Goal: Transaction & Acquisition: Purchase product/service

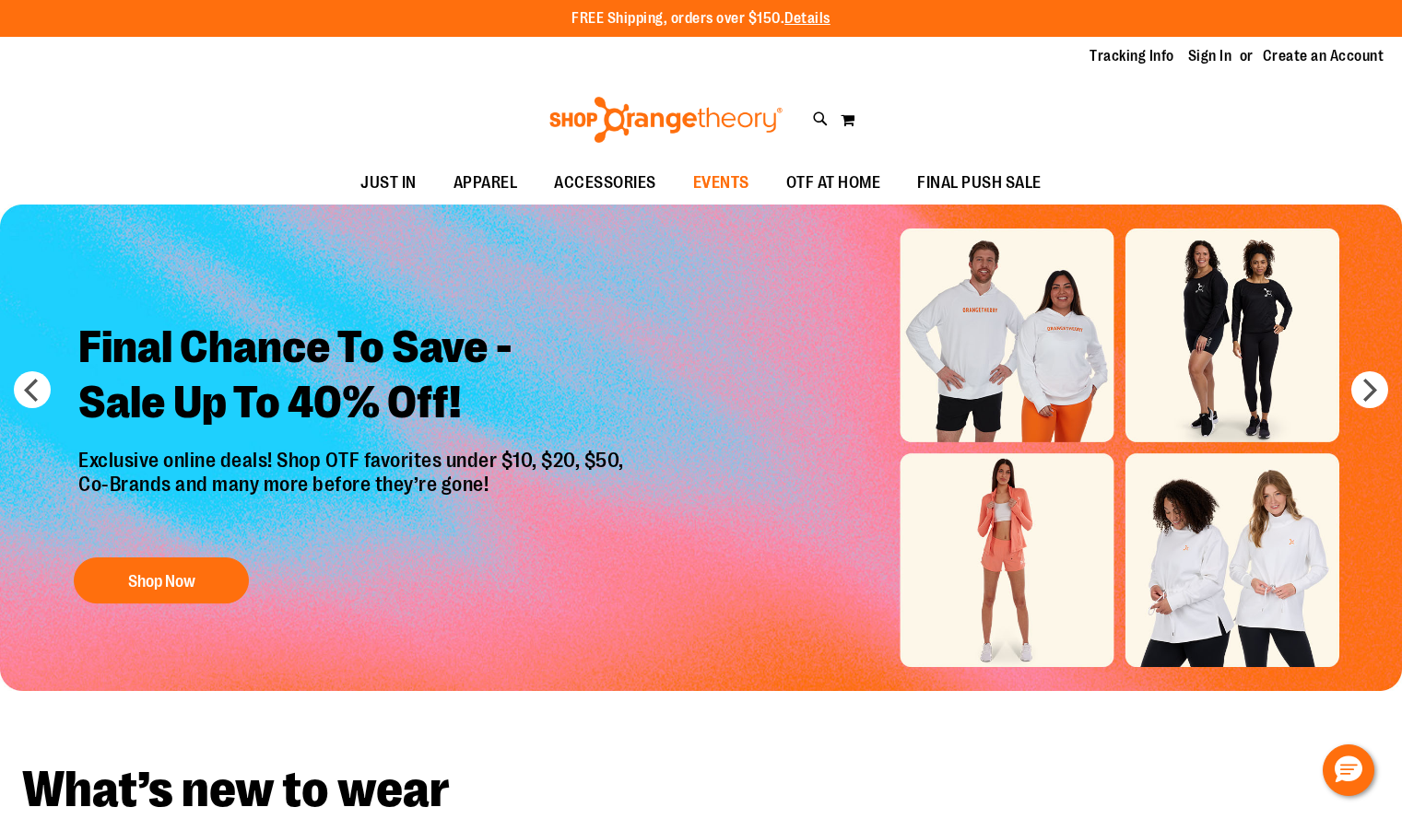
type input "**********"
click at [724, 185] on span "EVENTS" at bounding box center [721, 182] width 56 height 41
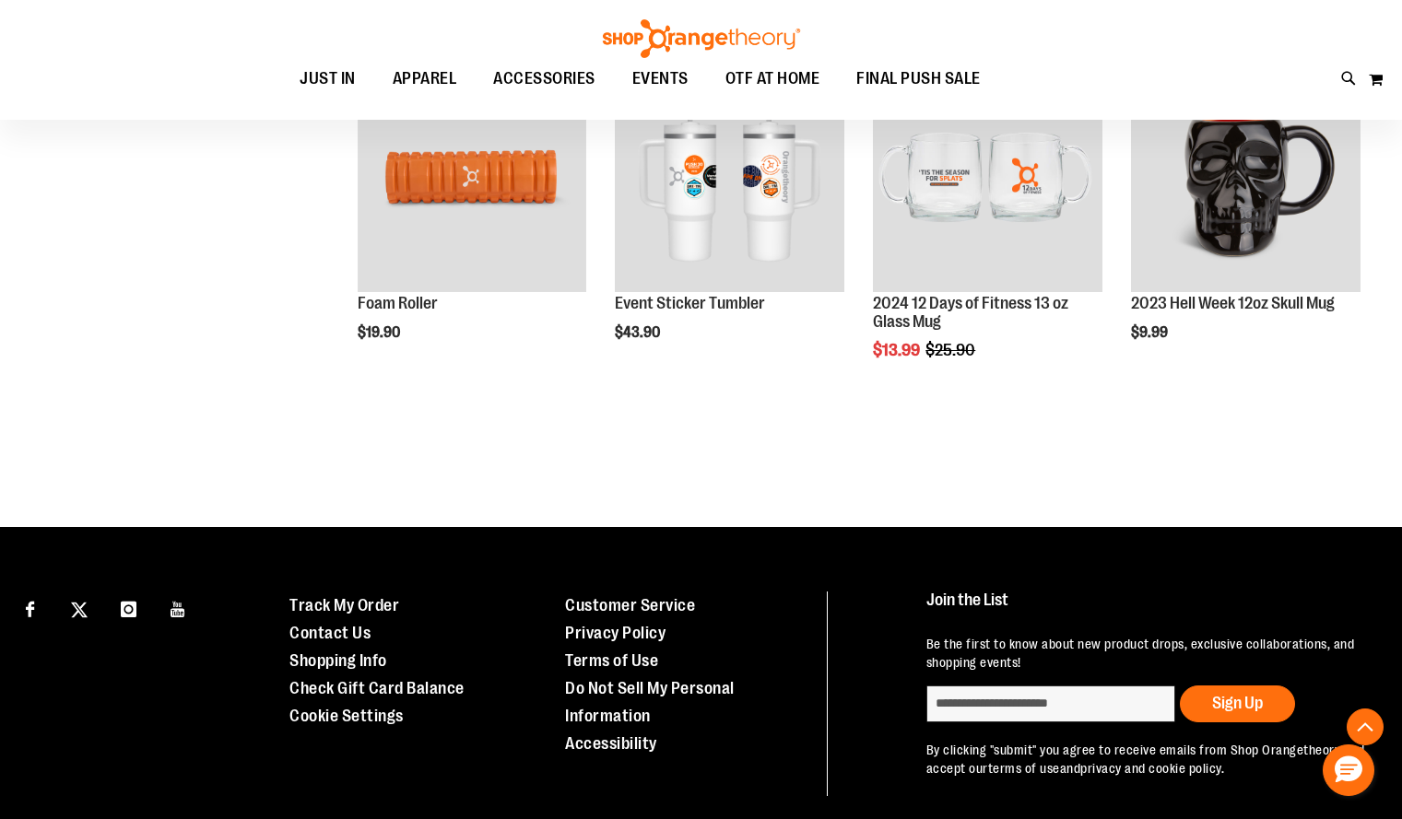
scroll to position [666, 0]
type input "**********"
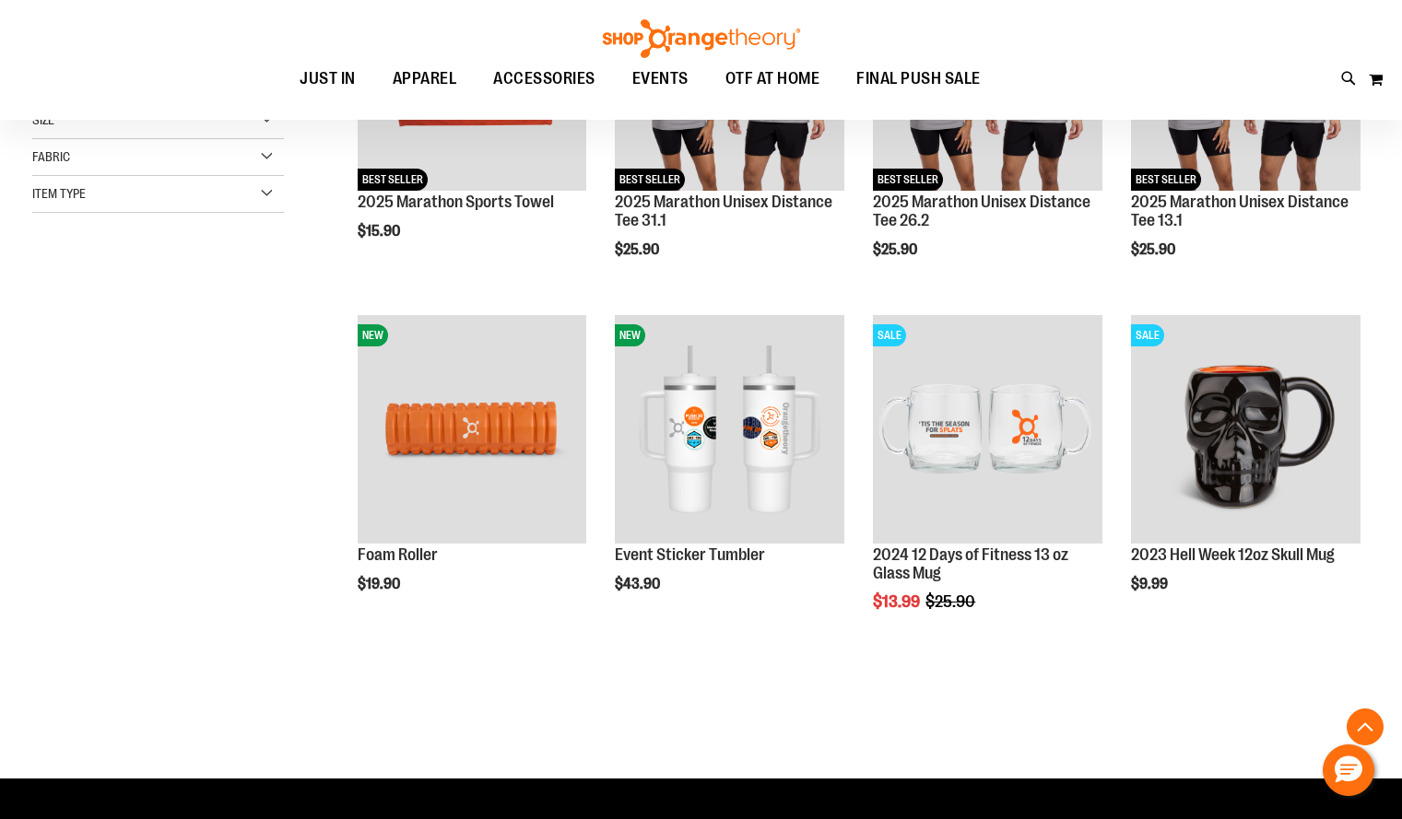
scroll to position [419, 0]
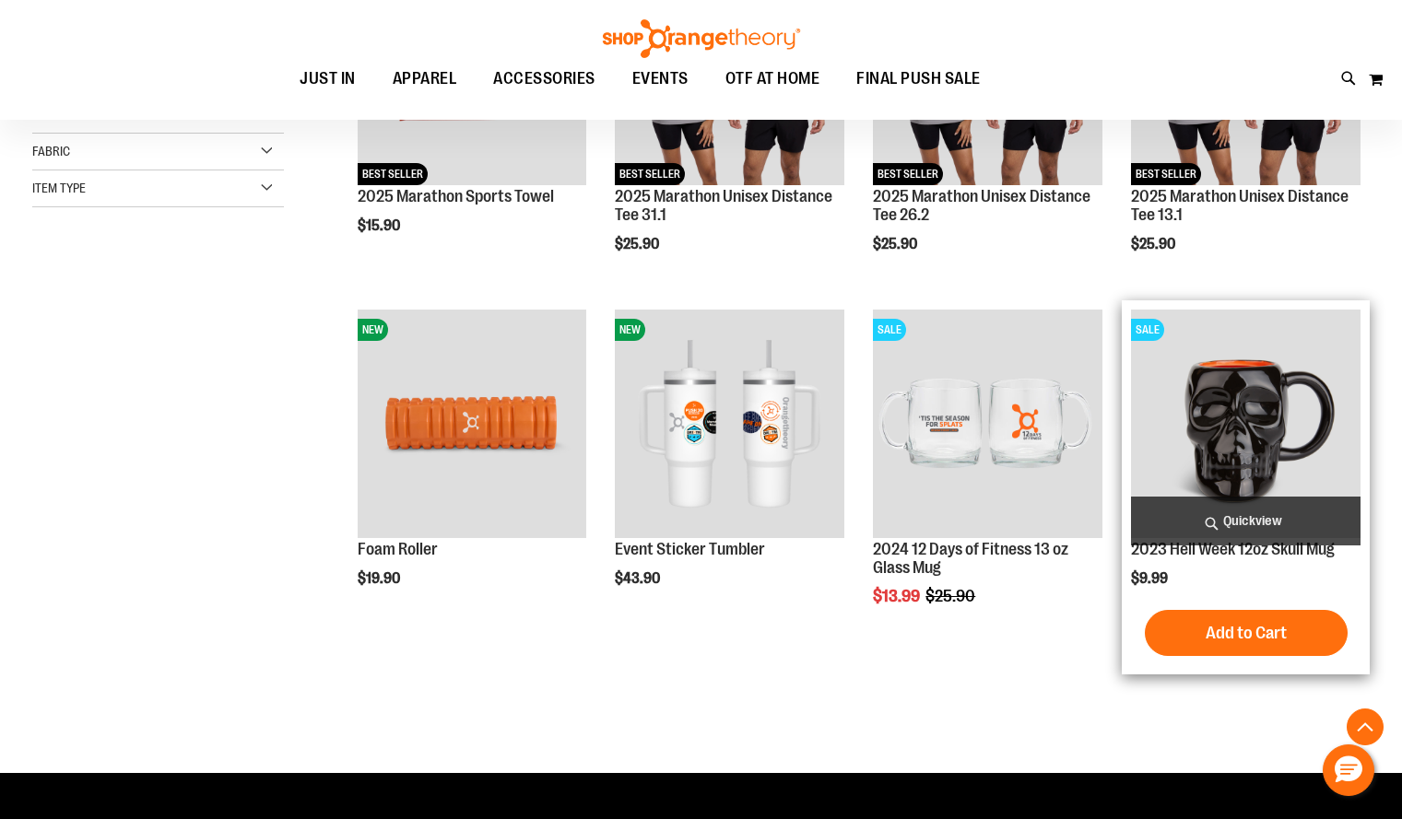
click at [1289, 404] on img "product" at bounding box center [1245, 424] width 229 height 229
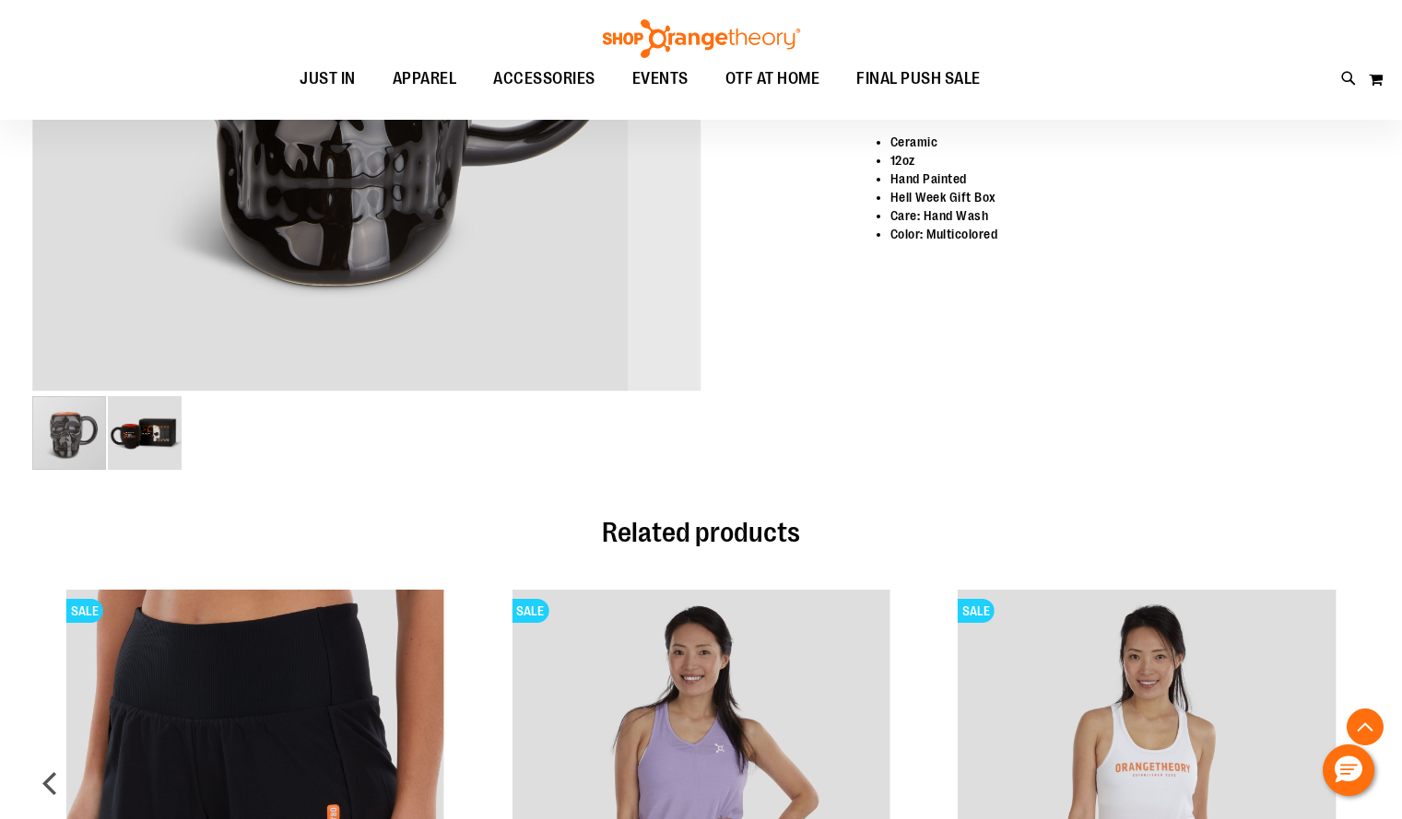
scroll to position [541, 0]
type input "**********"
click at [140, 446] on img "image 2 of 2" at bounding box center [145, 434] width 74 height 74
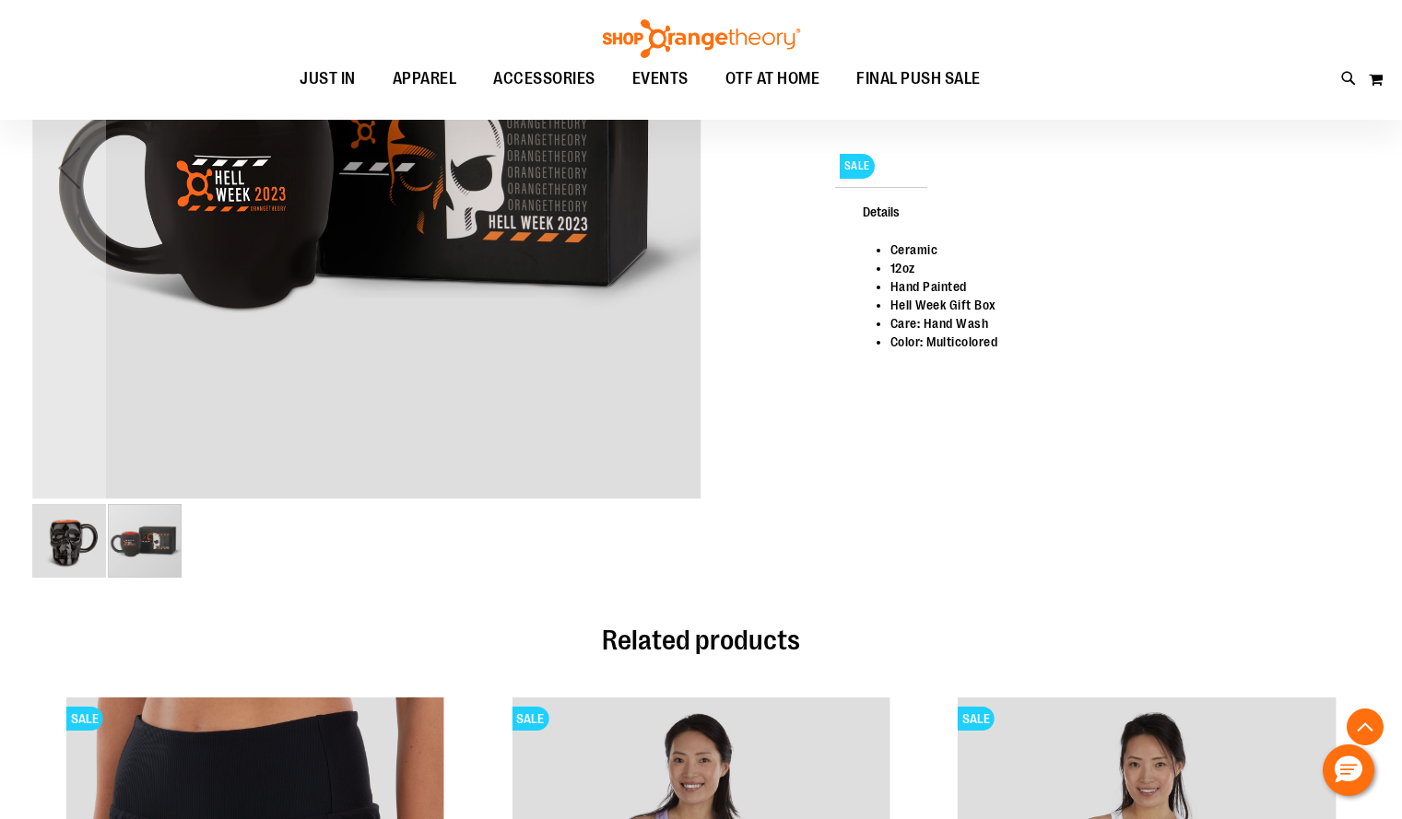
scroll to position [435, 0]
click at [66, 544] on img "image 1 of 2" at bounding box center [69, 540] width 74 height 74
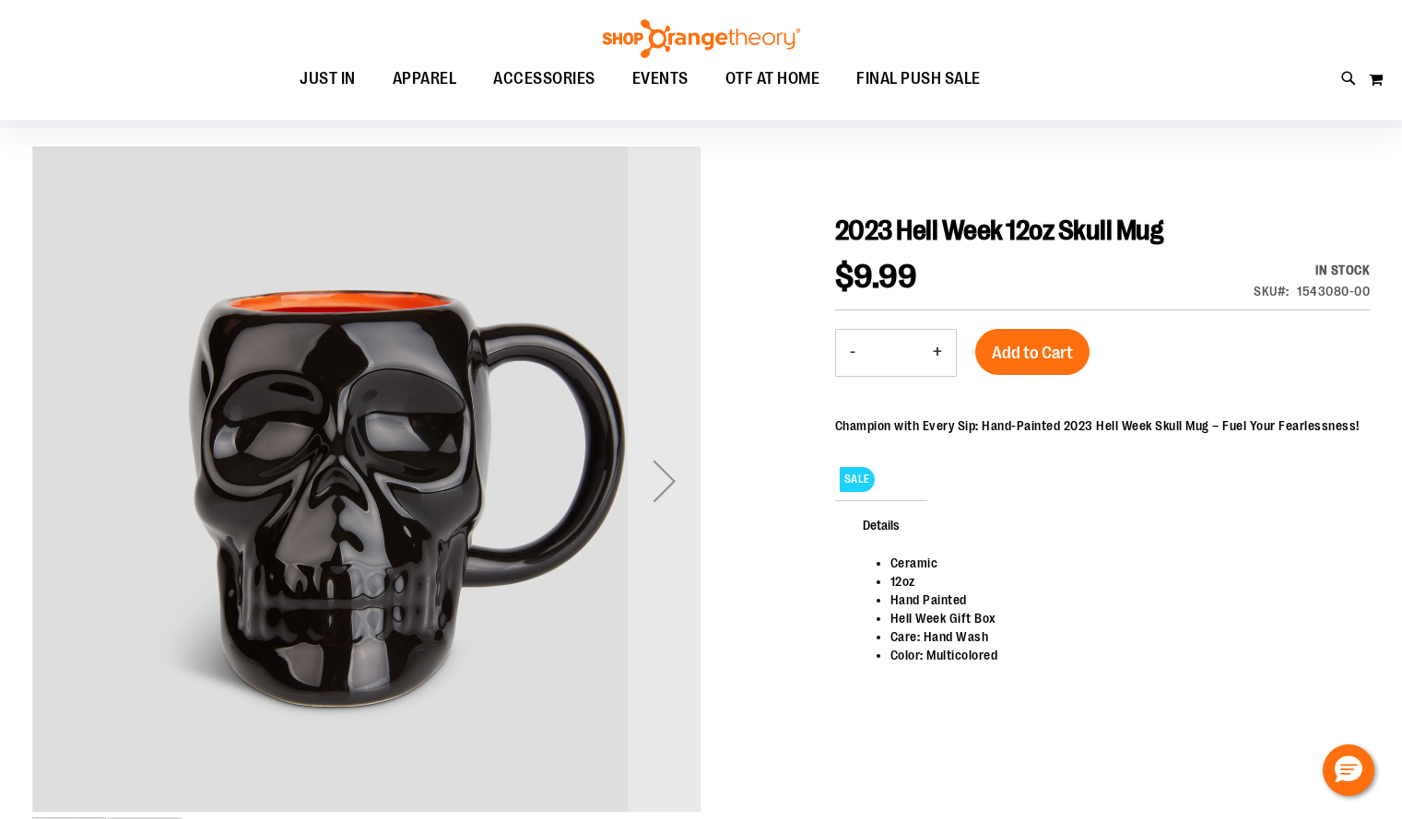
scroll to position [122, 0]
click at [675, 486] on div "Next" at bounding box center [665, 480] width 74 height 74
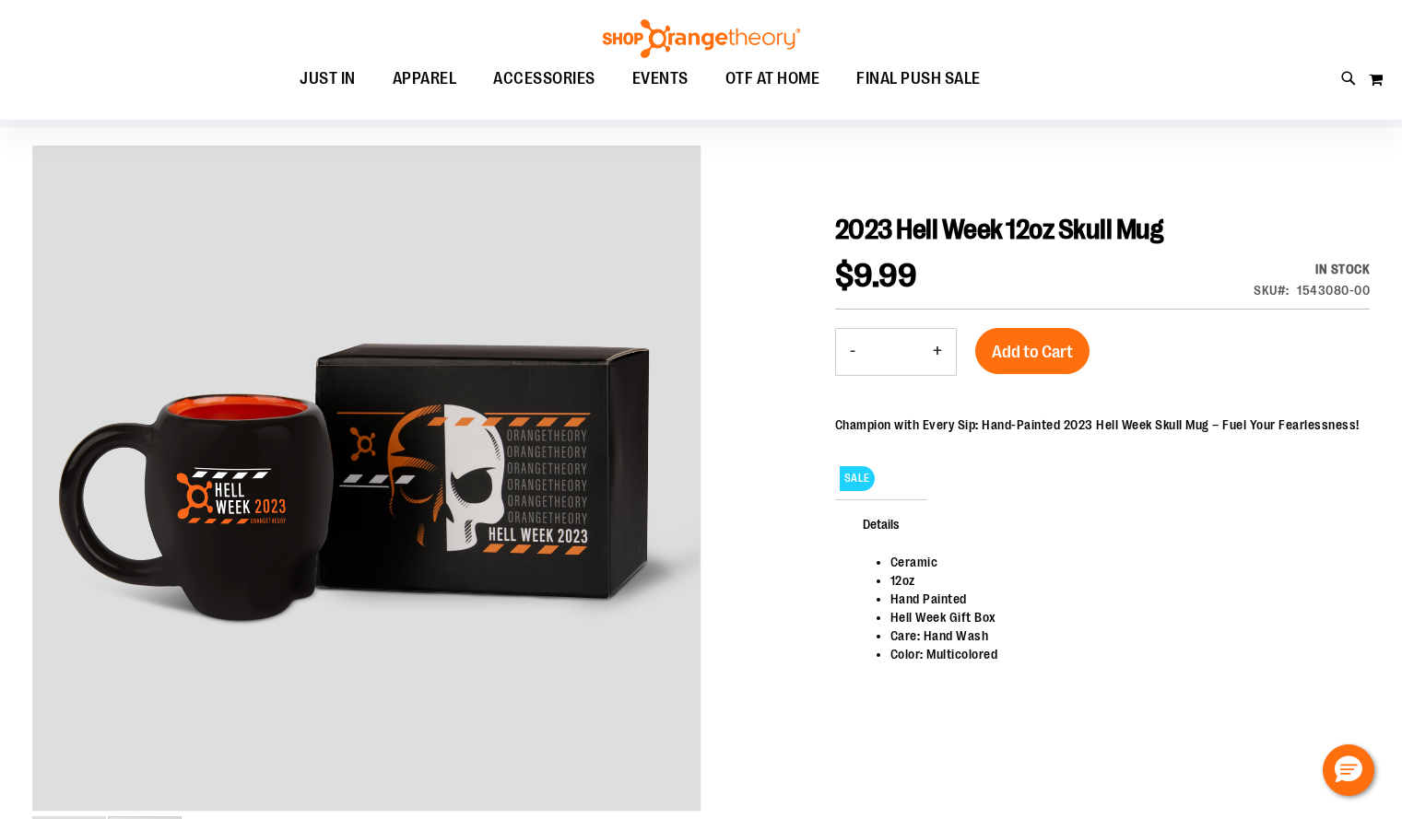
scroll to position [0, 0]
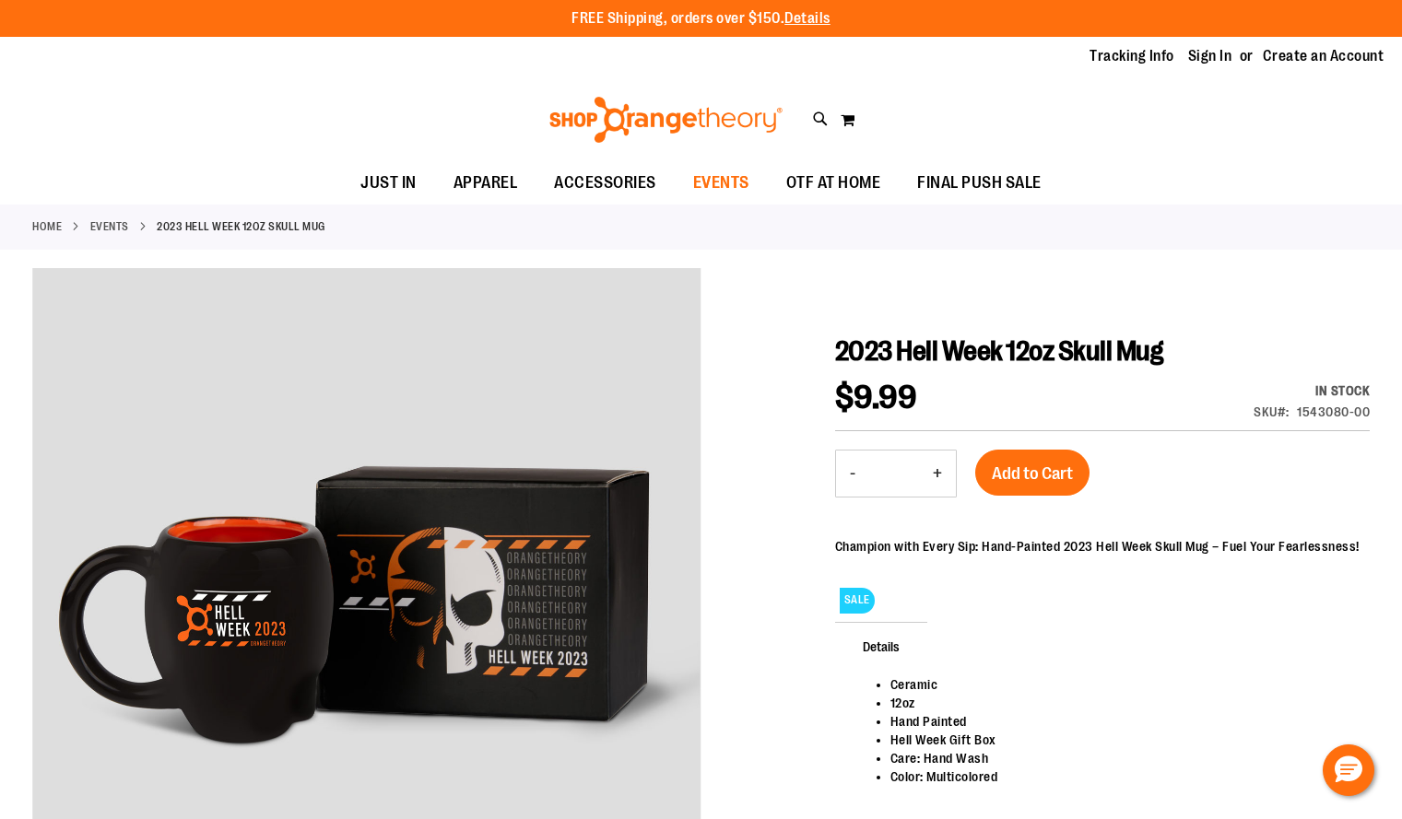
click at [721, 183] on span "EVENTS" at bounding box center [721, 182] width 56 height 41
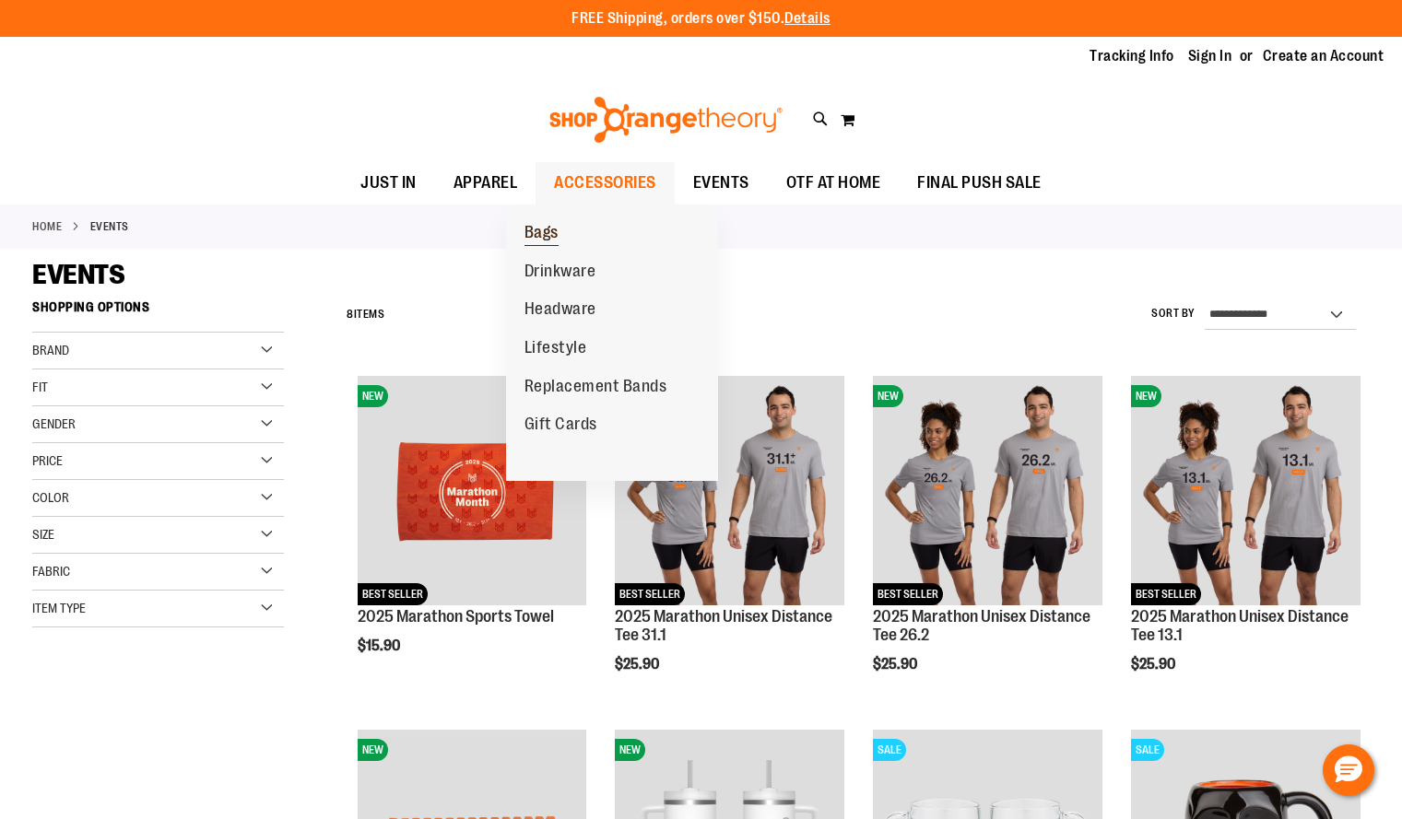
type input "**********"
click at [550, 240] on span "Bags" at bounding box center [541, 234] width 34 height 23
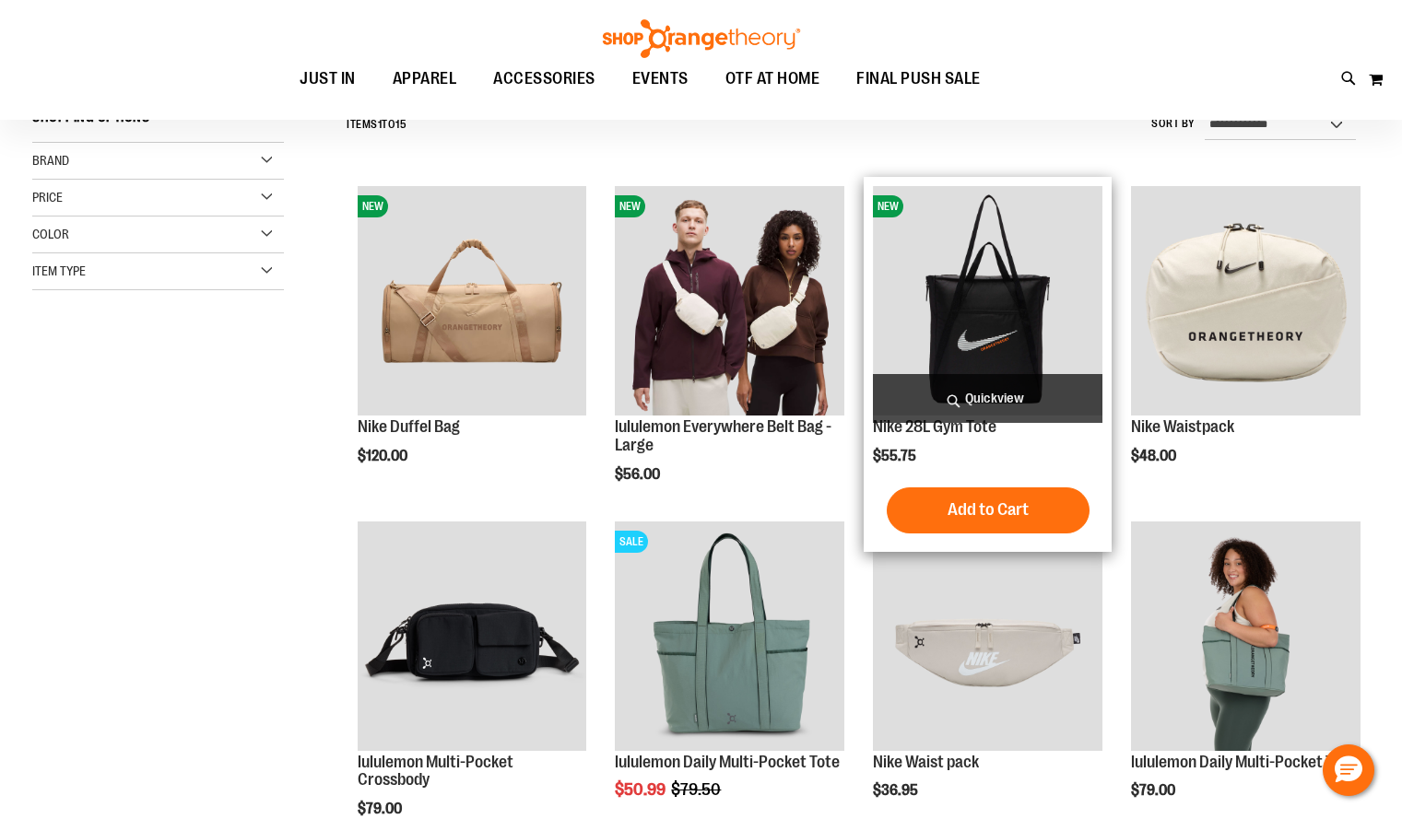
scroll to position [191, 0]
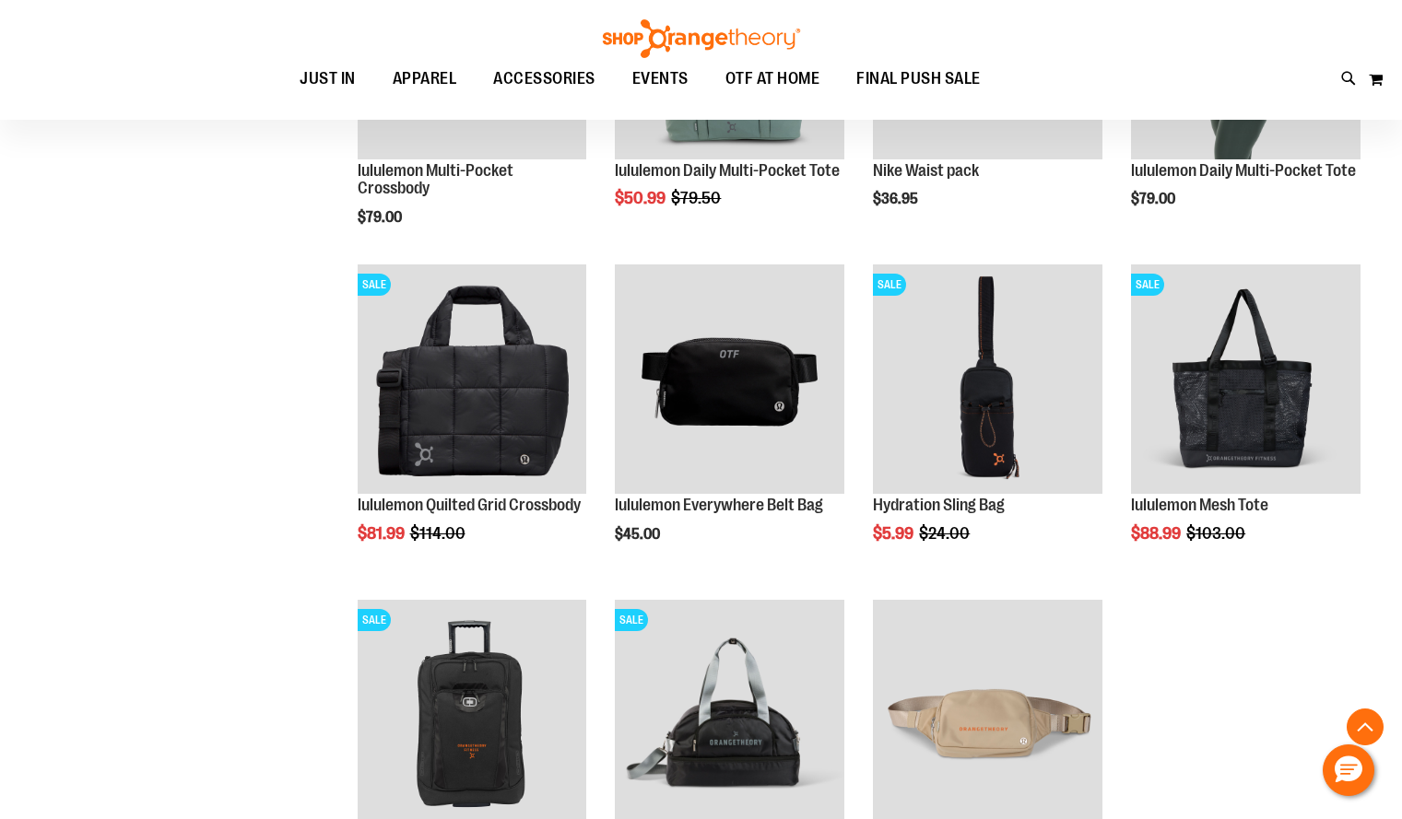
scroll to position [780, 0]
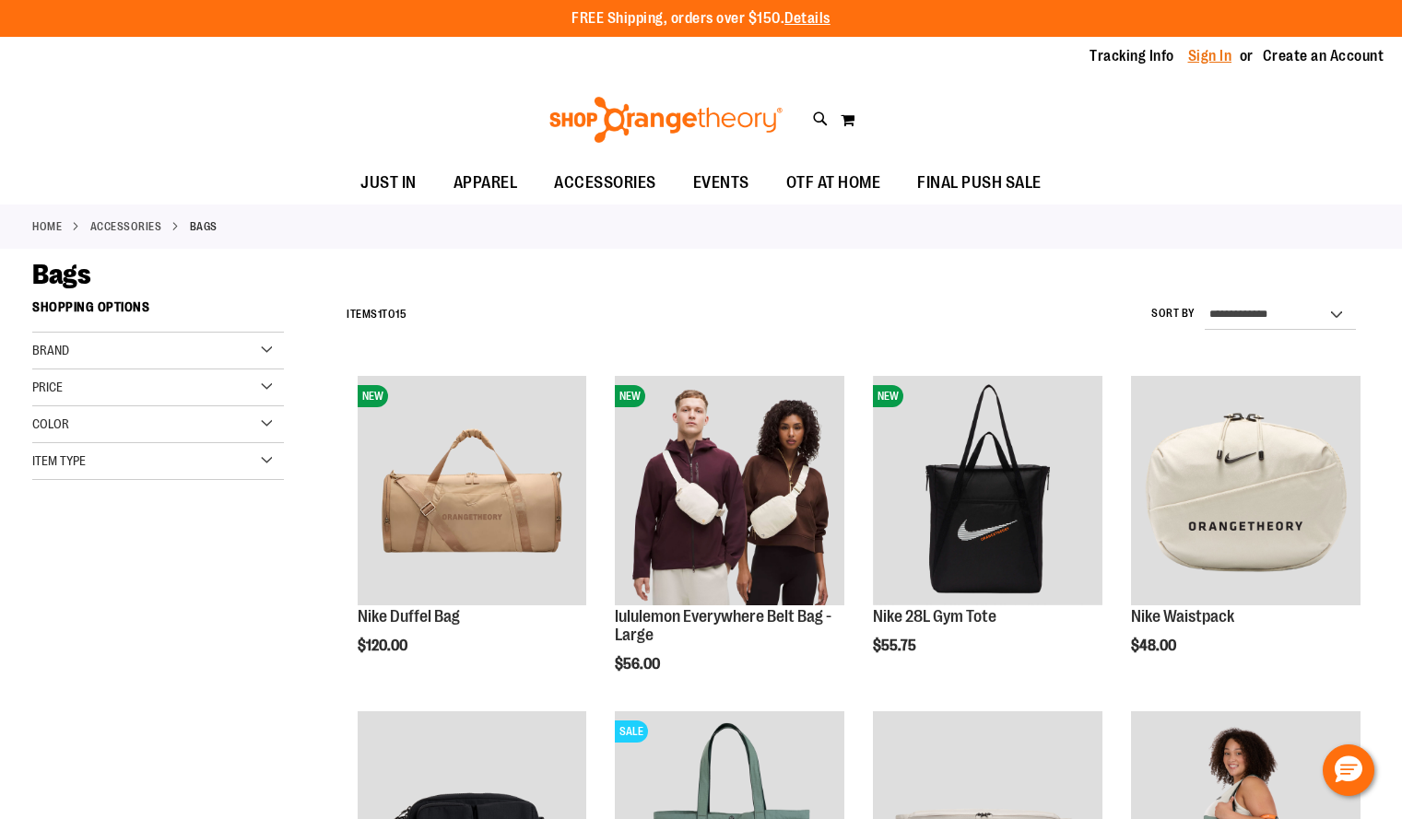
type input "**********"
click at [1200, 59] on link "Sign In" at bounding box center [1210, 56] width 44 height 20
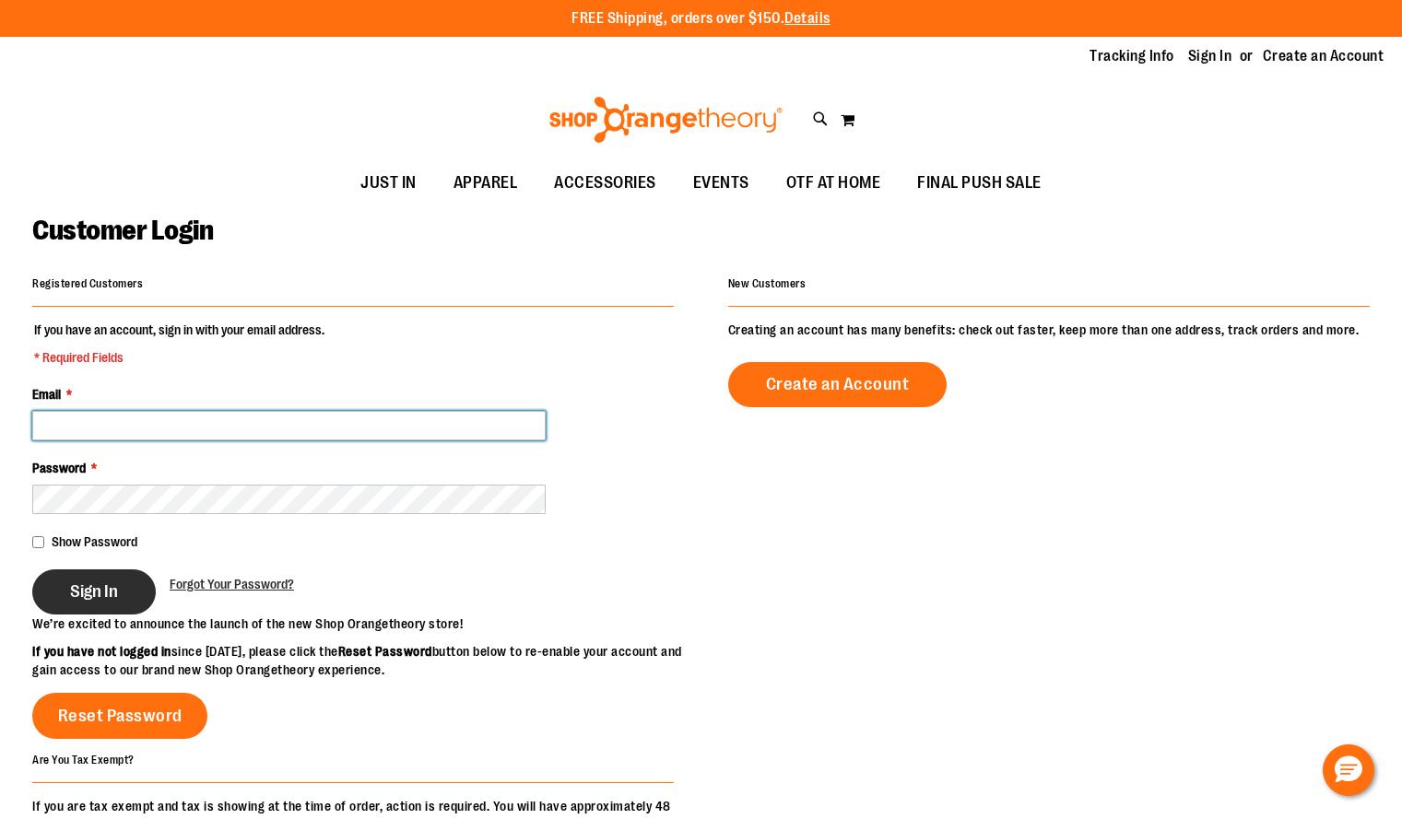
type input "**********"
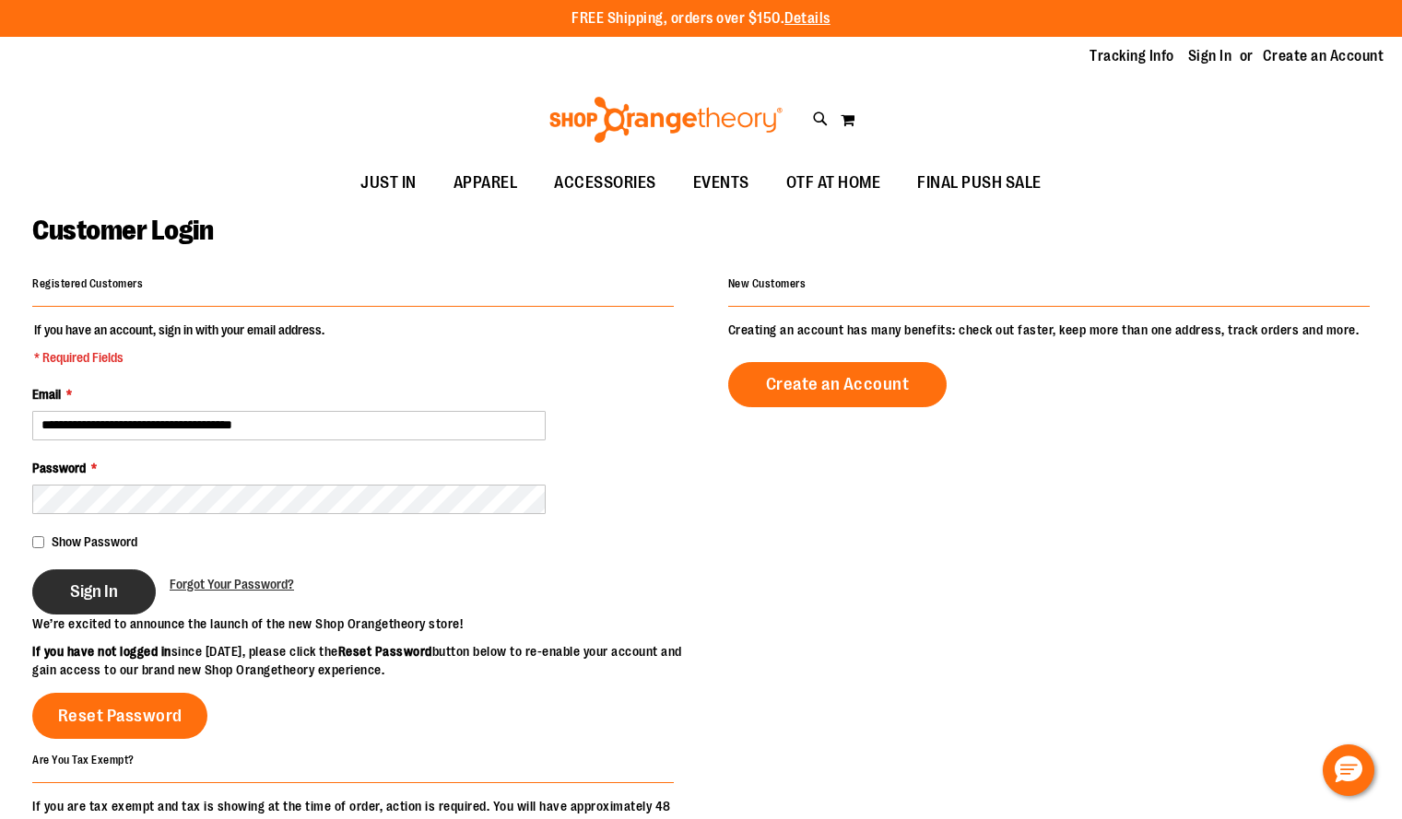
type input "**********"
click at [104, 595] on span "Sign In" at bounding box center [94, 591] width 48 height 20
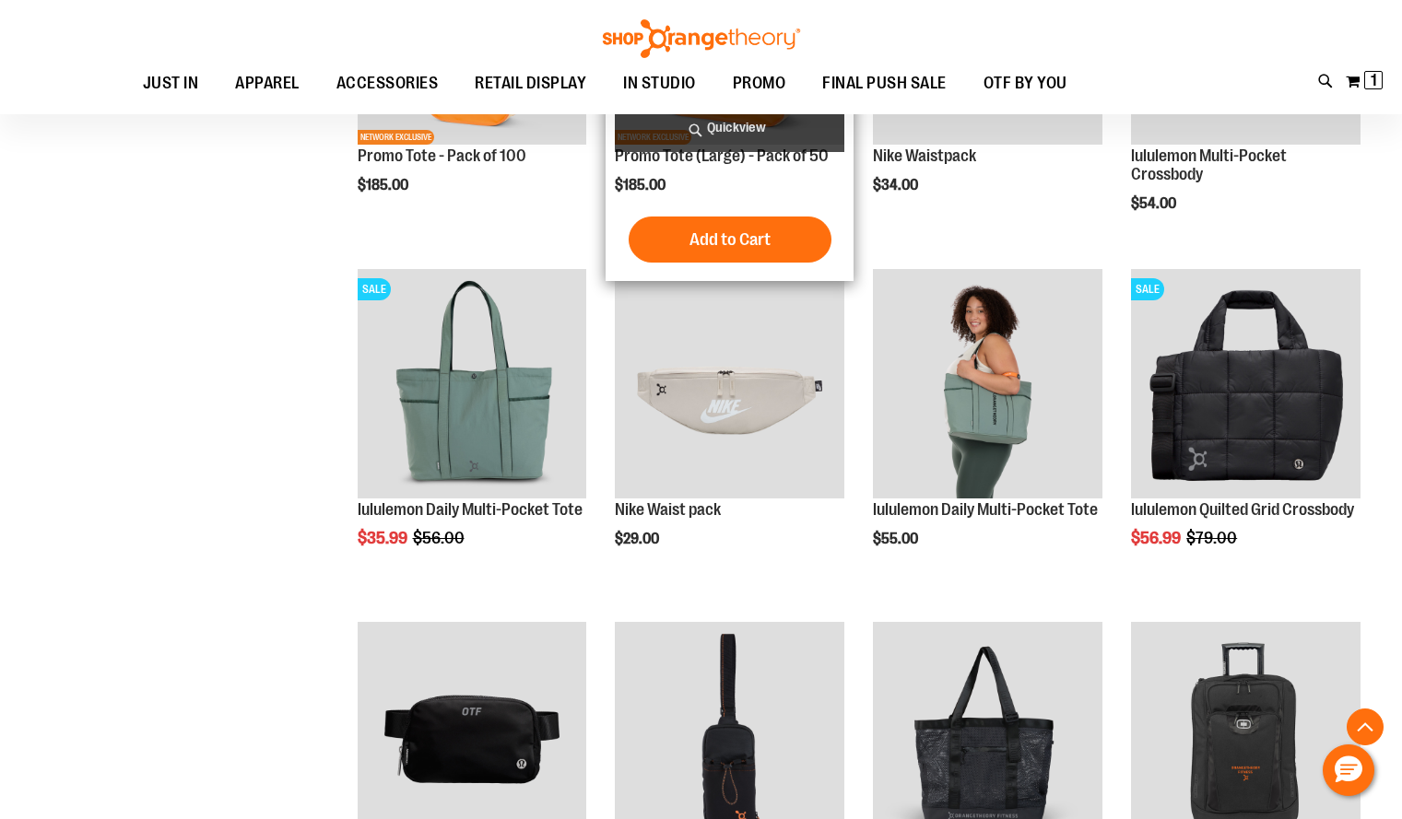
scroll to position [7, 0]
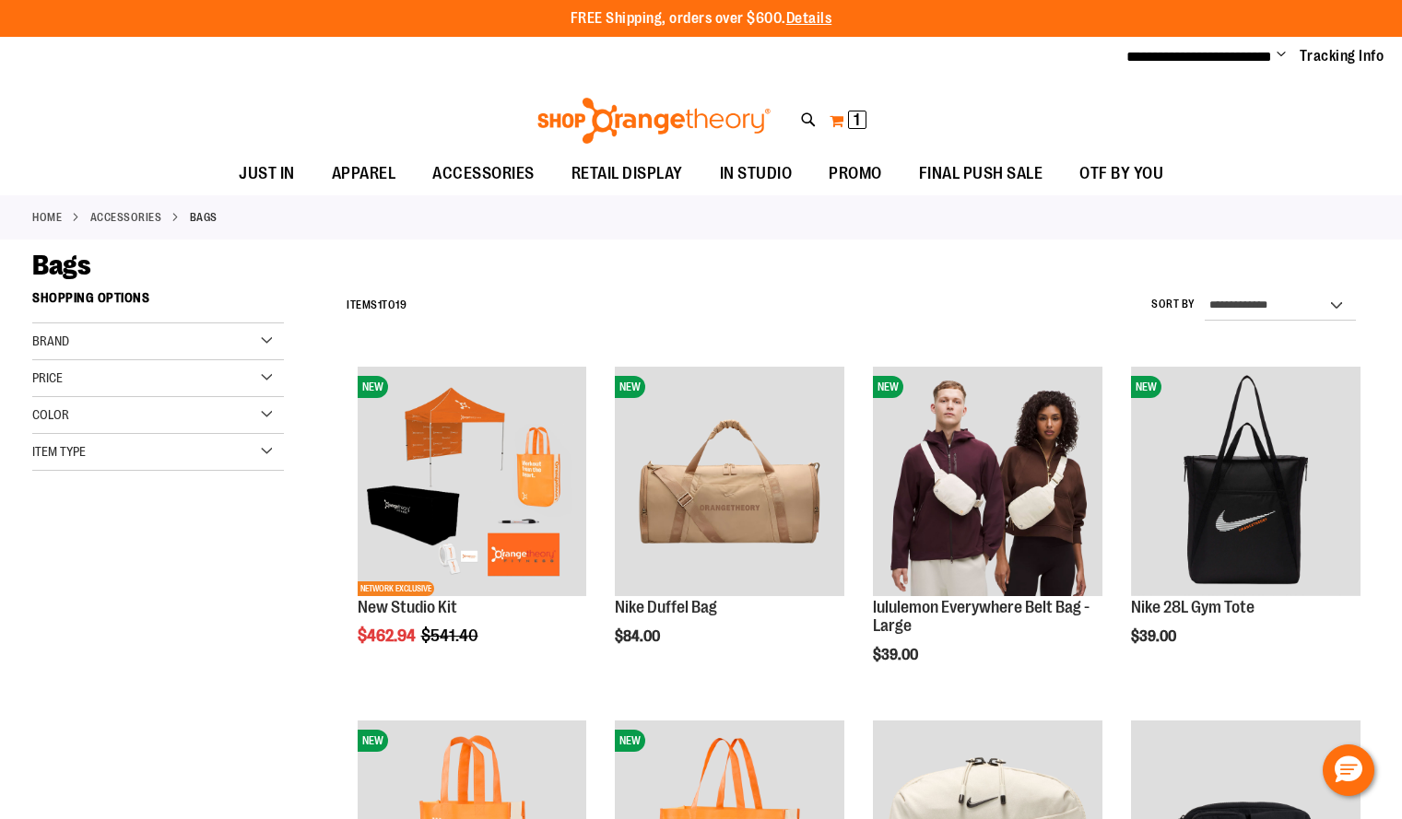
type input "**********"
click at [855, 123] on span "1" at bounding box center [856, 120] width 6 height 18
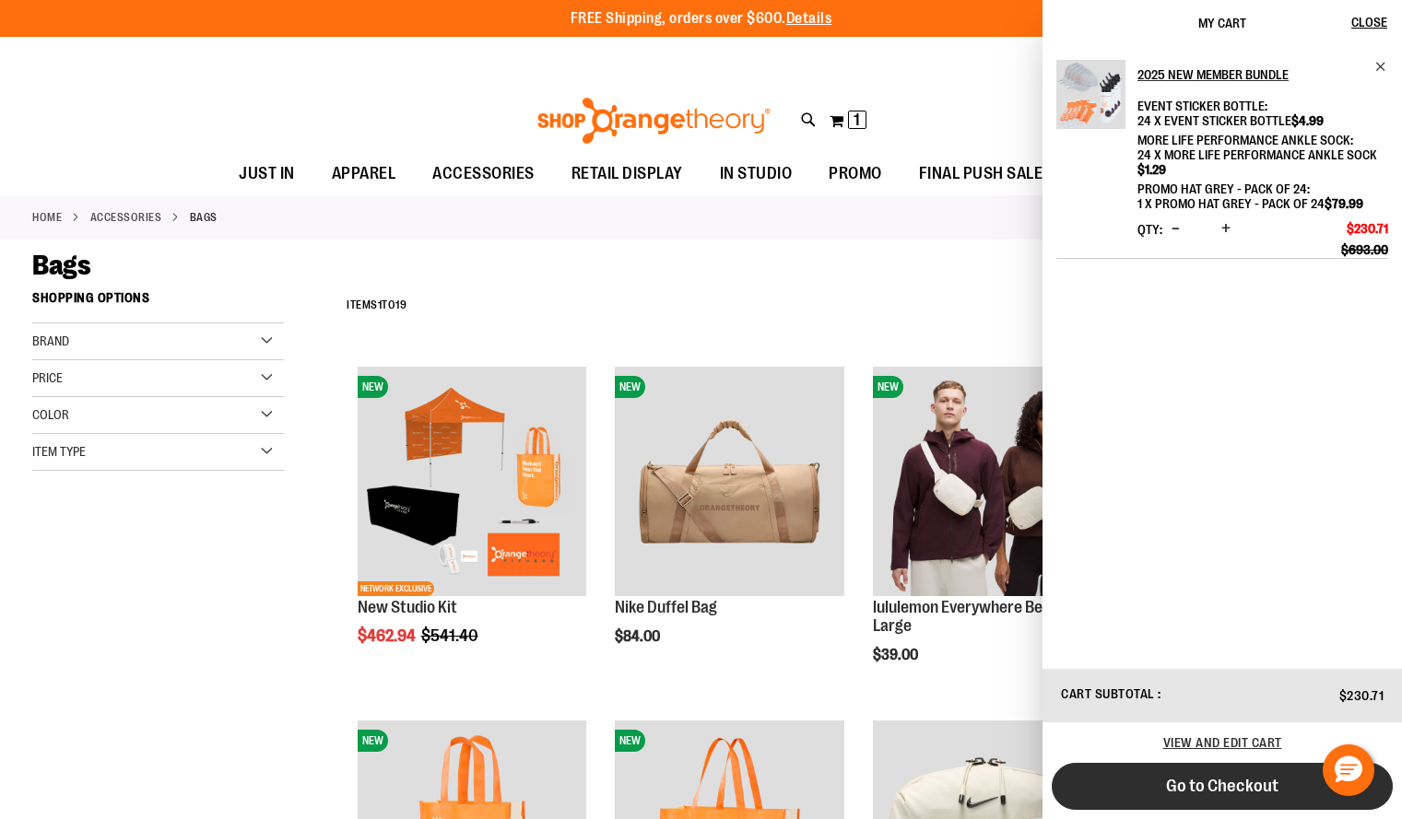
click at [1216, 797] on button "Go to Checkout" at bounding box center [1221, 786] width 341 height 47
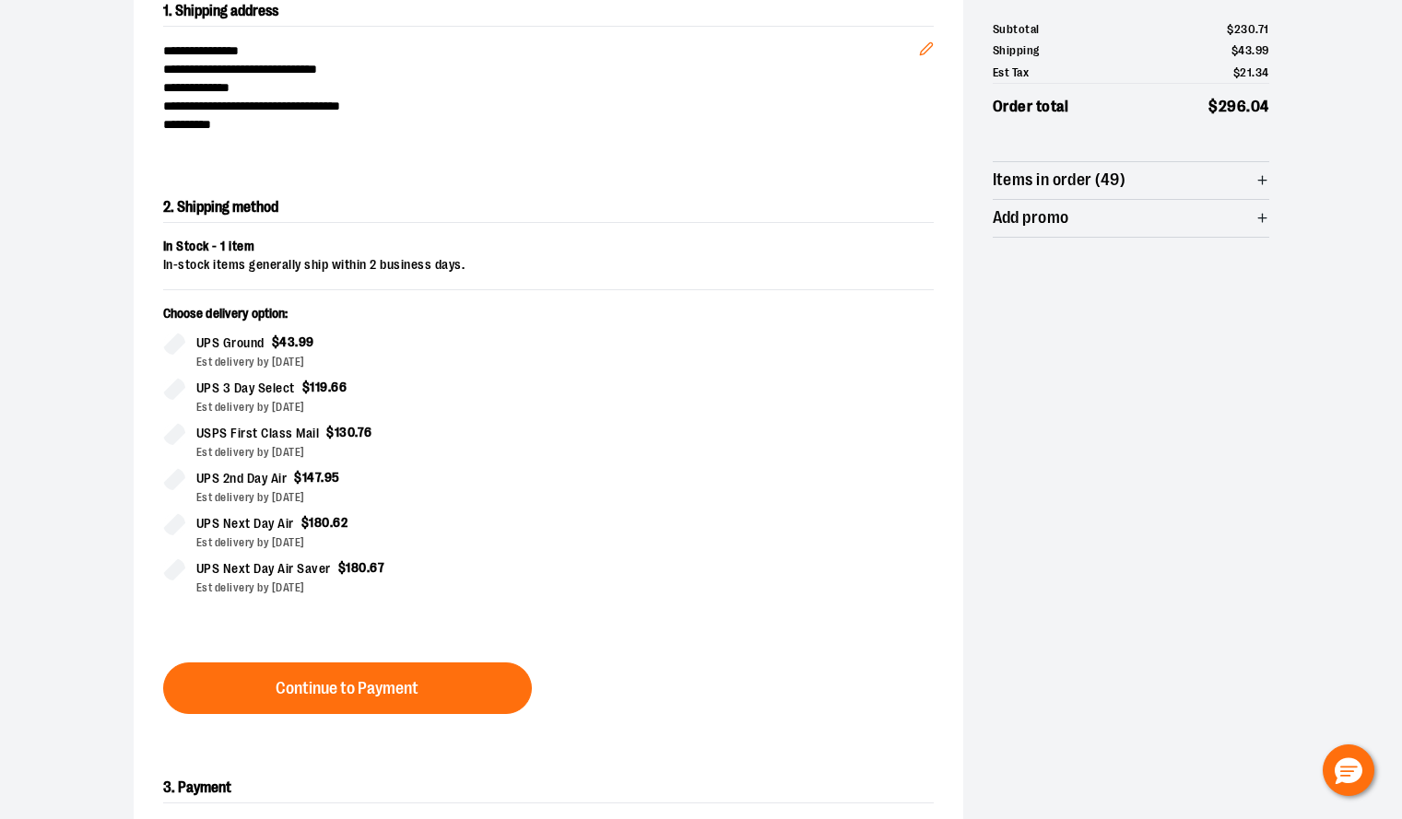
scroll to position [314, 0]
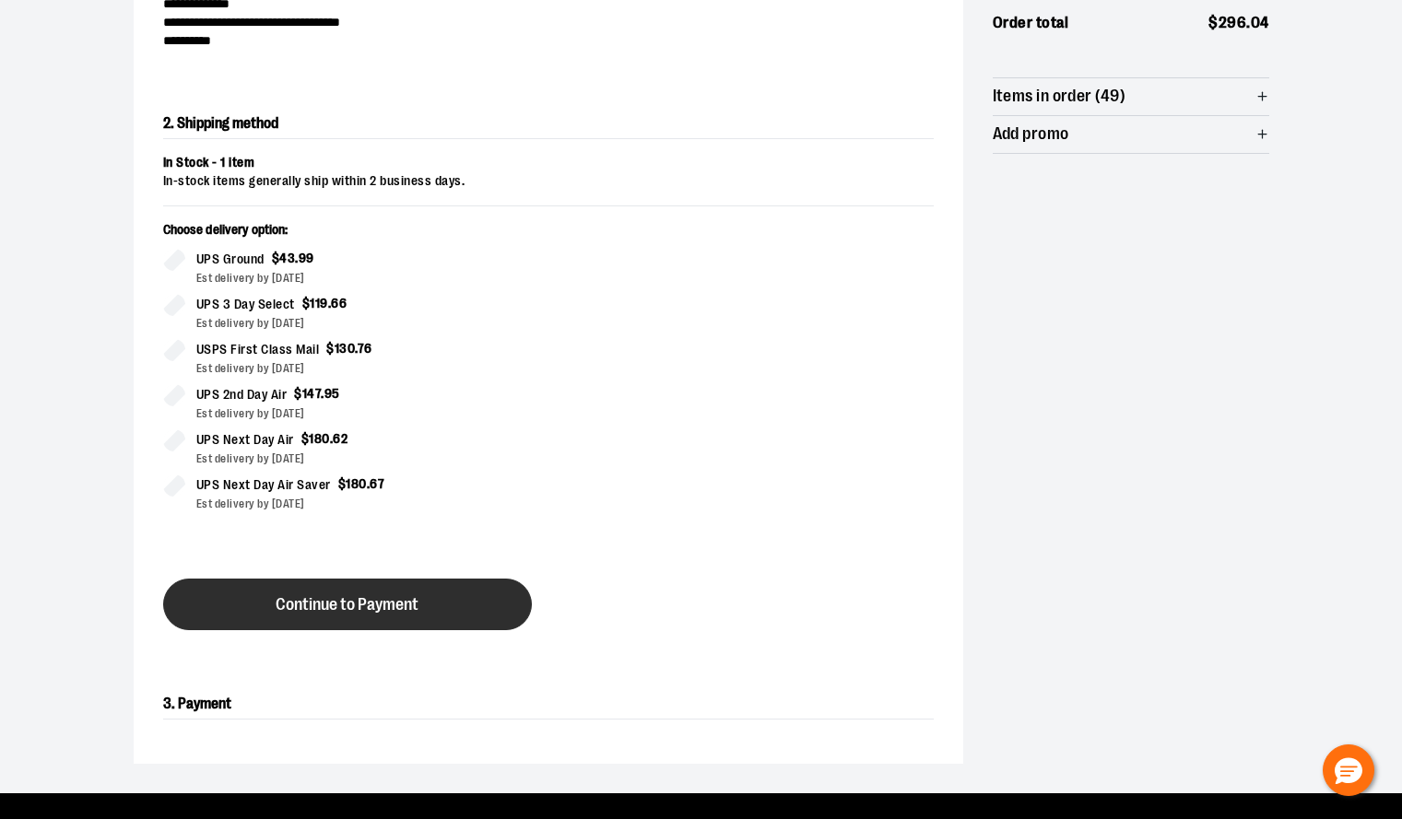
click at [375, 610] on span "Continue to Payment" at bounding box center [347, 605] width 143 height 18
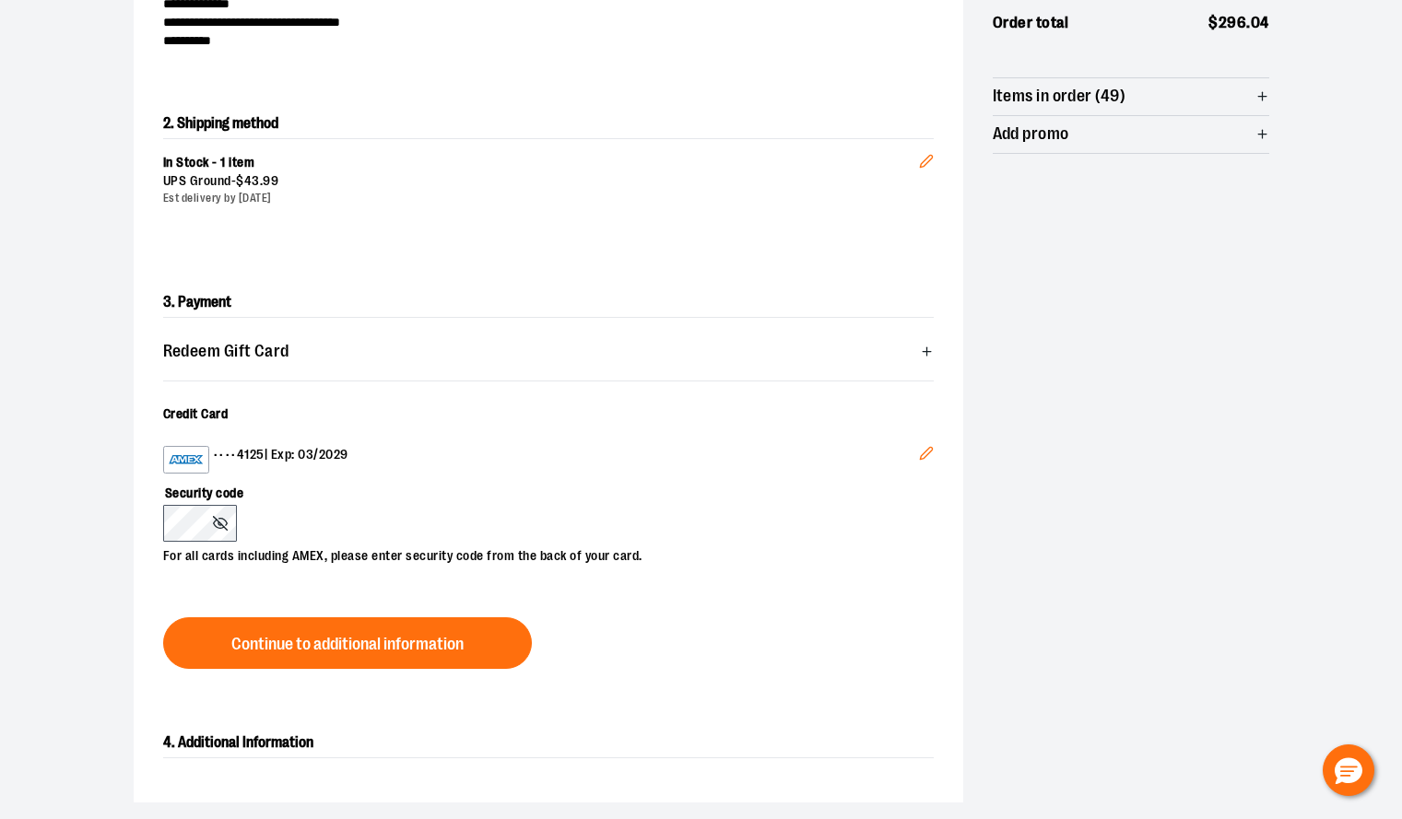
click at [60, 375] on div "**********" at bounding box center [701, 322] width 1327 height 1019
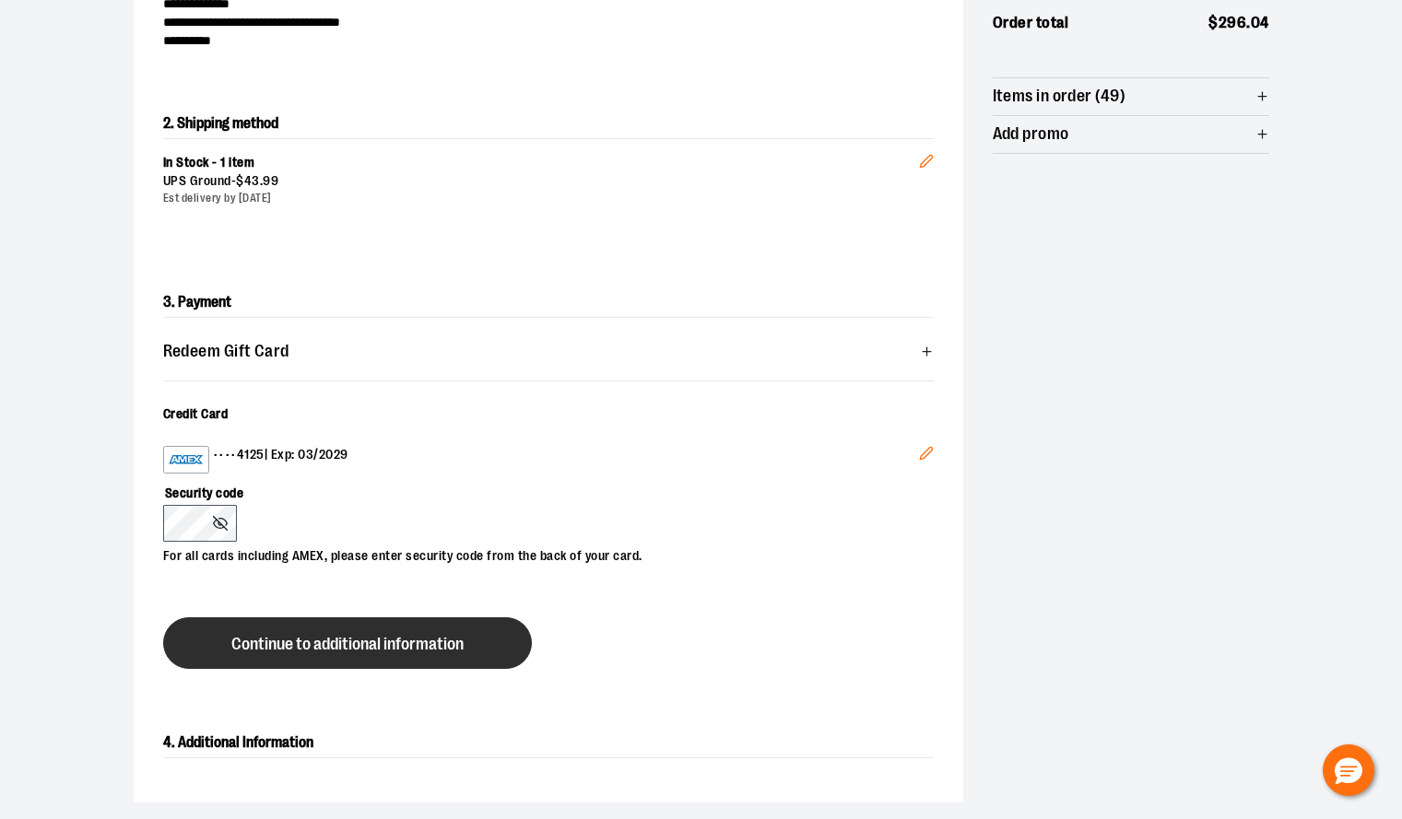
click at [361, 651] on span "Continue to additional information" at bounding box center [347, 645] width 232 height 18
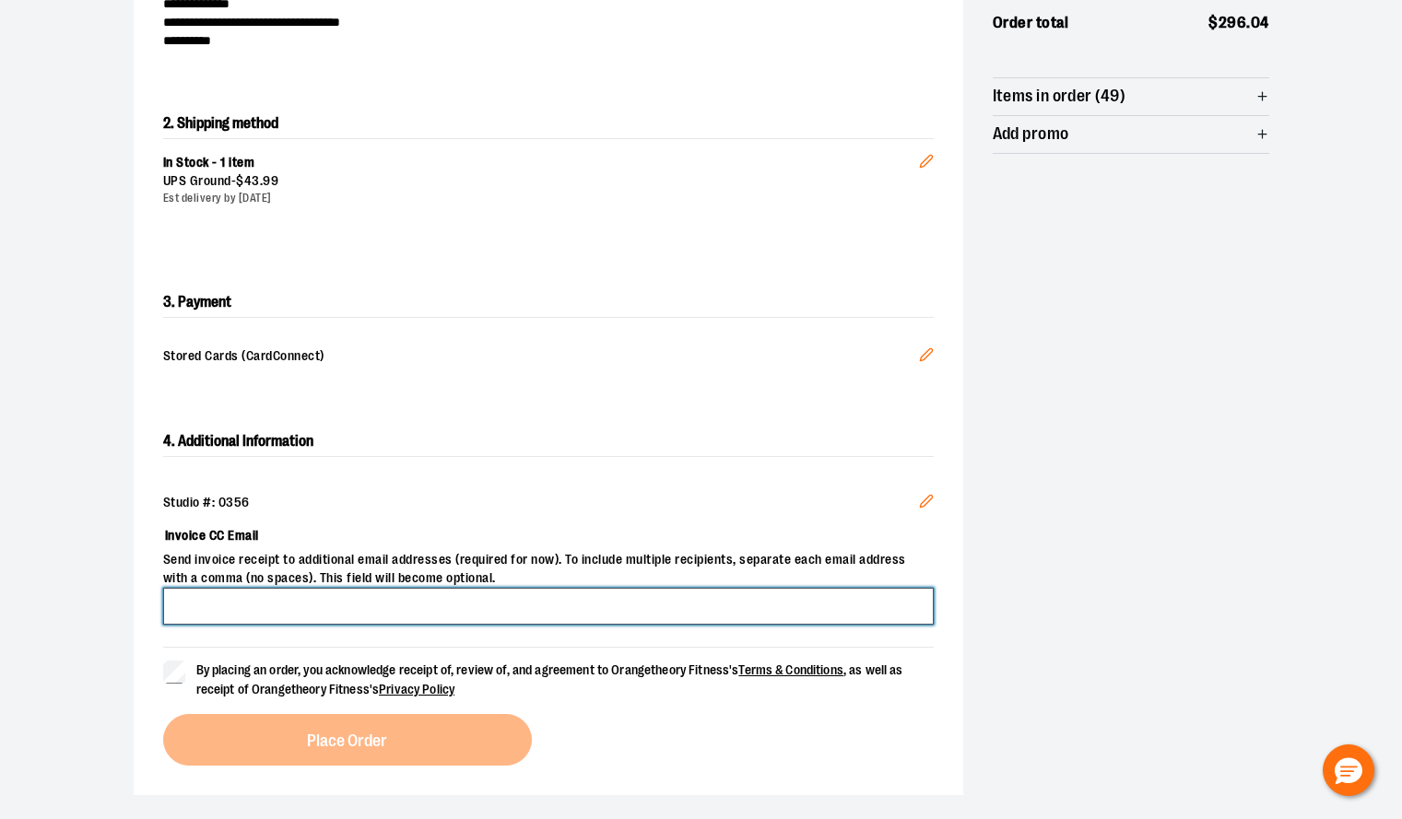
click at [244, 608] on input "Invoice CC Email" at bounding box center [548, 606] width 770 height 37
type input "**********"
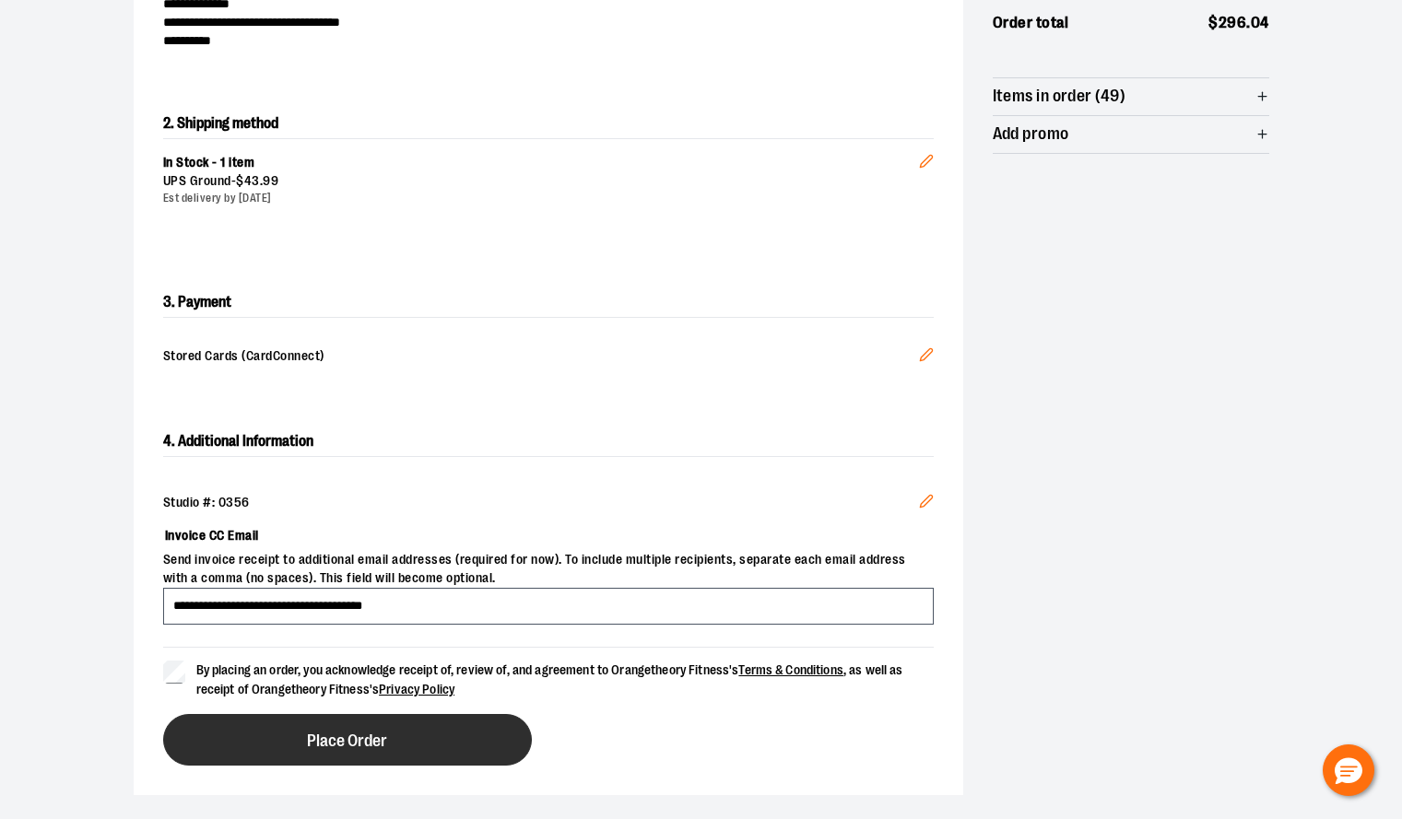
click at [351, 746] on span "Place Order" at bounding box center [347, 742] width 80 height 18
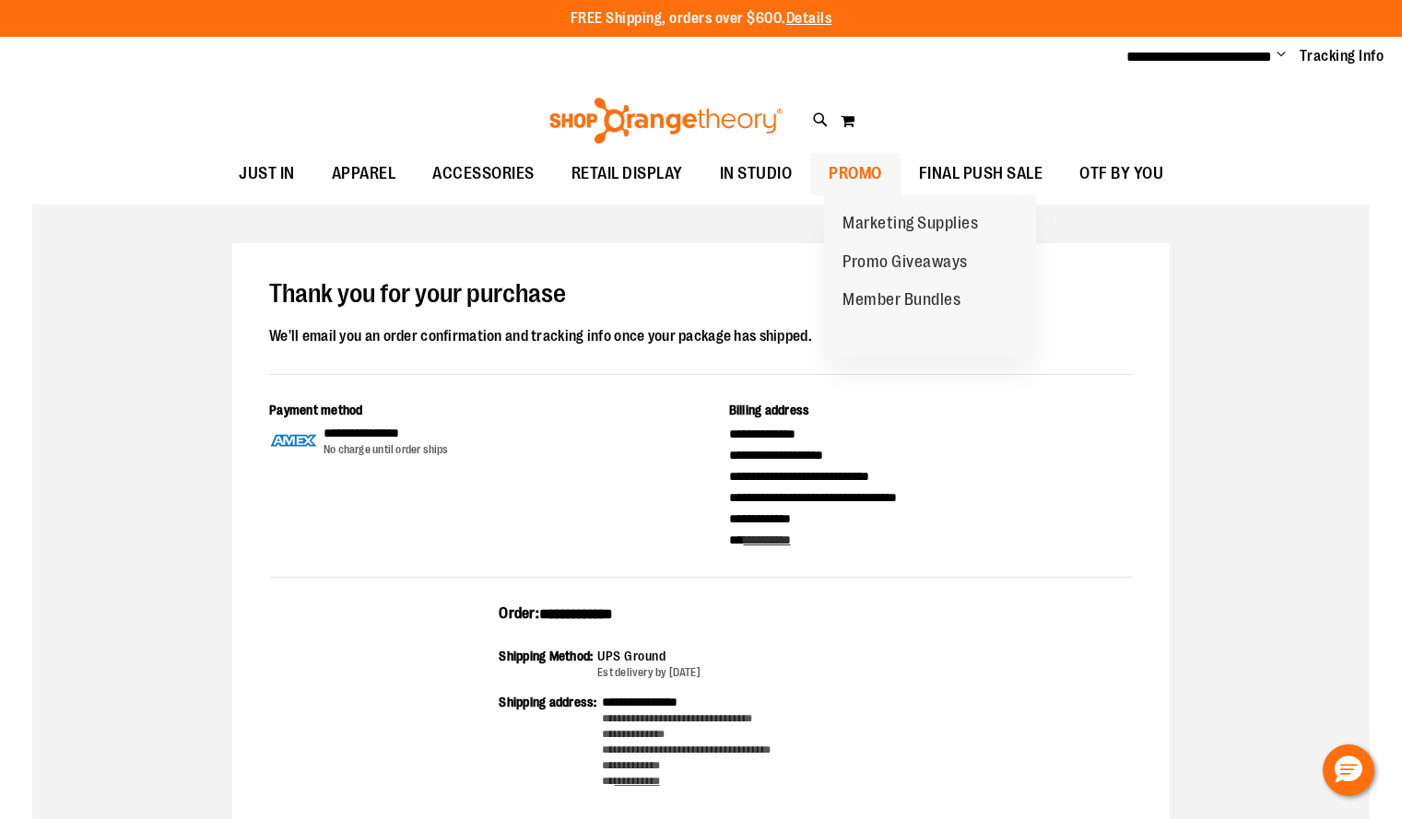
type input "**********"
drag, startPoint x: 877, startPoint y: 175, endPoint x: 880, endPoint y: 264, distance: 89.4
click at [880, 195] on li "PROMO PROMO Marketing Supplies Promo Giveaways Member Bundles" at bounding box center [855, 174] width 90 height 42
click at [877, 254] on span "Promo Giveaways" at bounding box center [904, 263] width 125 height 23
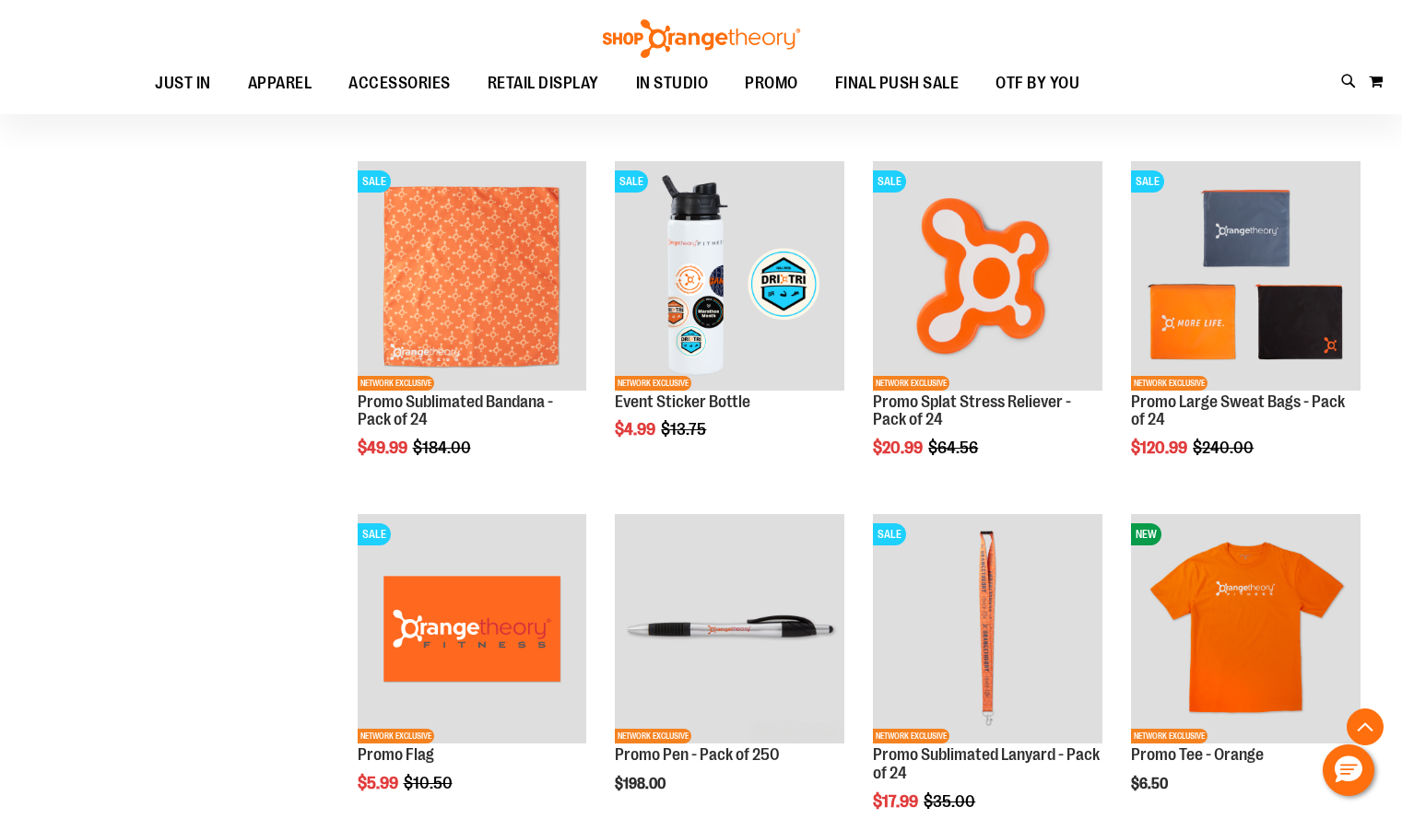
scroll to position [1967, 0]
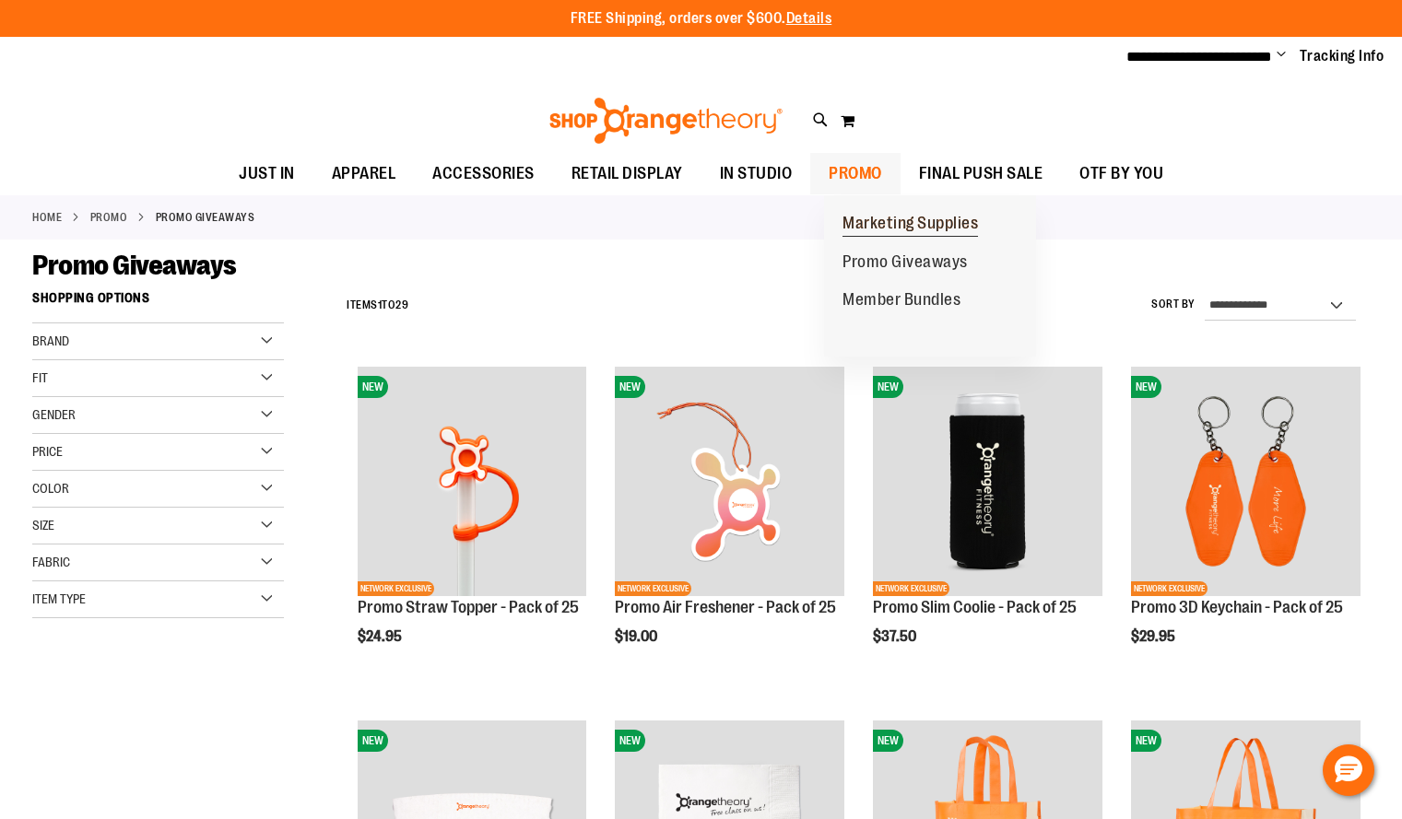
type input "**********"
click at [883, 221] on span "Marketing Supplies" at bounding box center [909, 225] width 135 height 23
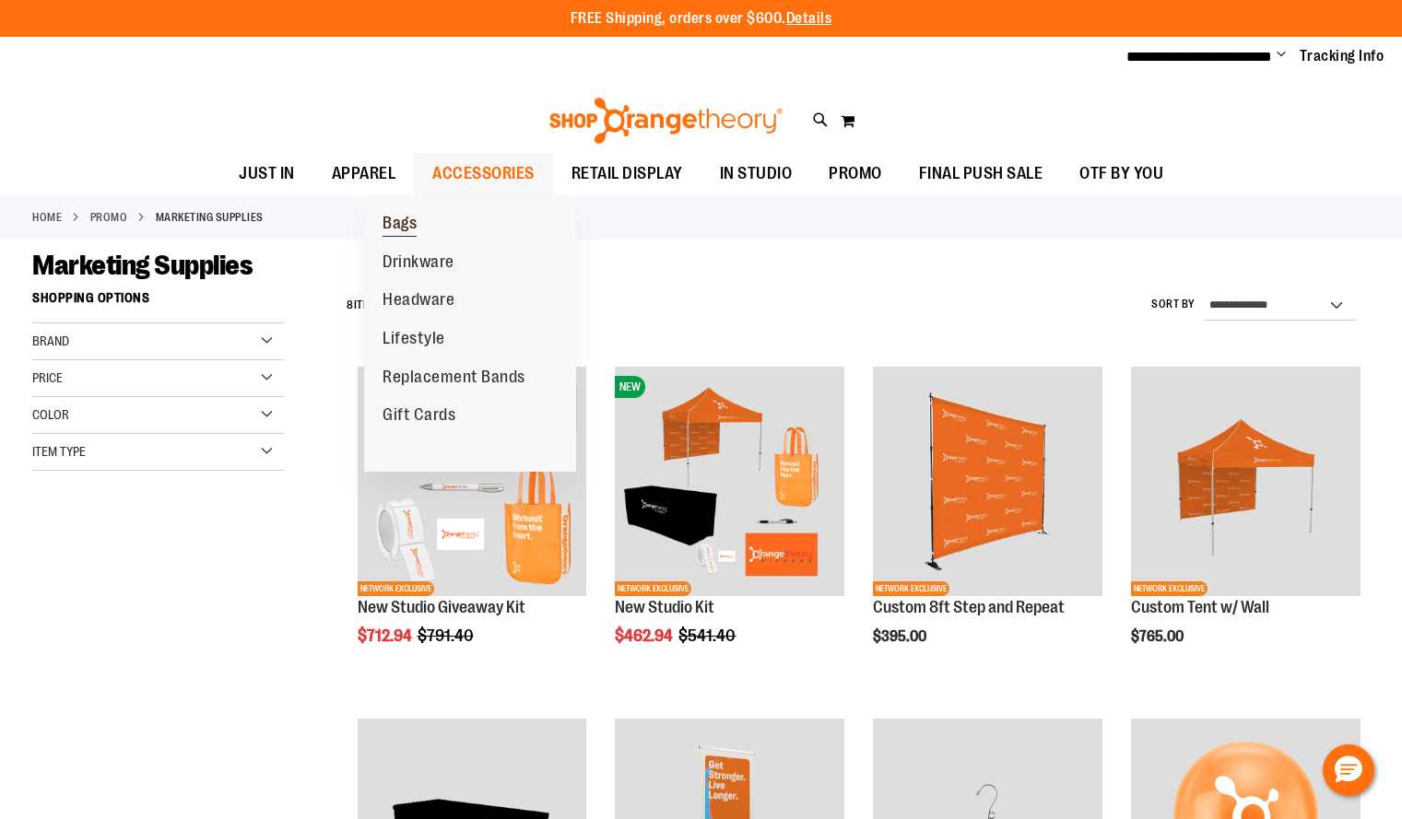
type input "**********"
click at [406, 231] on span "Bags" at bounding box center [399, 225] width 34 height 23
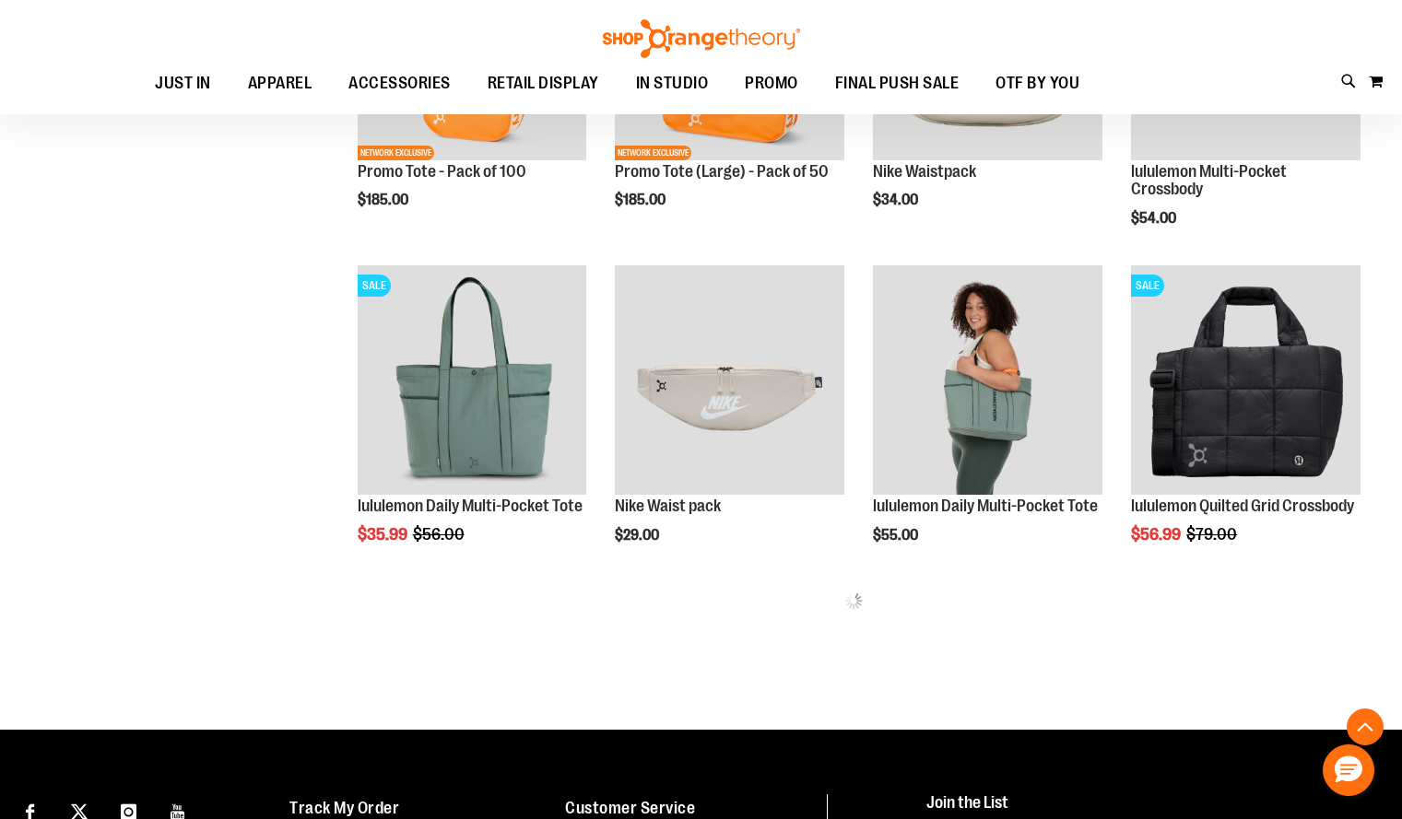
scroll to position [771, 0]
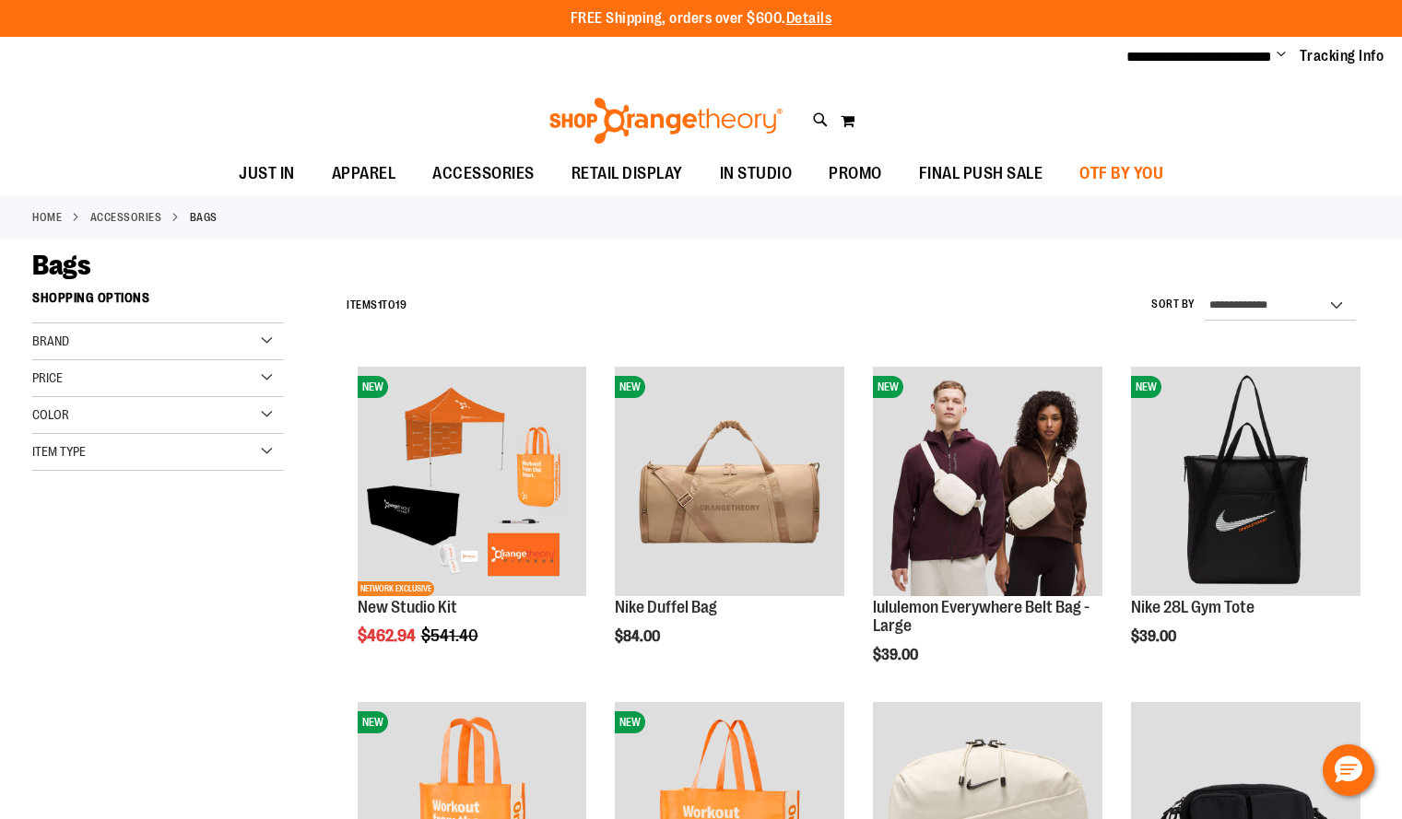
type input "**********"
click at [1163, 170] on span "OTF BY YOU" at bounding box center [1121, 173] width 84 height 41
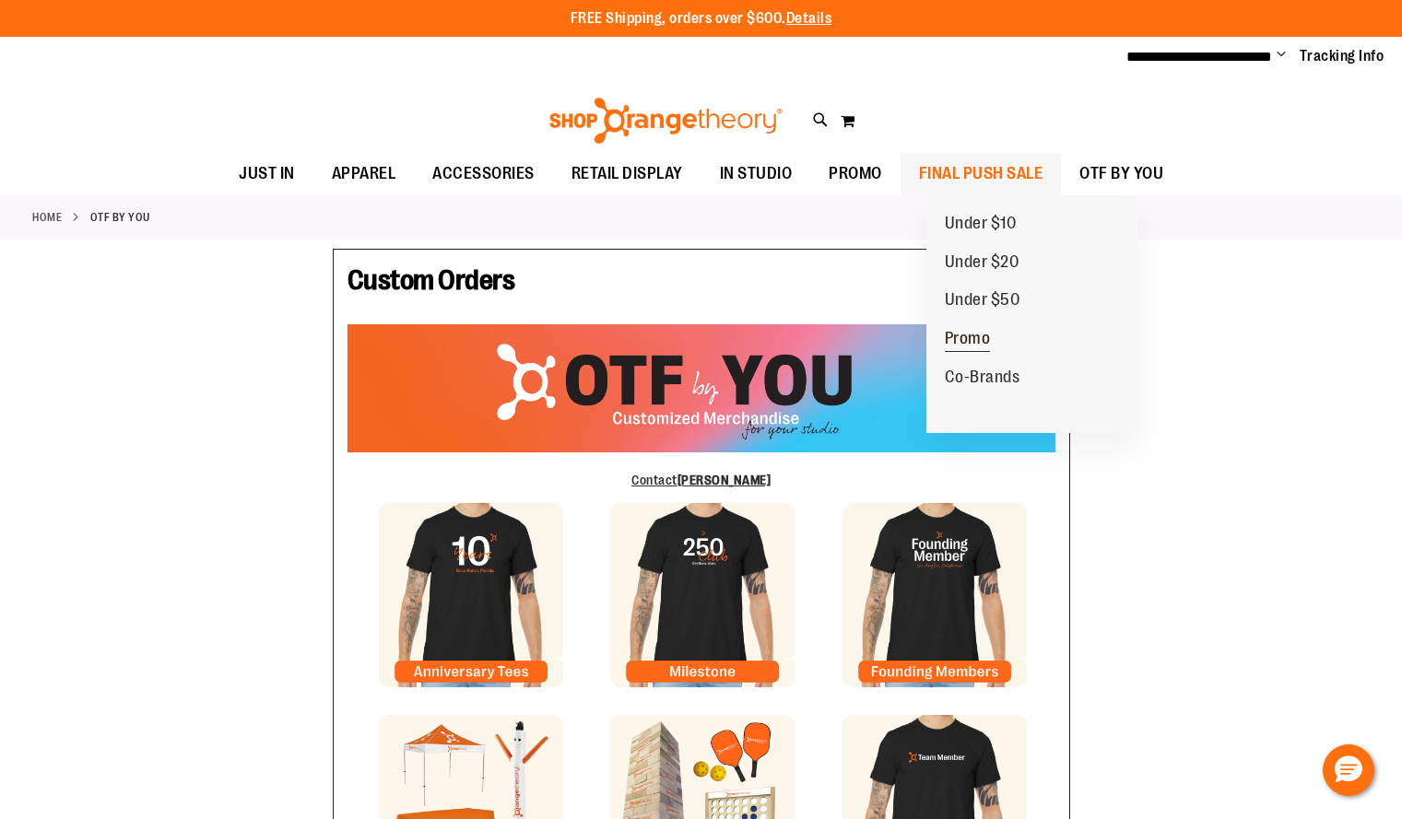
type input "**********"
click at [978, 339] on span "Promo" at bounding box center [968, 340] width 46 height 23
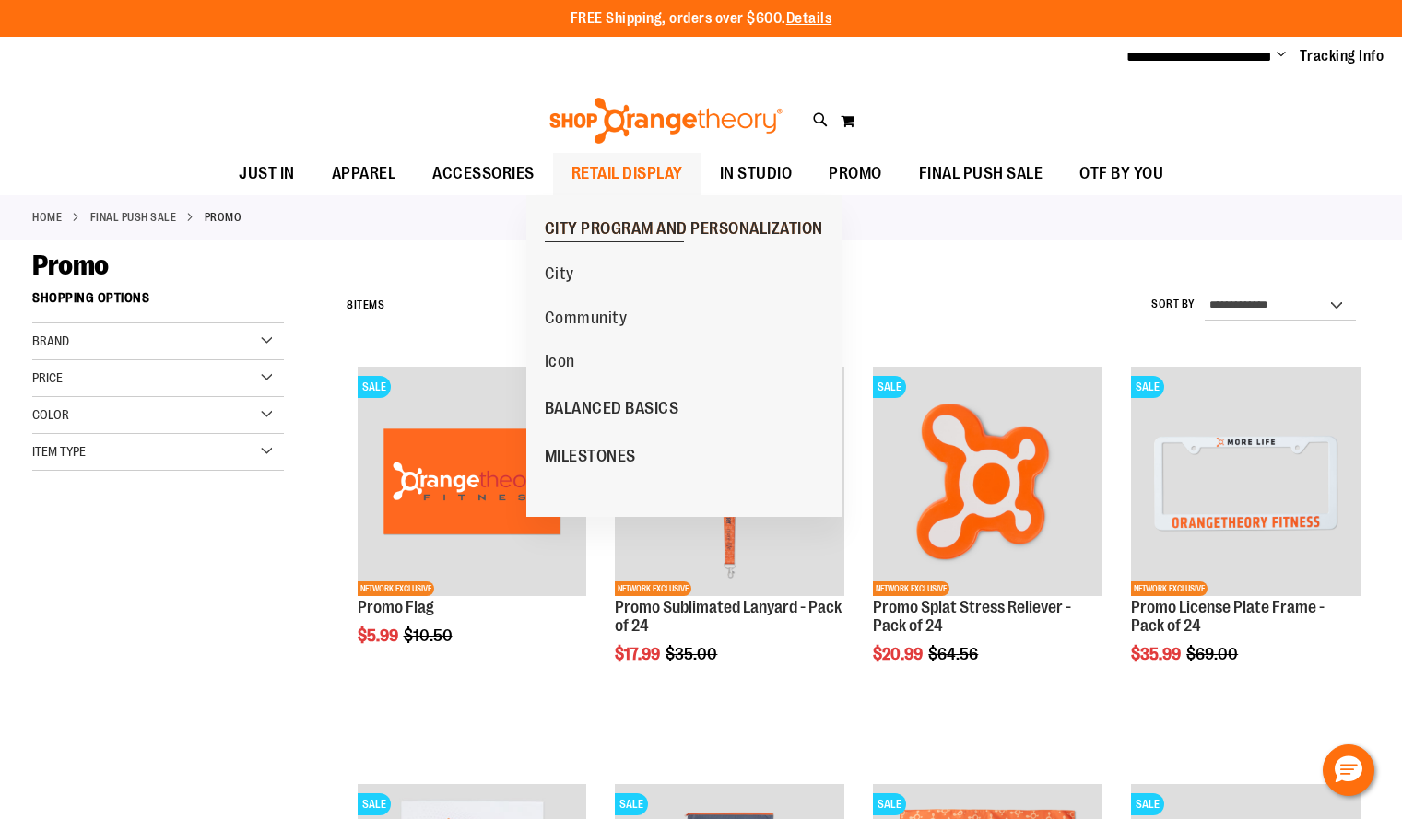
type input "**********"
click at [601, 226] on span "CITY PROGRAM AND PERSONALIZATION" at bounding box center [684, 230] width 278 height 23
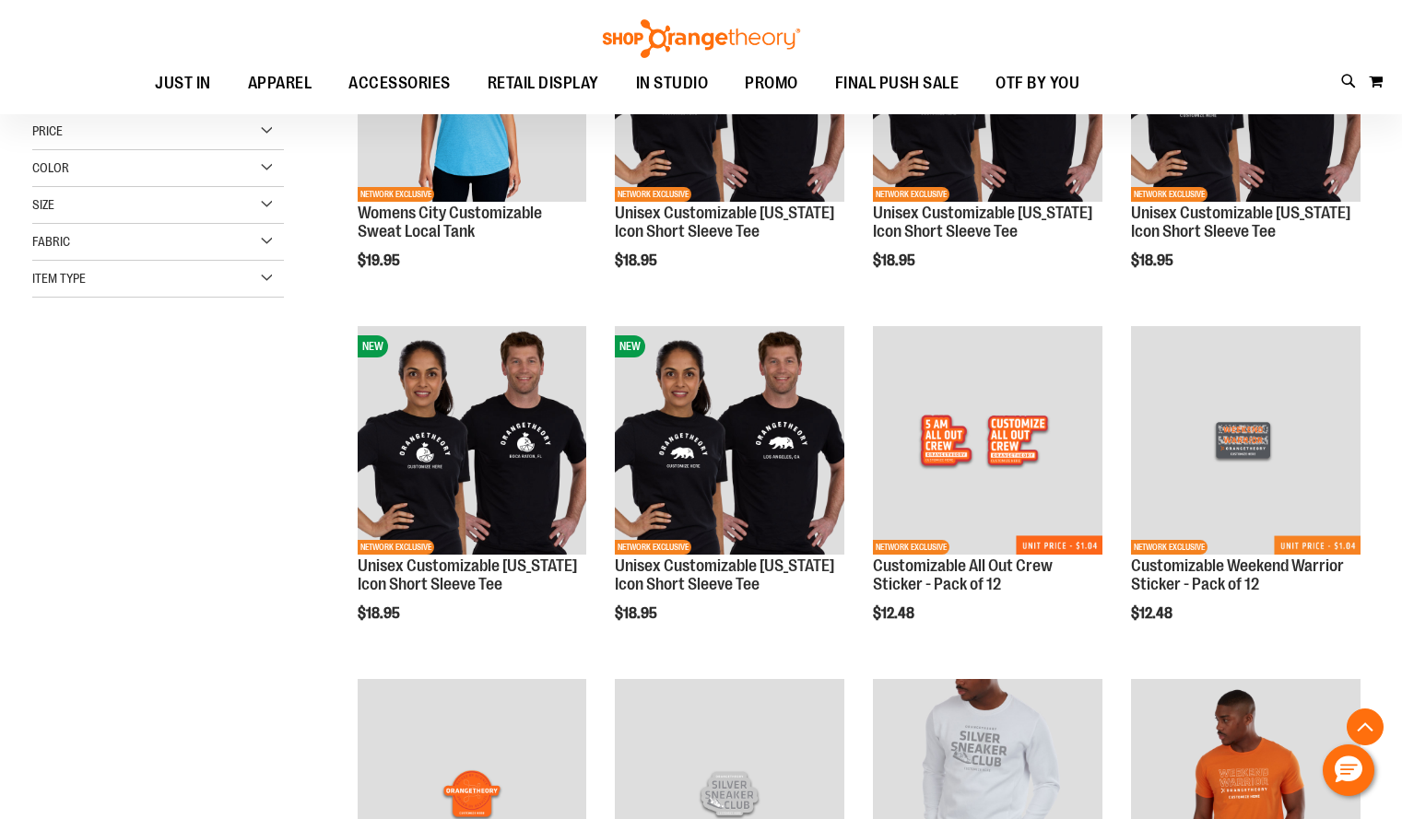
scroll to position [781, 0]
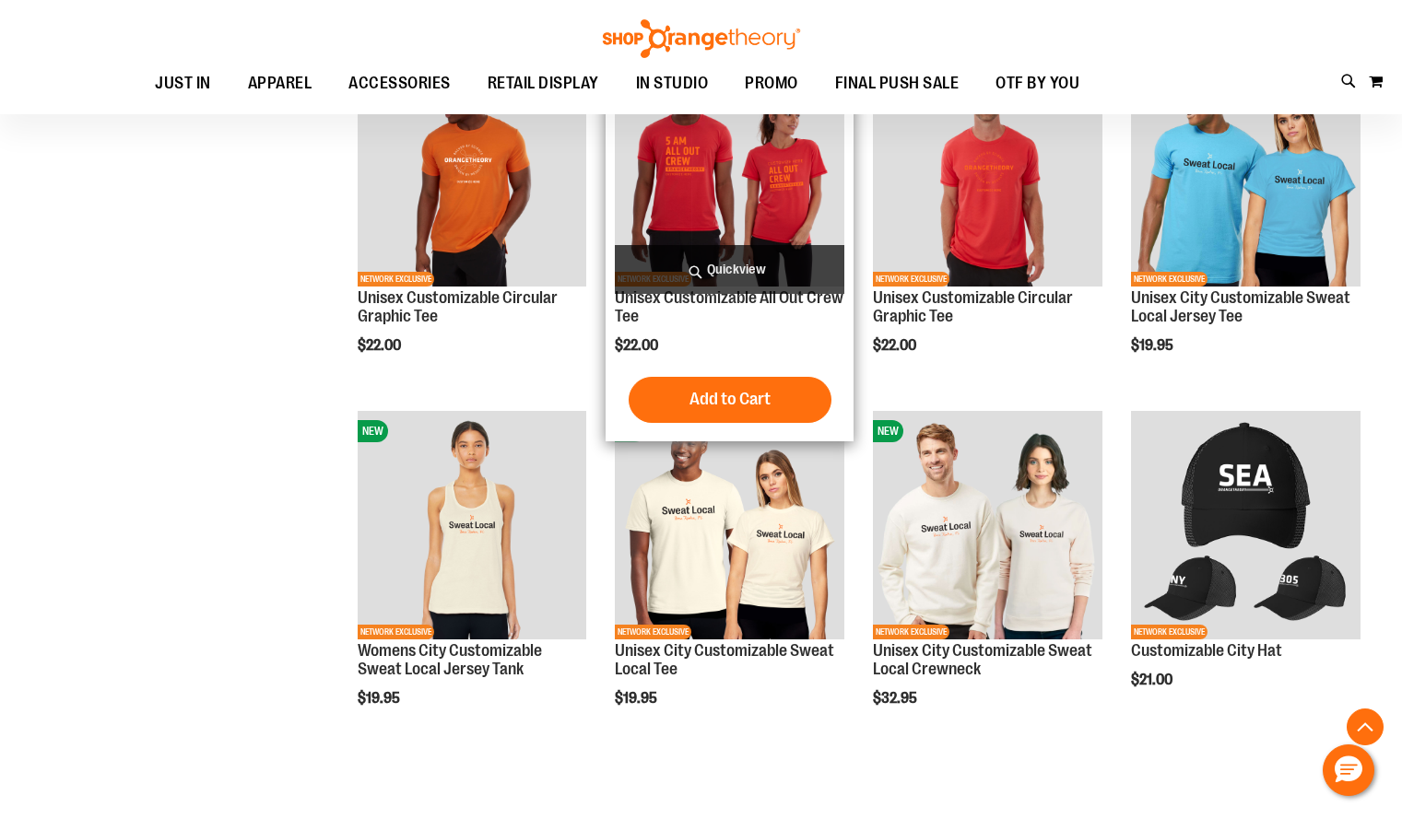
scroll to position [1755, 0]
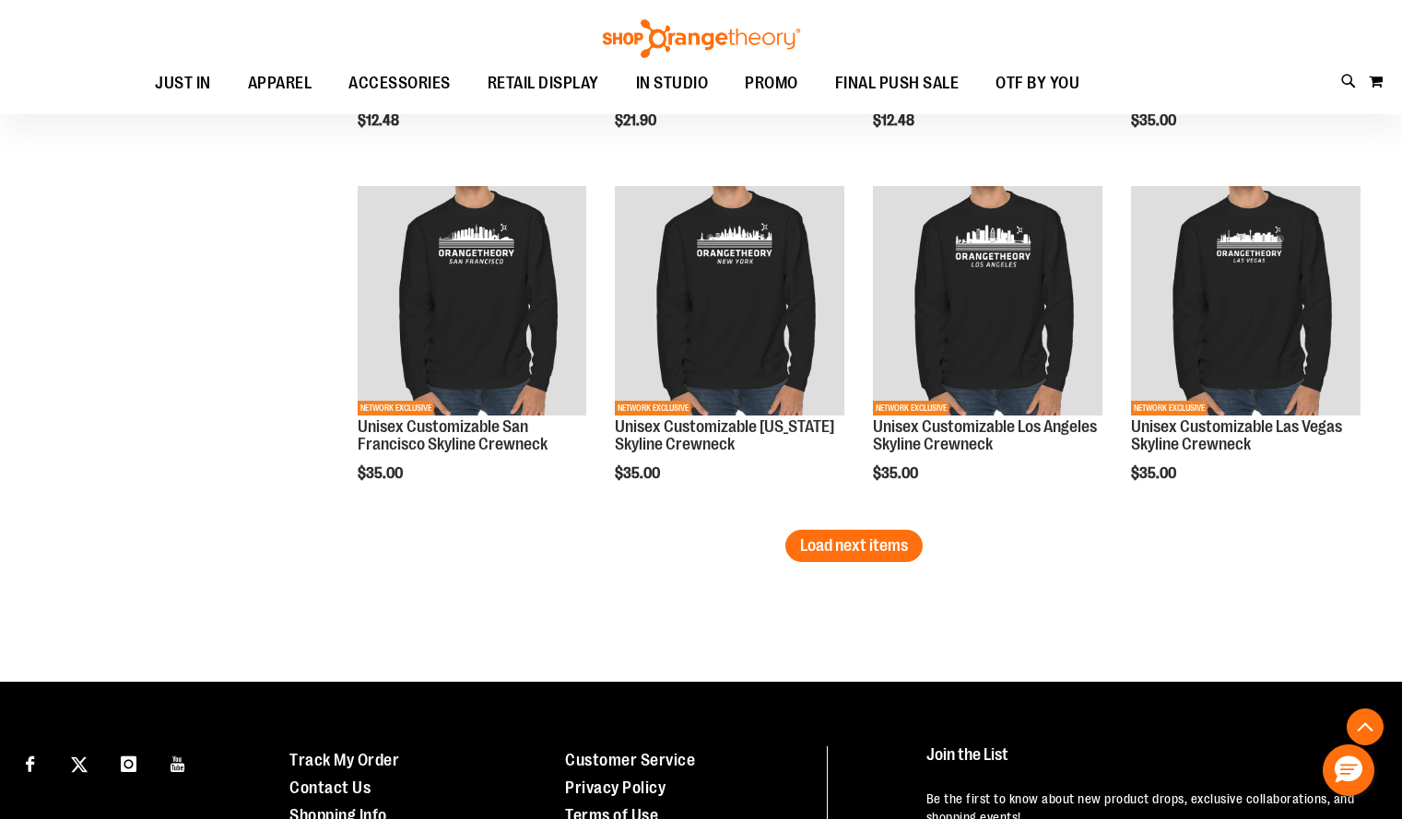
scroll to position [3463, 0]
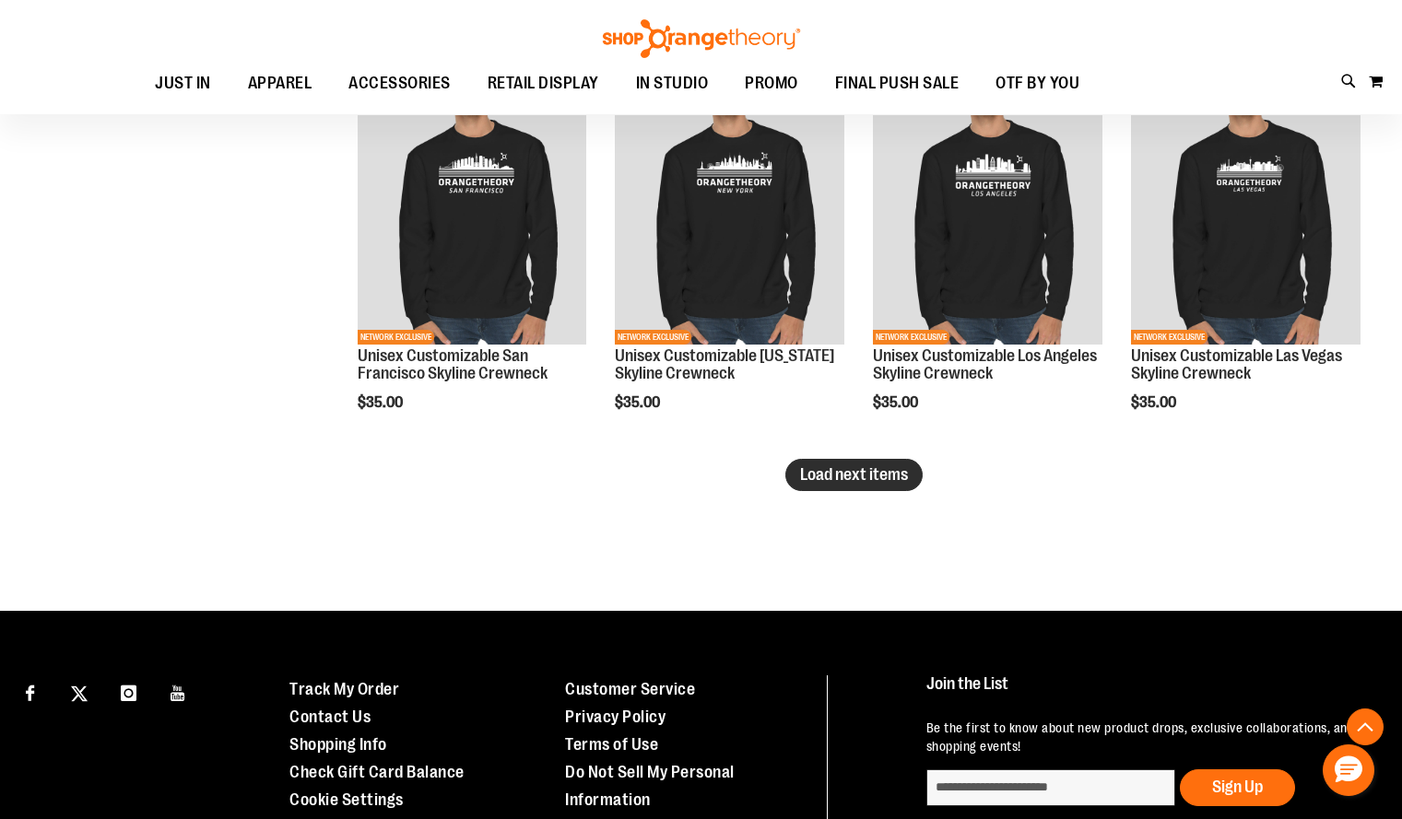
type input "**********"
click at [869, 463] on button "Load next items" at bounding box center [853, 475] width 137 height 32
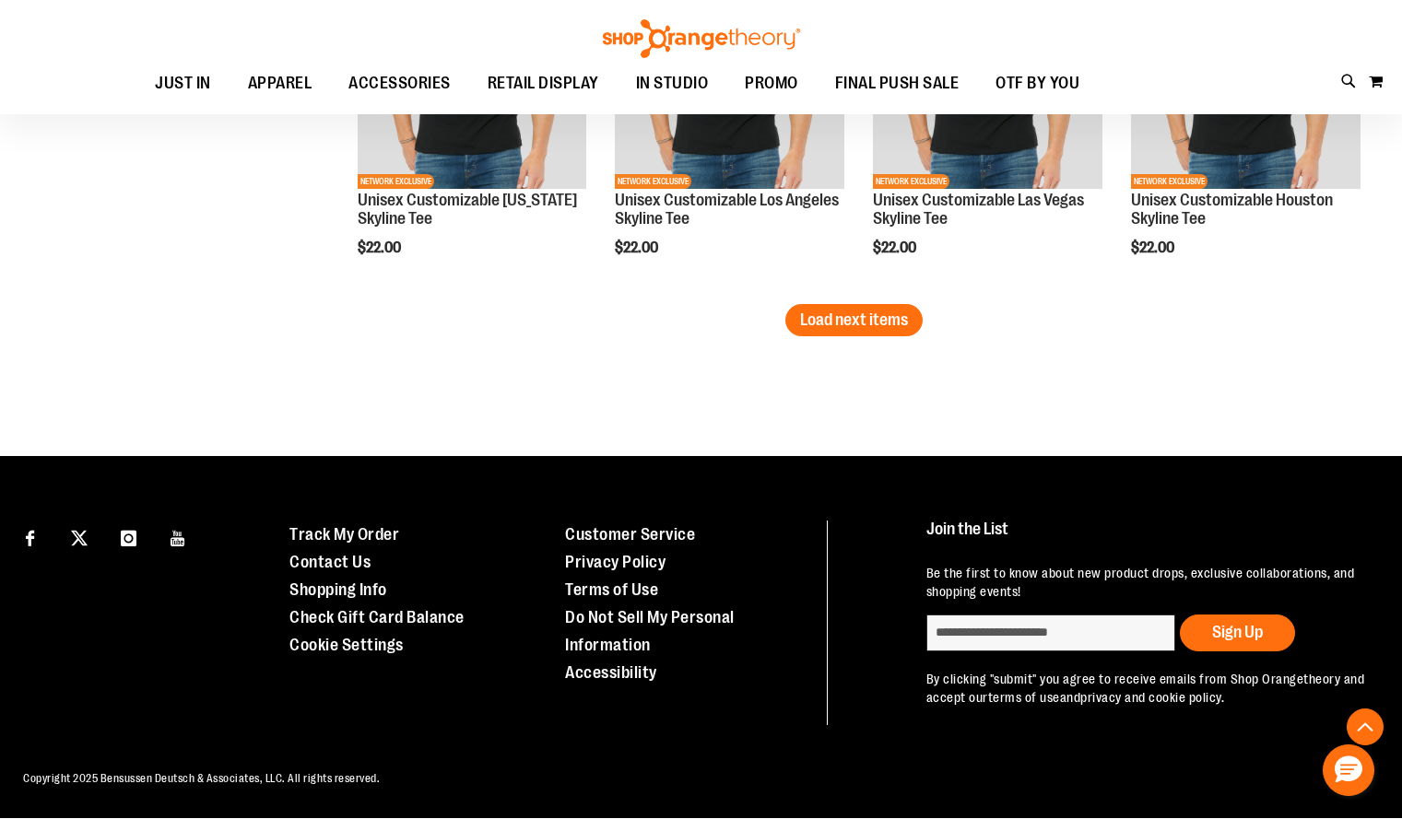
scroll to position [4696, 0]
click at [865, 311] on span "Load next items" at bounding box center [854, 320] width 108 height 18
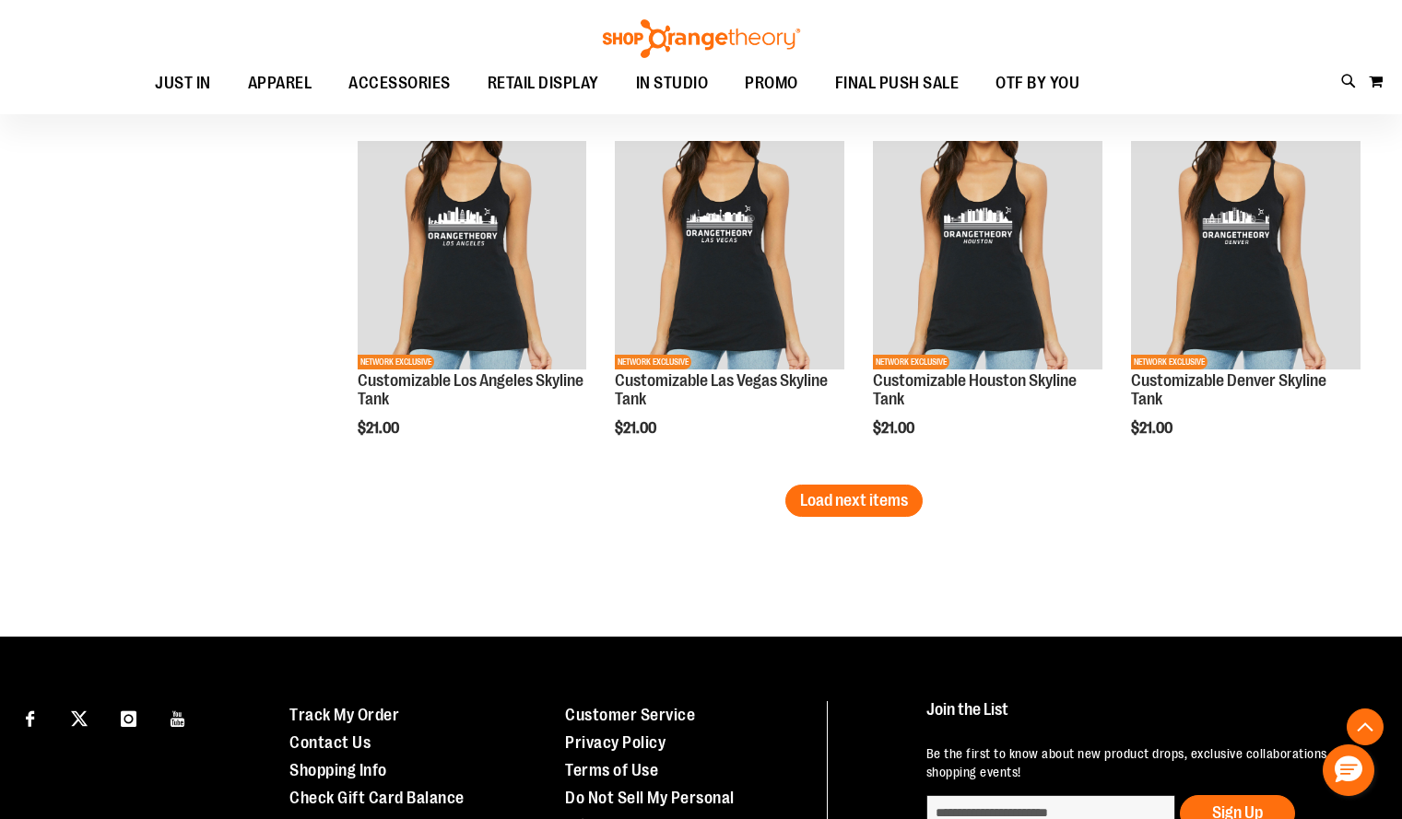
scroll to position [5756, 0]
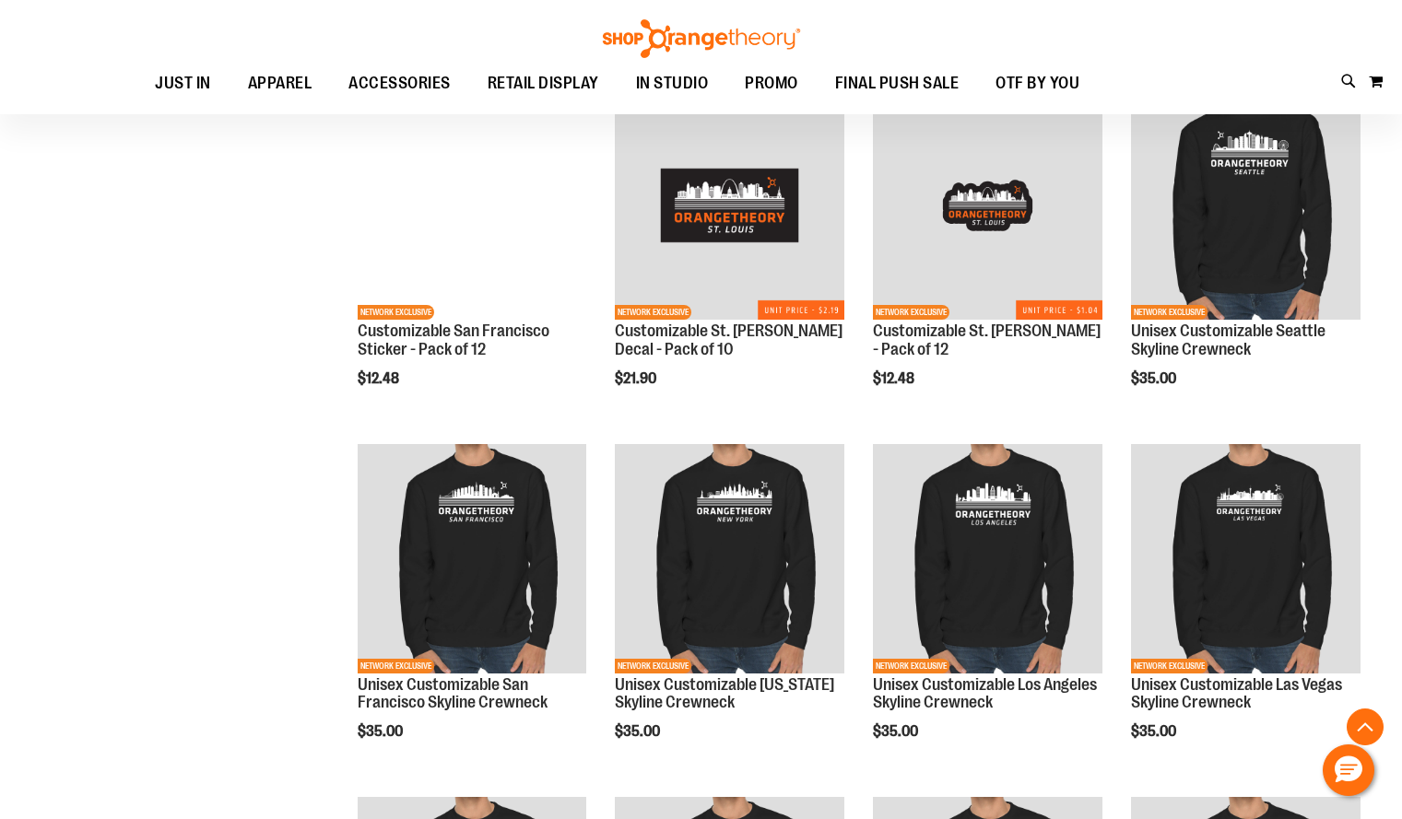
scroll to position [3115, 0]
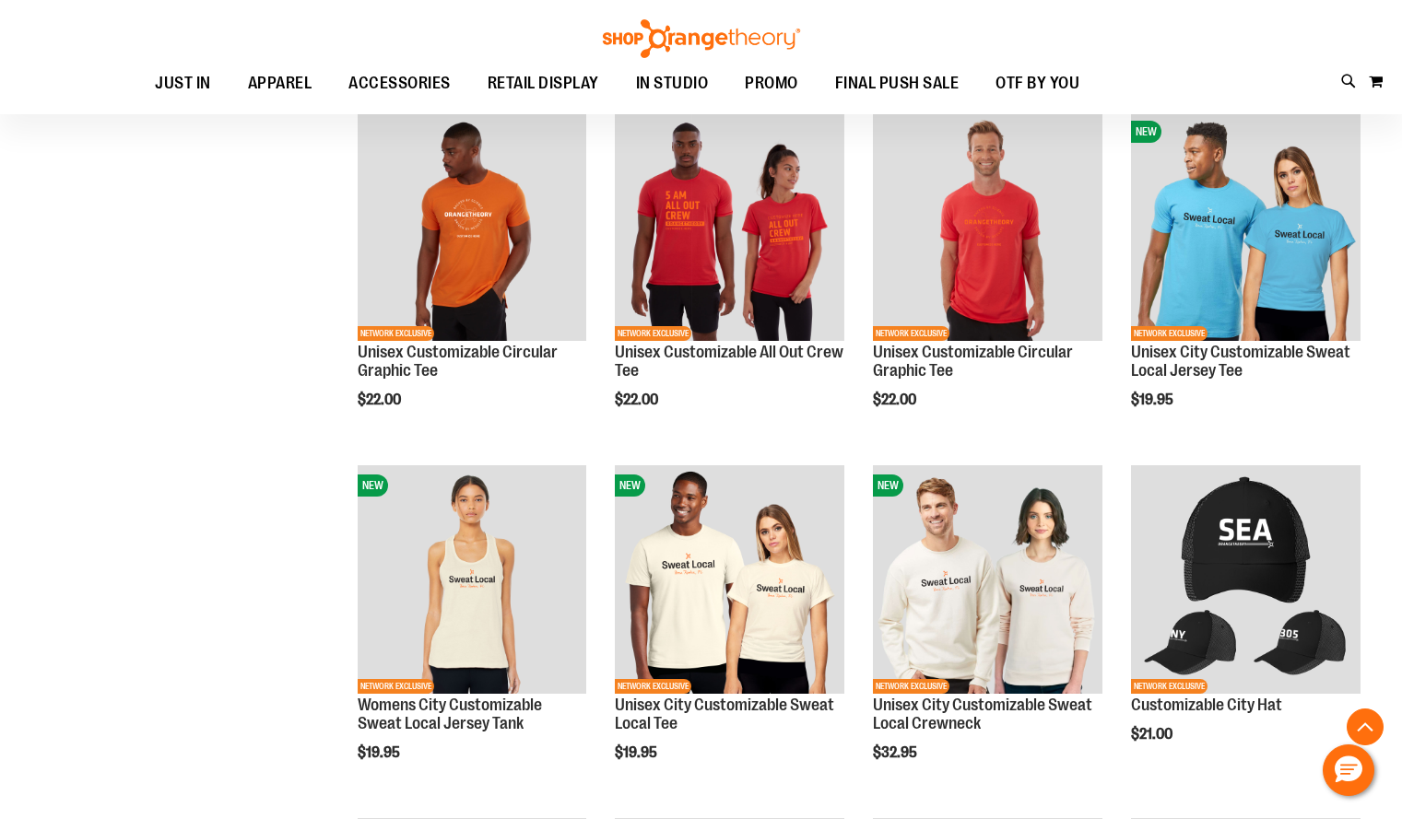
scroll to position [1735, 0]
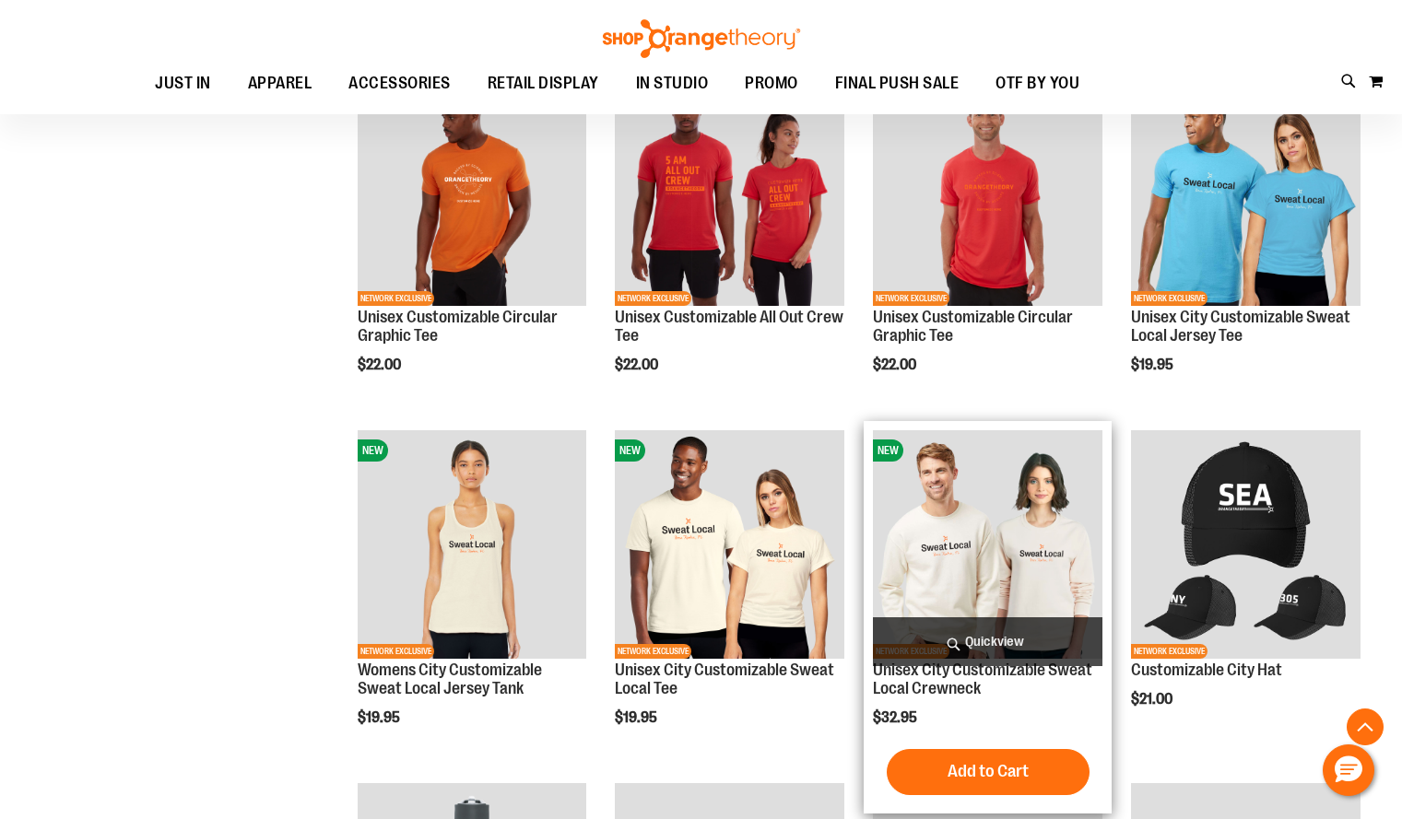
click at [1002, 551] on img "product" at bounding box center [987, 544] width 229 height 229
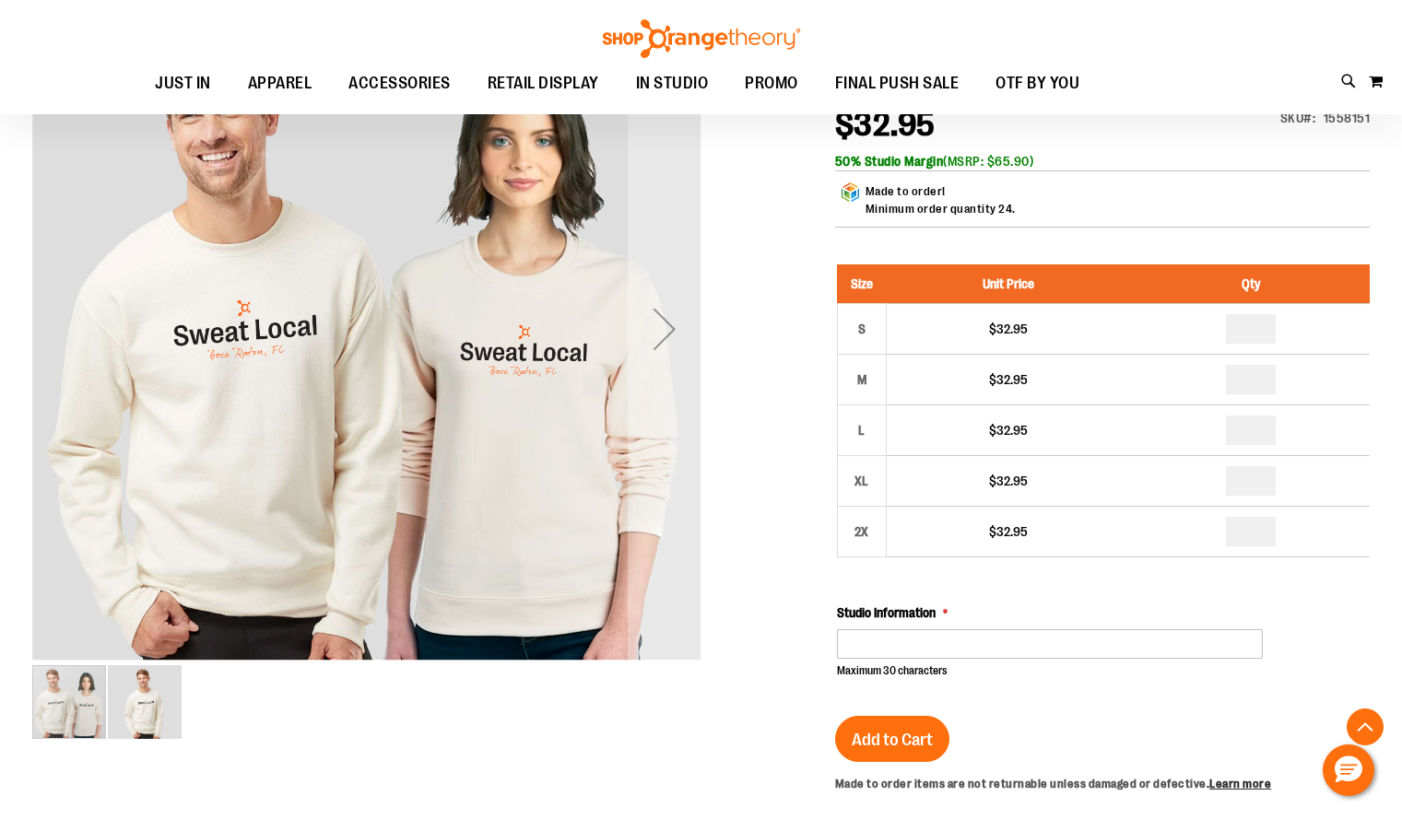
scroll to position [327, 0]
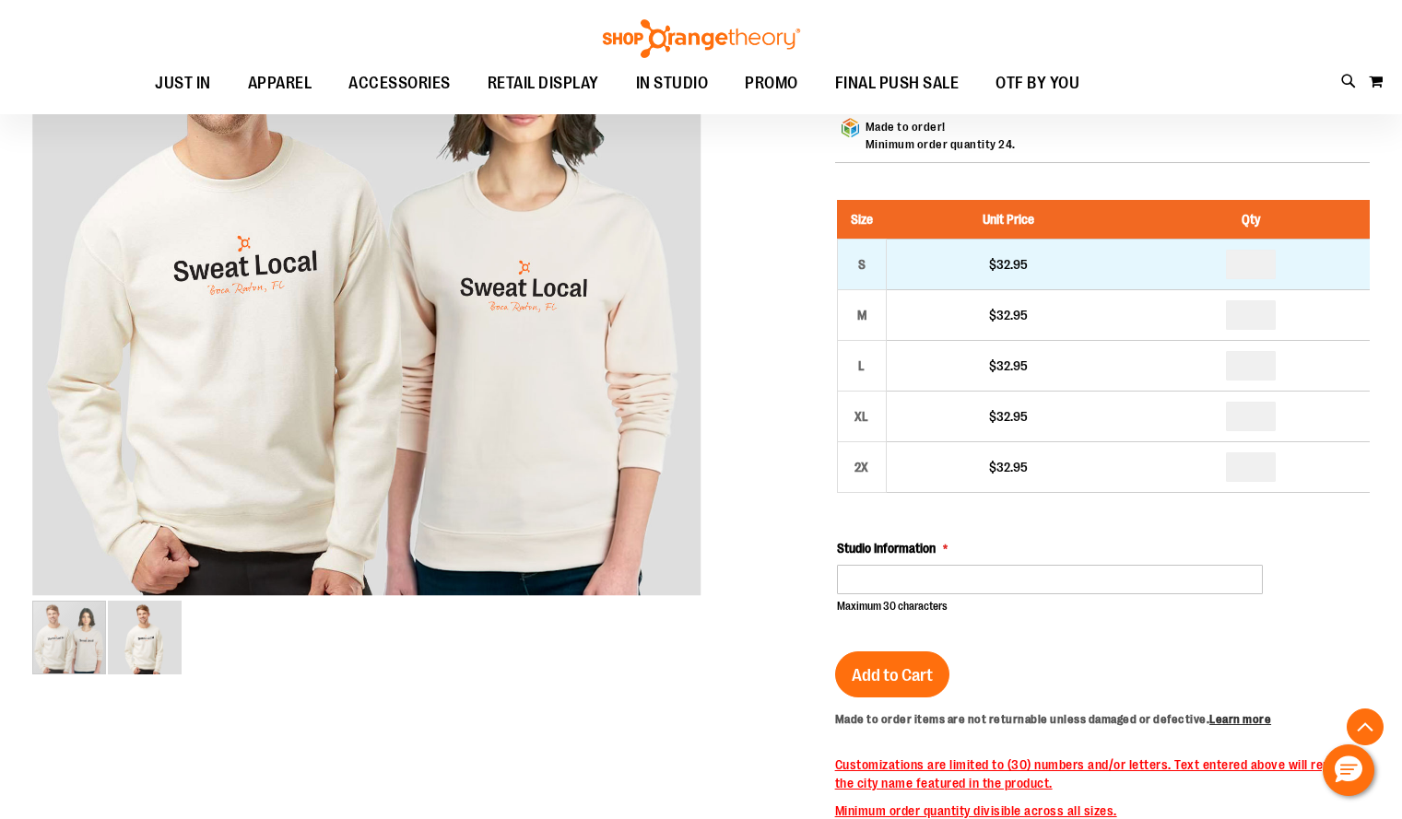
type input "**********"
click at [1266, 279] on input "number" at bounding box center [1251, 264] width 50 height 29
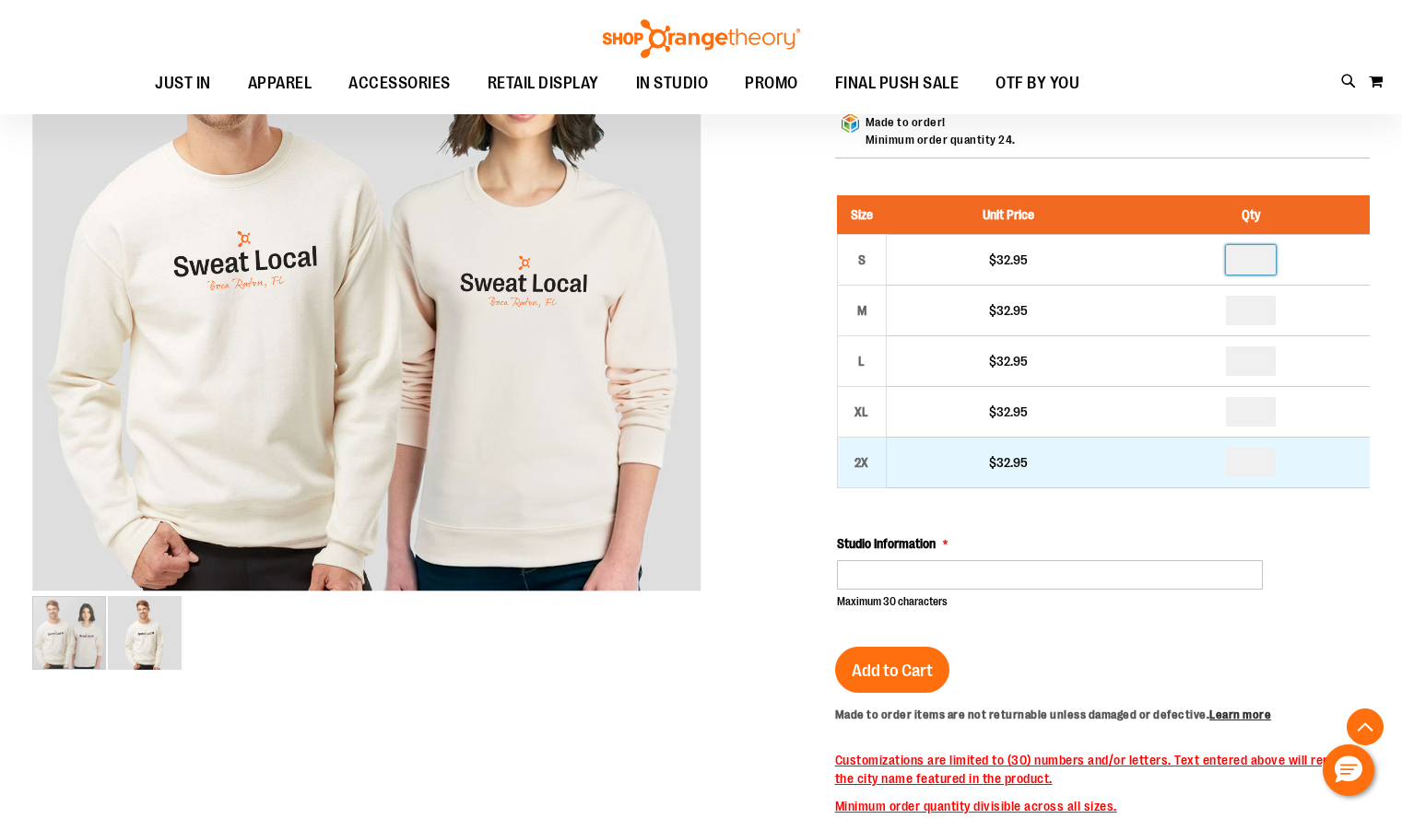
scroll to position [331, 0]
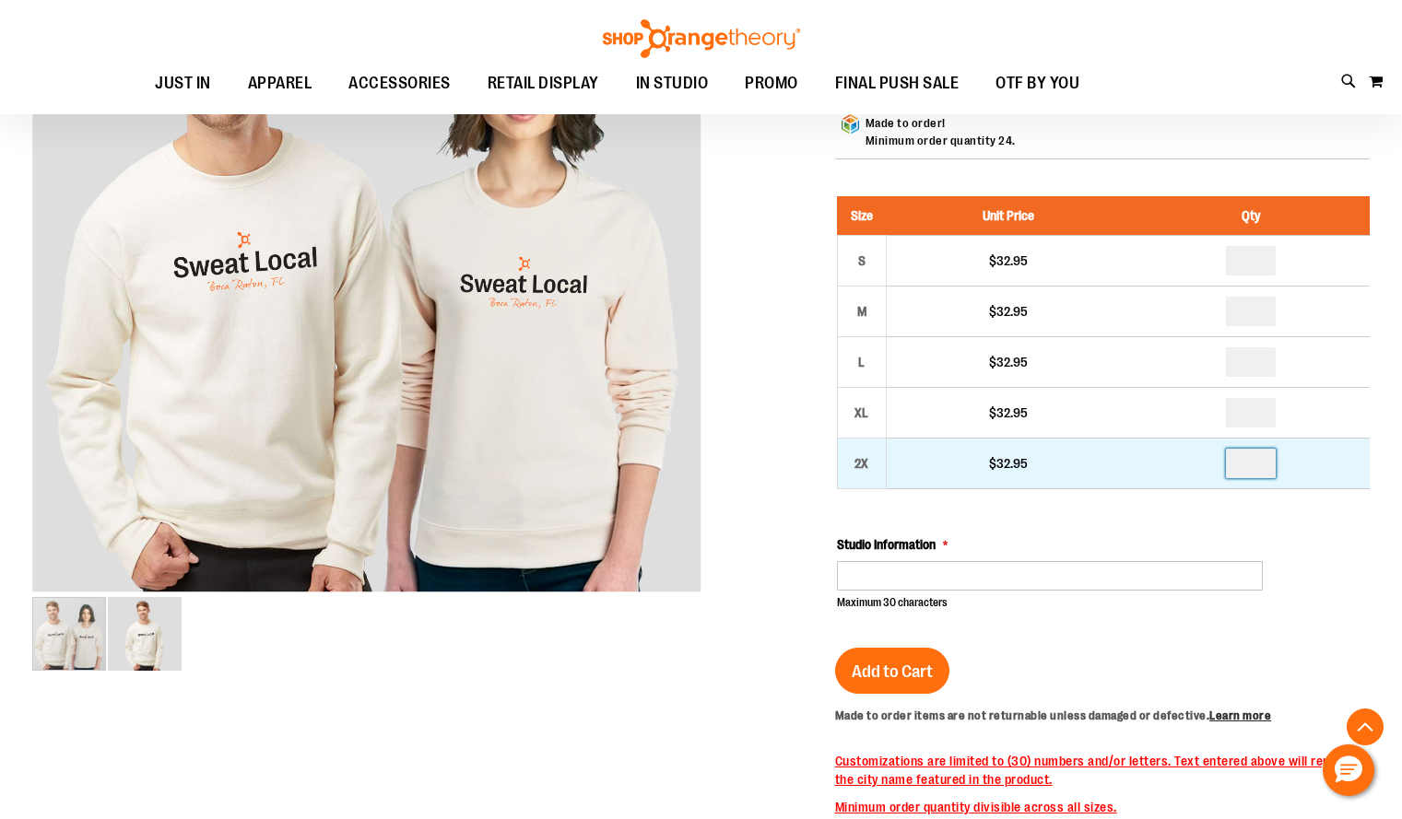
type input "*"
click at [1268, 478] on input "number" at bounding box center [1251, 463] width 50 height 29
type input "*"
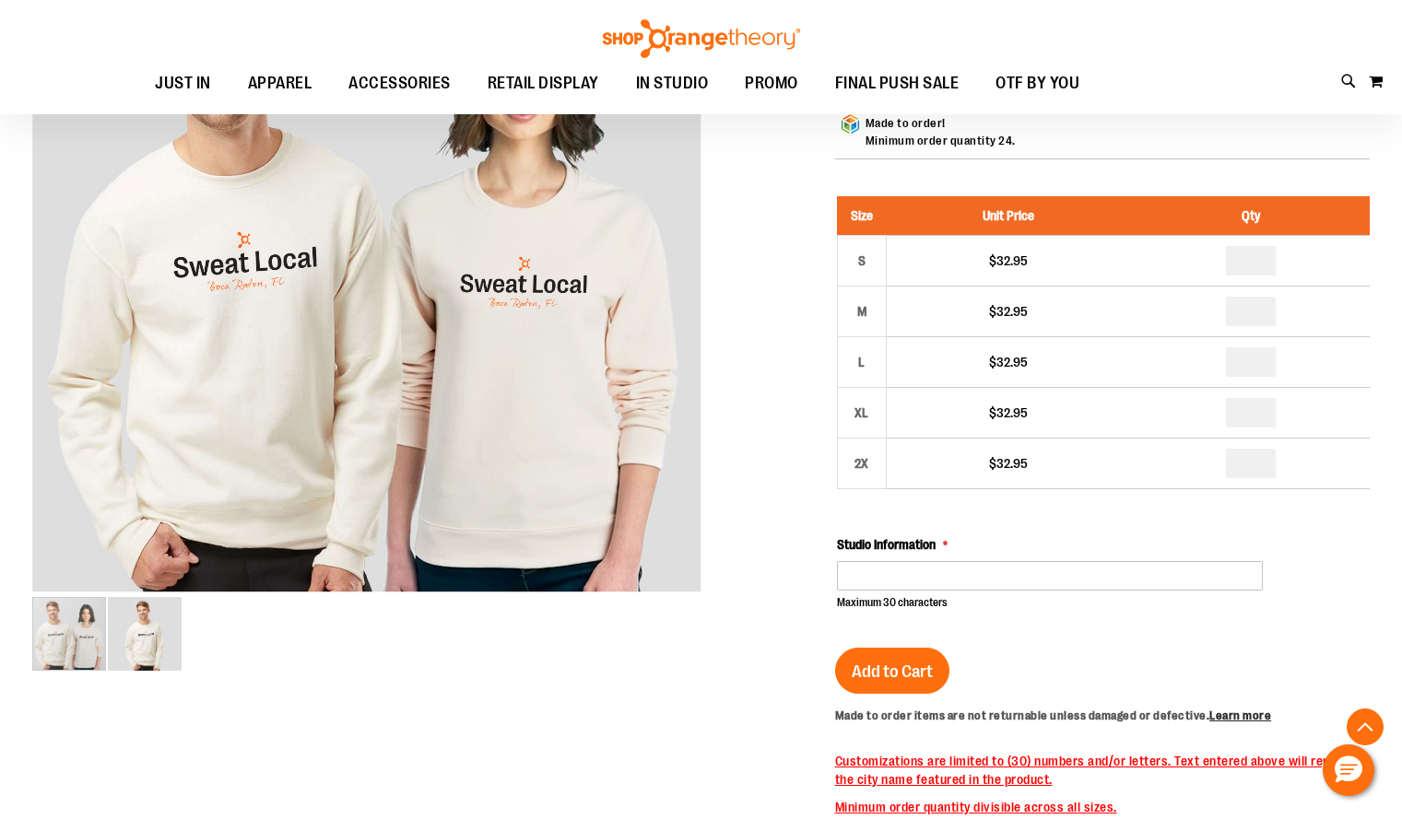
type input "*"
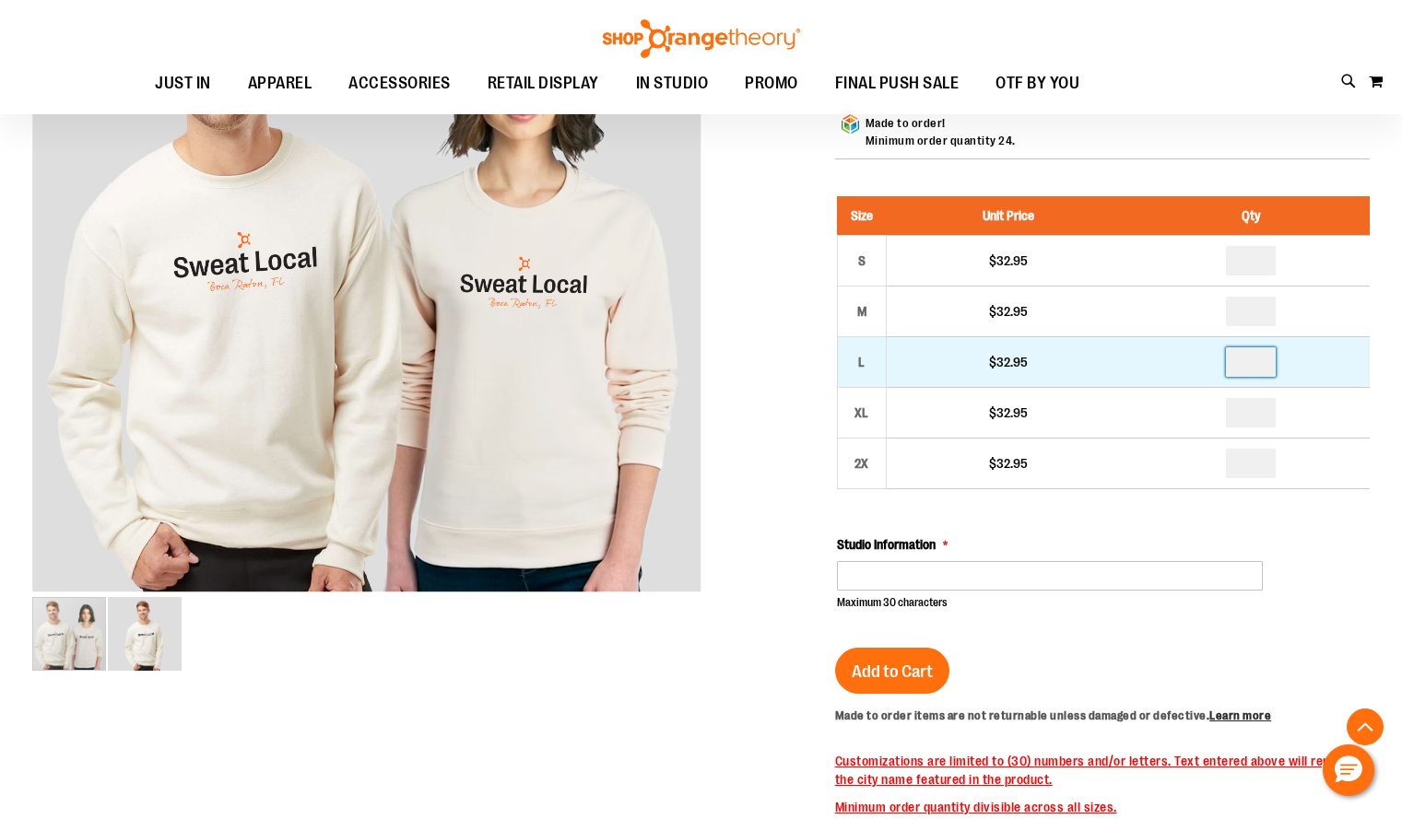
click at [1261, 377] on input "number" at bounding box center [1251, 361] width 50 height 29
type input "*"
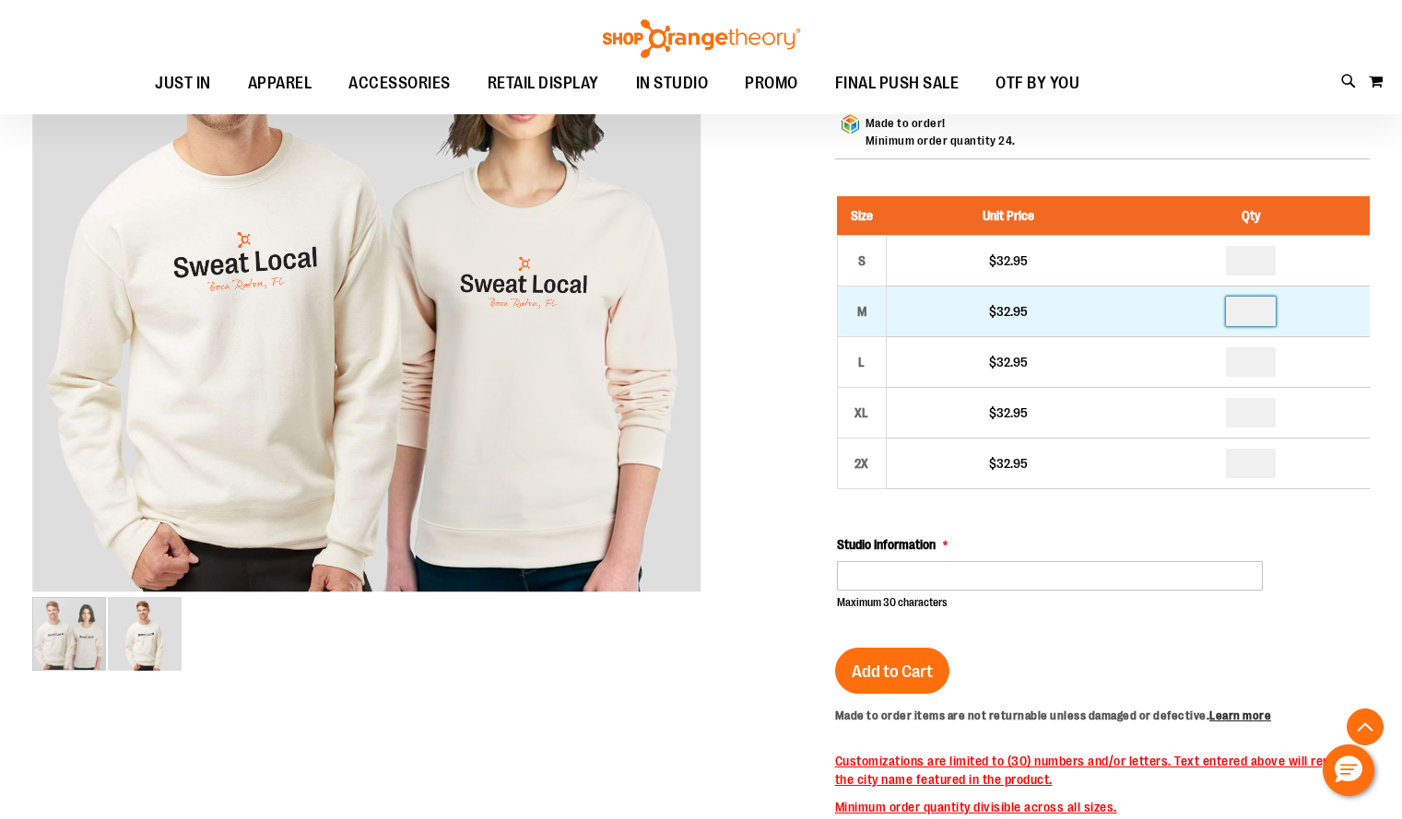
click at [1263, 326] on input "number" at bounding box center [1251, 311] width 50 height 29
type input "*"
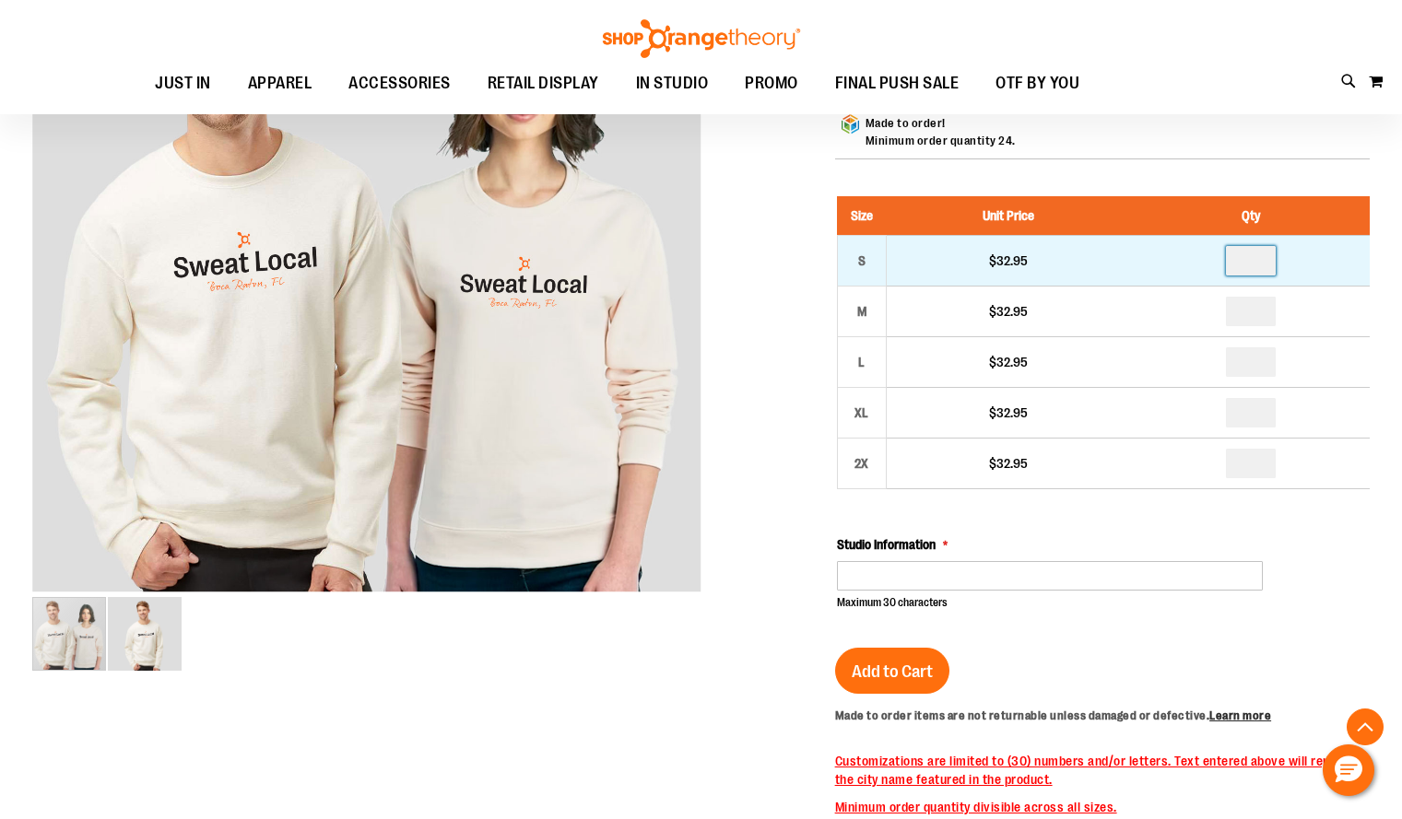
click at [1261, 276] on input "number" at bounding box center [1251, 260] width 50 height 29
type input "*"
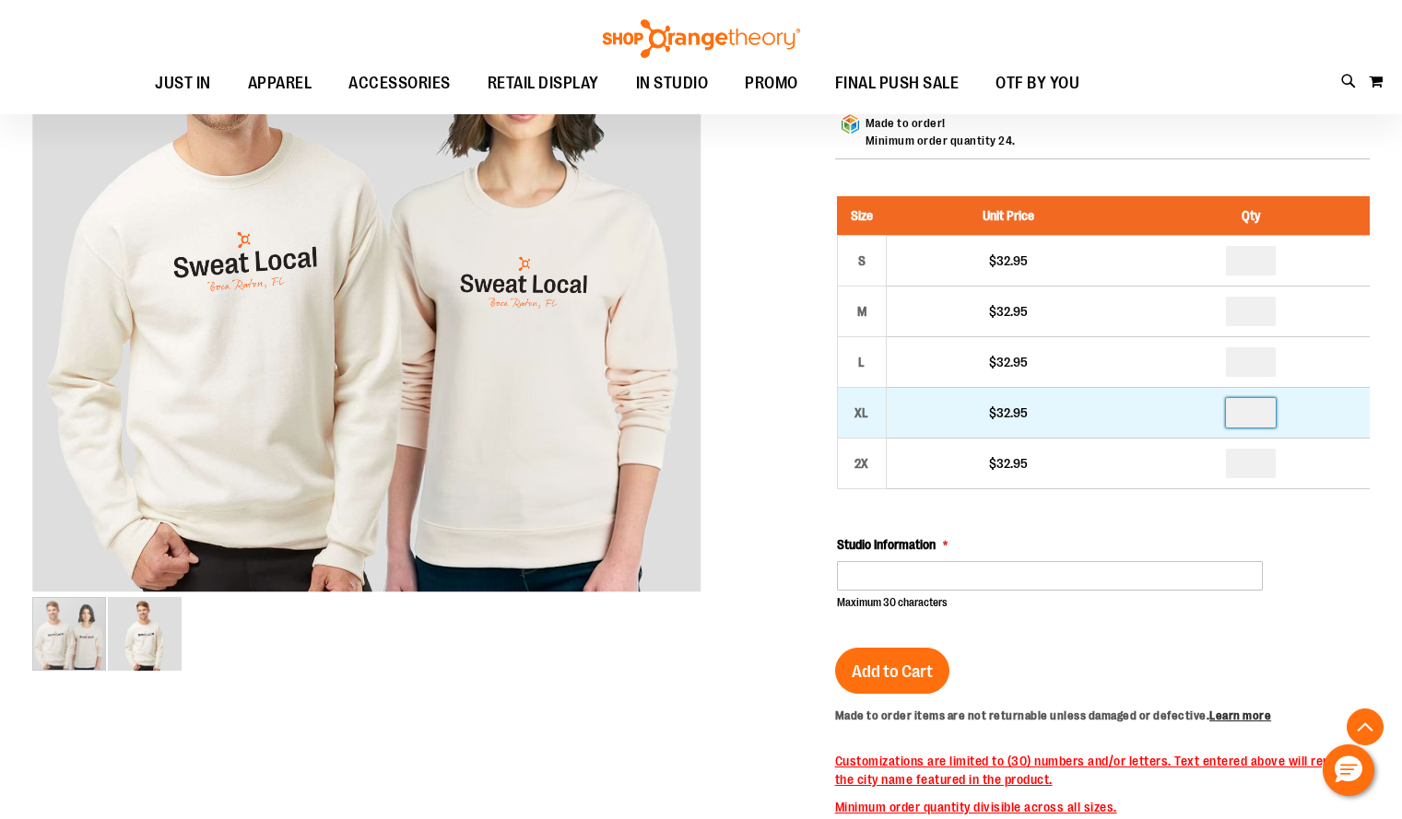
click at [1259, 428] on input "*" at bounding box center [1251, 412] width 50 height 29
type input "*"
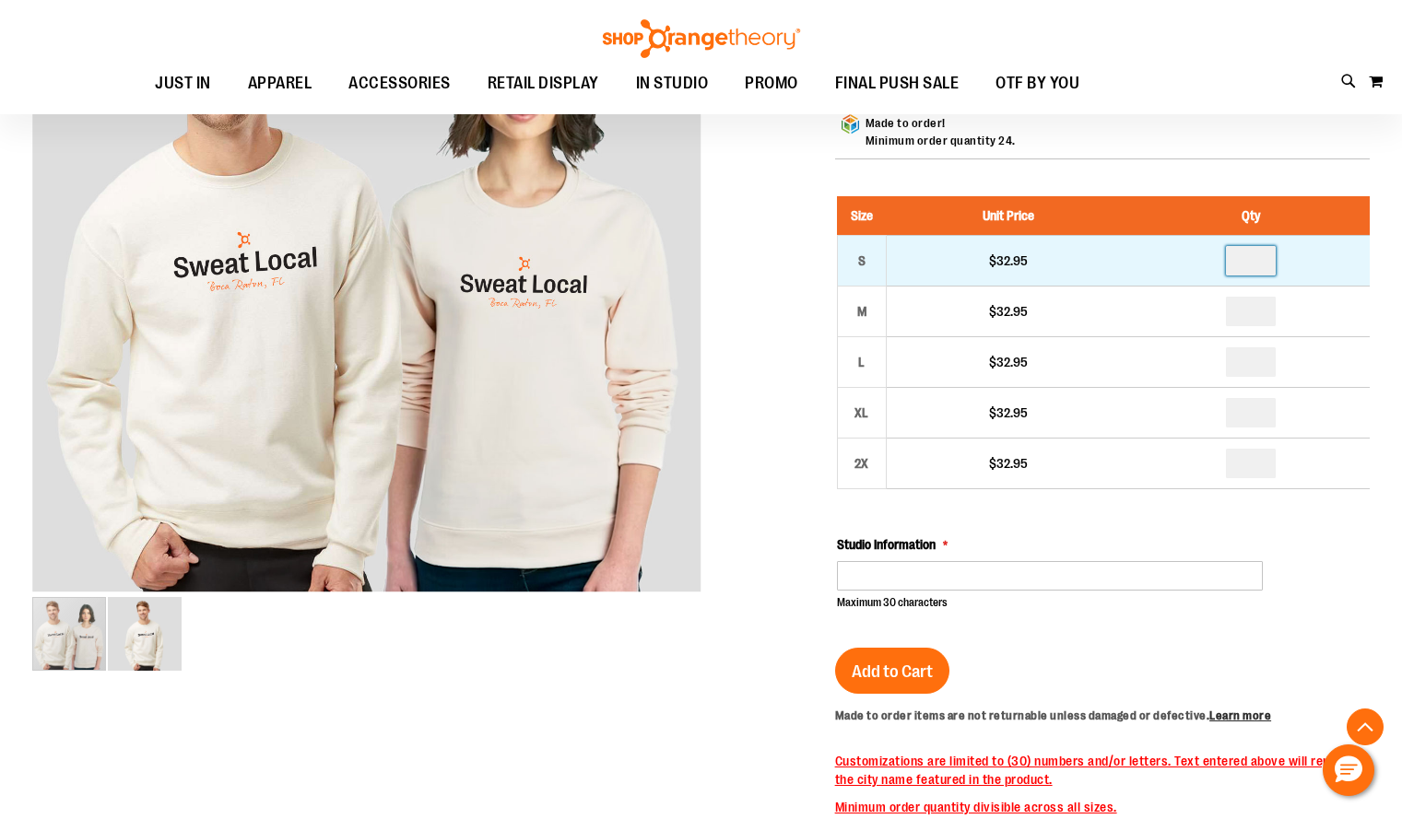
click at [1259, 276] on input "*" at bounding box center [1251, 260] width 50 height 29
type input "*"
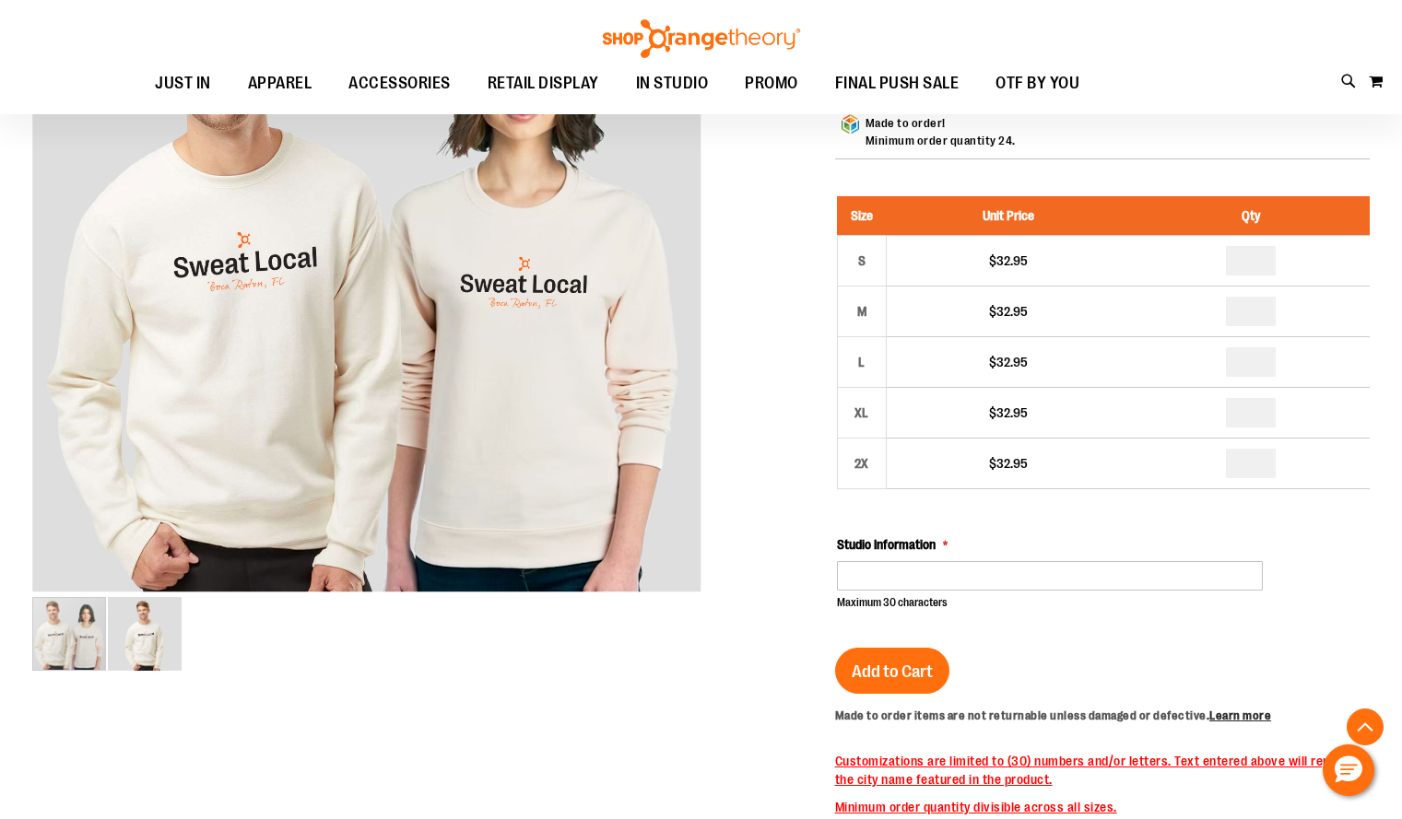
click at [951, 591] on input "Studio Information" at bounding box center [1050, 575] width 427 height 29
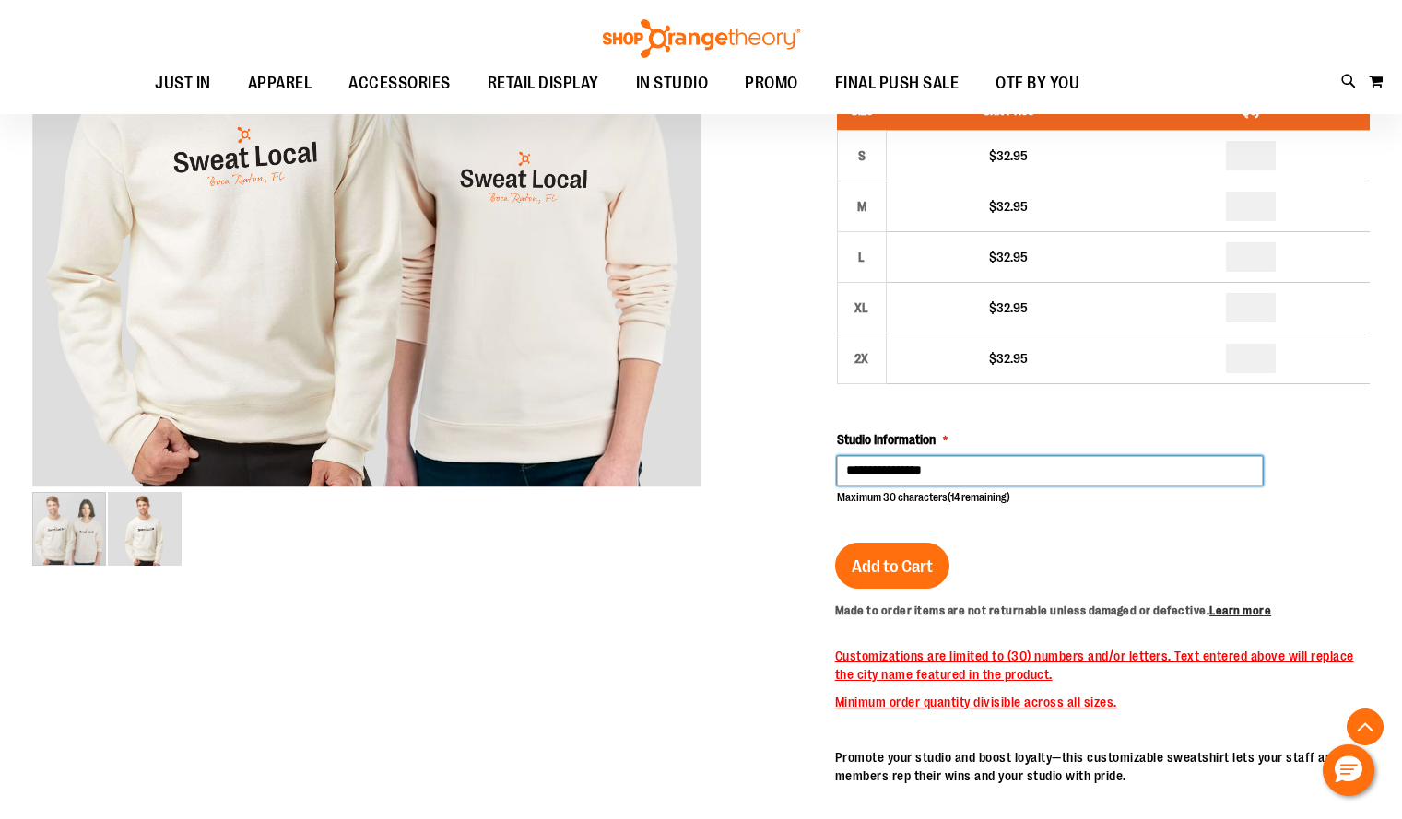
scroll to position [437, 0]
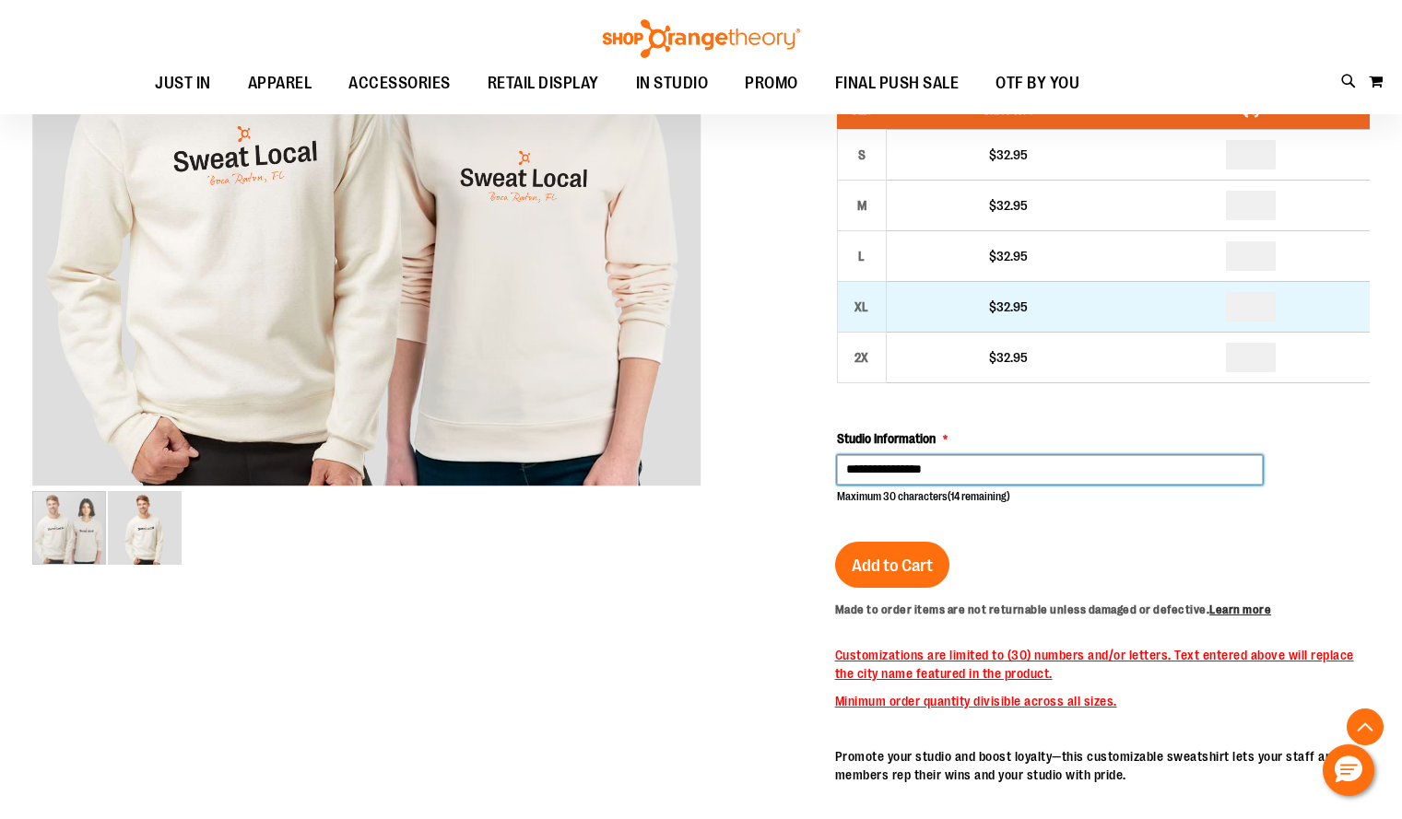
type input "**********"
click at [1263, 322] on input "*" at bounding box center [1251, 306] width 50 height 29
type input "*"
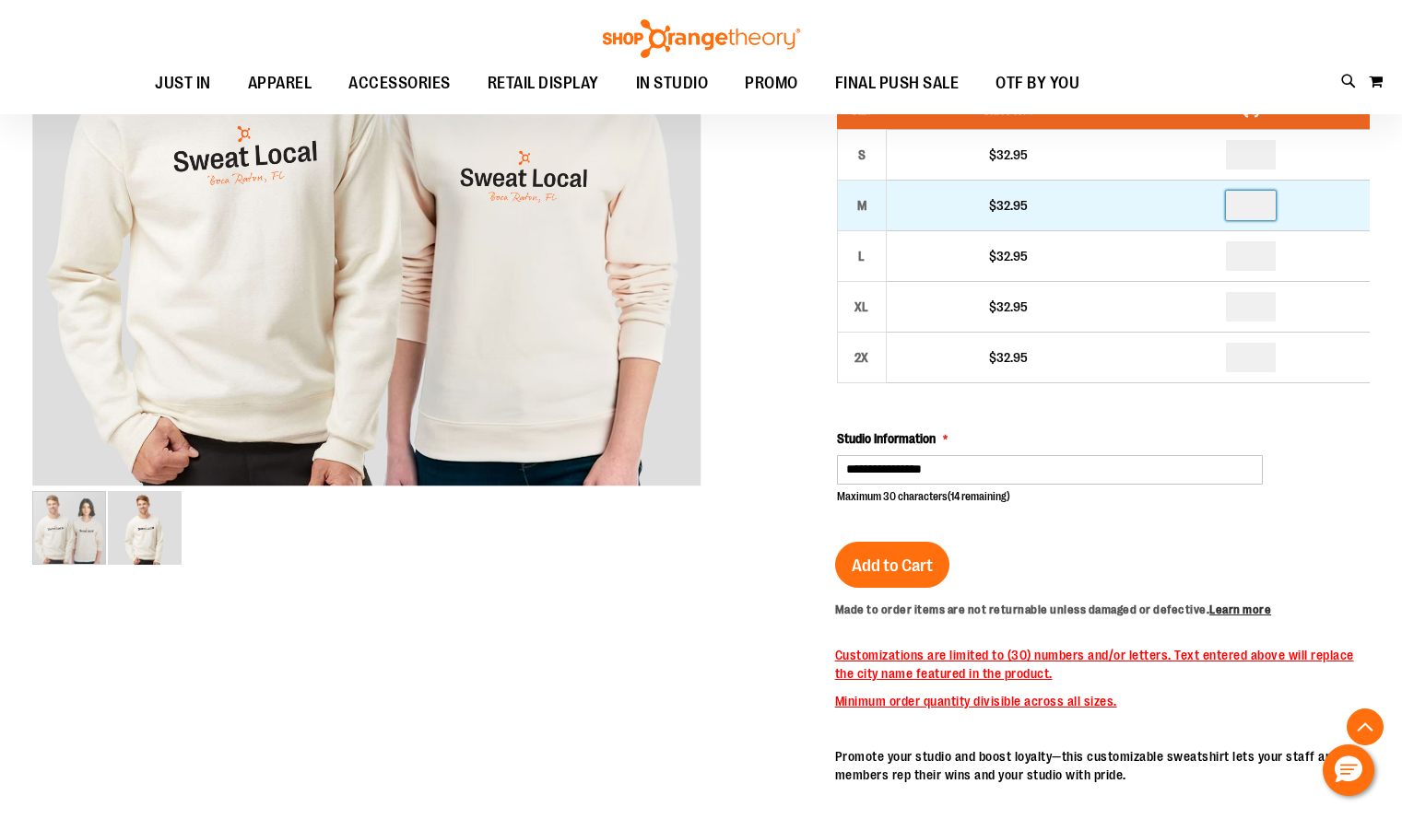
click at [1257, 220] on input "*" at bounding box center [1251, 205] width 50 height 29
type input "*"
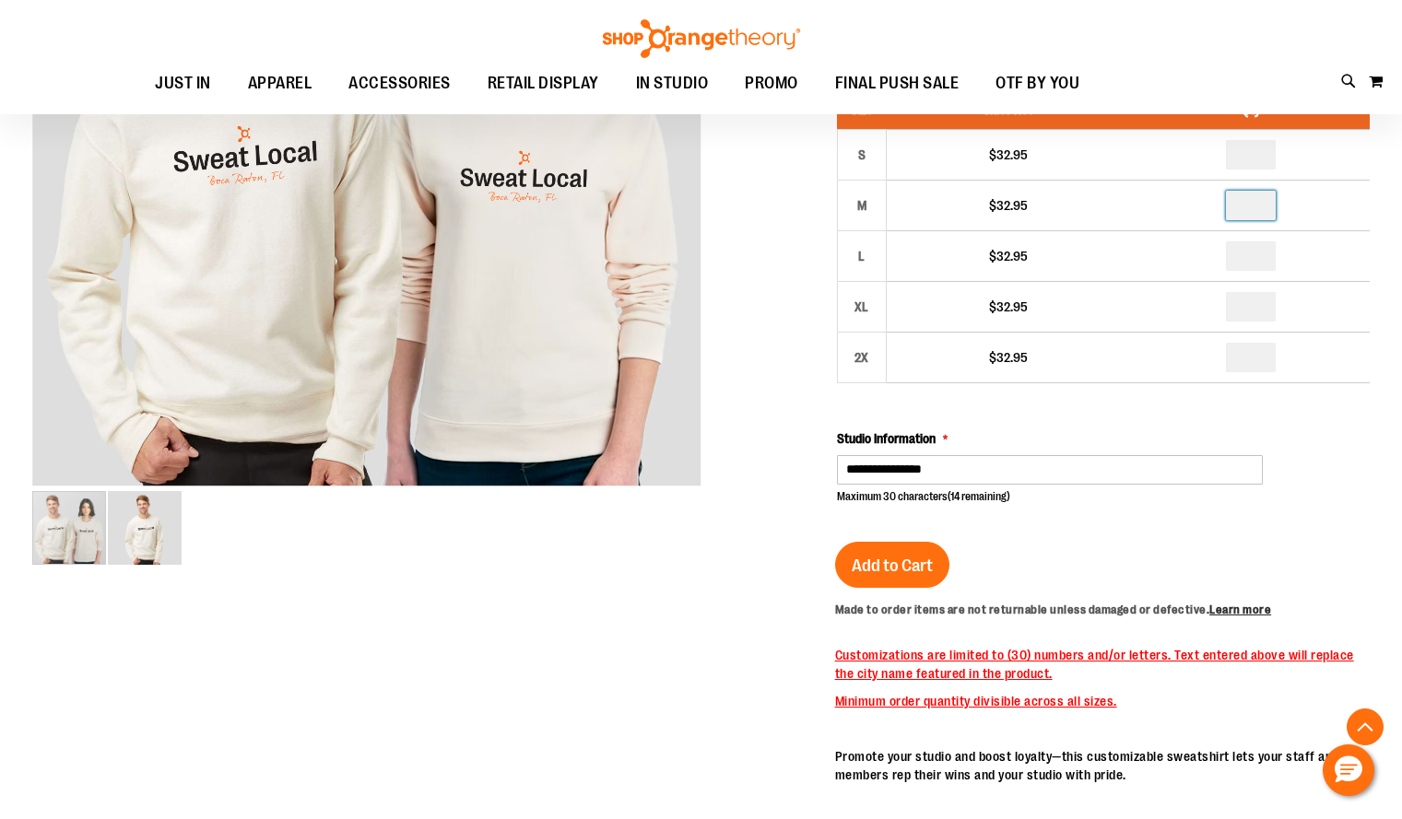
click at [1378, 318] on main "Unisex City Customizable Sweat Local Crewneck $32.95 Only %1 left SKU 1558151 5…" at bounding box center [701, 825] width 1402 height 2028
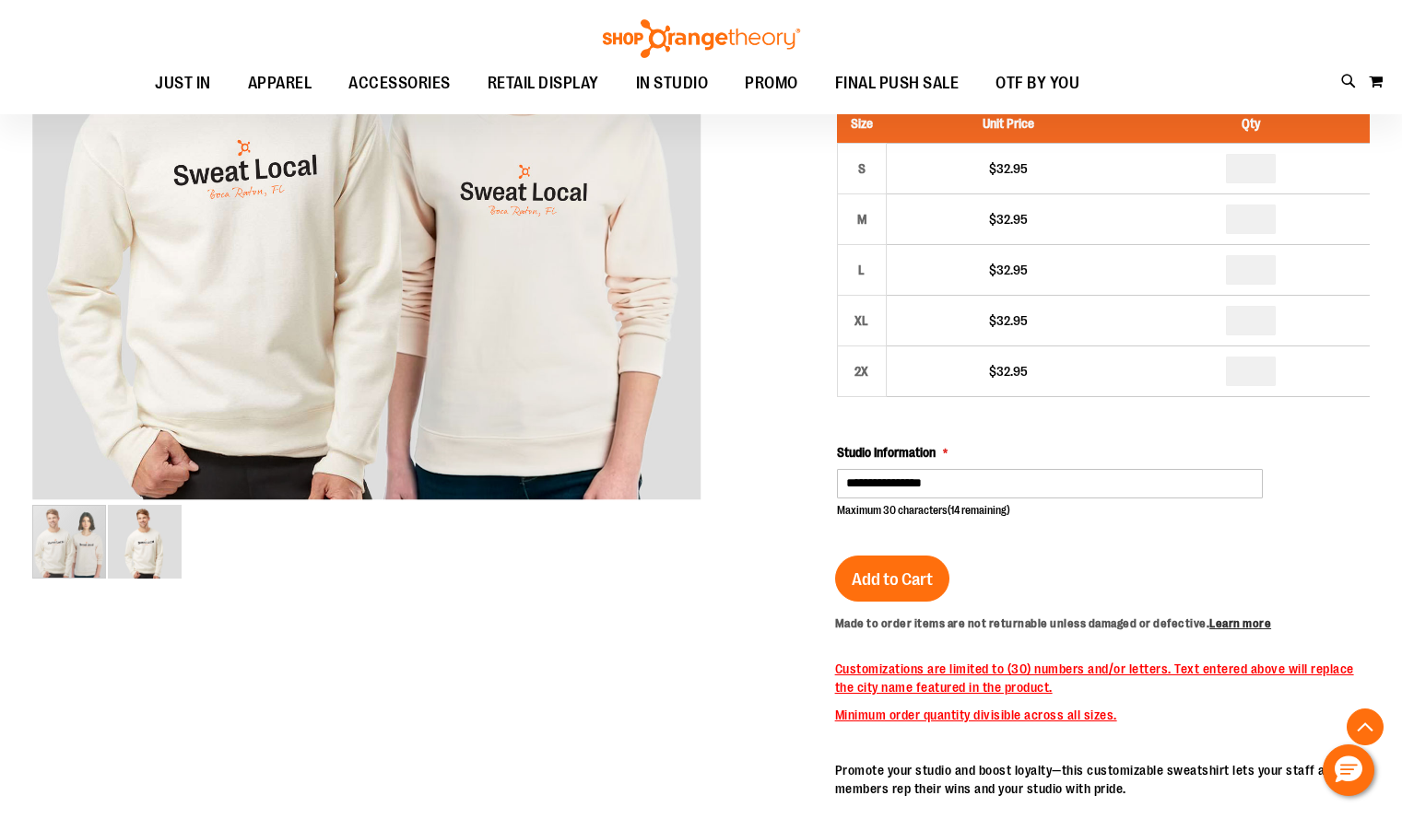
scroll to position [426, 0]
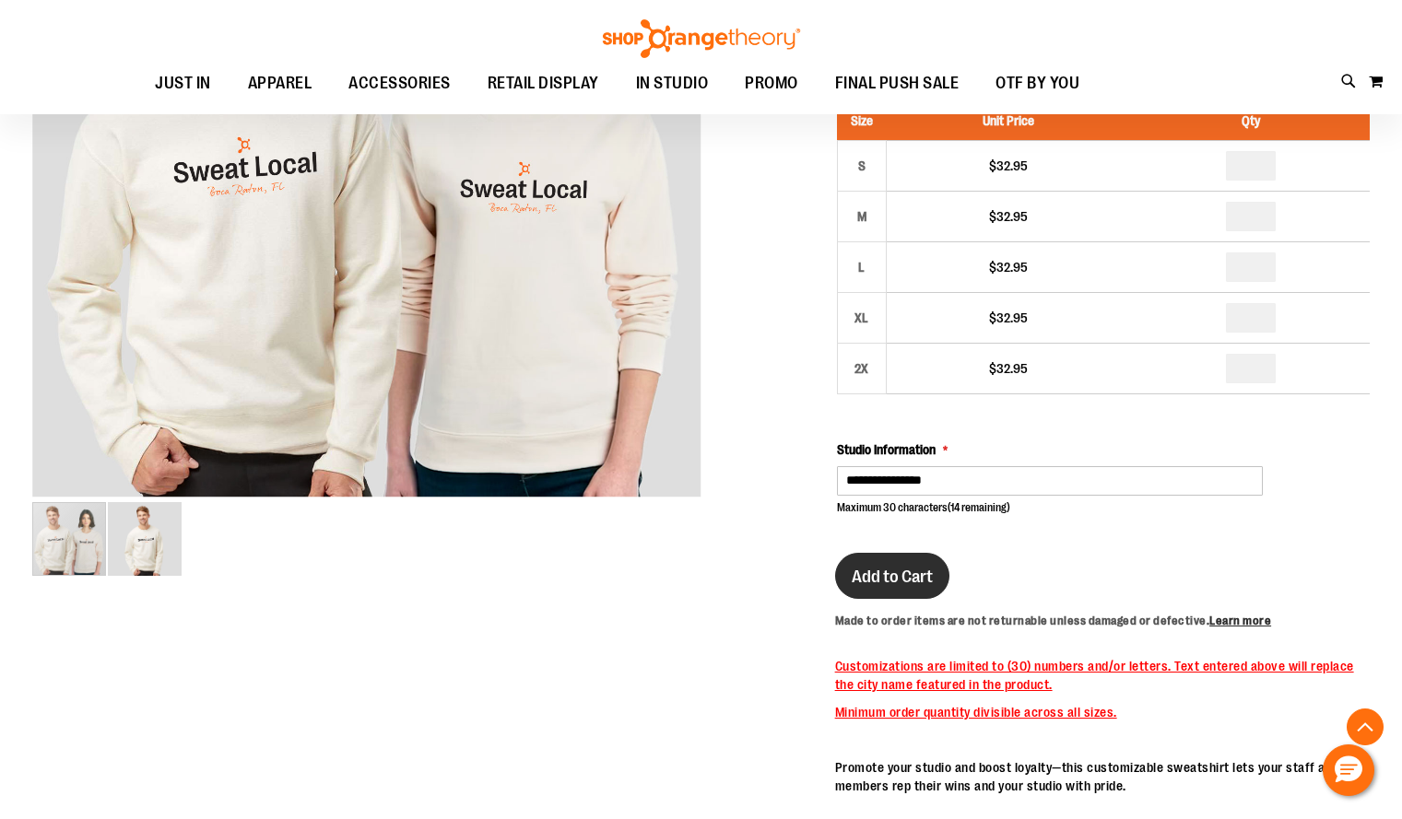
click at [905, 587] on span "Add to Cart" at bounding box center [891, 577] width 81 height 20
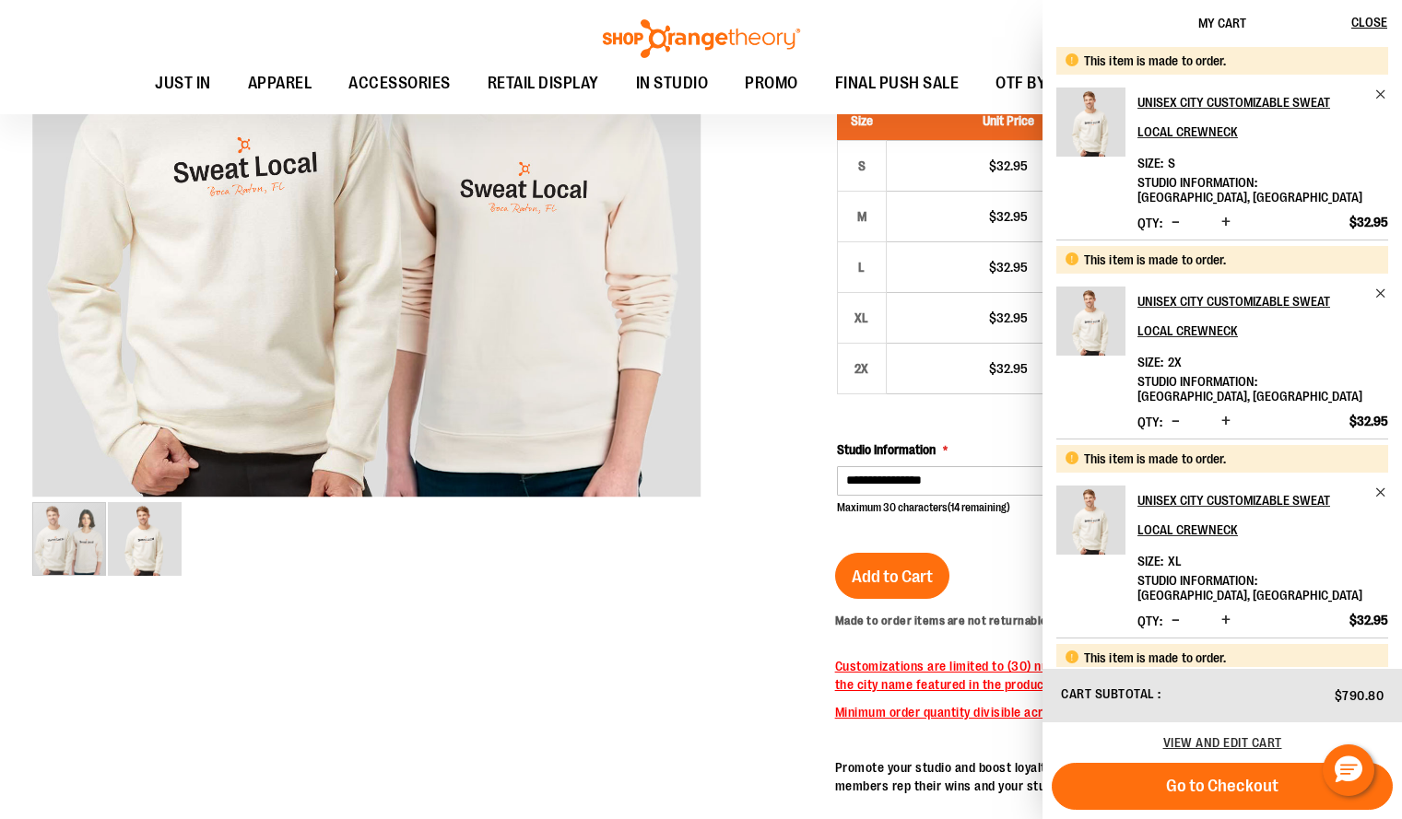
click at [769, 621] on div at bounding box center [700, 539] width 1337 height 1416
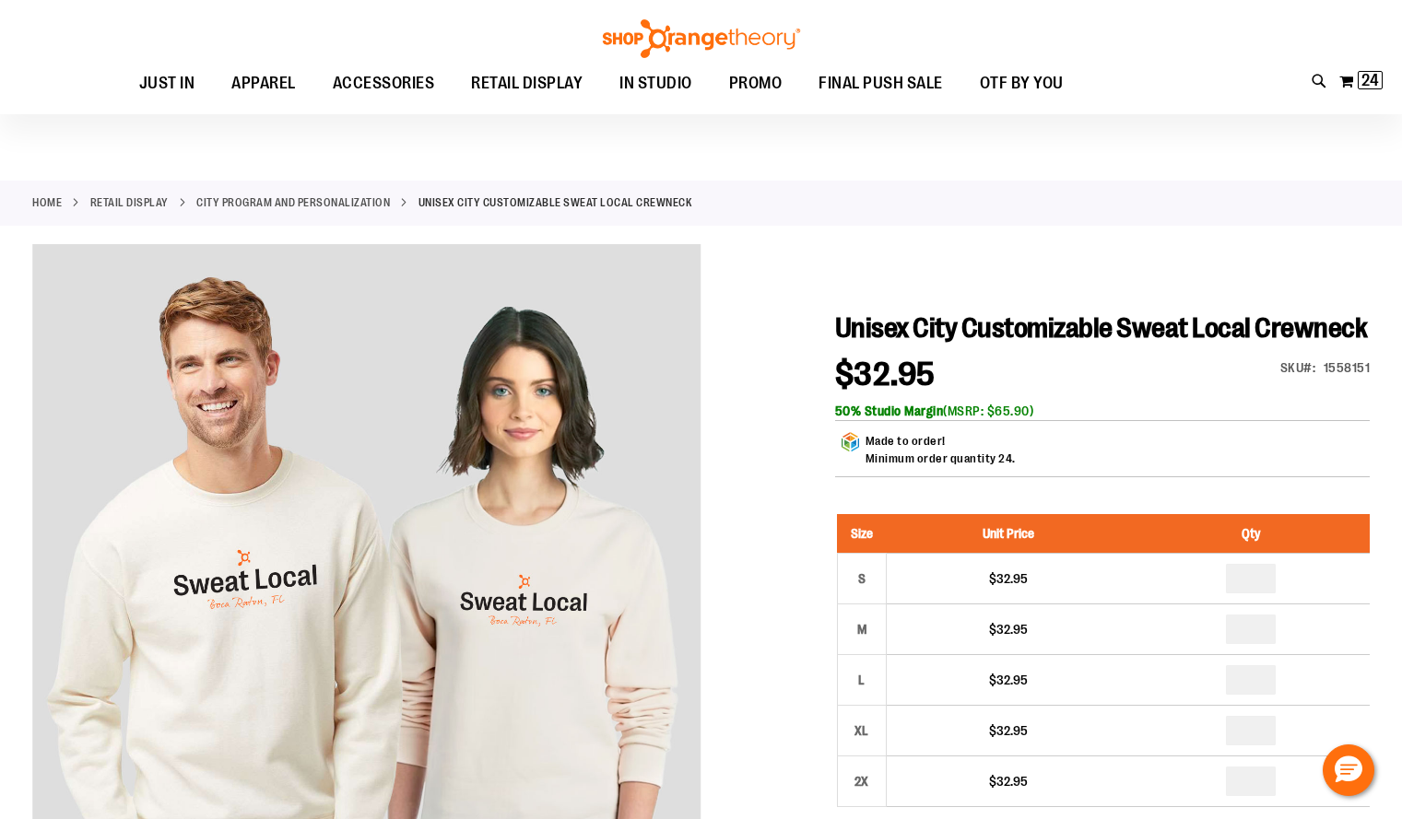
scroll to position [0, 0]
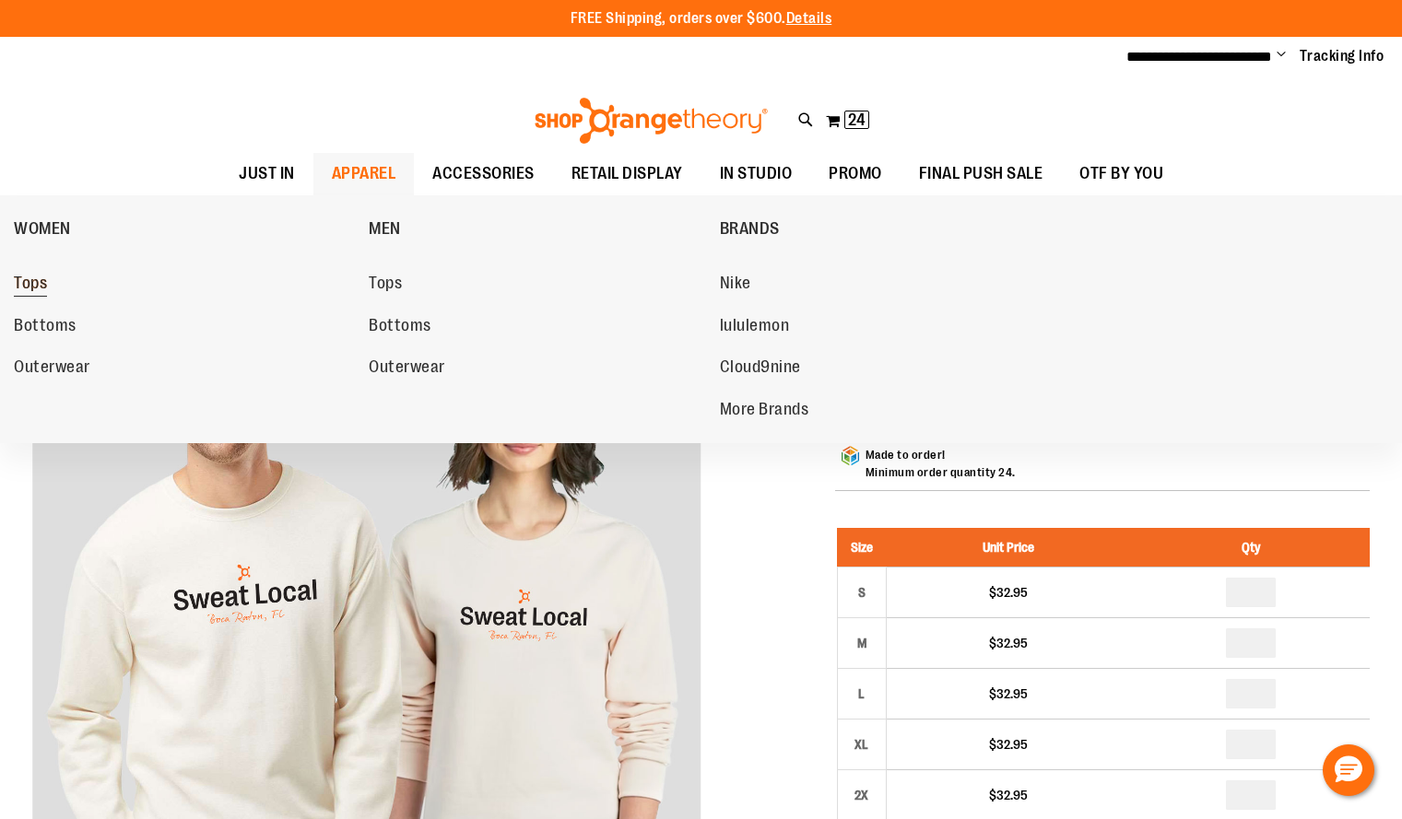
click at [36, 283] on span "Tops" at bounding box center [30, 285] width 33 height 23
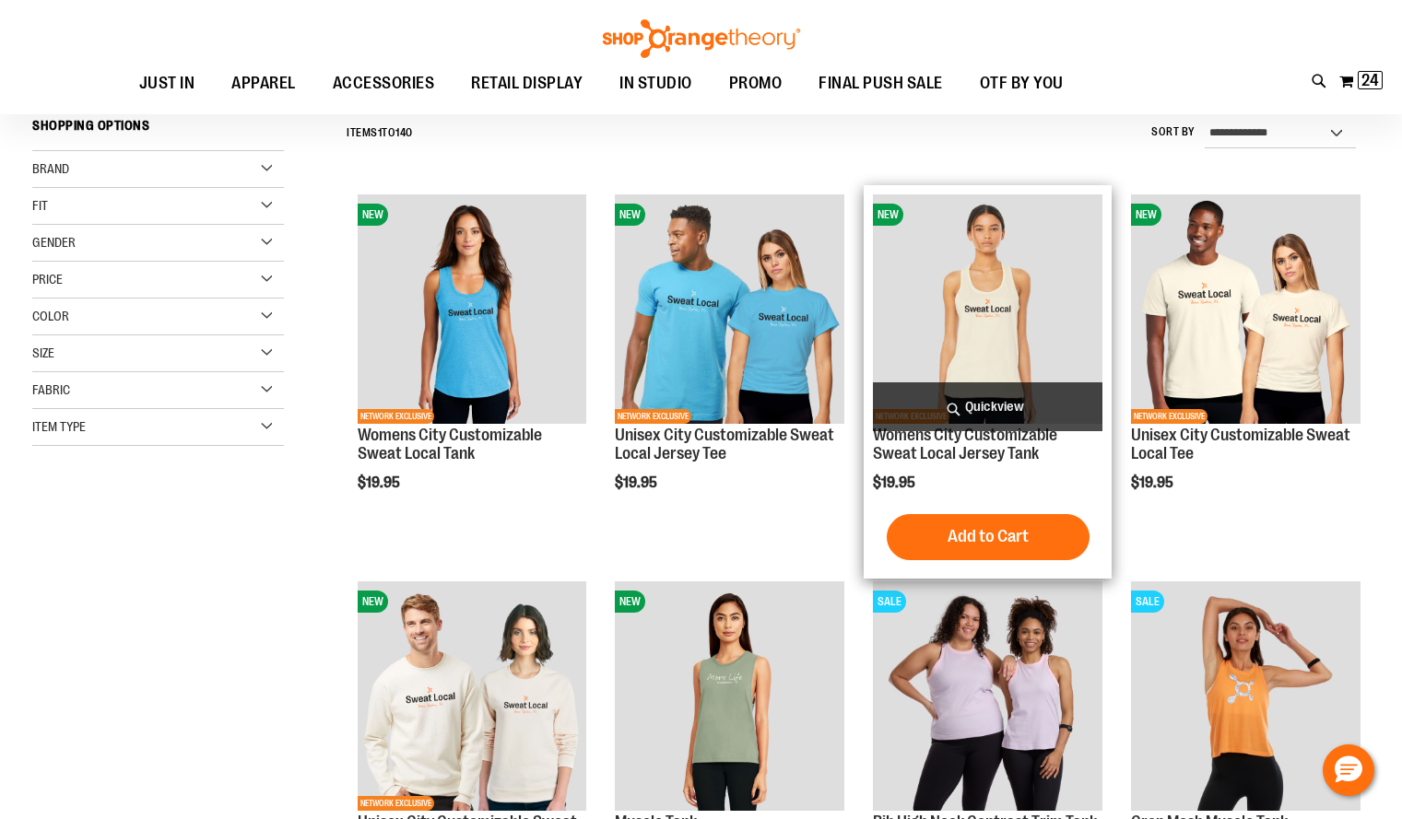
scroll to position [171, 0]
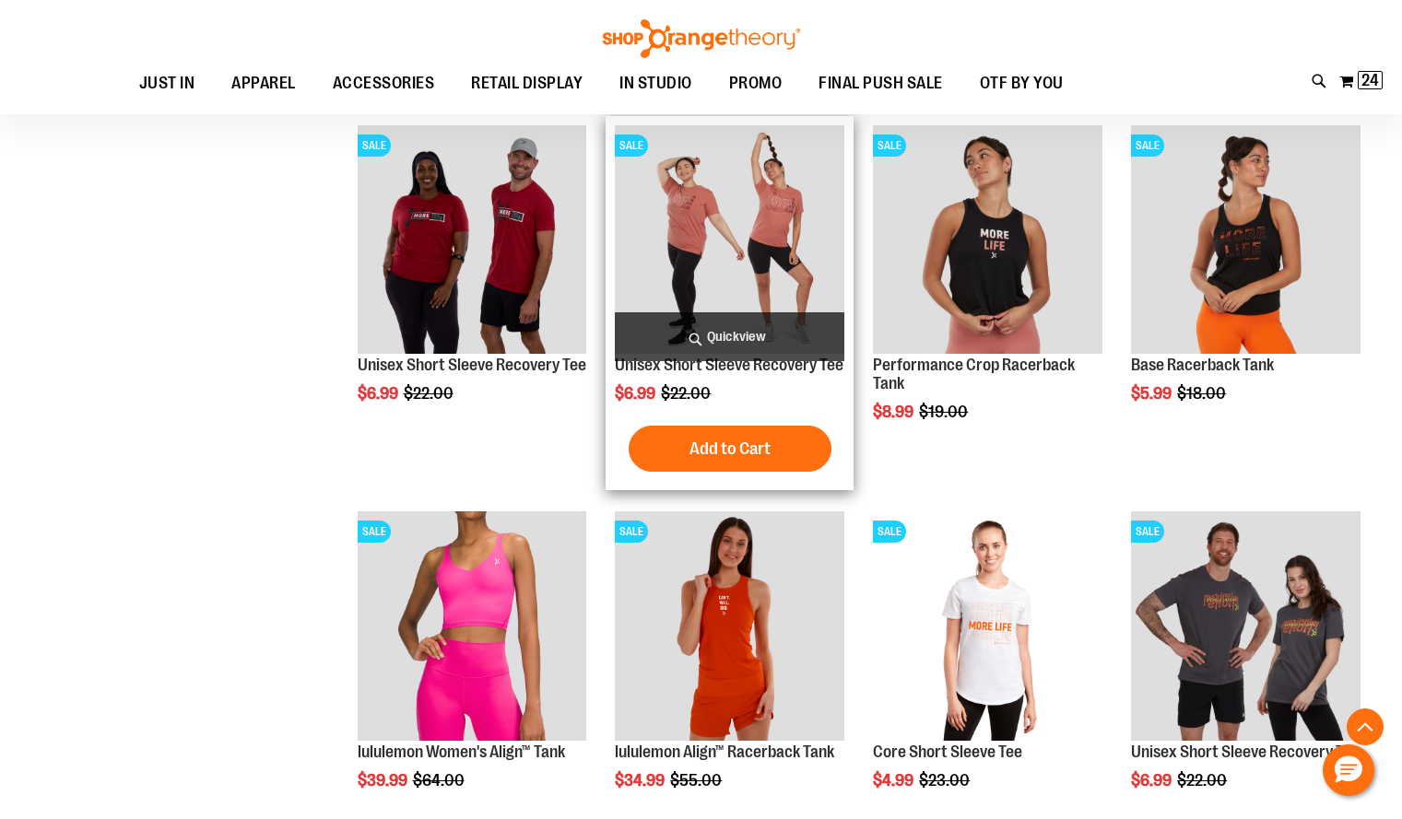
scroll to position [1403, 0]
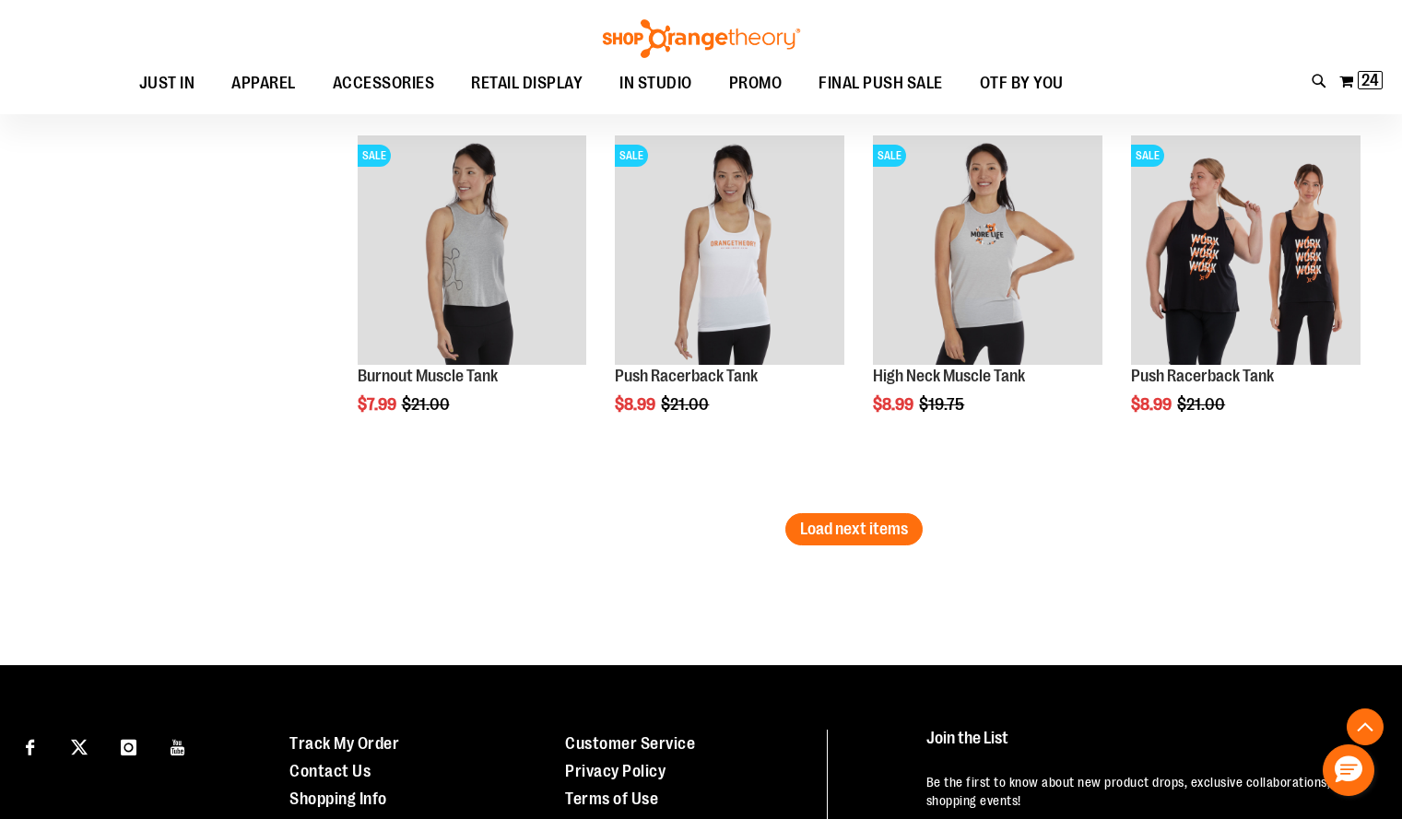
scroll to position [3325, 0]
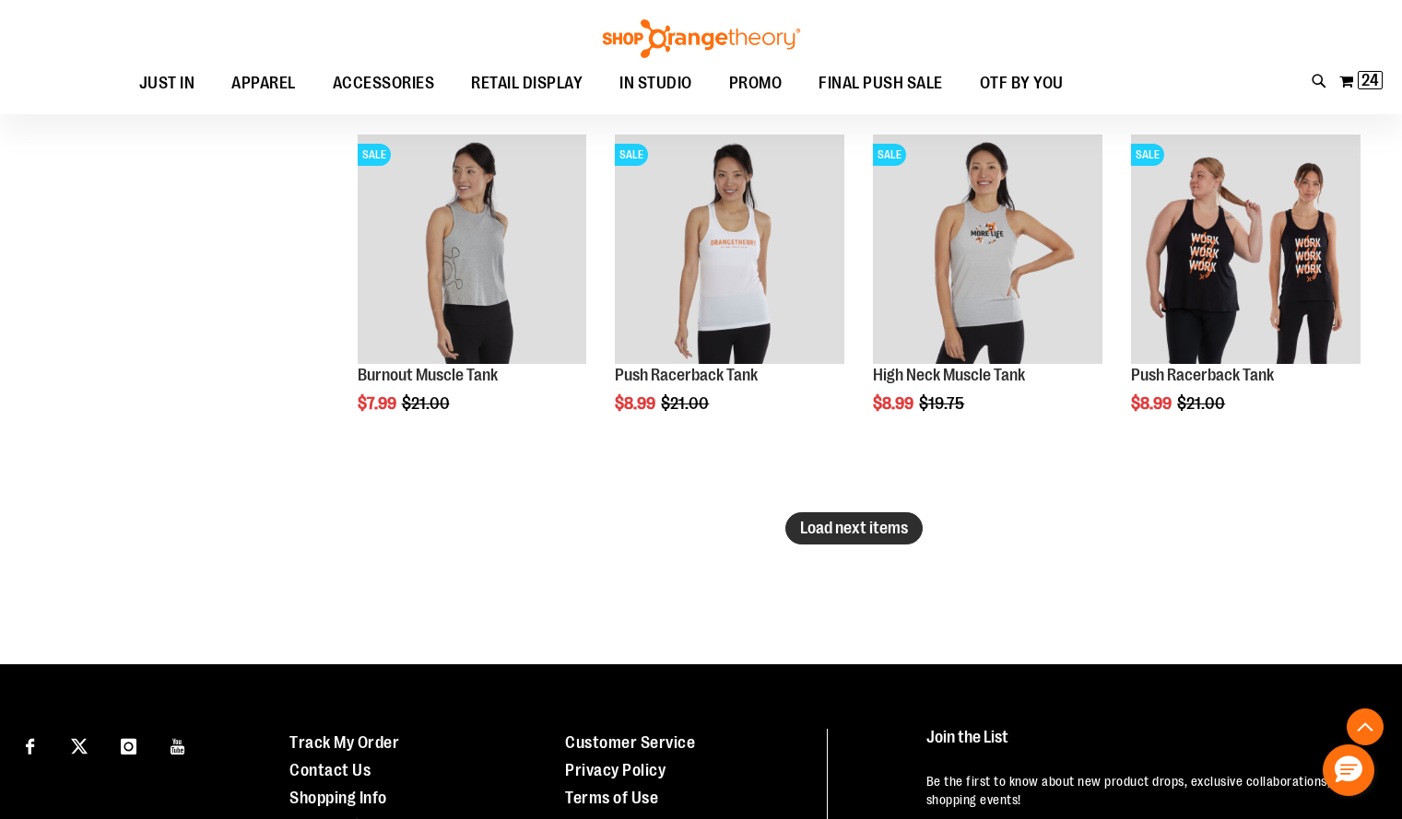
type input "**********"
click at [876, 524] on span "Load next items" at bounding box center [854, 528] width 108 height 18
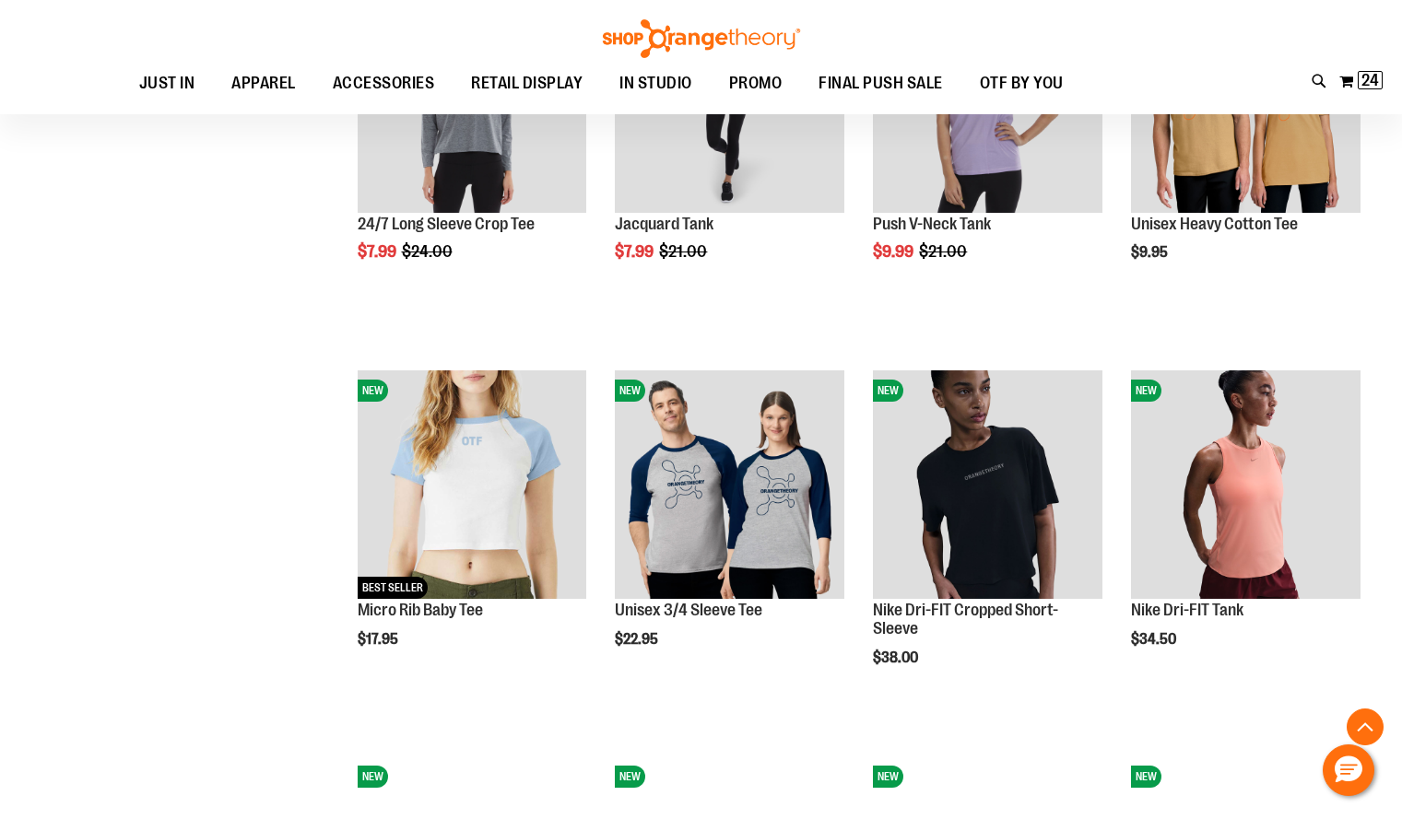
scroll to position [3865, 0]
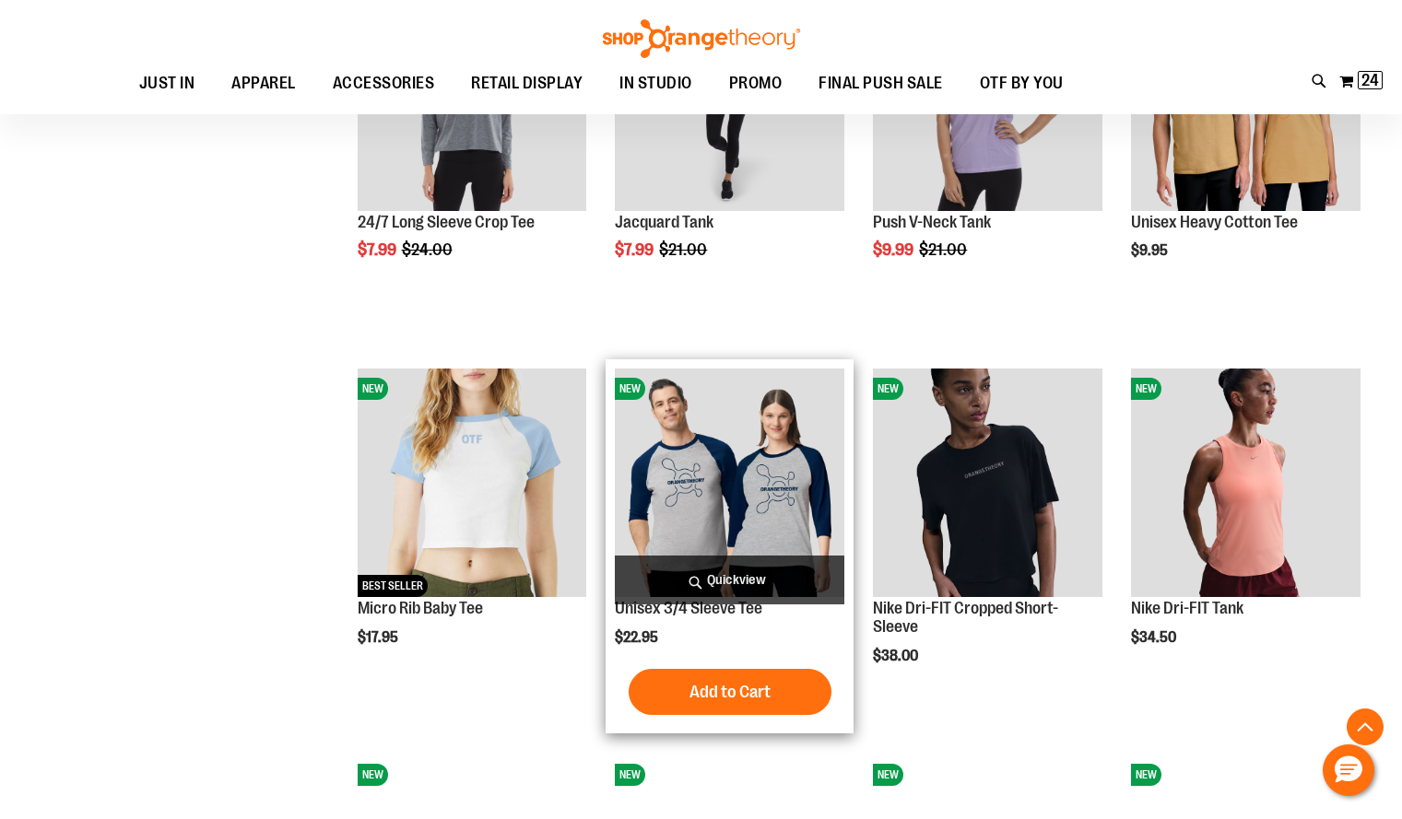
click at [774, 498] on img "product" at bounding box center [729, 483] width 229 height 229
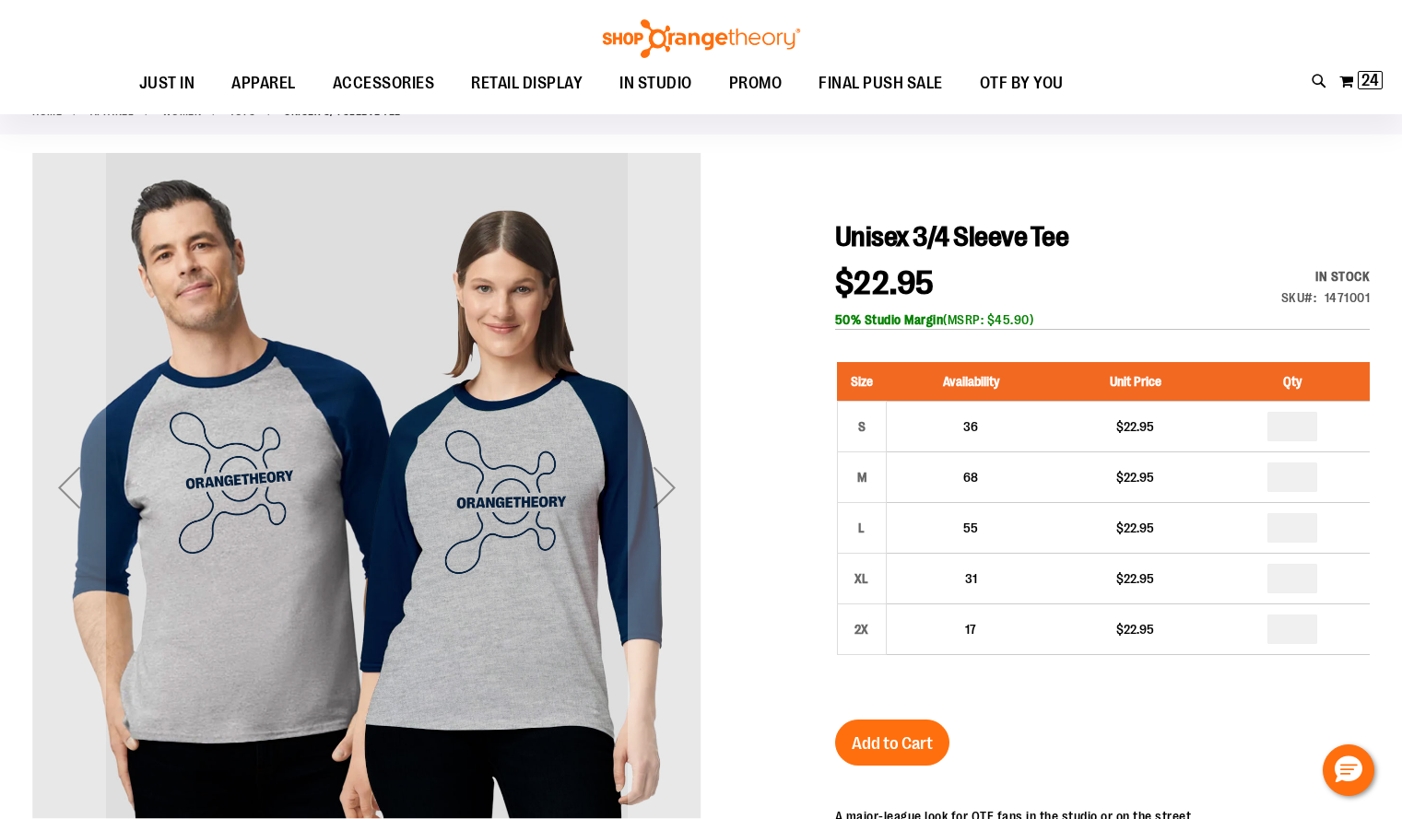
scroll to position [107, 0]
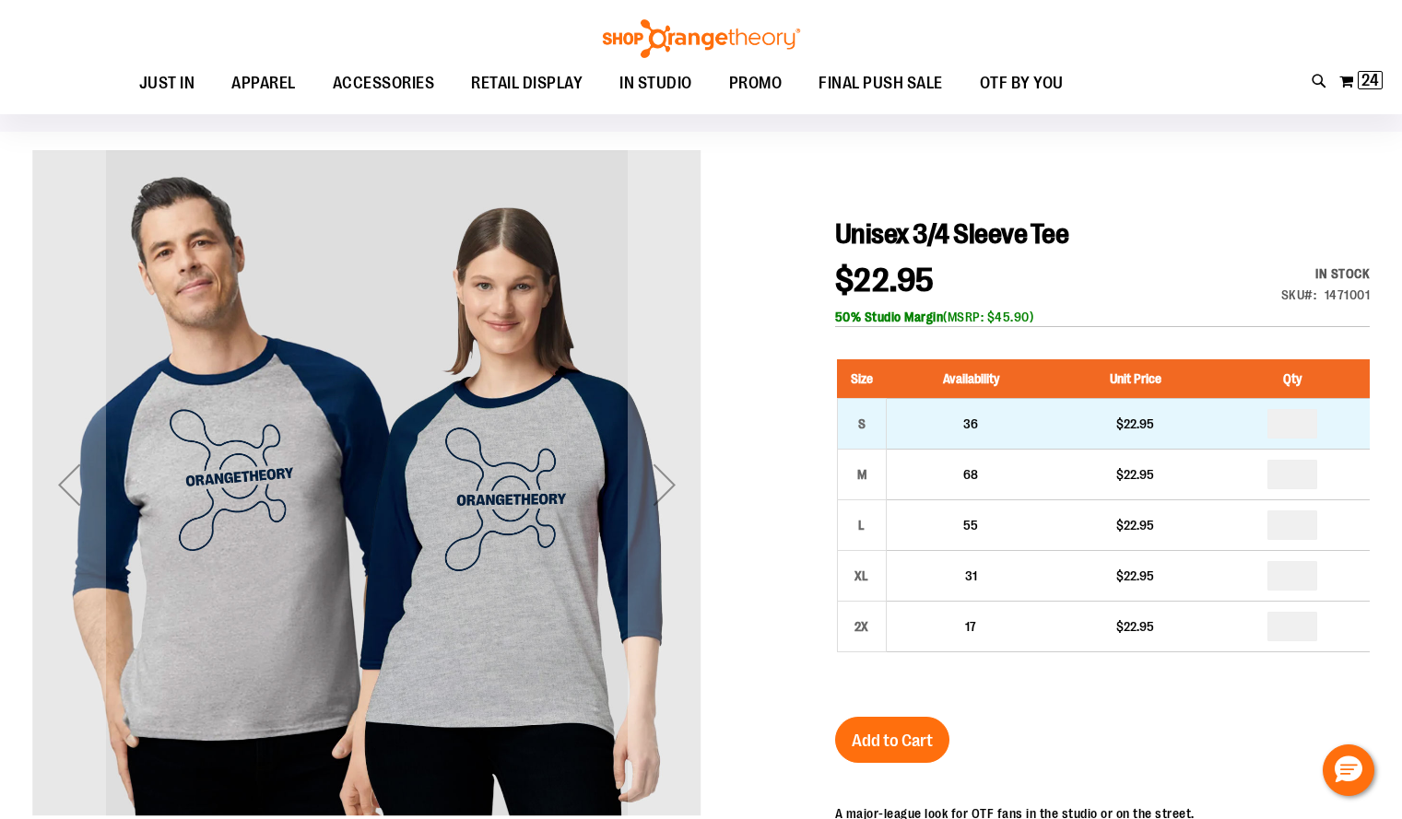
type input "**********"
click at [1305, 424] on input "number" at bounding box center [1292, 423] width 50 height 29
type input "*"
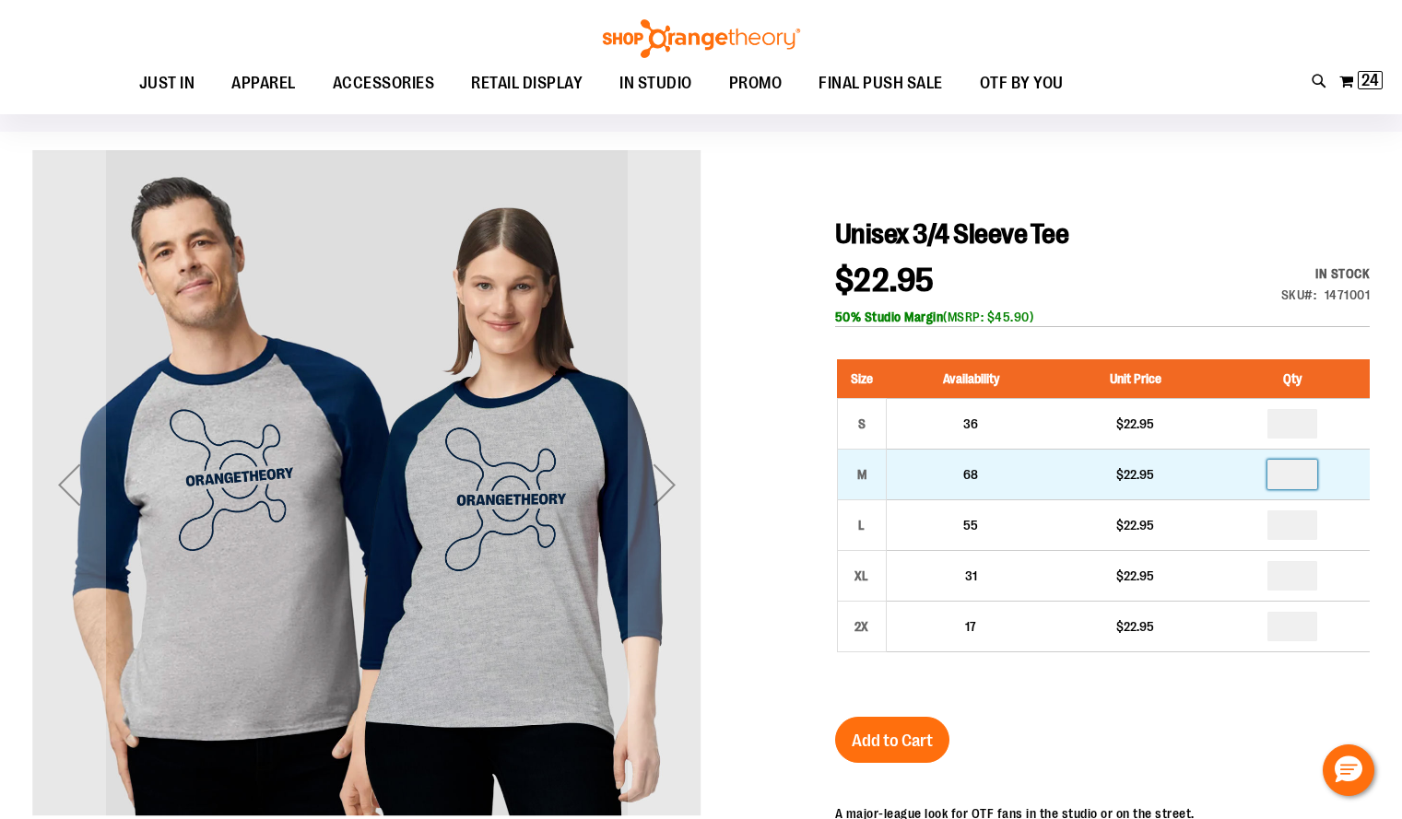
click at [1303, 478] on input "number" at bounding box center [1292, 474] width 50 height 29
type input "*"
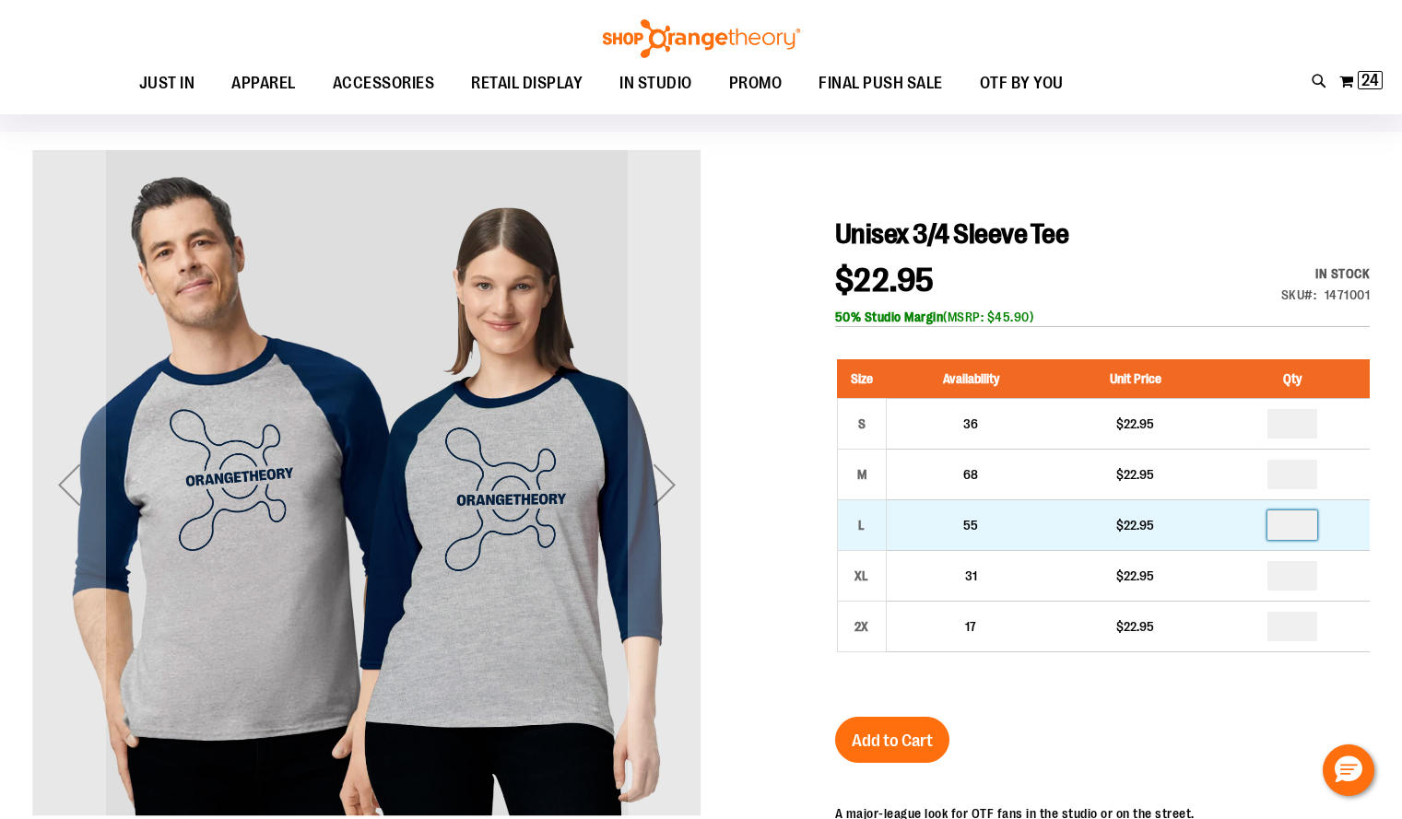
click at [1301, 528] on input "number" at bounding box center [1292, 524] width 50 height 29
type input "*"
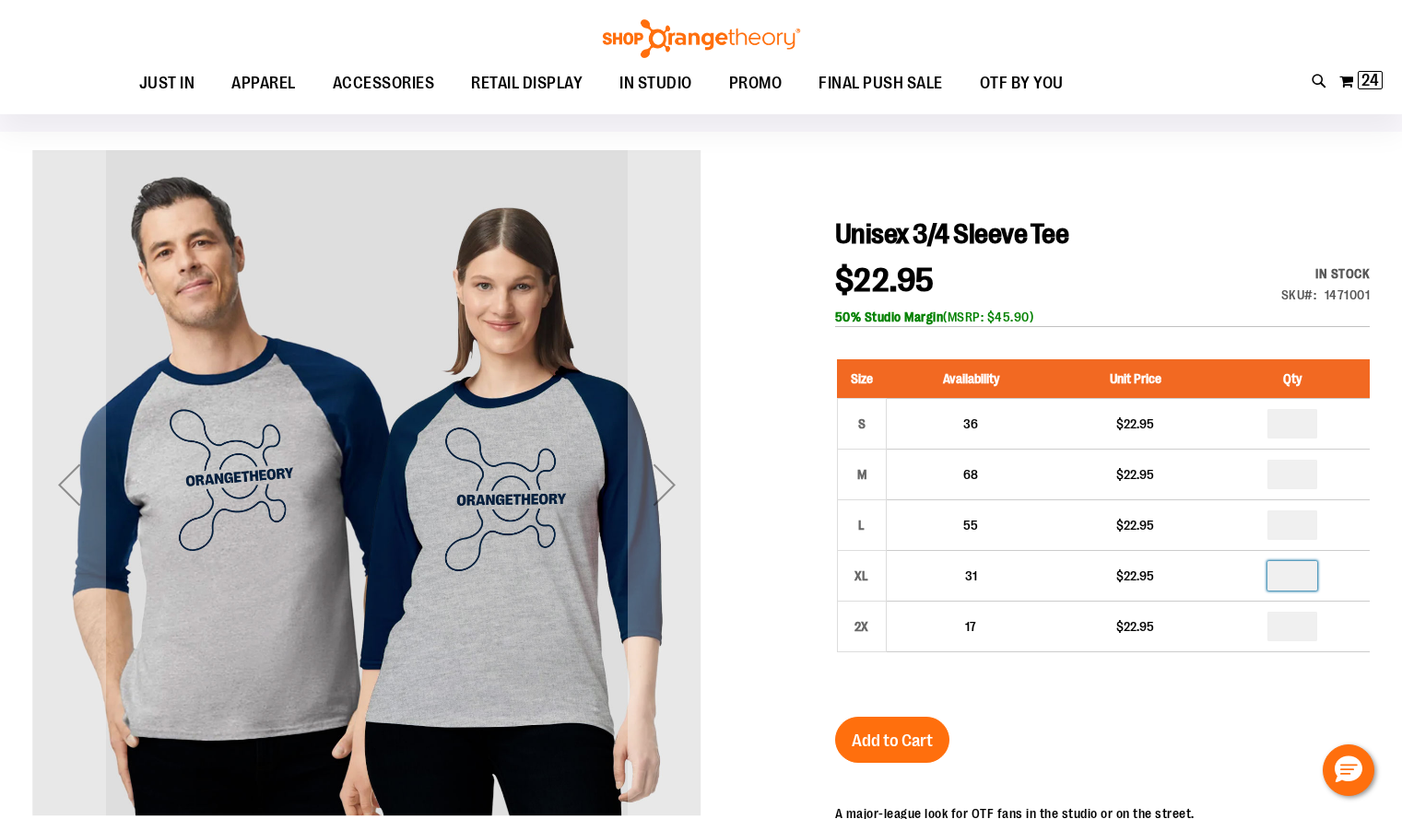
click at [1301, 580] on input "number" at bounding box center [1292, 575] width 50 height 29
type input "*"
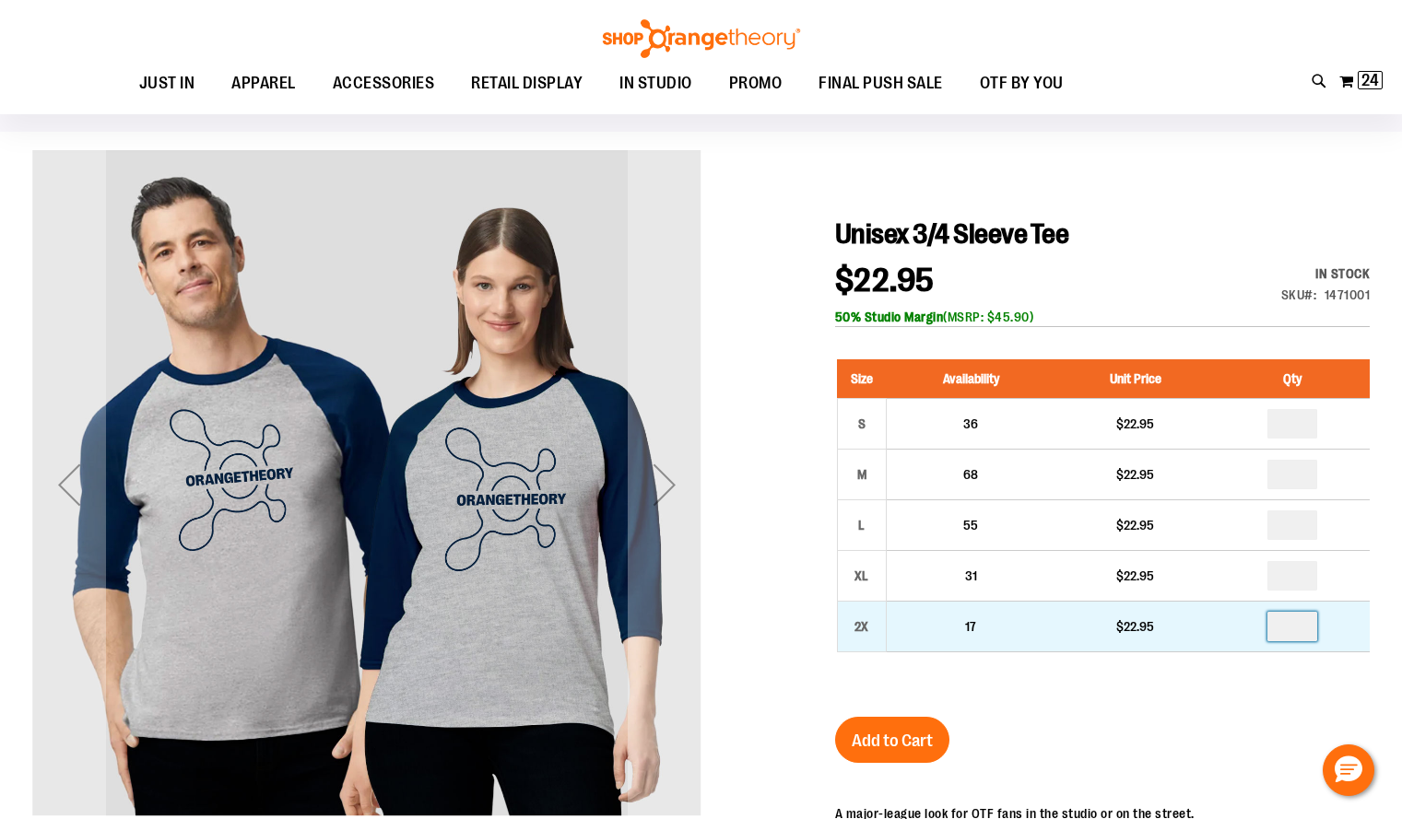
click at [1301, 628] on input "number" at bounding box center [1292, 626] width 50 height 29
type input "*"
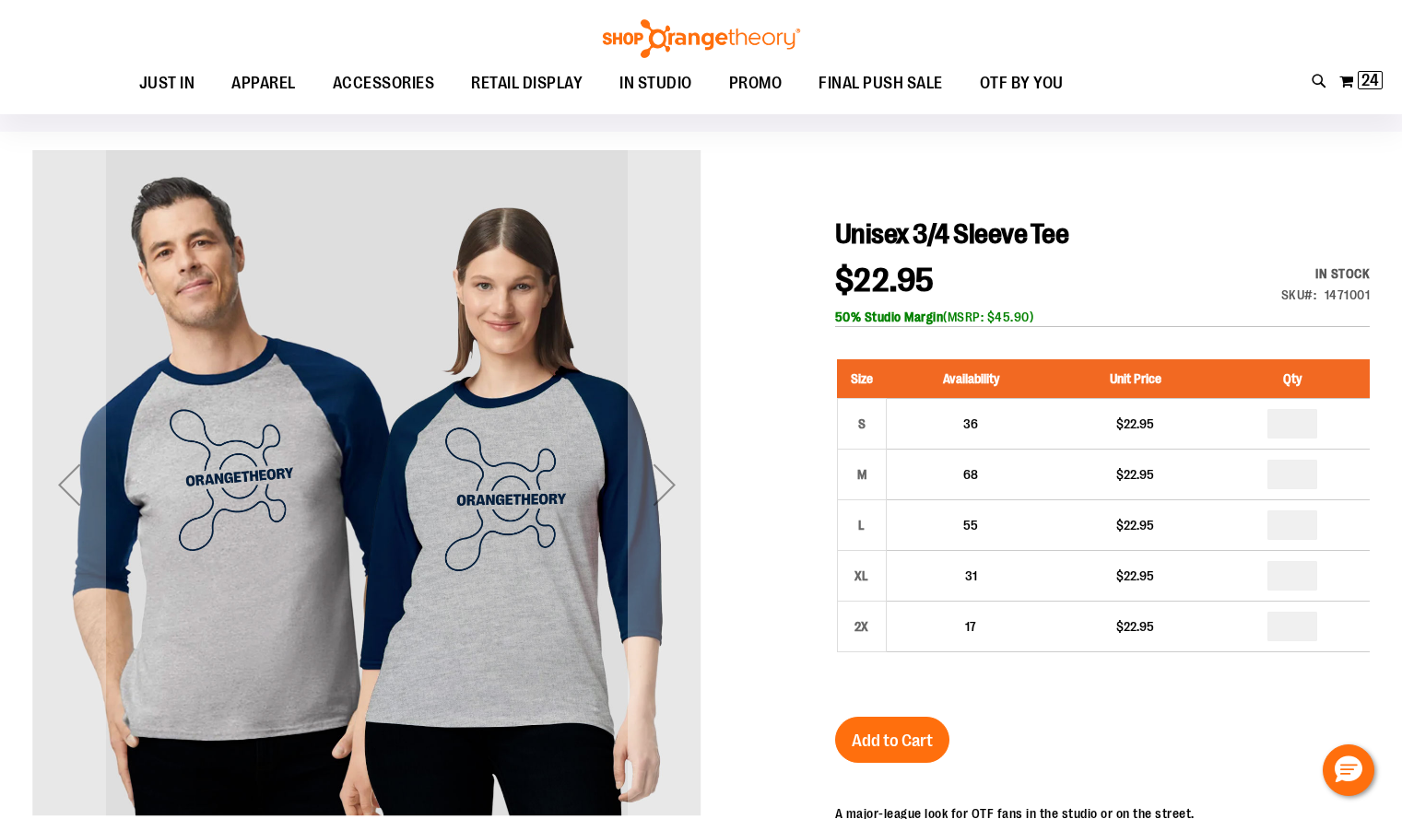
type input "*"
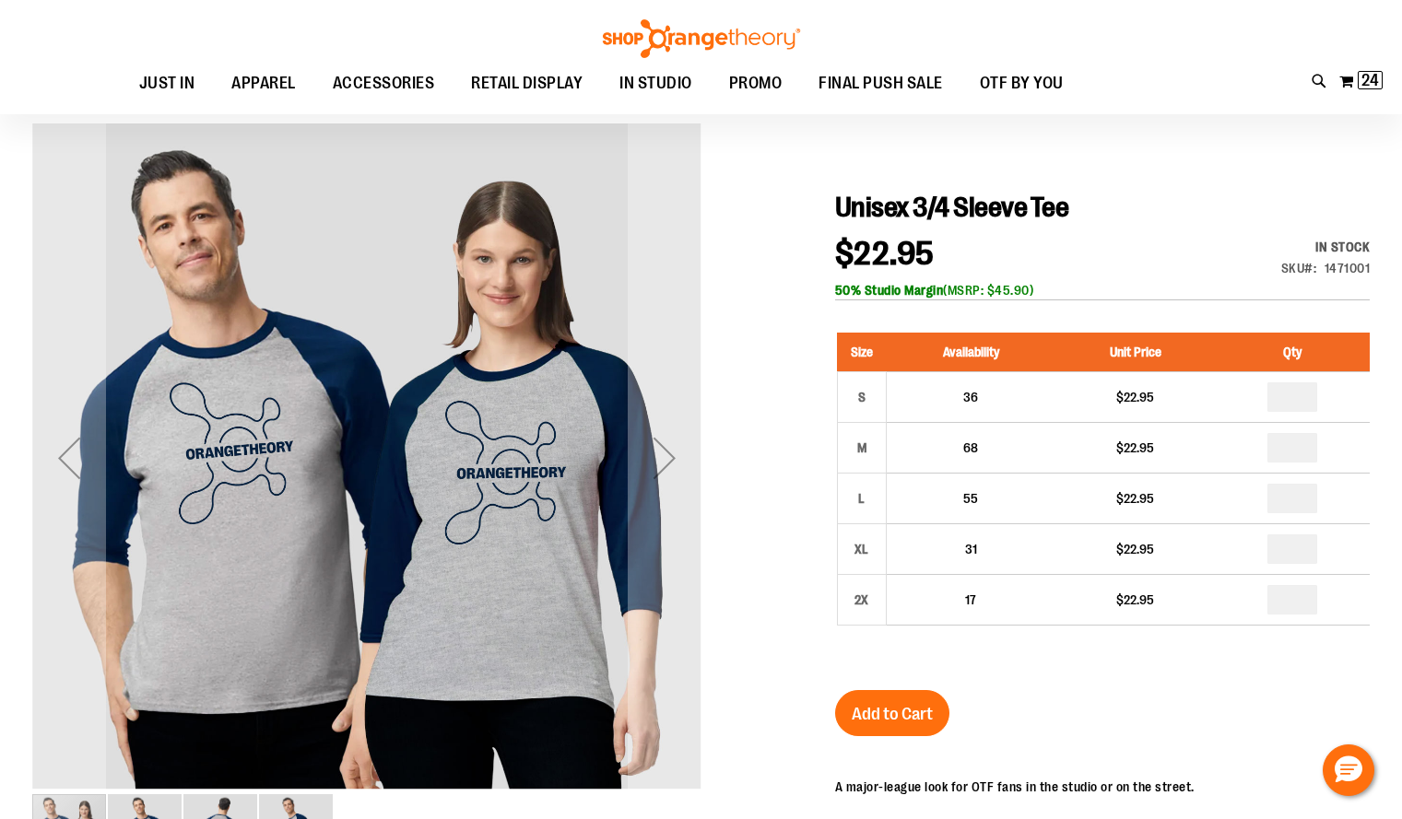
scroll to position [133, 0]
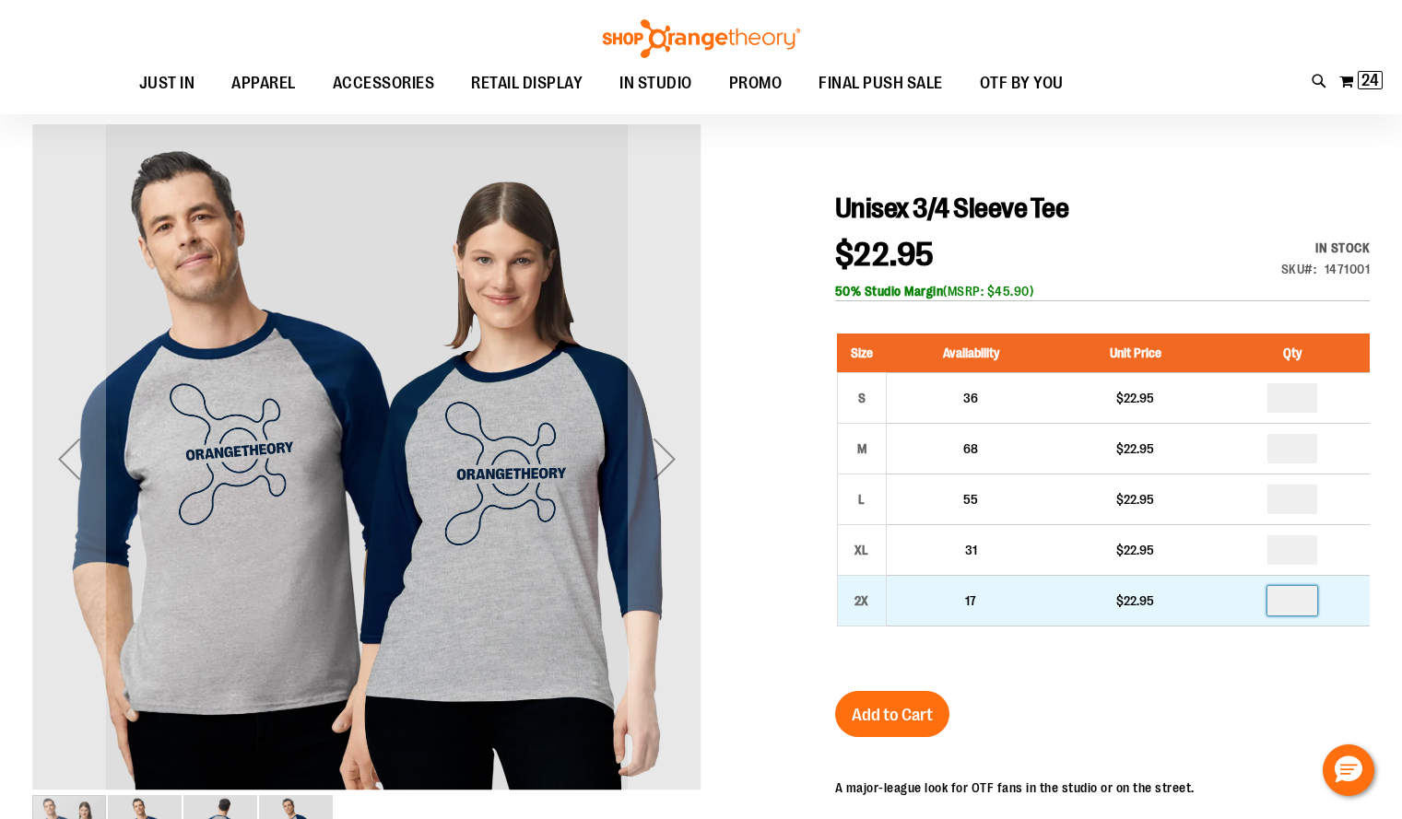
click at [1305, 604] on input "*" at bounding box center [1292, 600] width 50 height 29
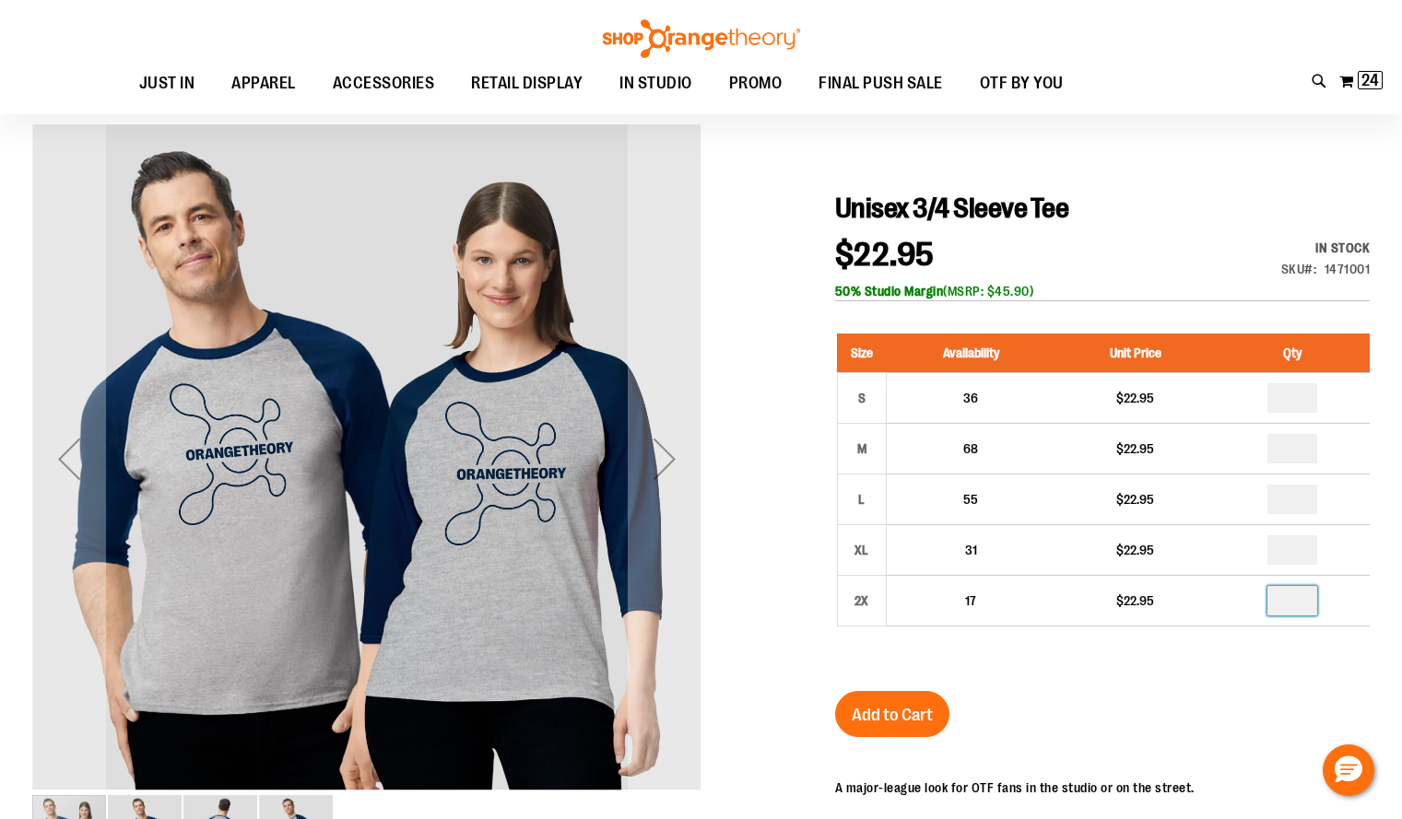
type input "*"
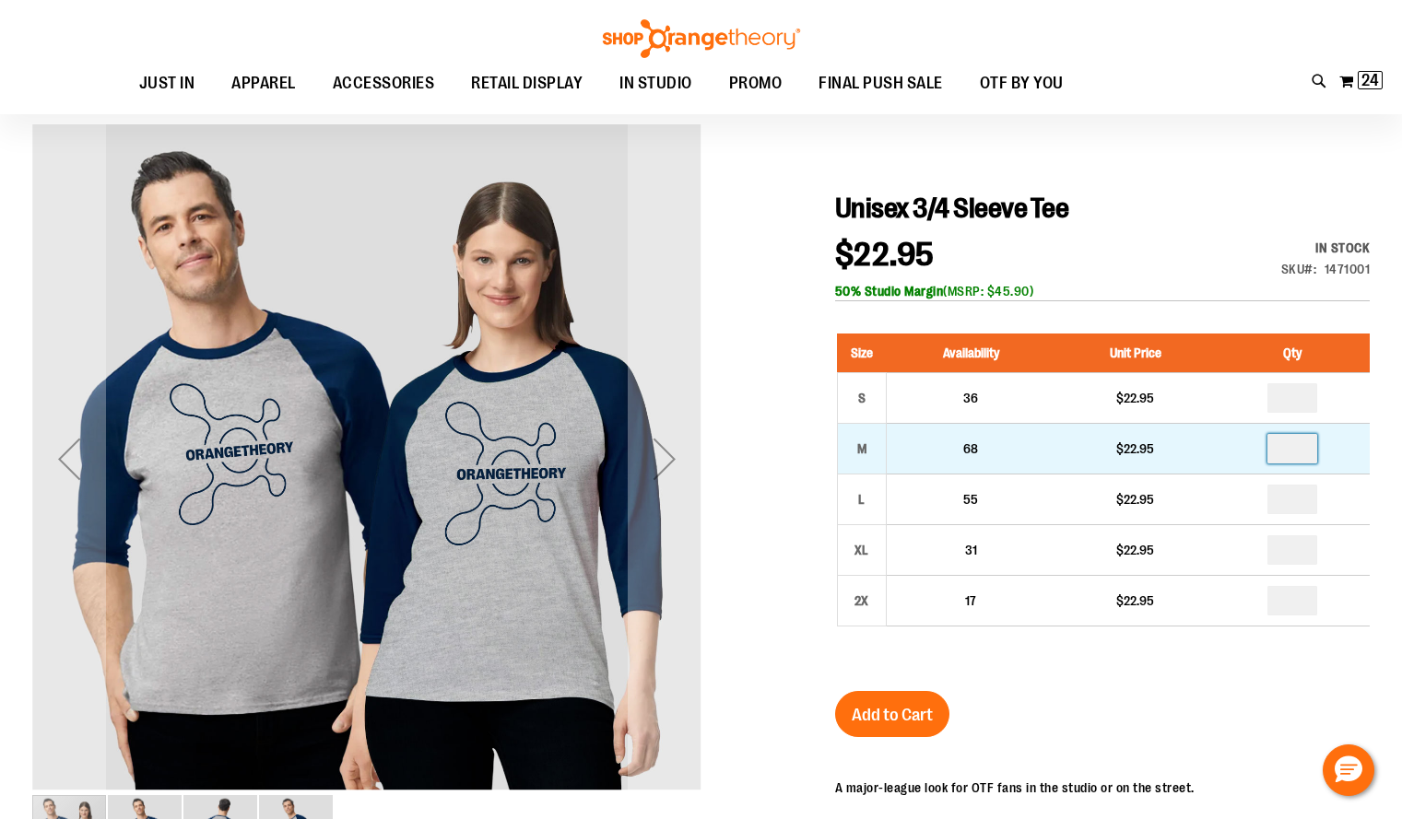
click at [1304, 451] on input "*" at bounding box center [1292, 448] width 50 height 29
type input "*"
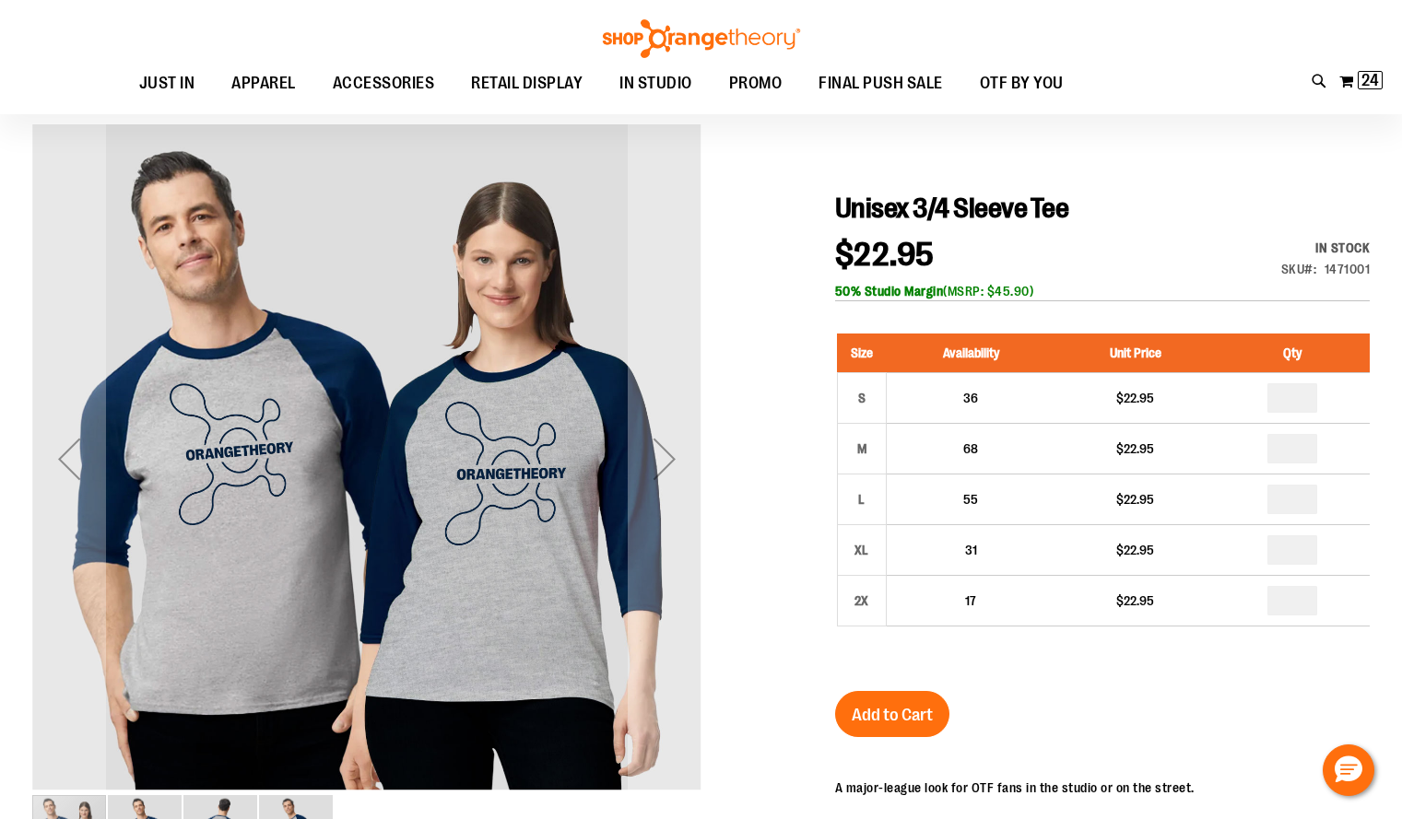
click at [907, 712] on span "Add to Cart" at bounding box center [891, 715] width 81 height 20
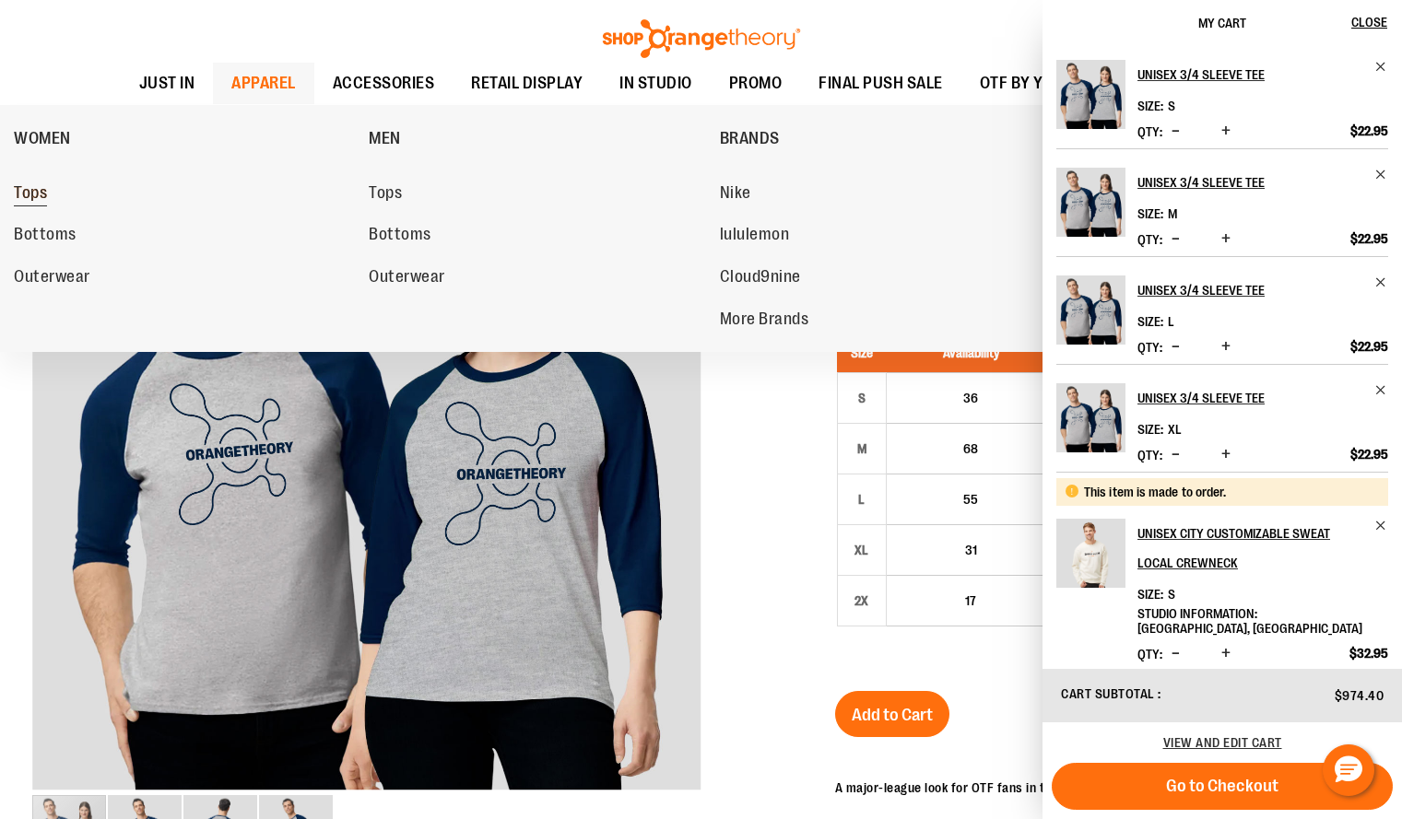
click at [44, 192] on span "Tops" at bounding box center [30, 194] width 33 height 23
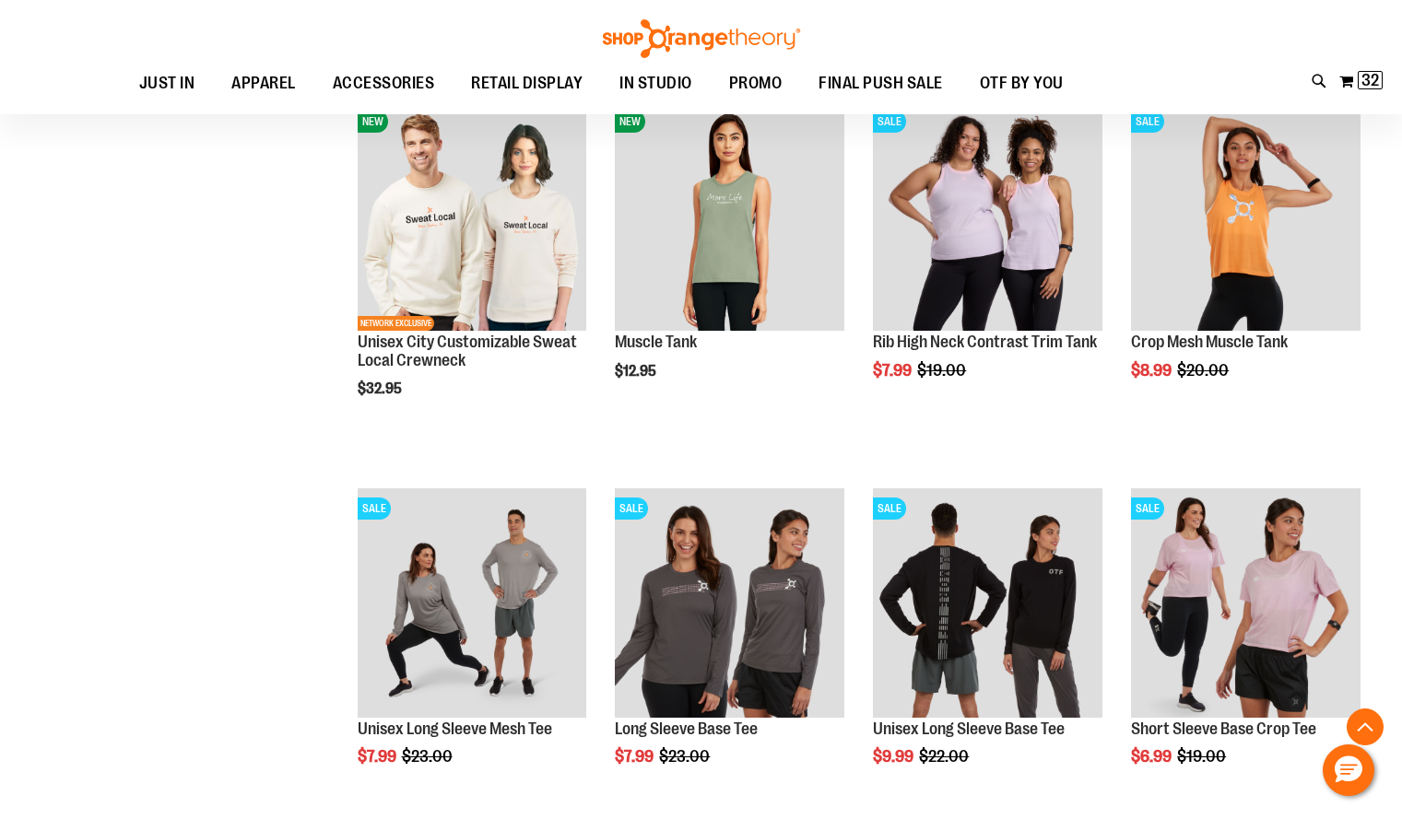
scroll to position [665, 0]
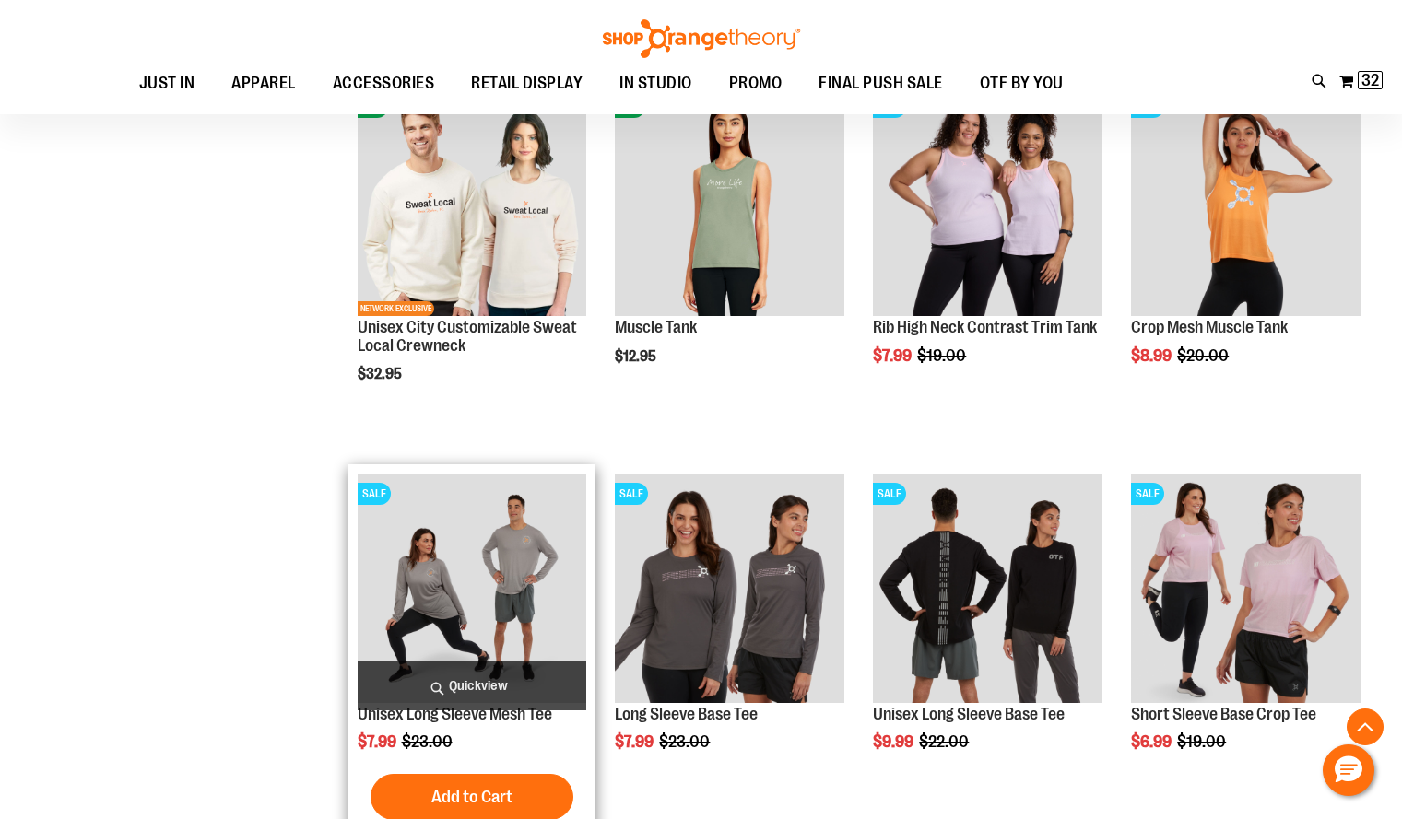
type input "**********"
click at [505, 614] on img "product" at bounding box center [472, 588] width 229 height 229
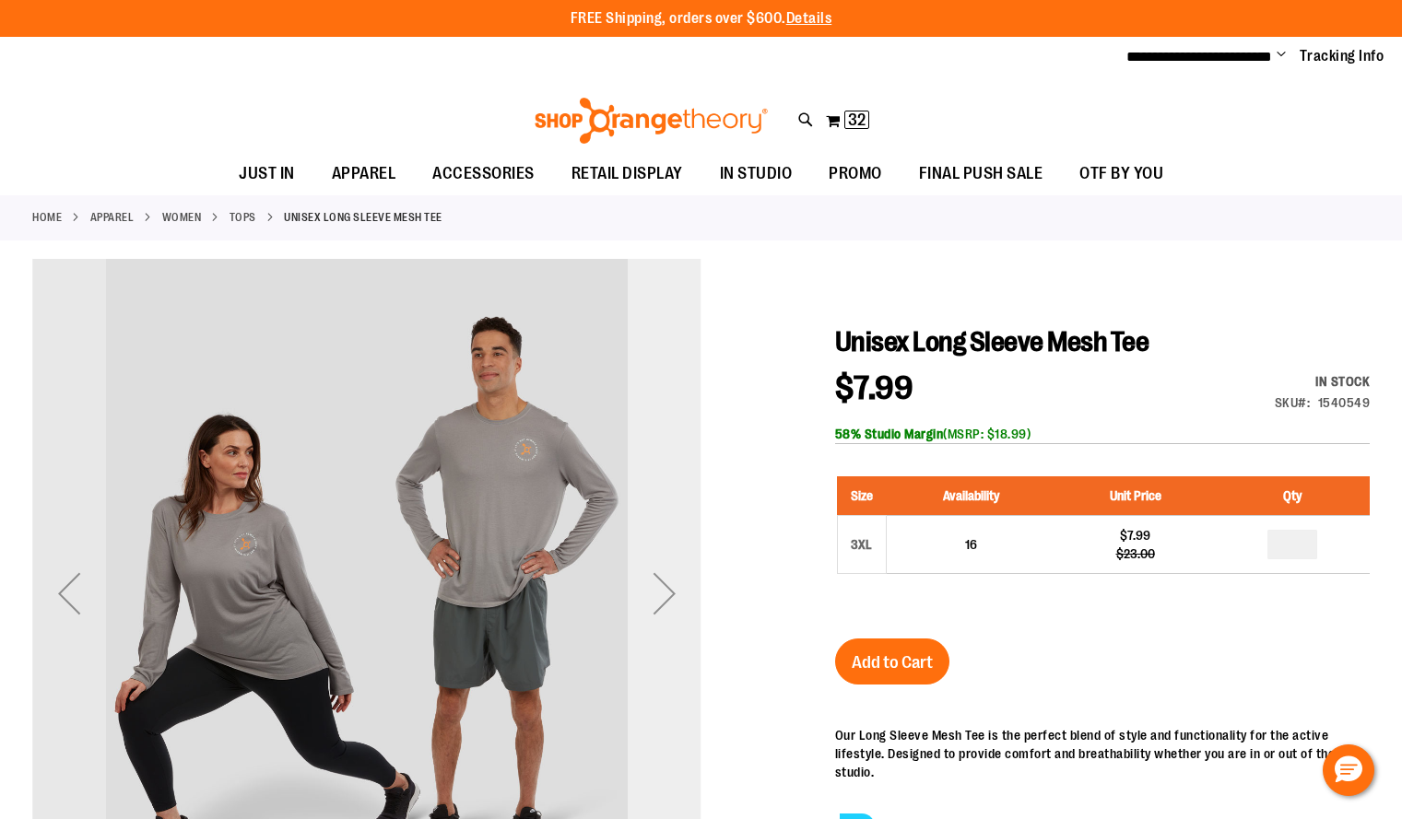
type input "**********"
click at [668, 600] on div "Next" at bounding box center [665, 594] width 74 height 74
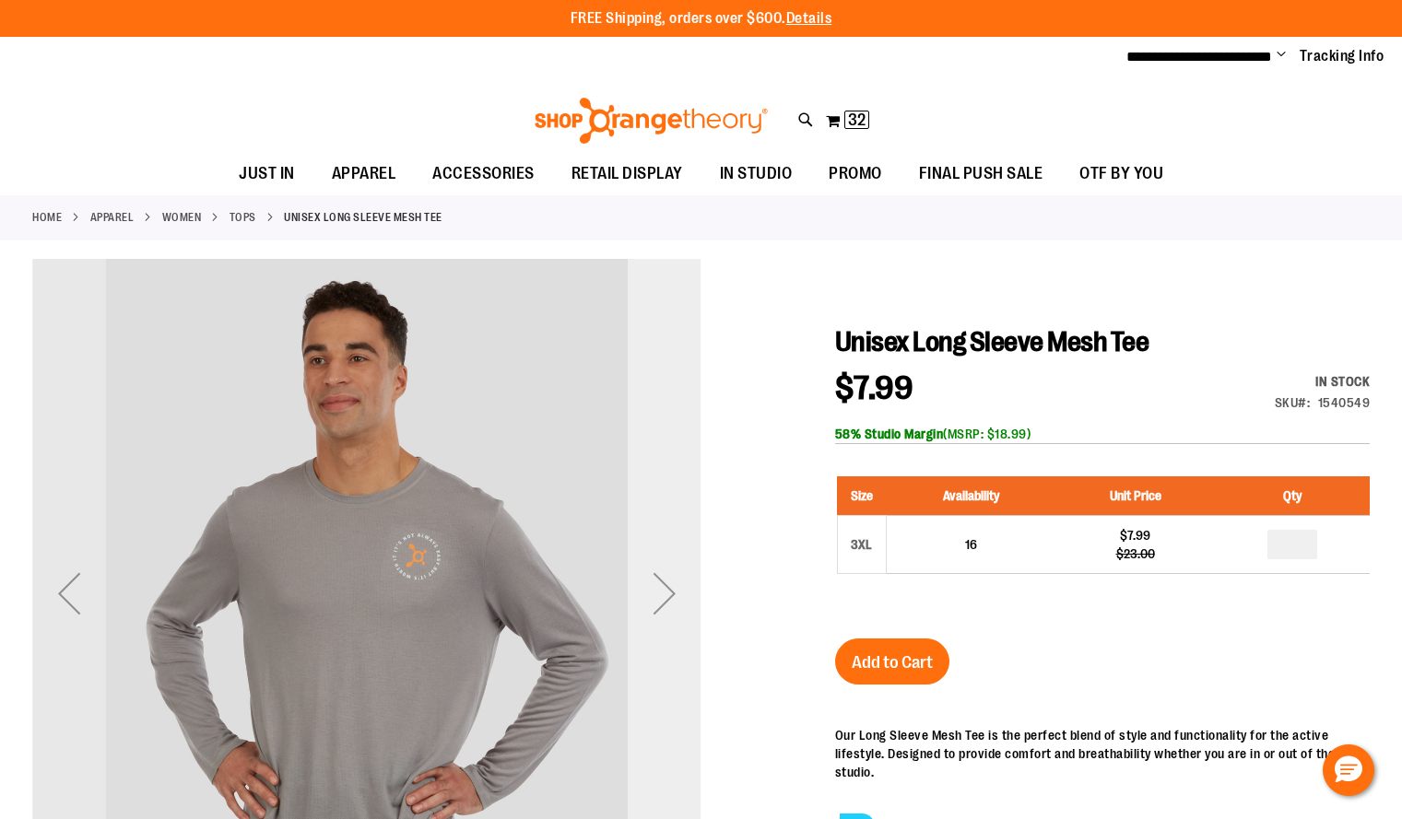
click at [669, 600] on div "Next" at bounding box center [665, 594] width 74 height 74
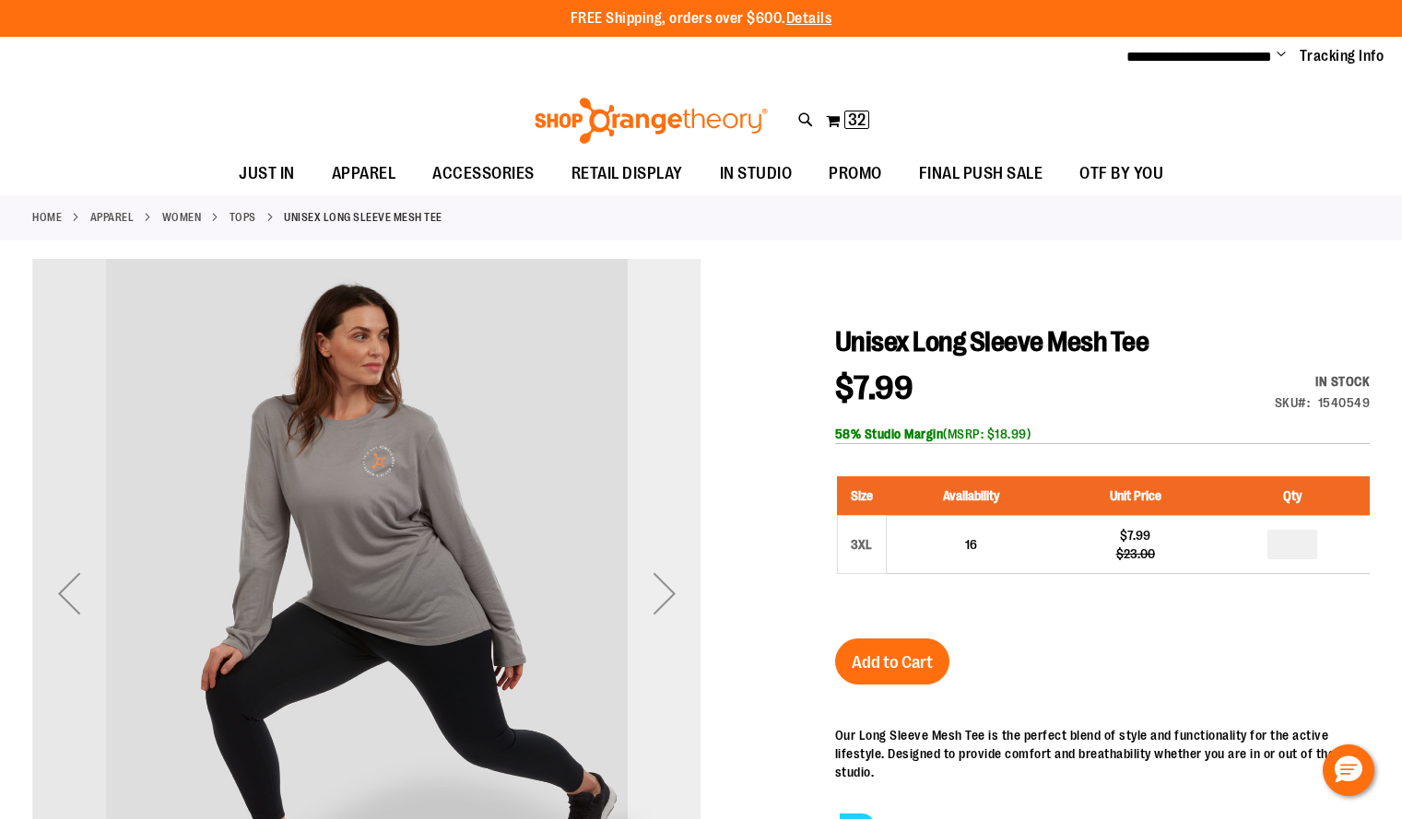
click at [665, 597] on div "Next" at bounding box center [665, 594] width 74 height 74
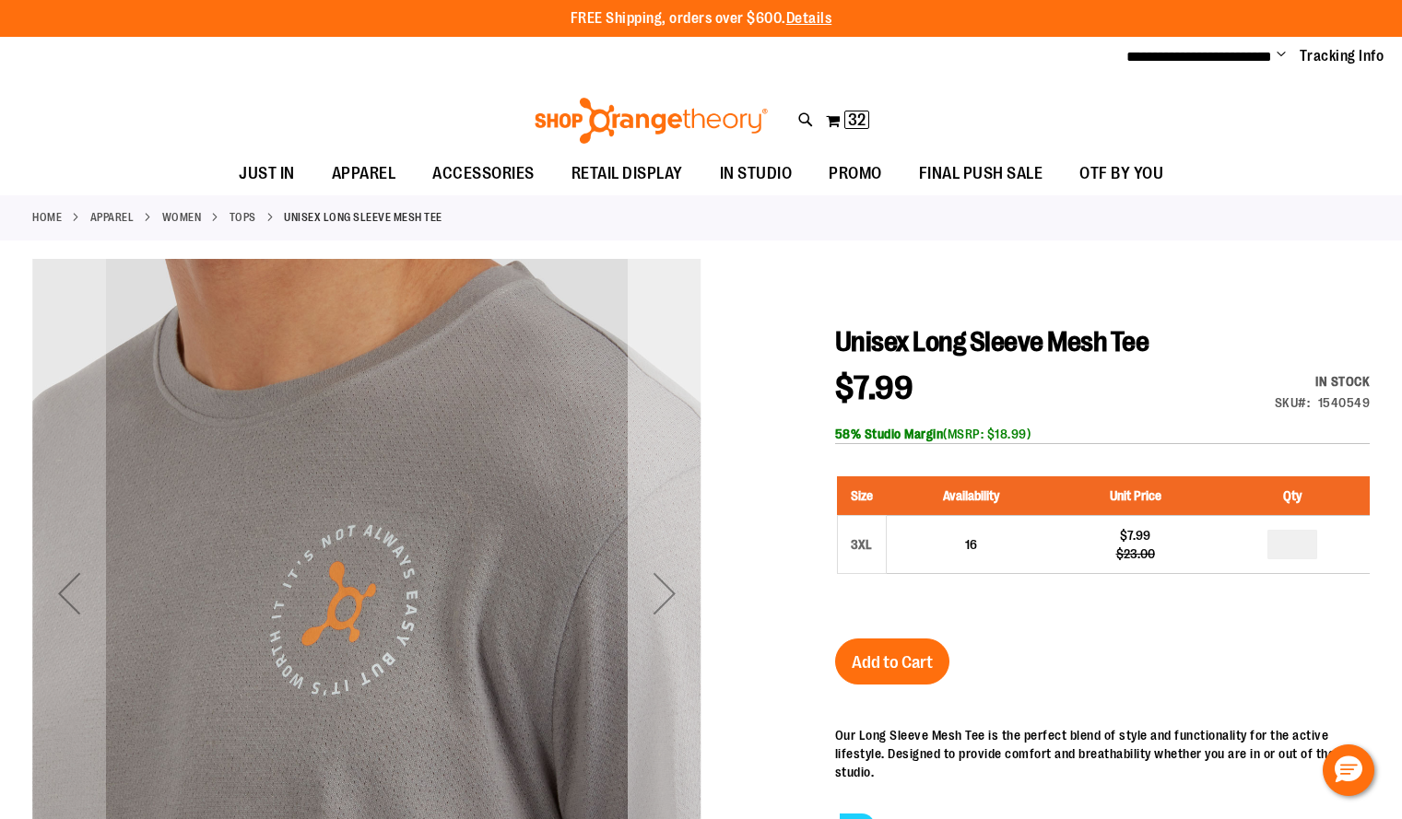
click at [664, 603] on div "Next" at bounding box center [665, 594] width 74 height 74
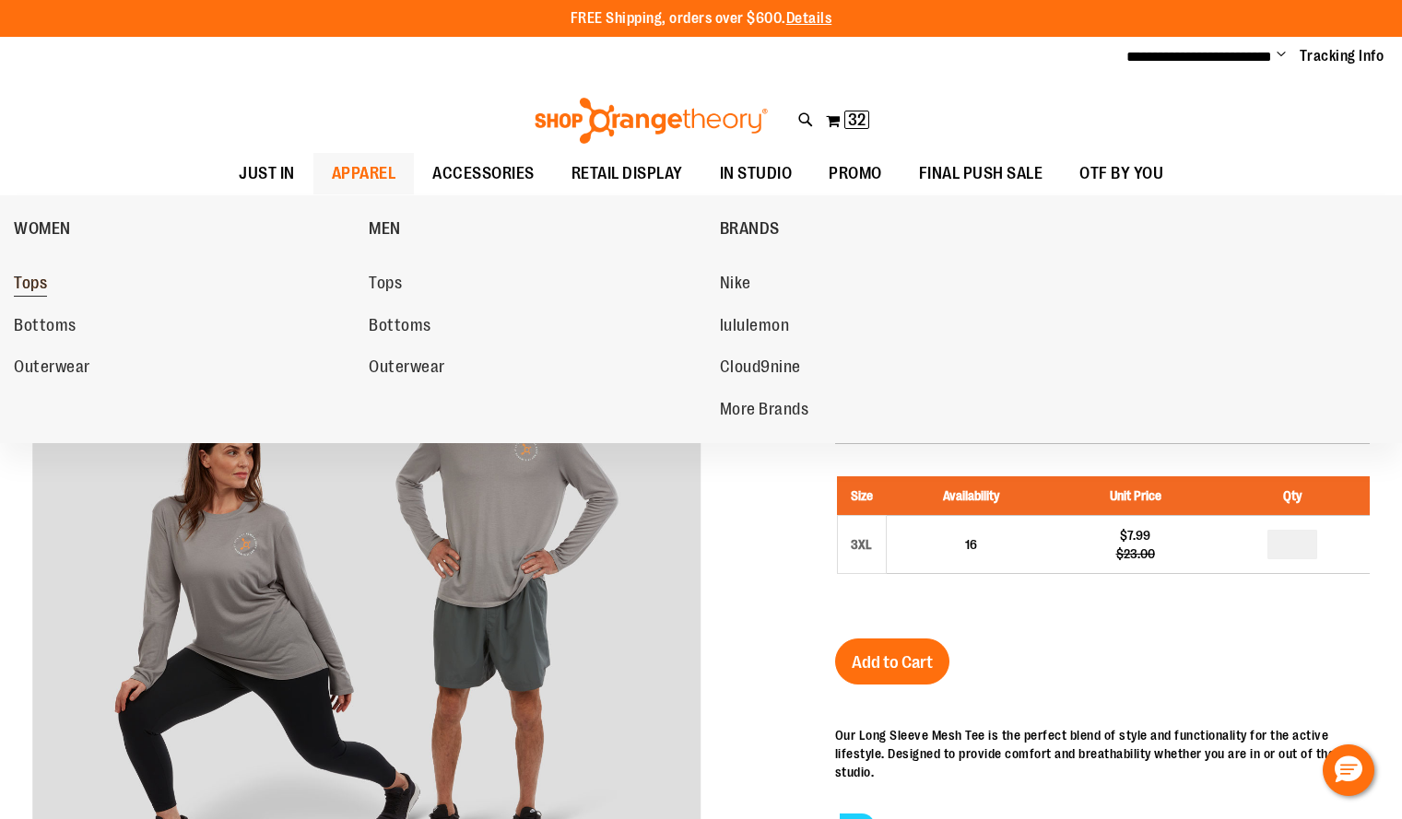
click at [47, 283] on span "Tops" at bounding box center [30, 285] width 33 height 23
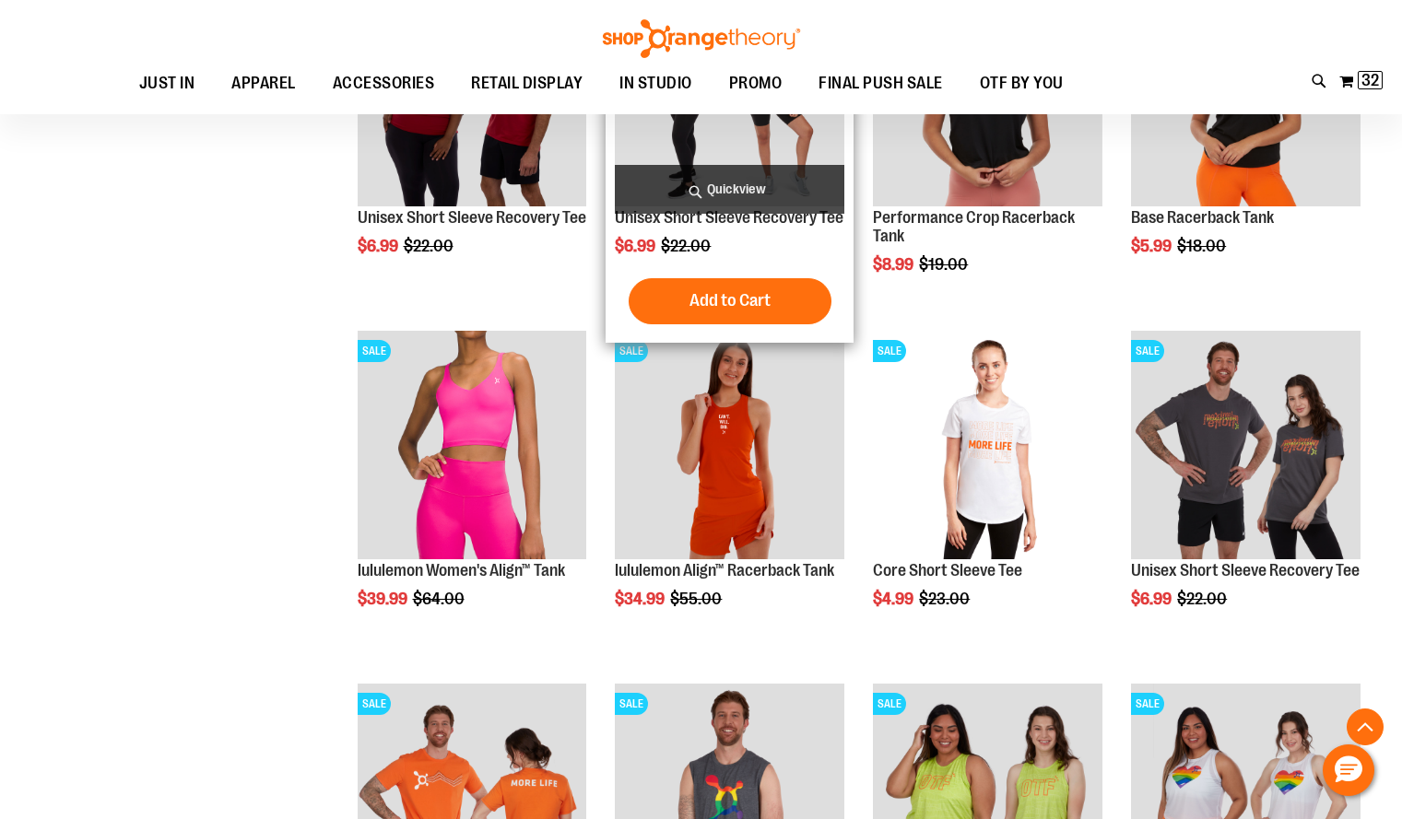
scroll to position [1449, 0]
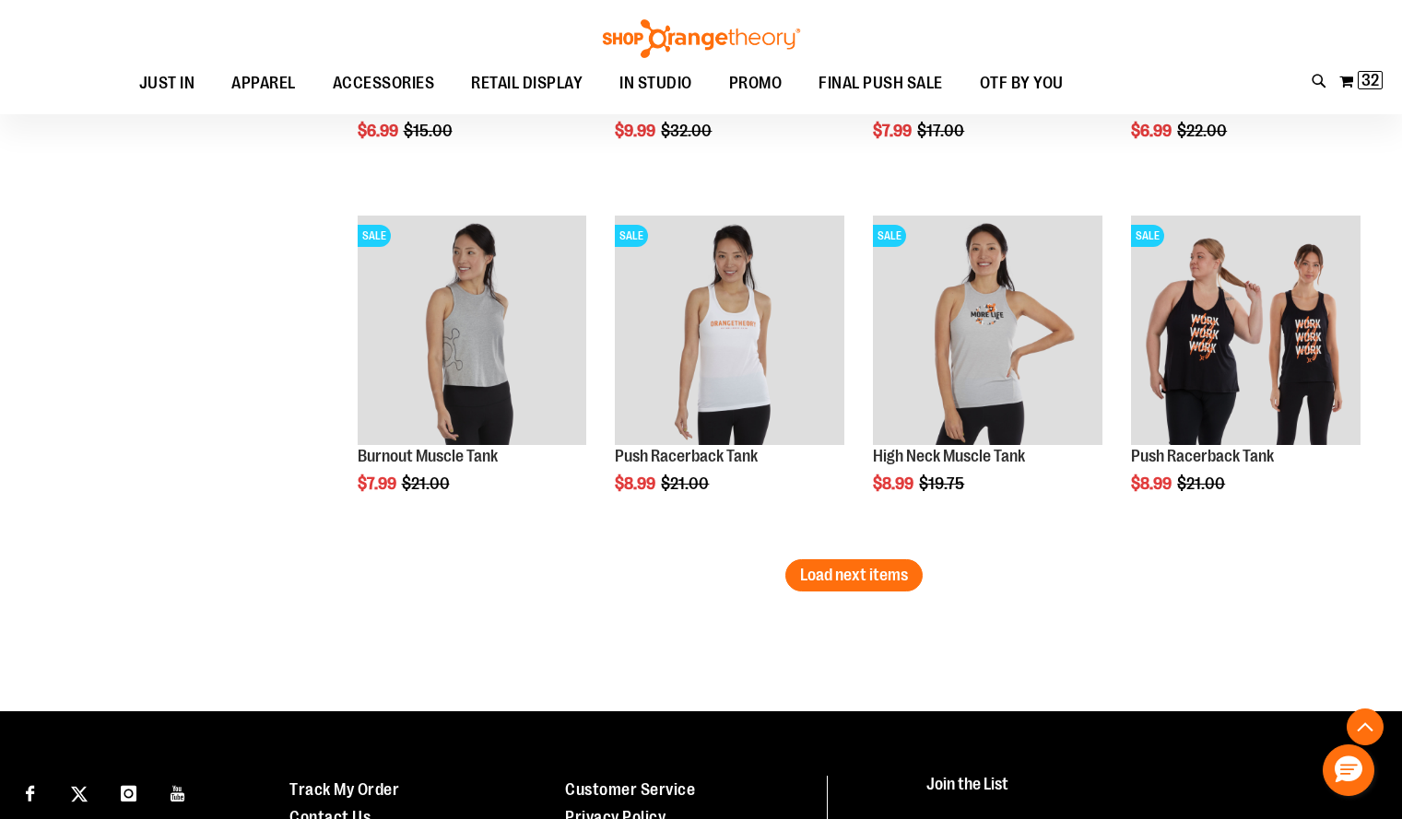
scroll to position [2976, 0]
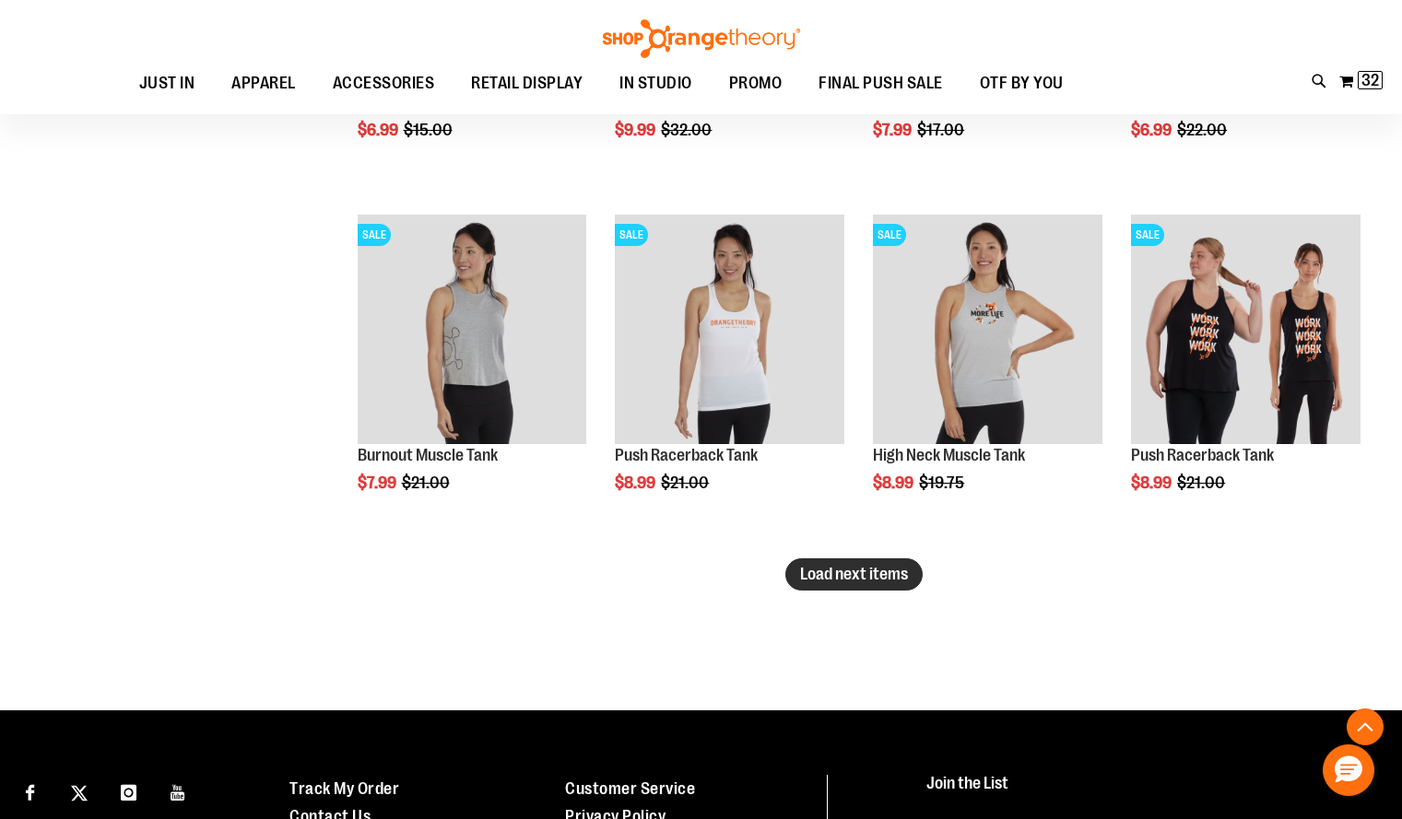
type input "**********"
click at [868, 576] on span "Load next items" at bounding box center [854, 574] width 108 height 18
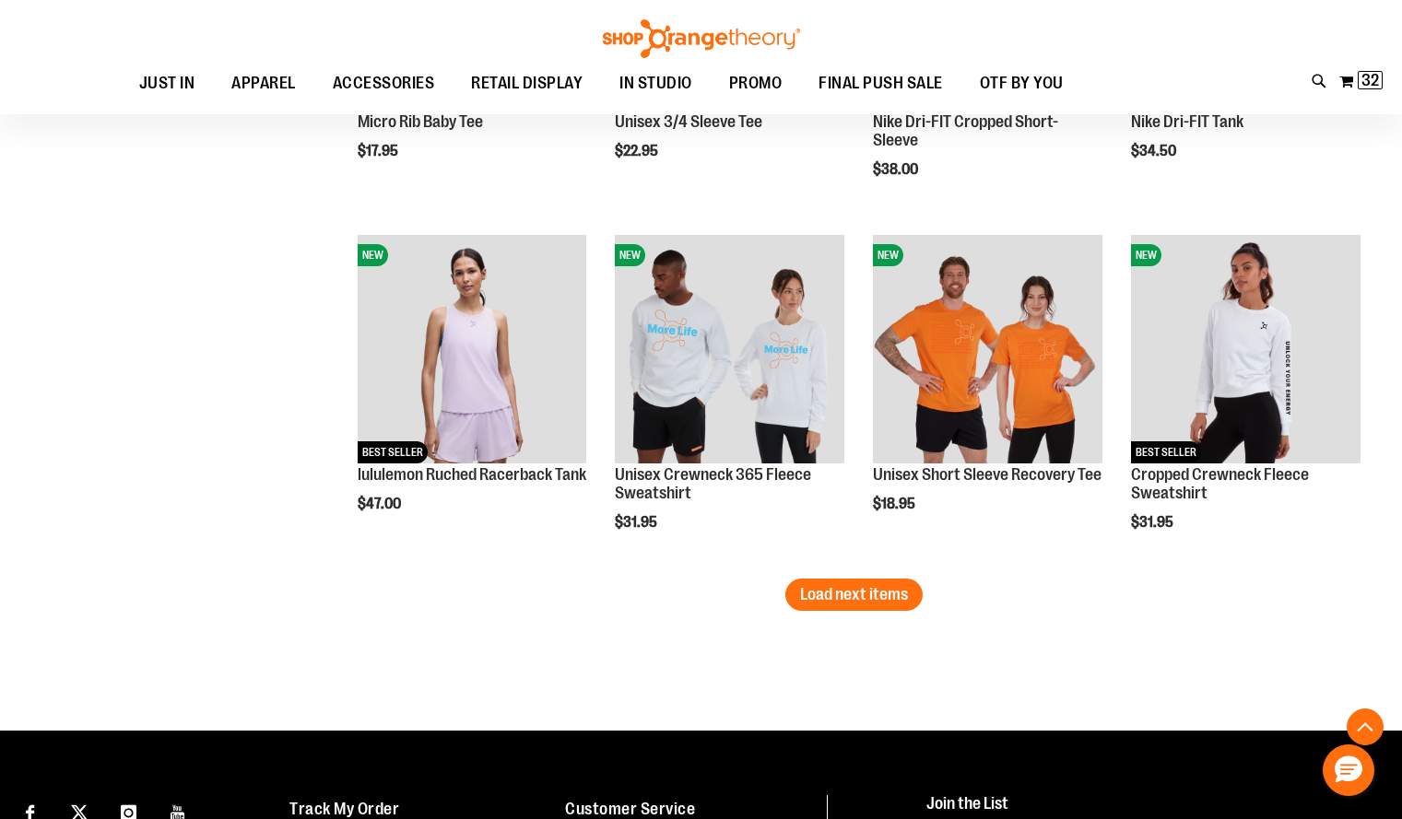
scroll to position [4018, 0]
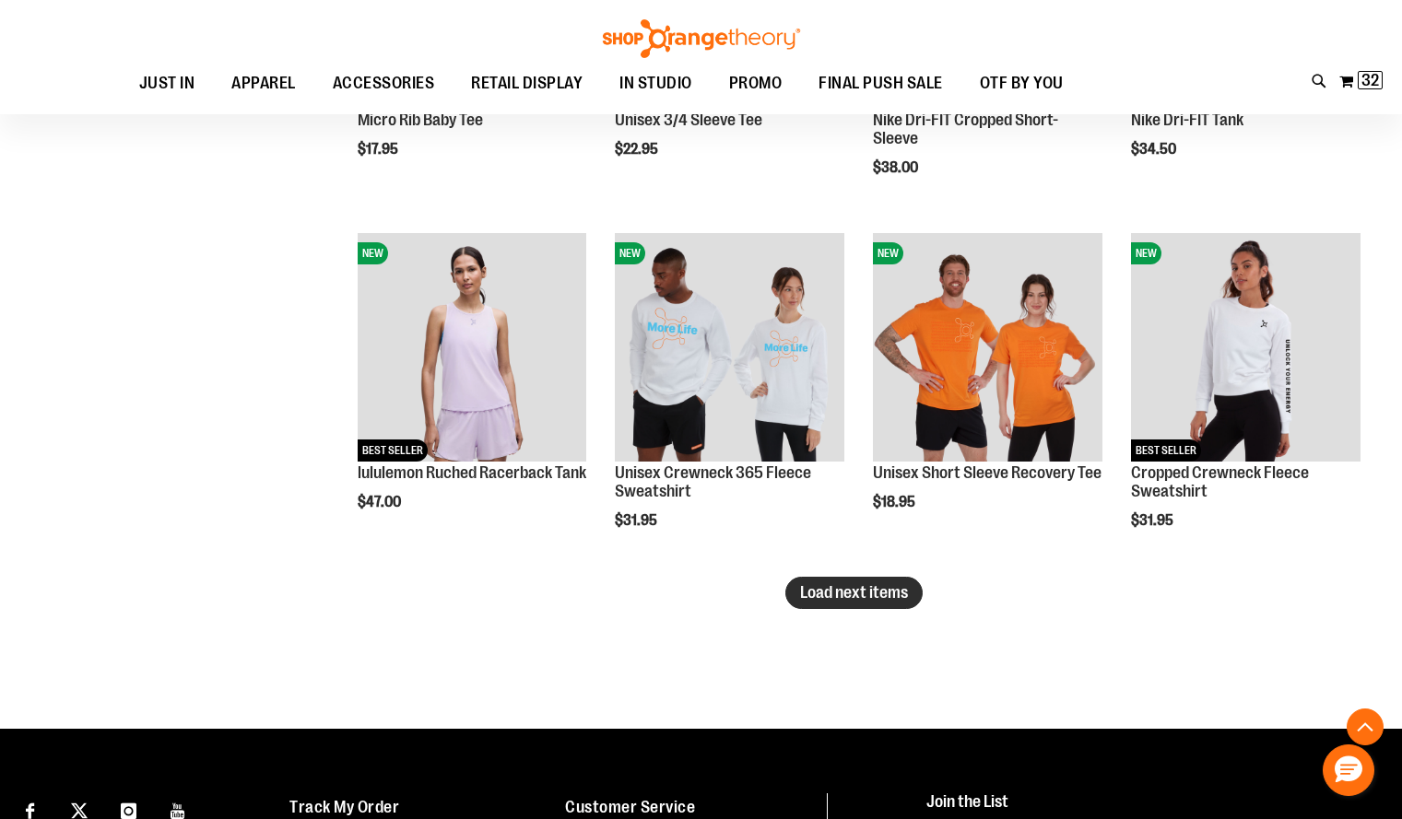
click at [858, 598] on span "Load next items" at bounding box center [854, 592] width 108 height 18
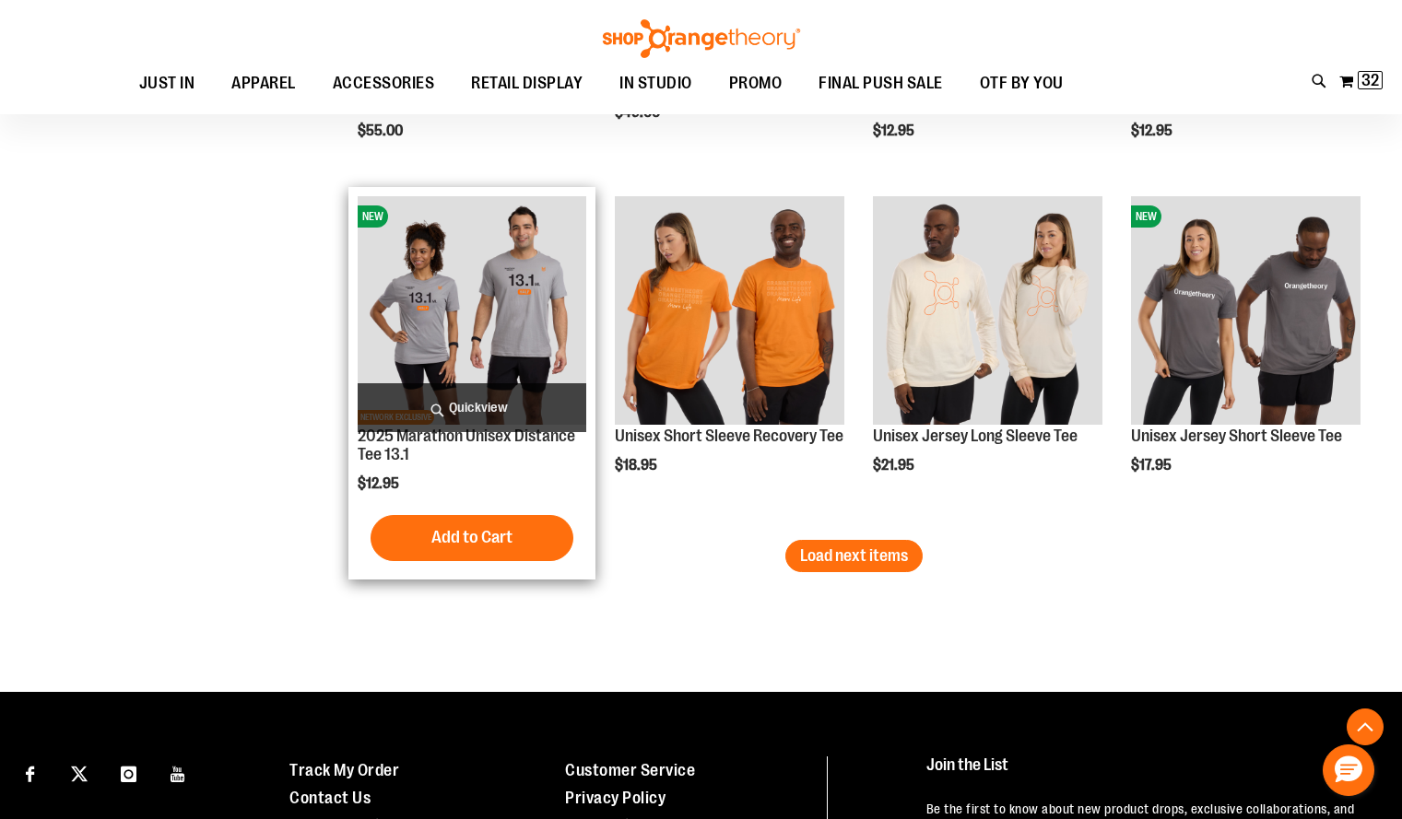
scroll to position [5115, 0]
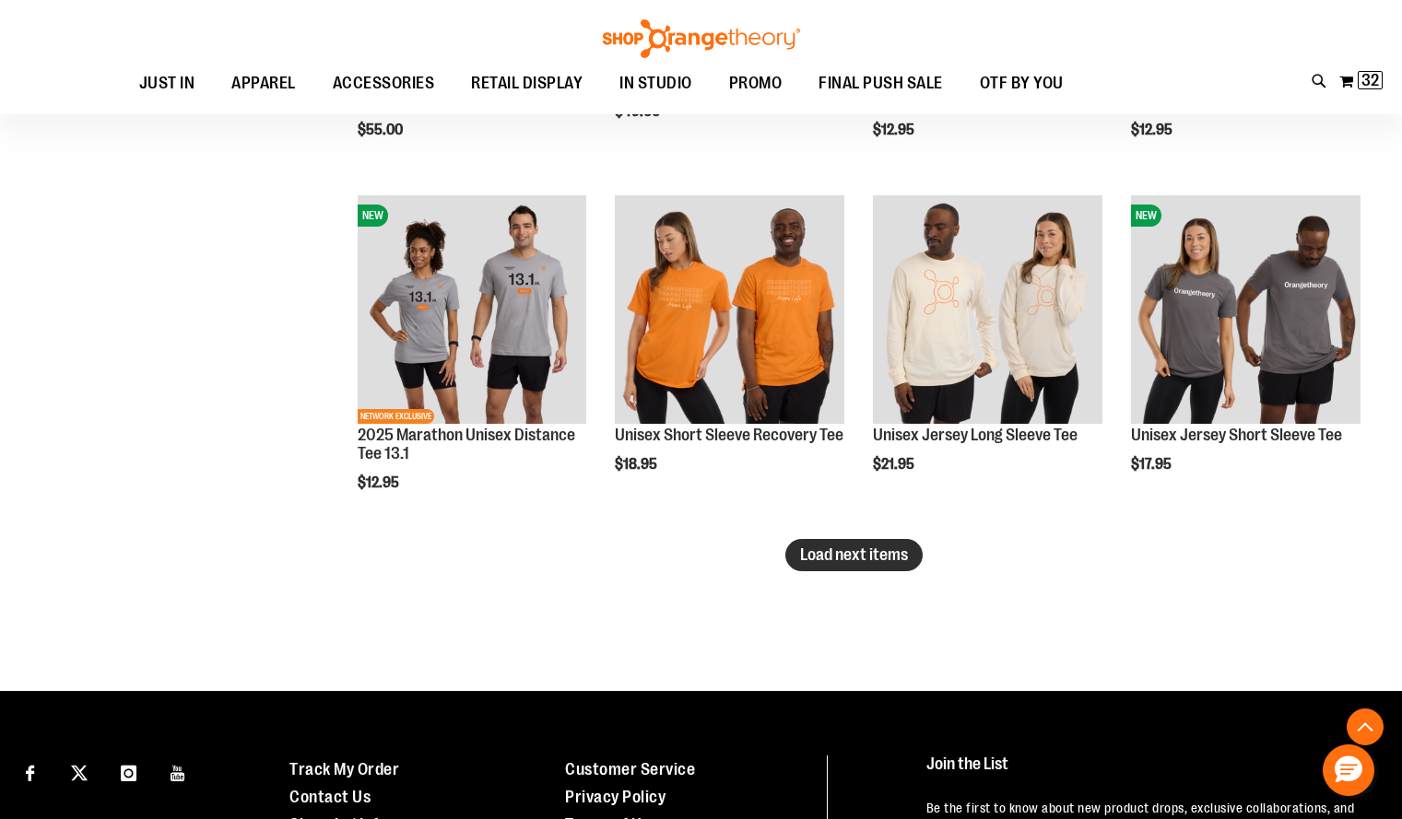
click at [856, 554] on span "Load next items" at bounding box center [854, 555] width 108 height 18
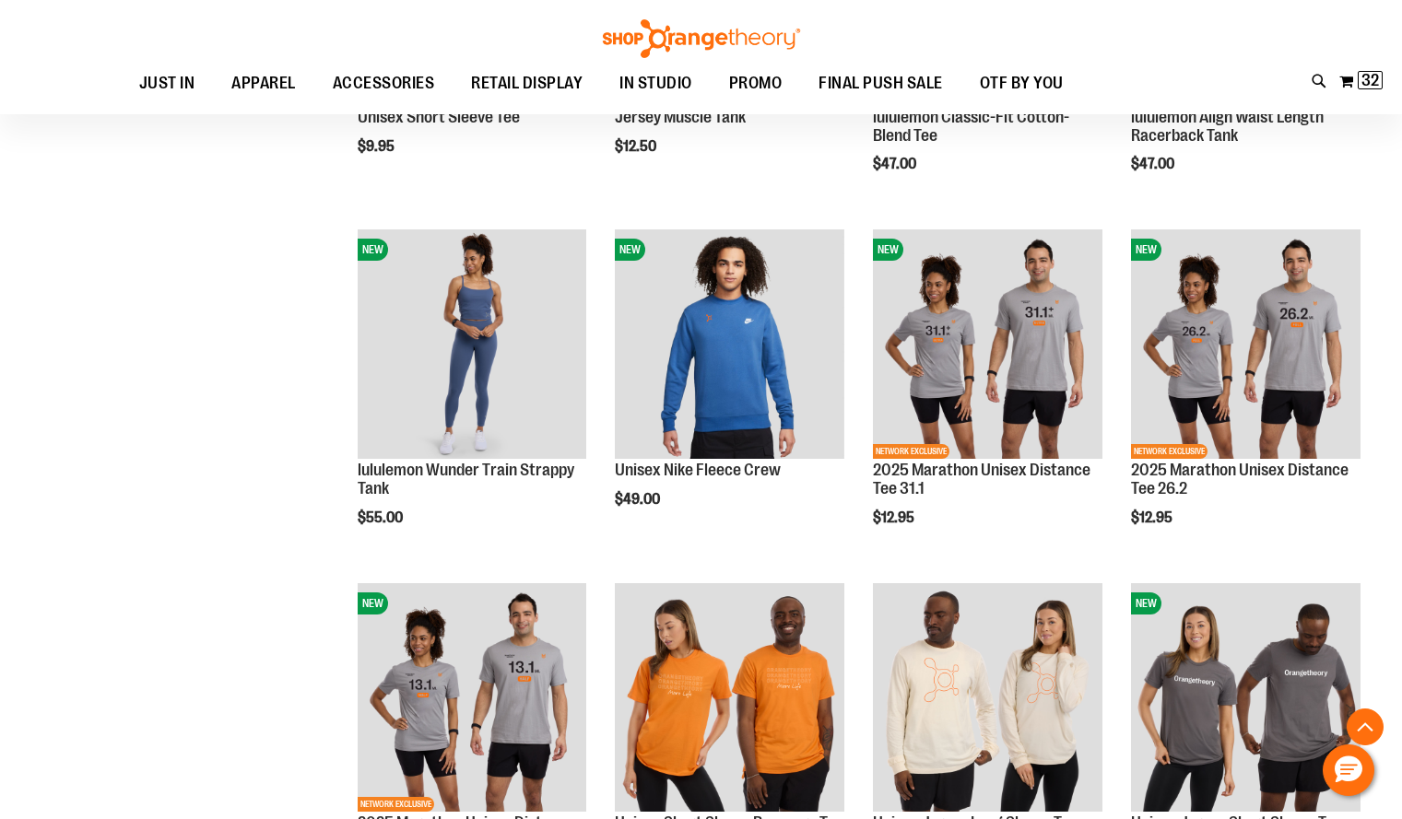
scroll to position [4726, 0]
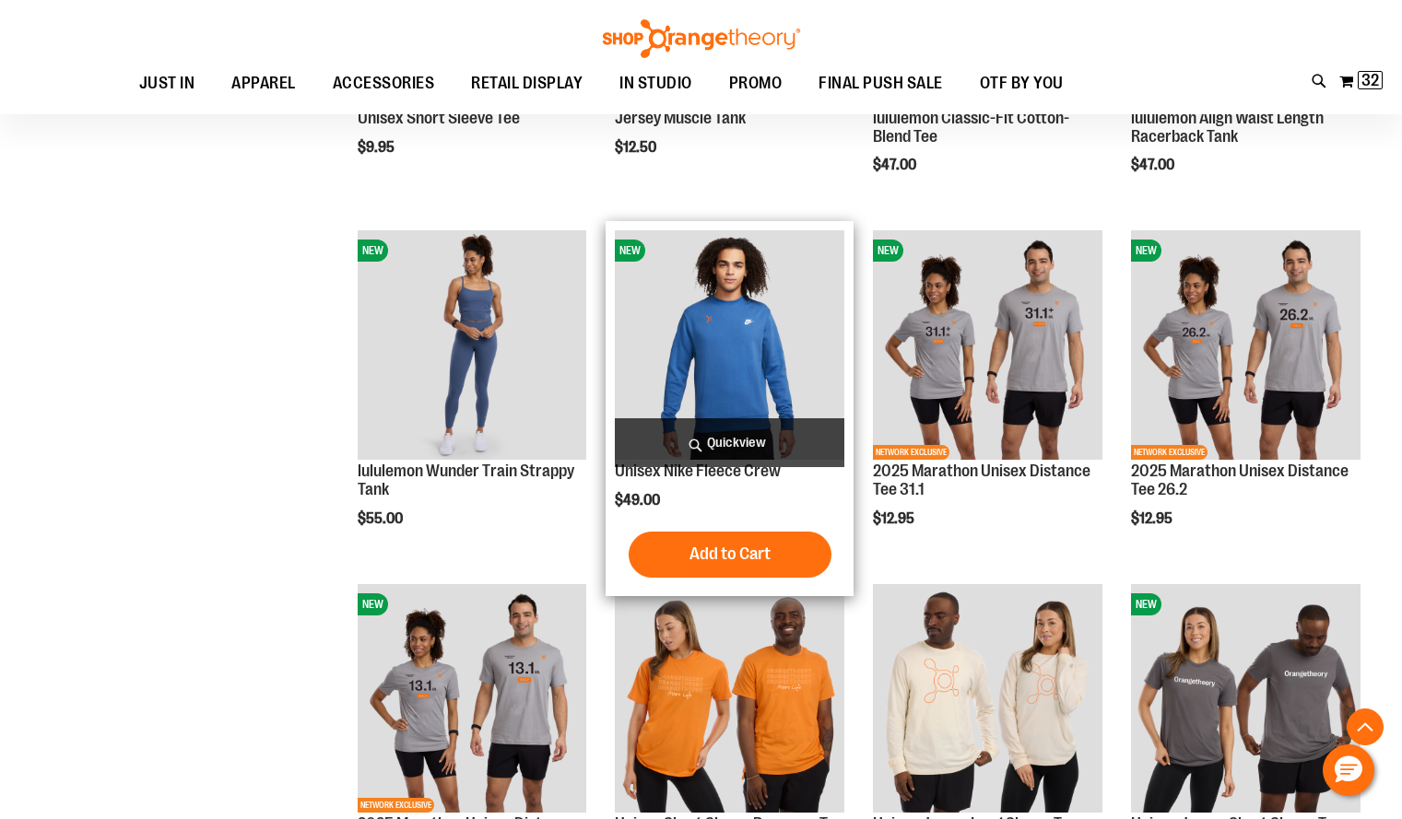
click at [737, 359] on img "product" at bounding box center [729, 344] width 229 height 229
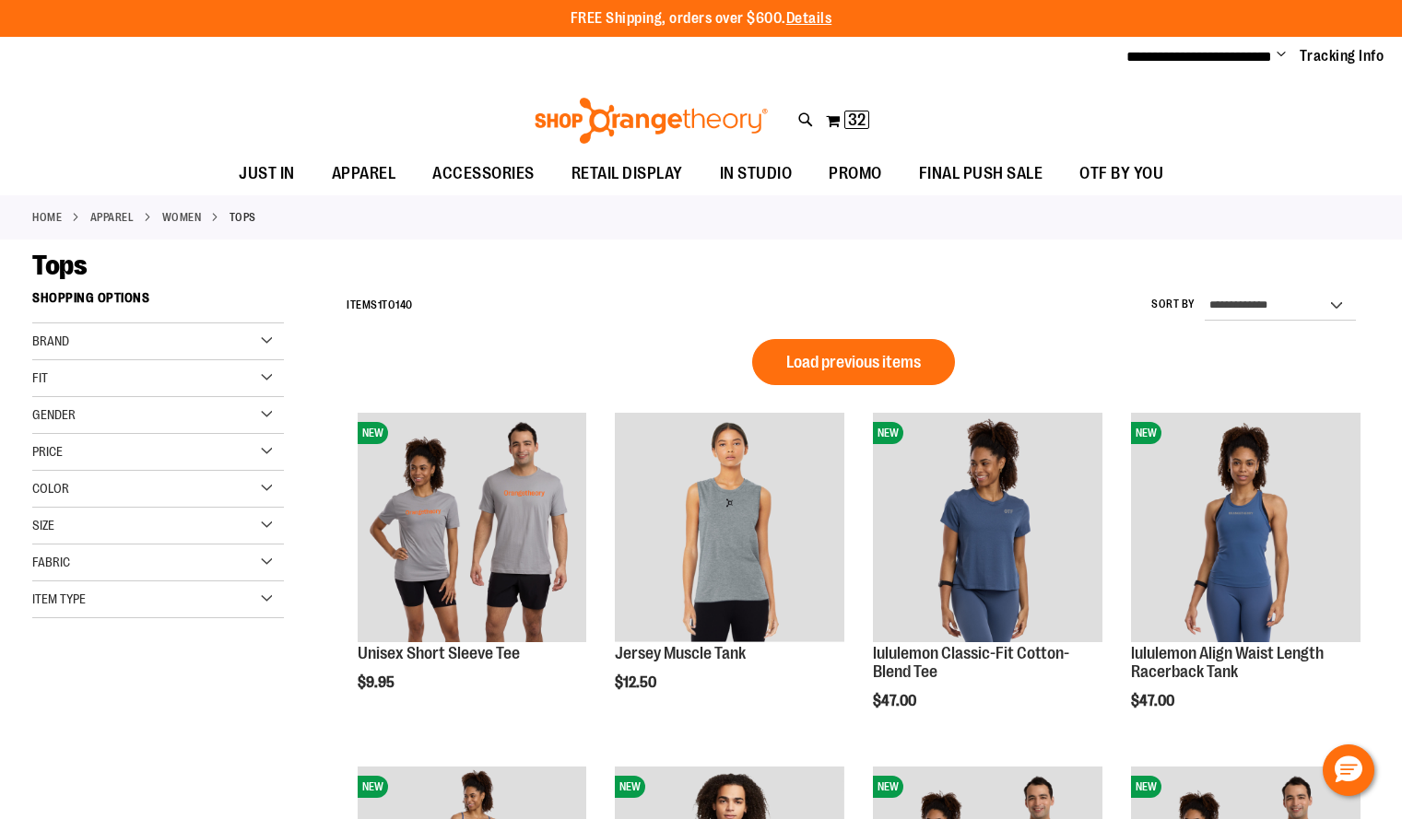
scroll to position [1144, 0]
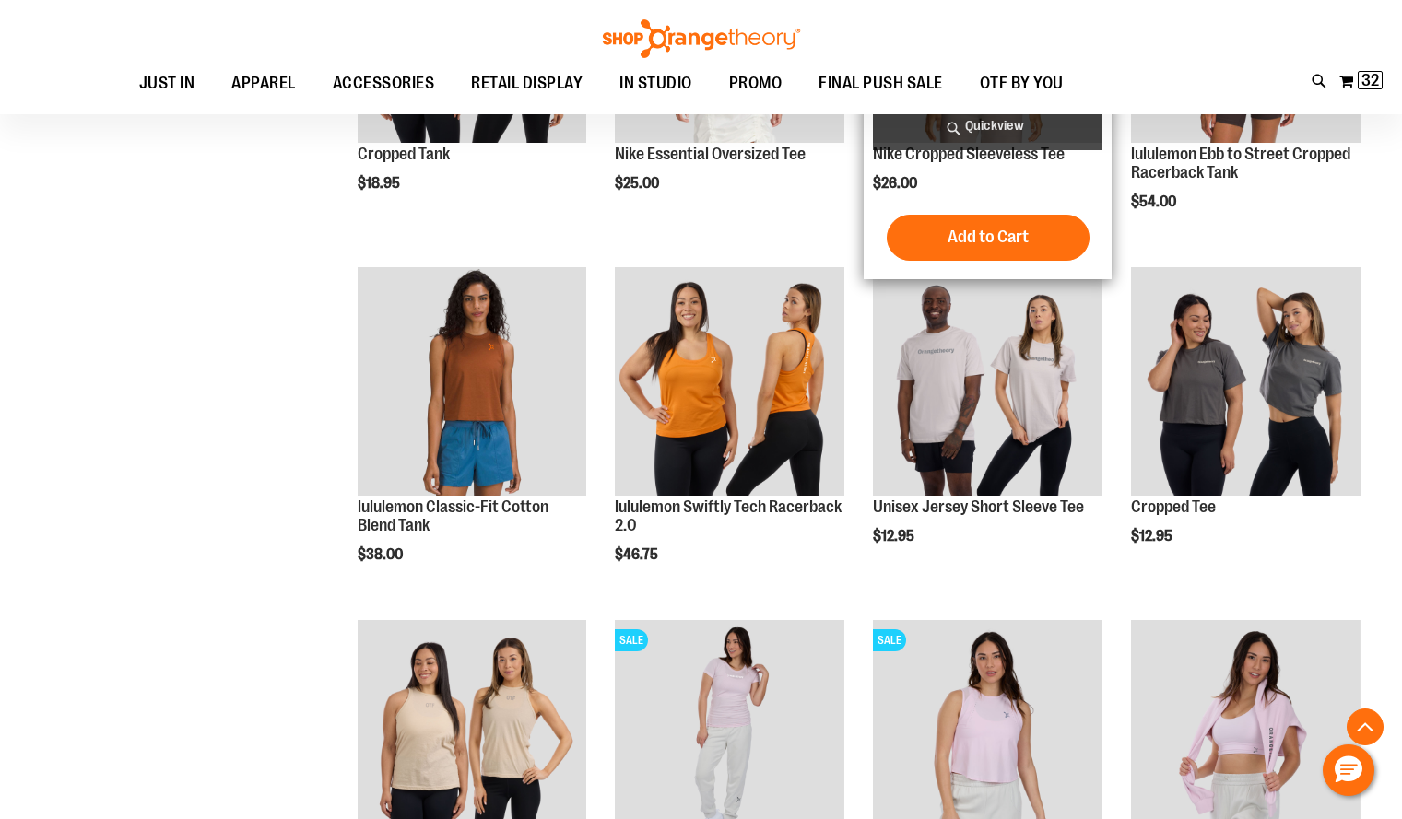
scroll to position [1558, 0]
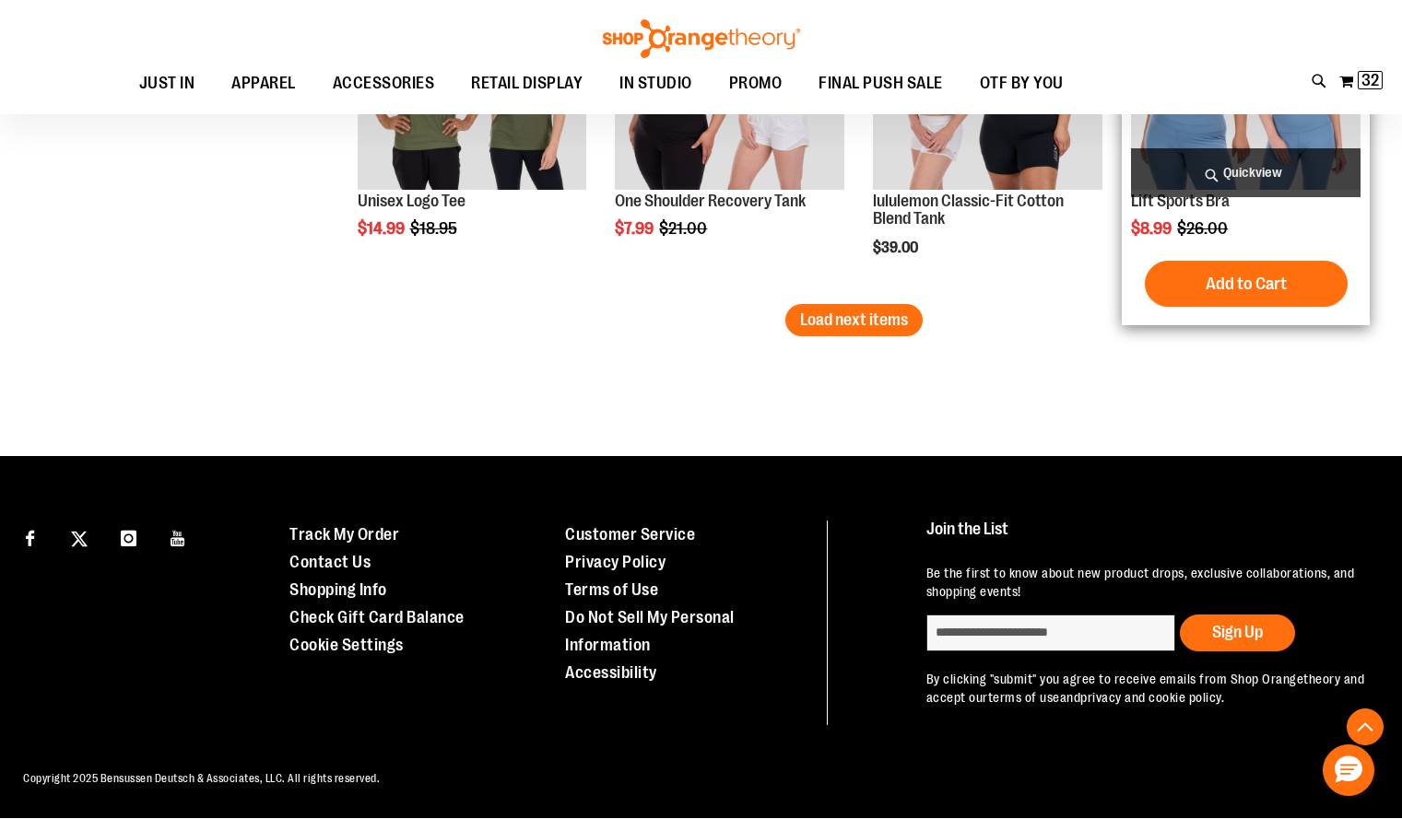
scroll to position [3292, 0]
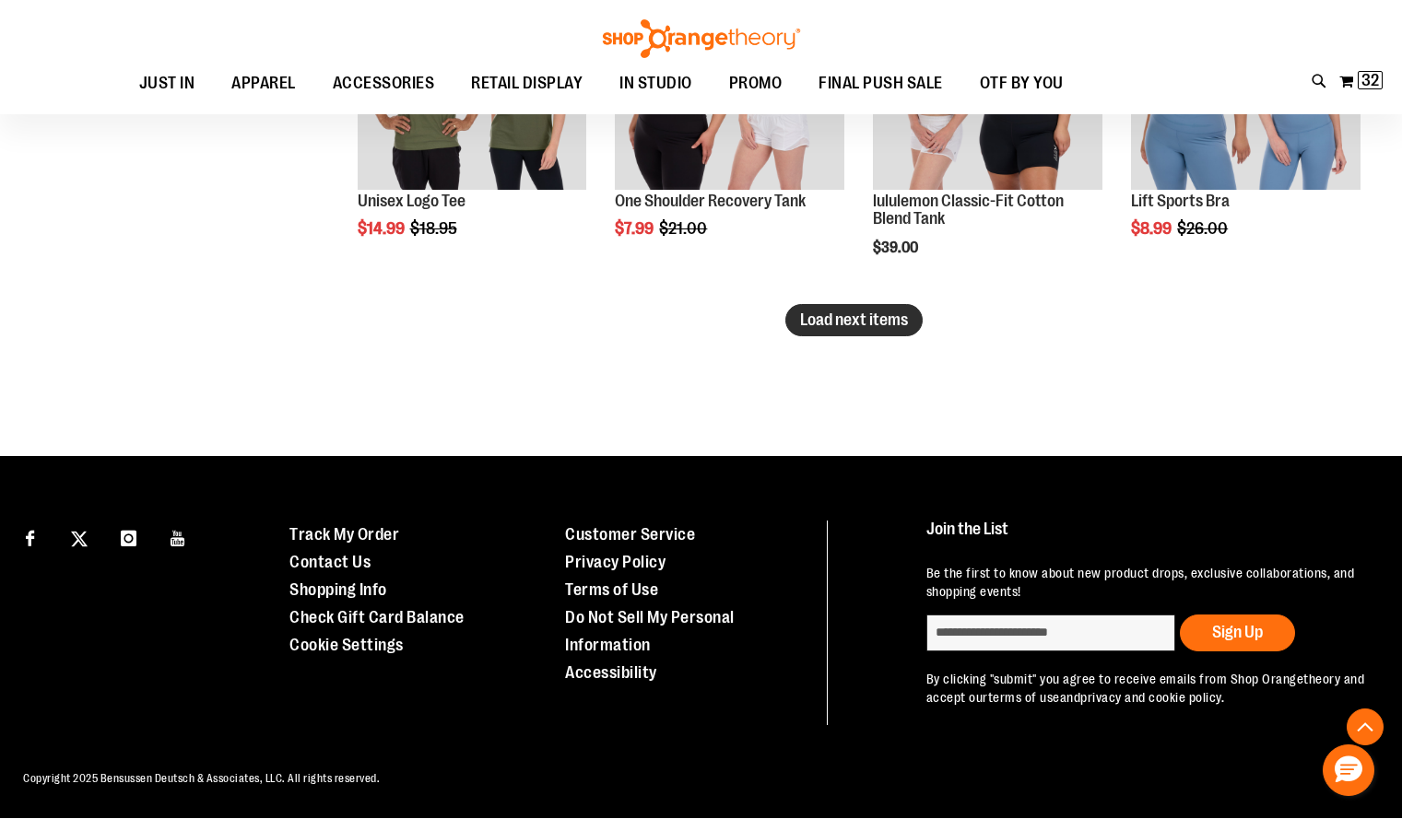
type input "**********"
click at [862, 311] on span "Load next items" at bounding box center [854, 320] width 108 height 18
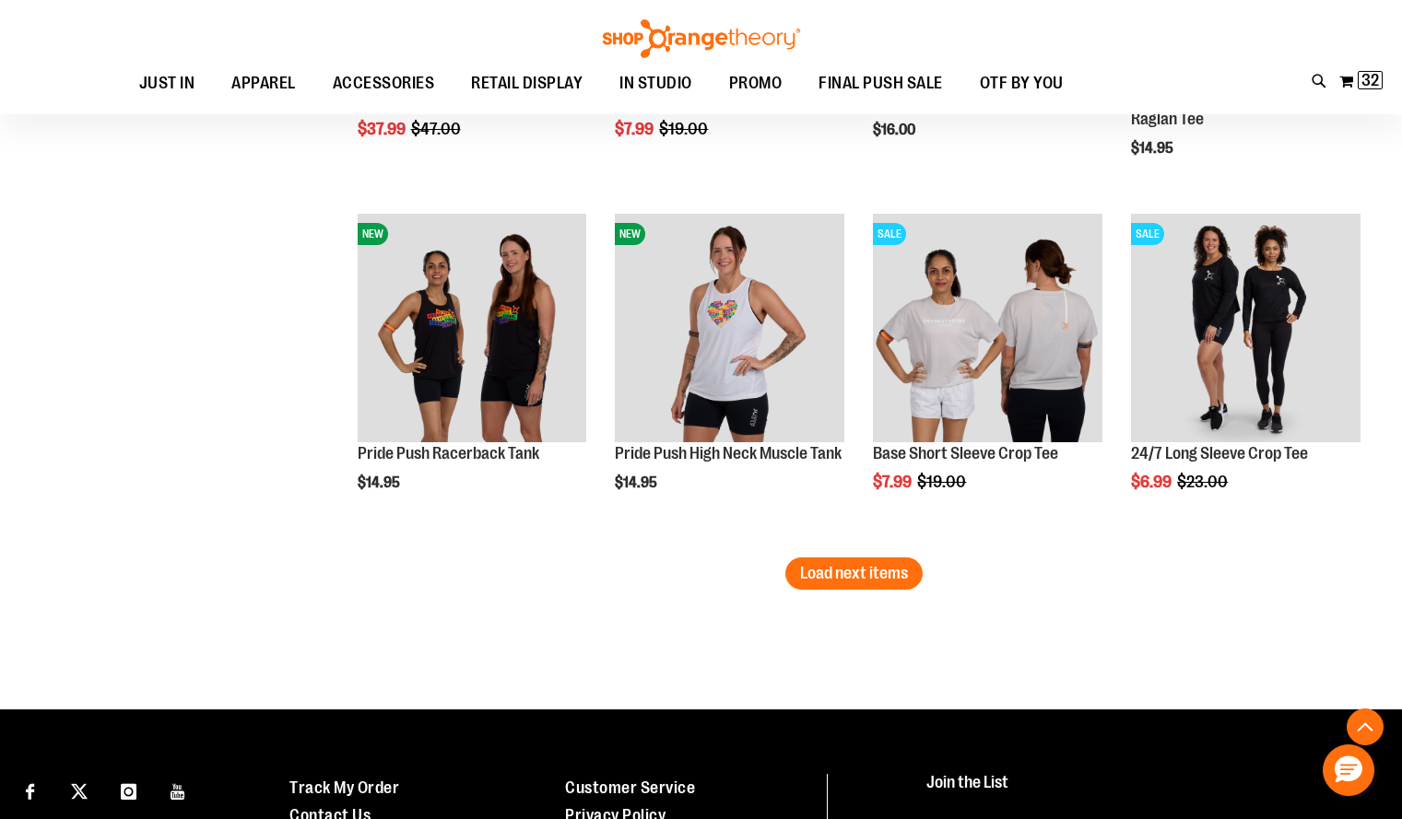
scroll to position [4084, 0]
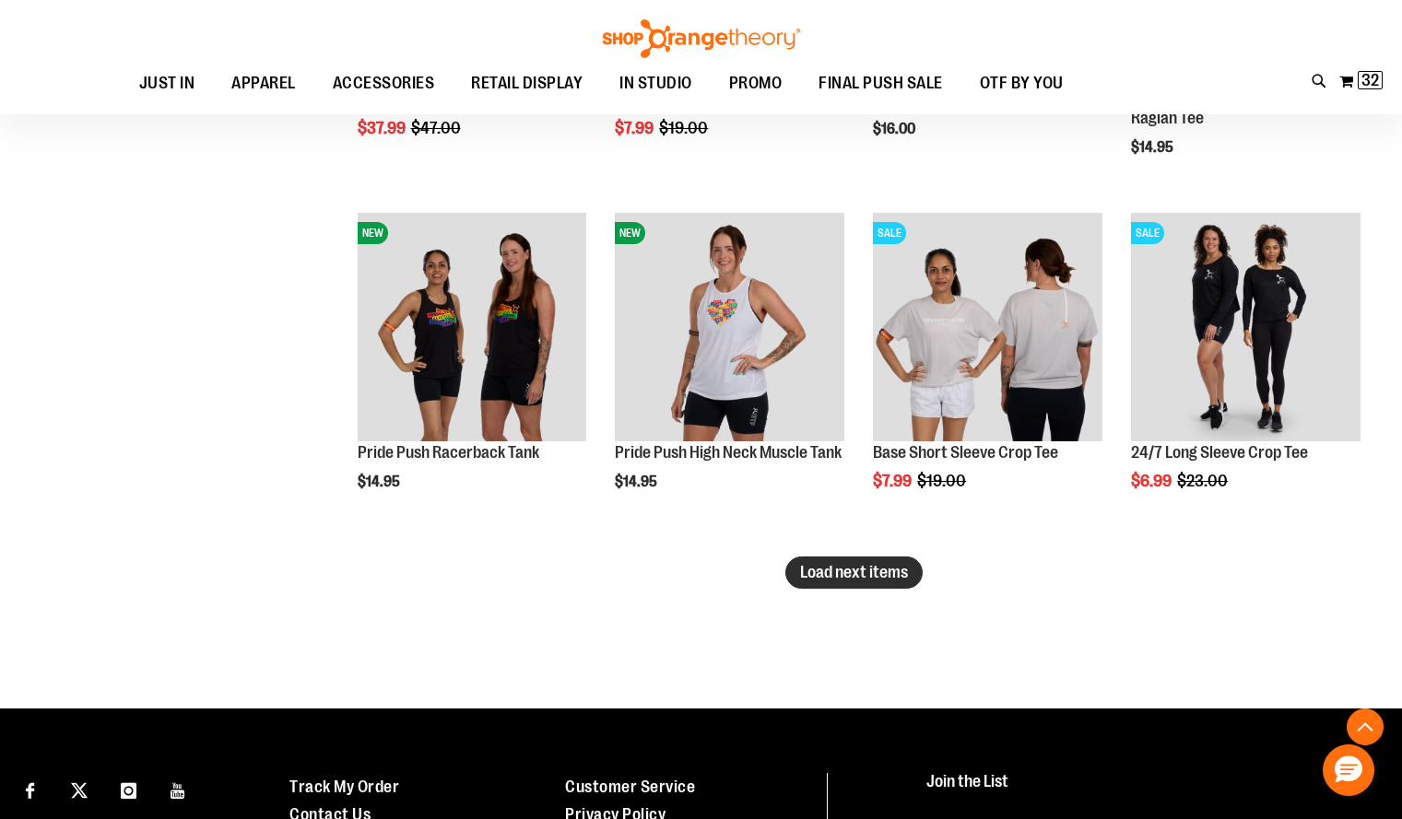
click at [833, 574] on span "Load next items" at bounding box center [854, 572] width 108 height 18
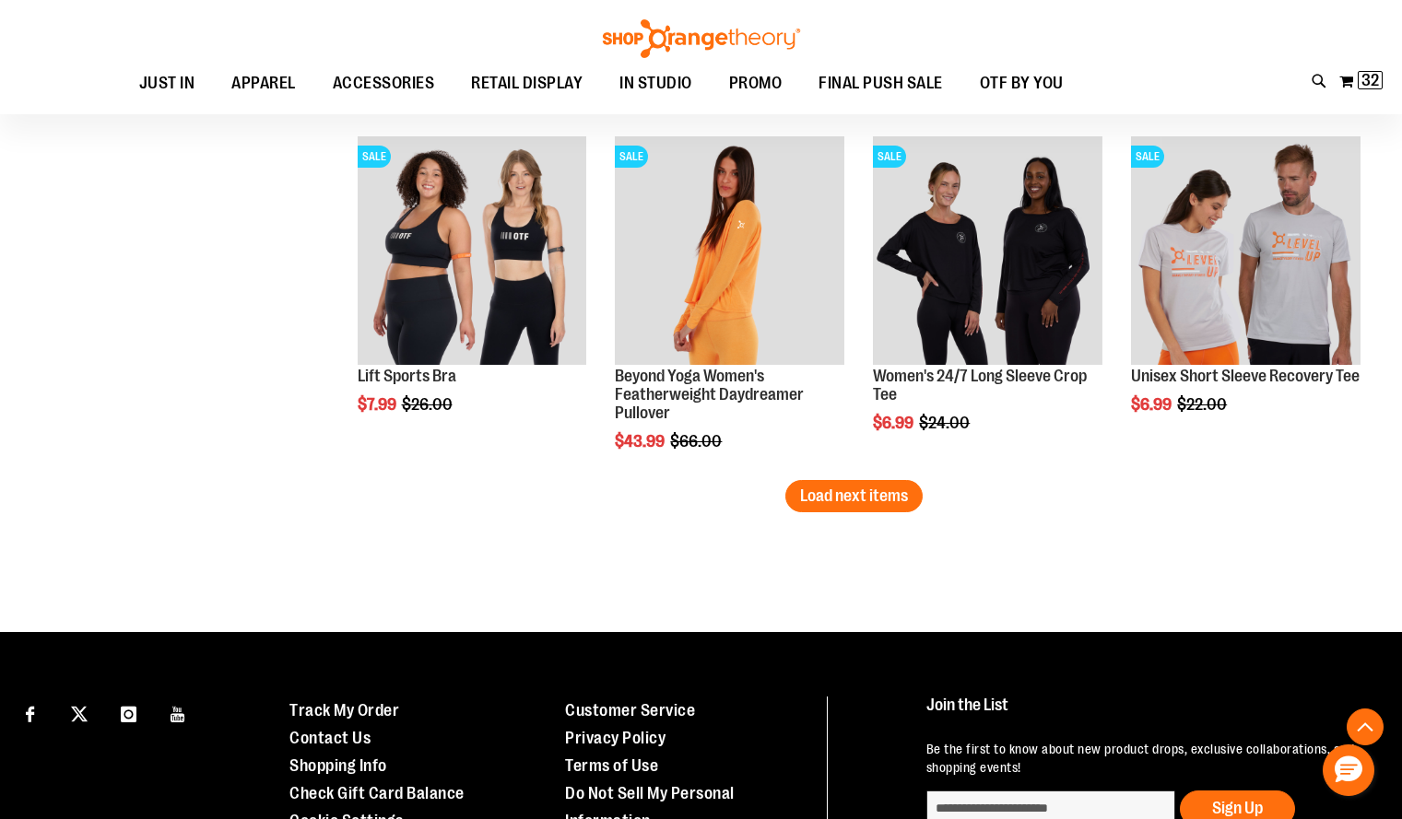
scroll to position [5227, 0]
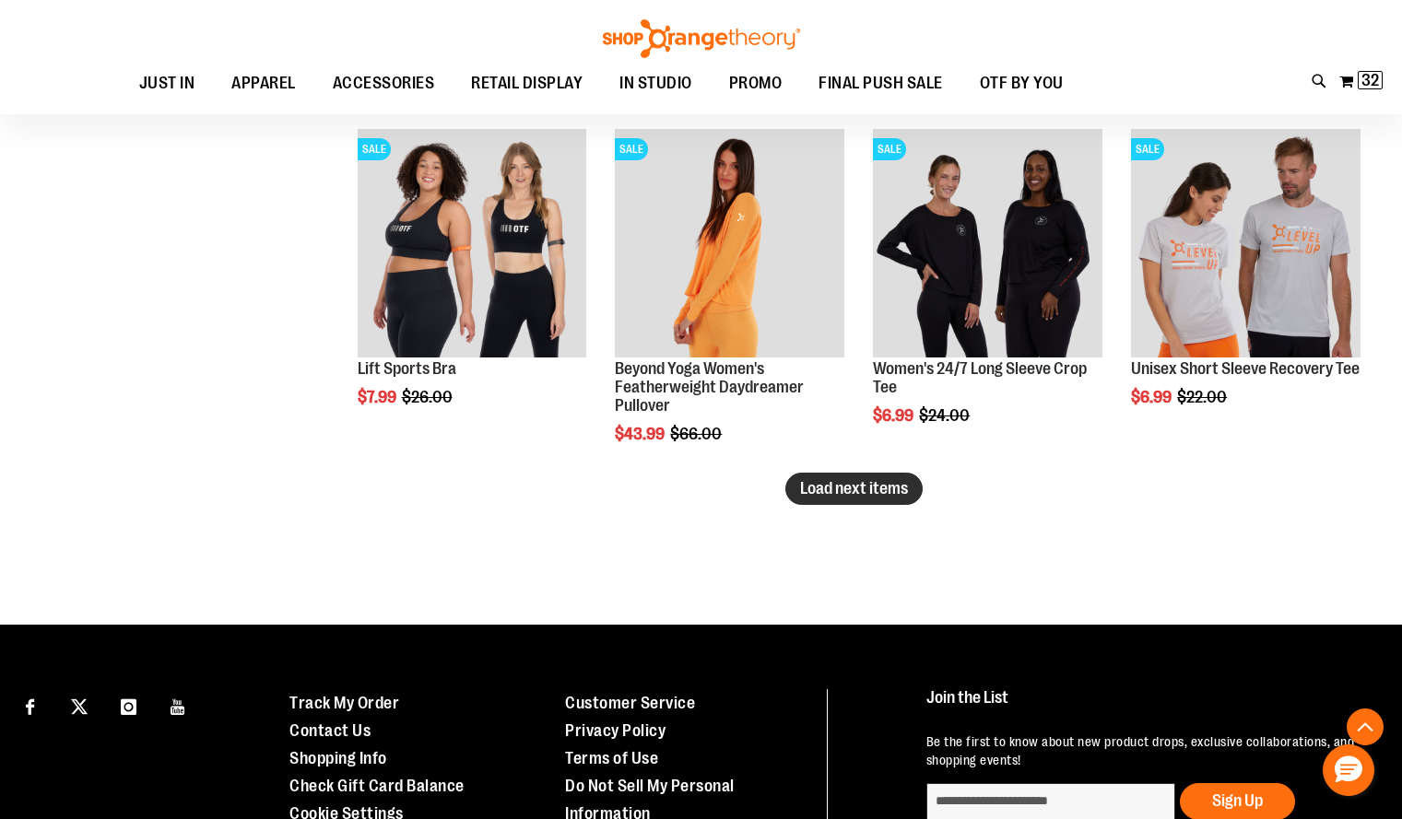
click at [896, 488] on span "Load next items" at bounding box center [854, 488] width 108 height 18
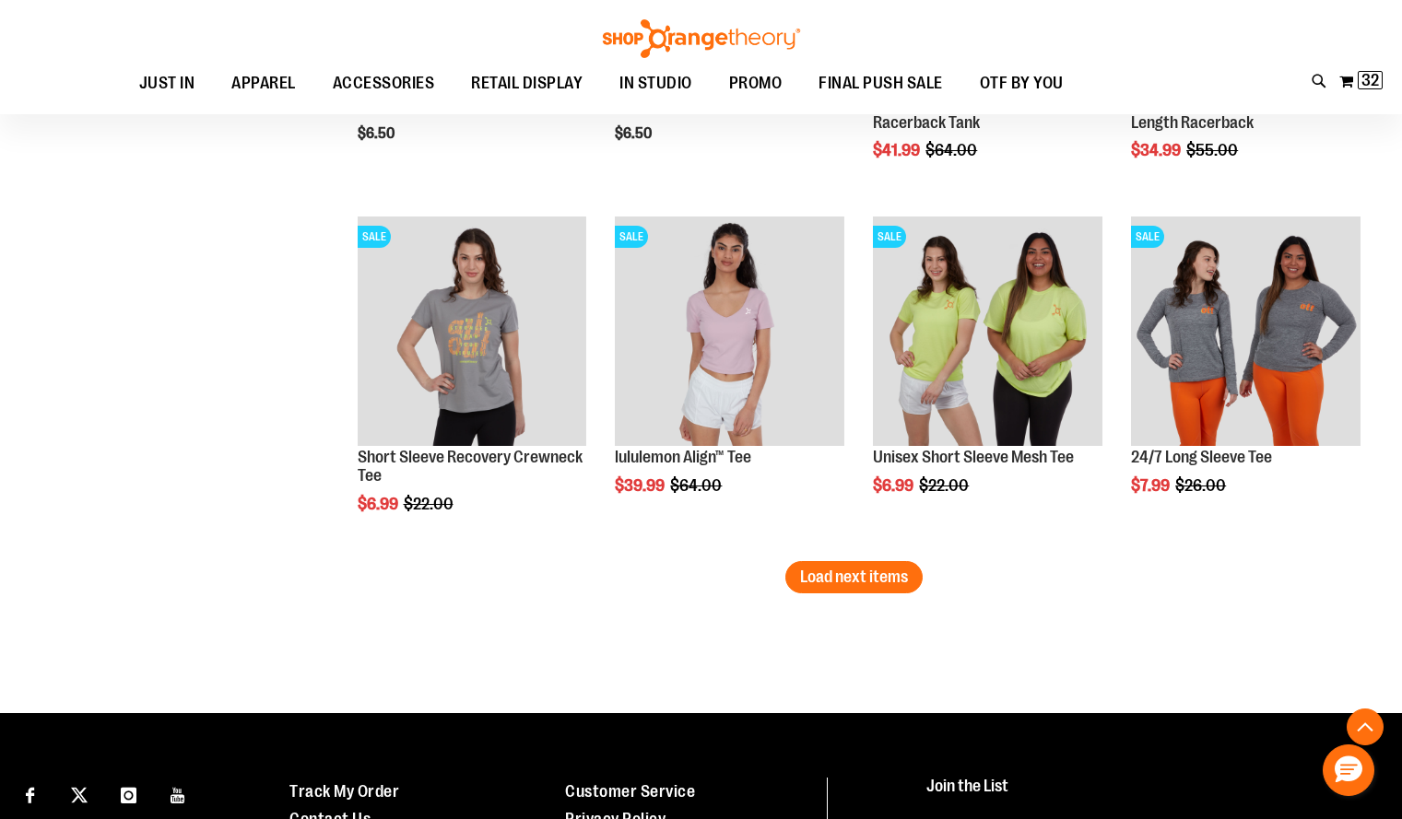
scroll to position [6188, 0]
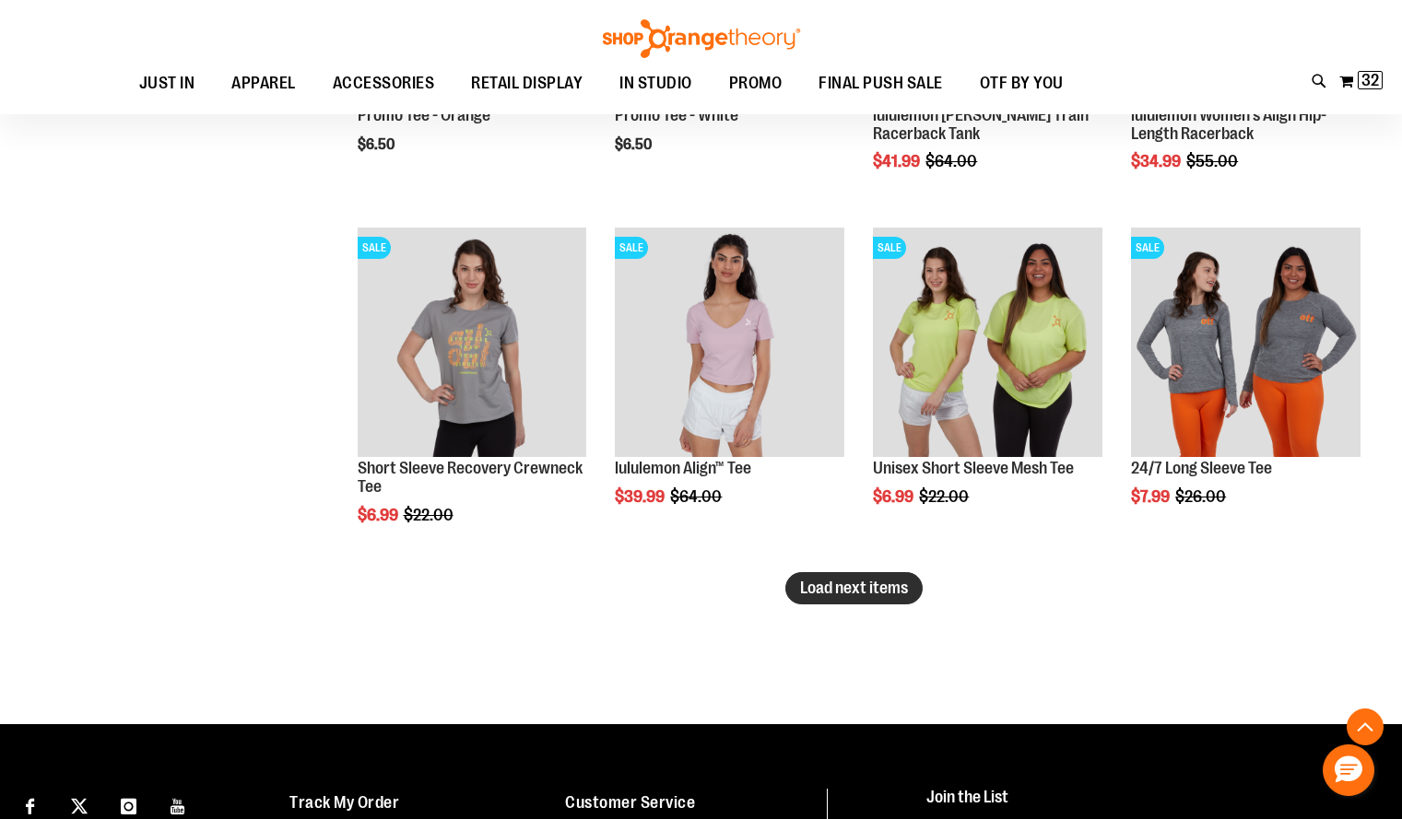
click at [846, 590] on span "Load next items" at bounding box center [854, 588] width 108 height 18
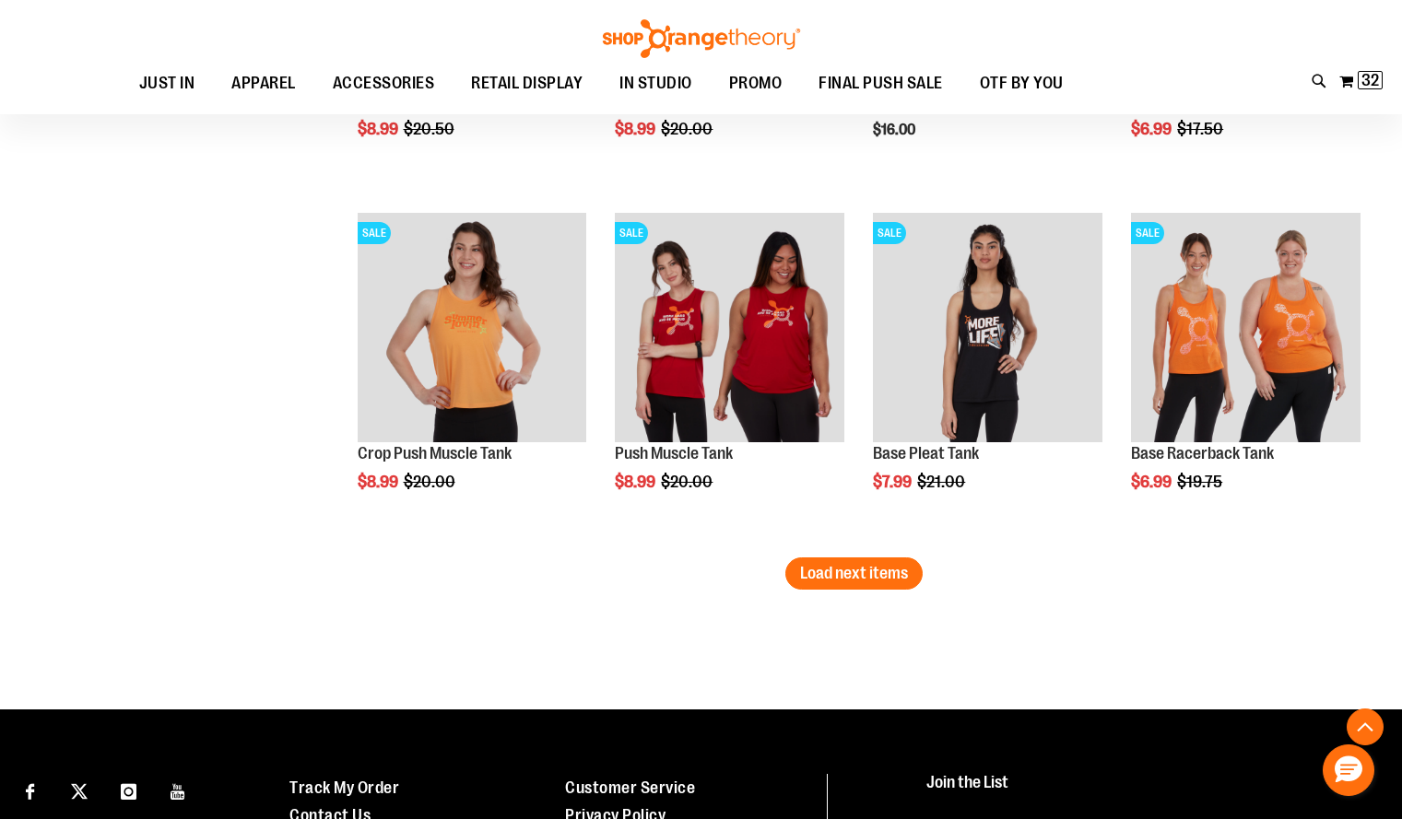
scroll to position [7267, 0]
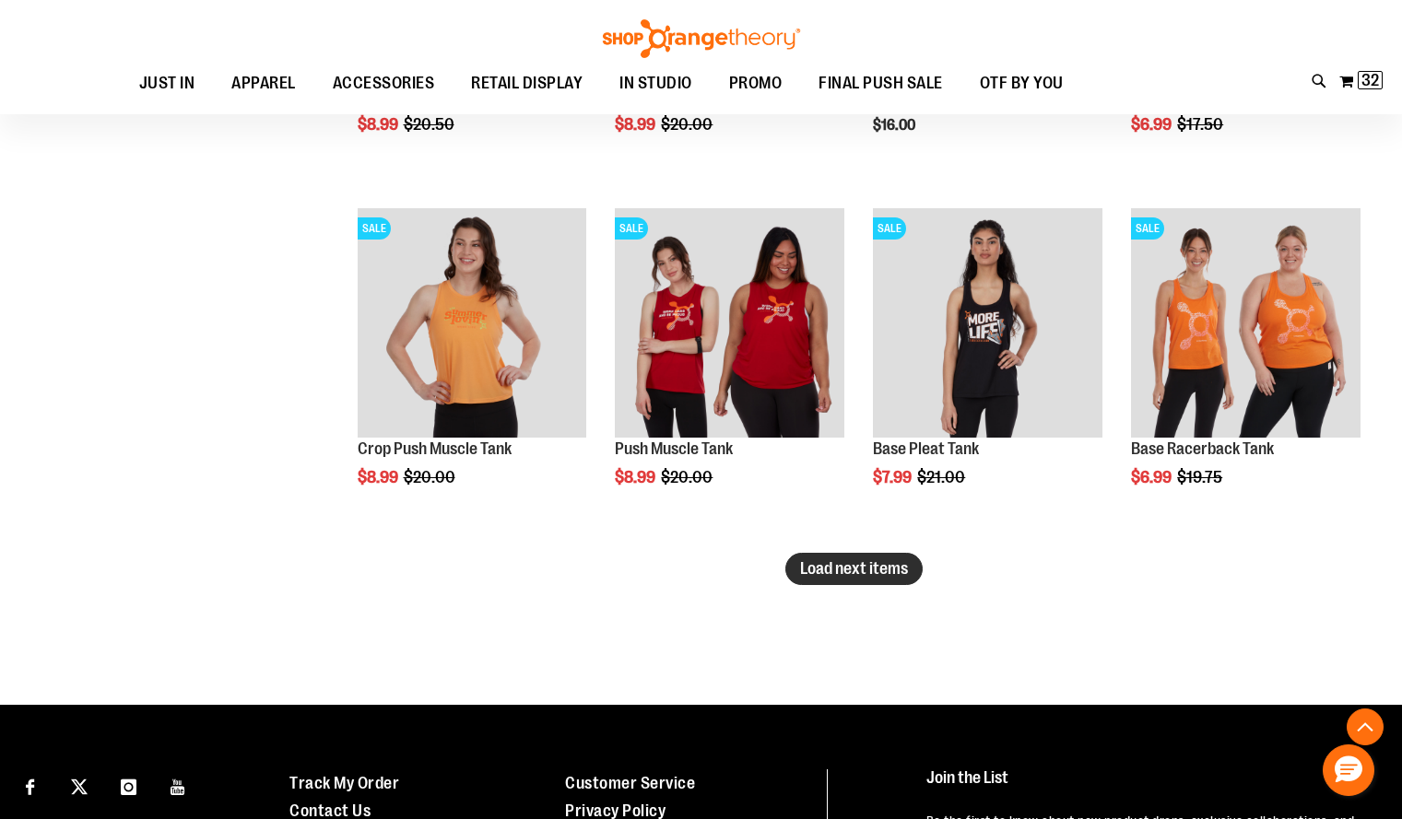
click at [836, 573] on span "Load next items" at bounding box center [854, 568] width 108 height 18
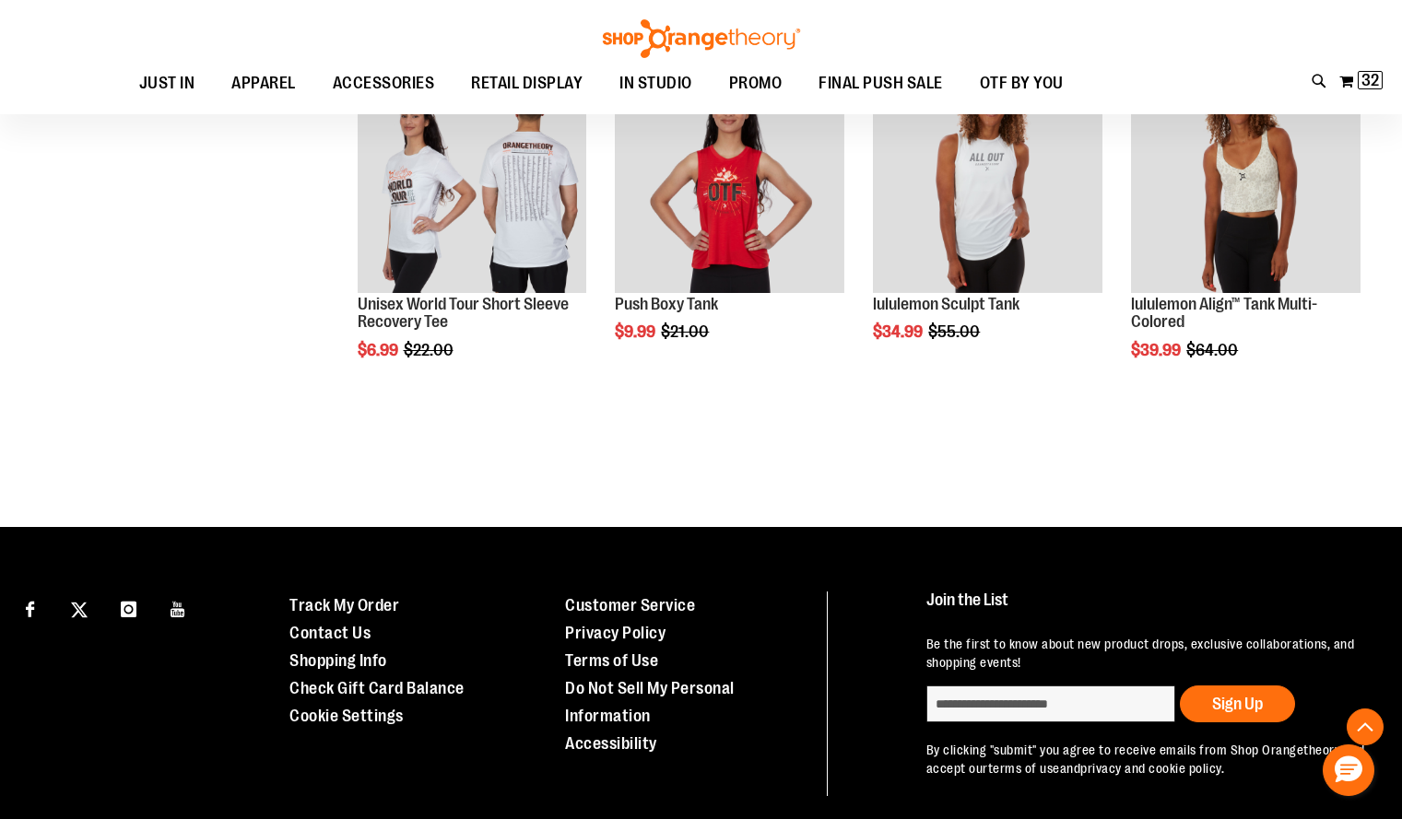
scroll to position [8119, 0]
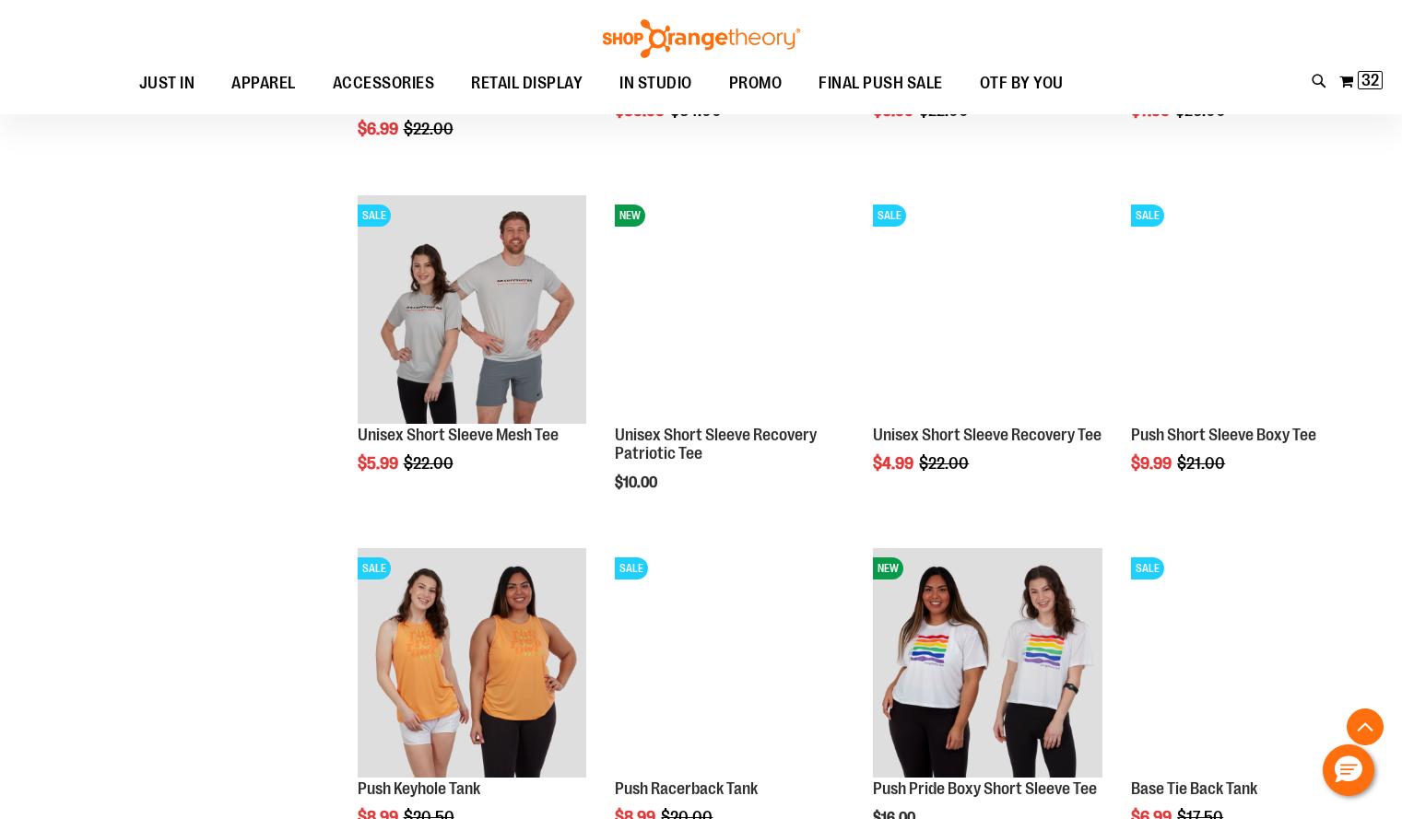
scroll to position [6572, 0]
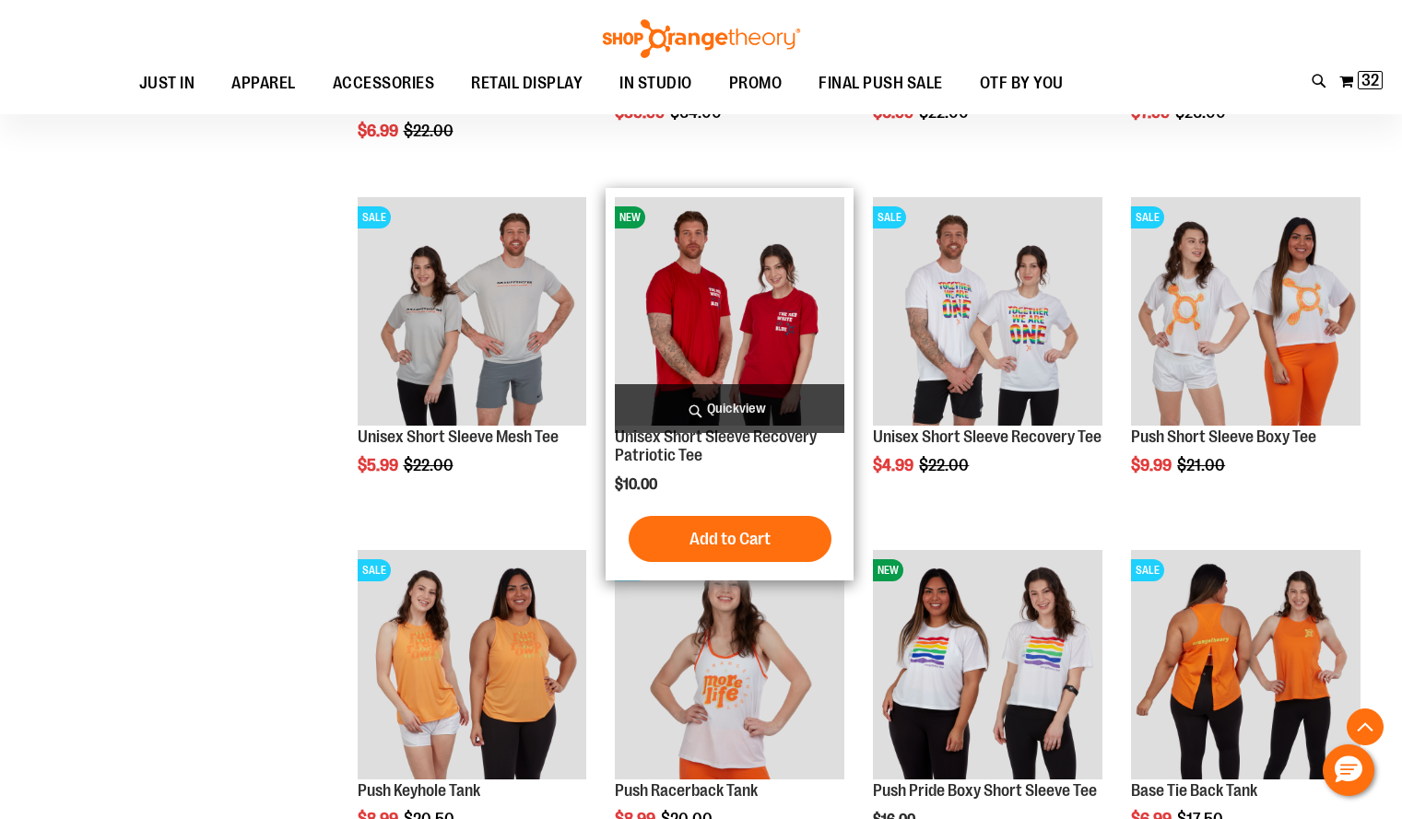
click at [735, 316] on img "product" at bounding box center [729, 311] width 229 height 229
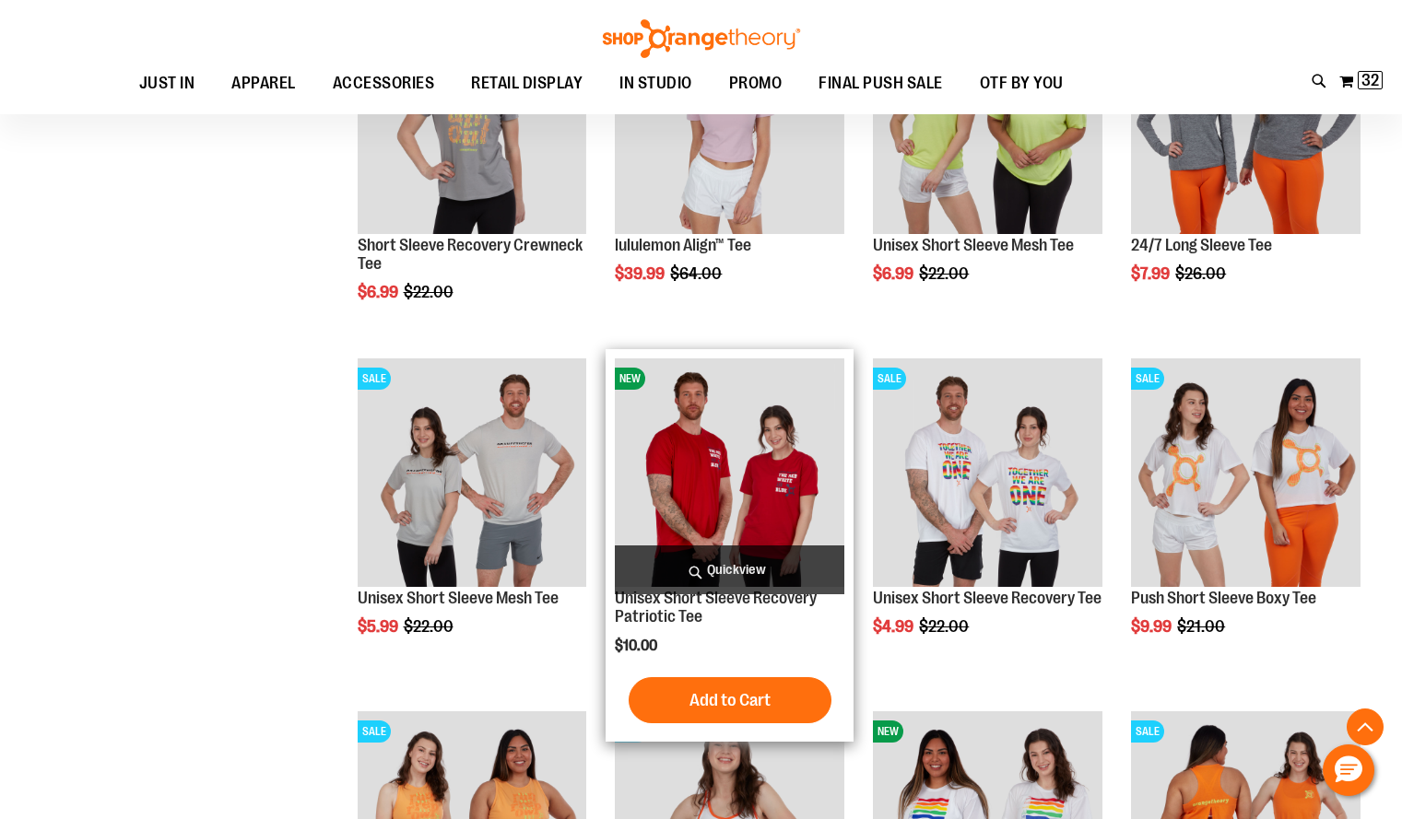
scroll to position [6410, 0]
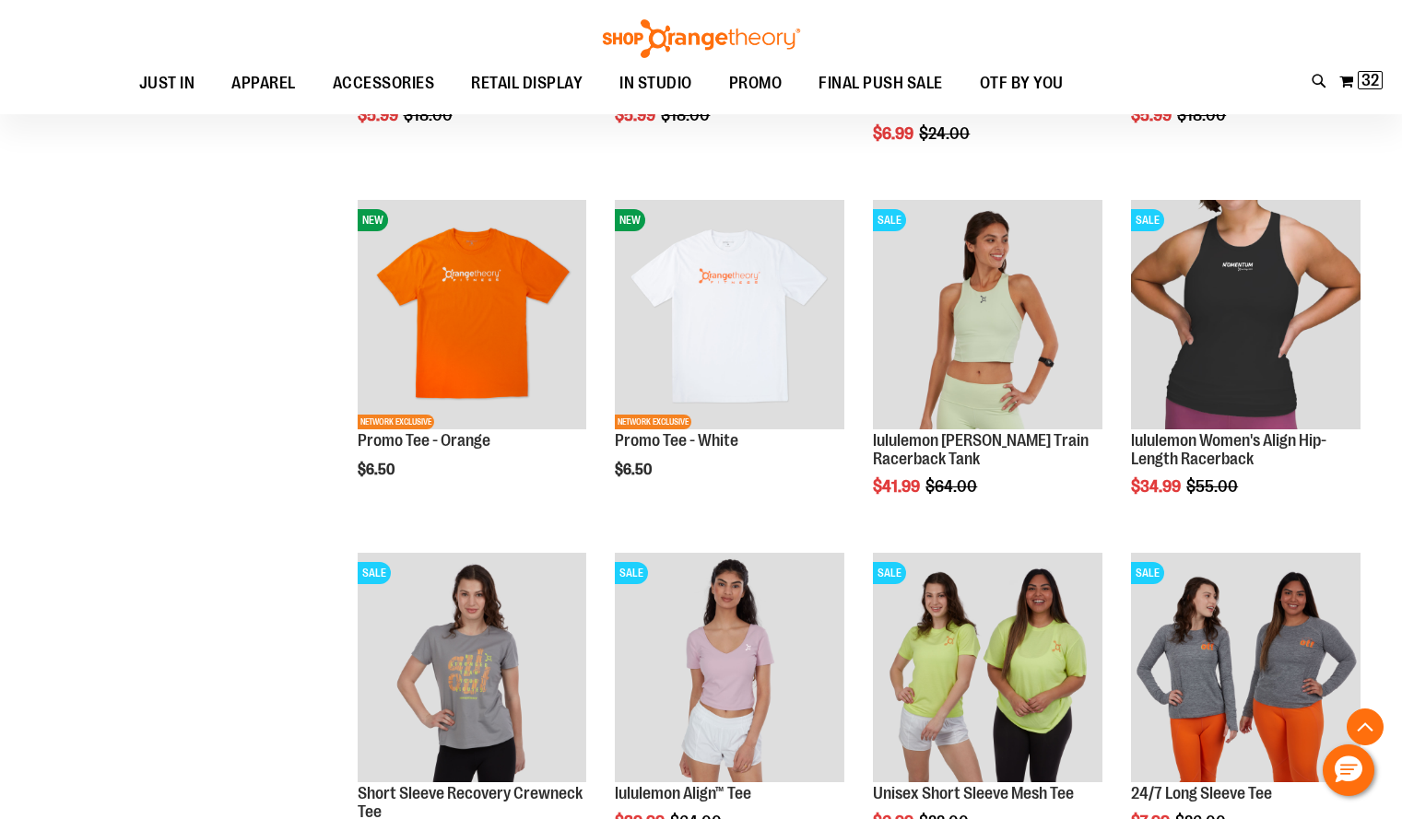
scroll to position [5794, 0]
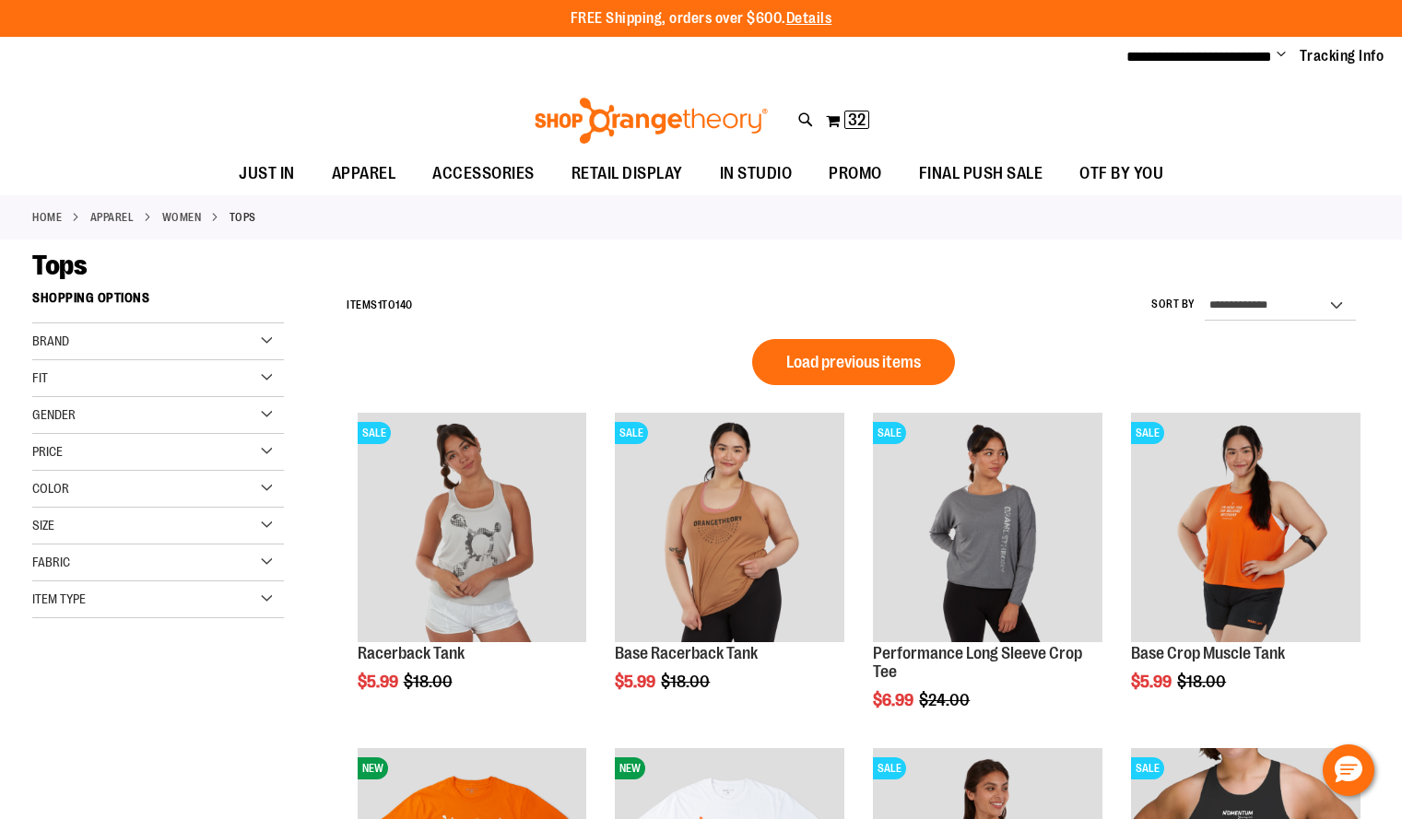
scroll to position [1089, 0]
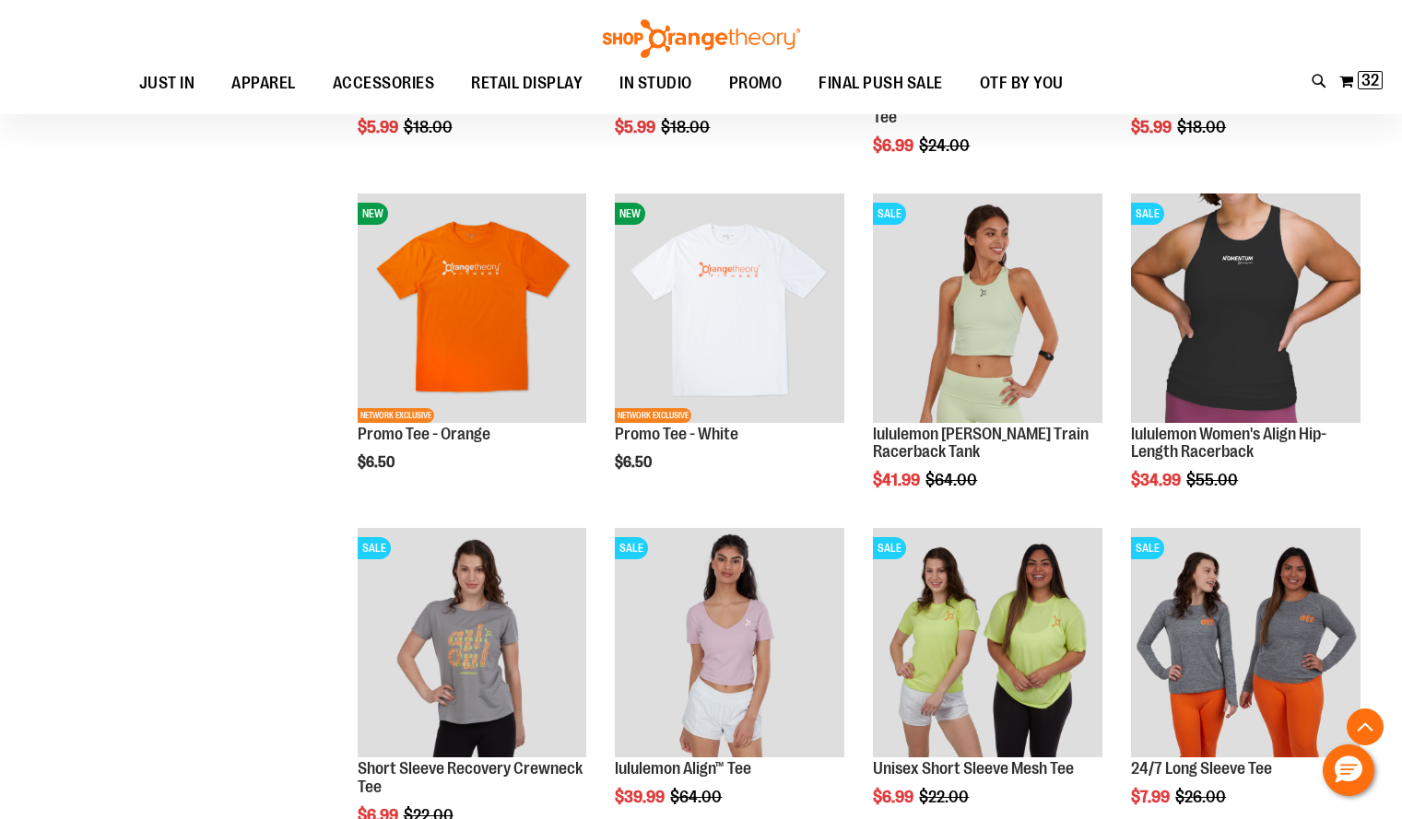
scroll to position [549, 0]
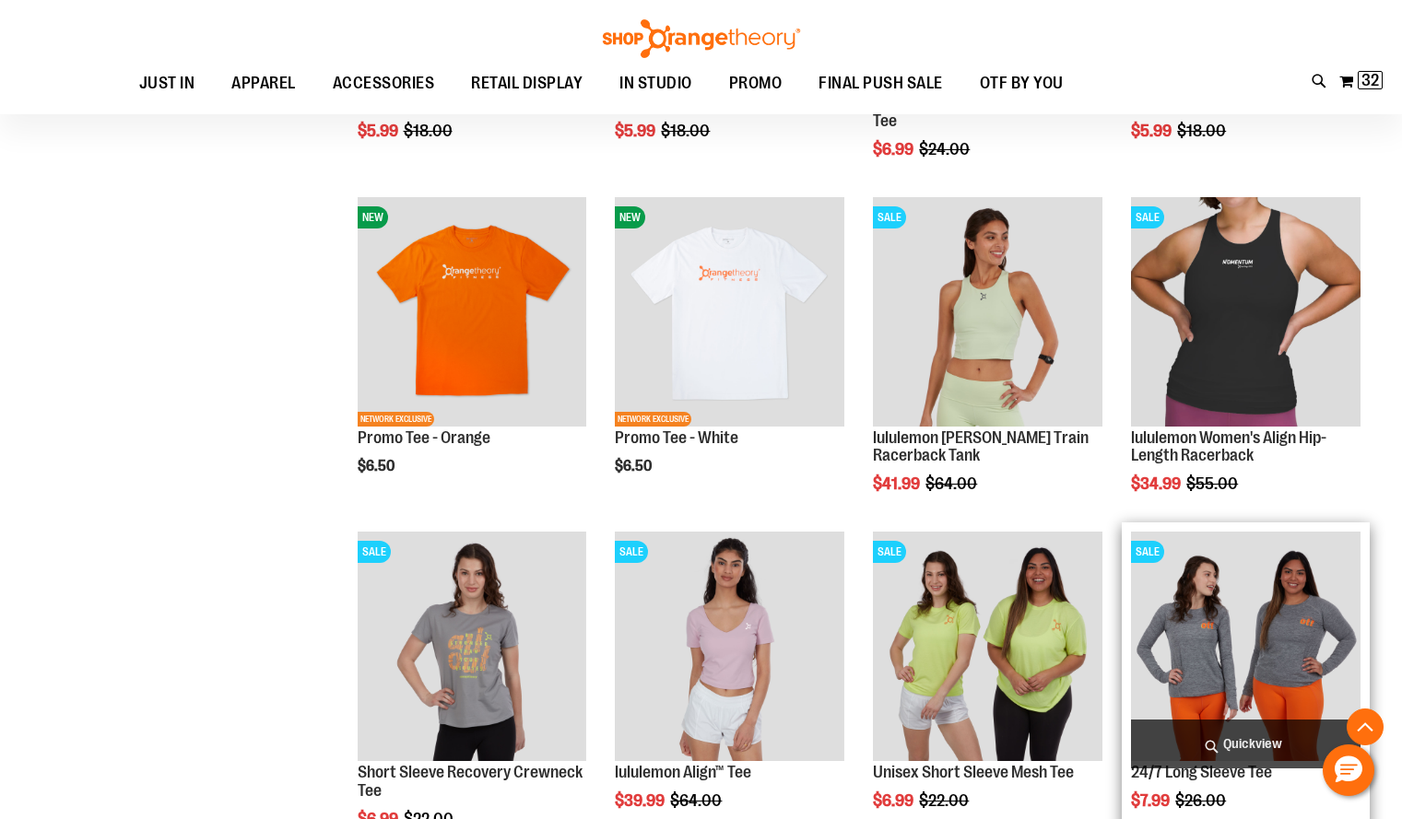
type input "**********"
click at [1250, 639] on img "product" at bounding box center [1245, 646] width 229 height 229
click at [1277, 637] on img "product" at bounding box center [1245, 646] width 229 height 229
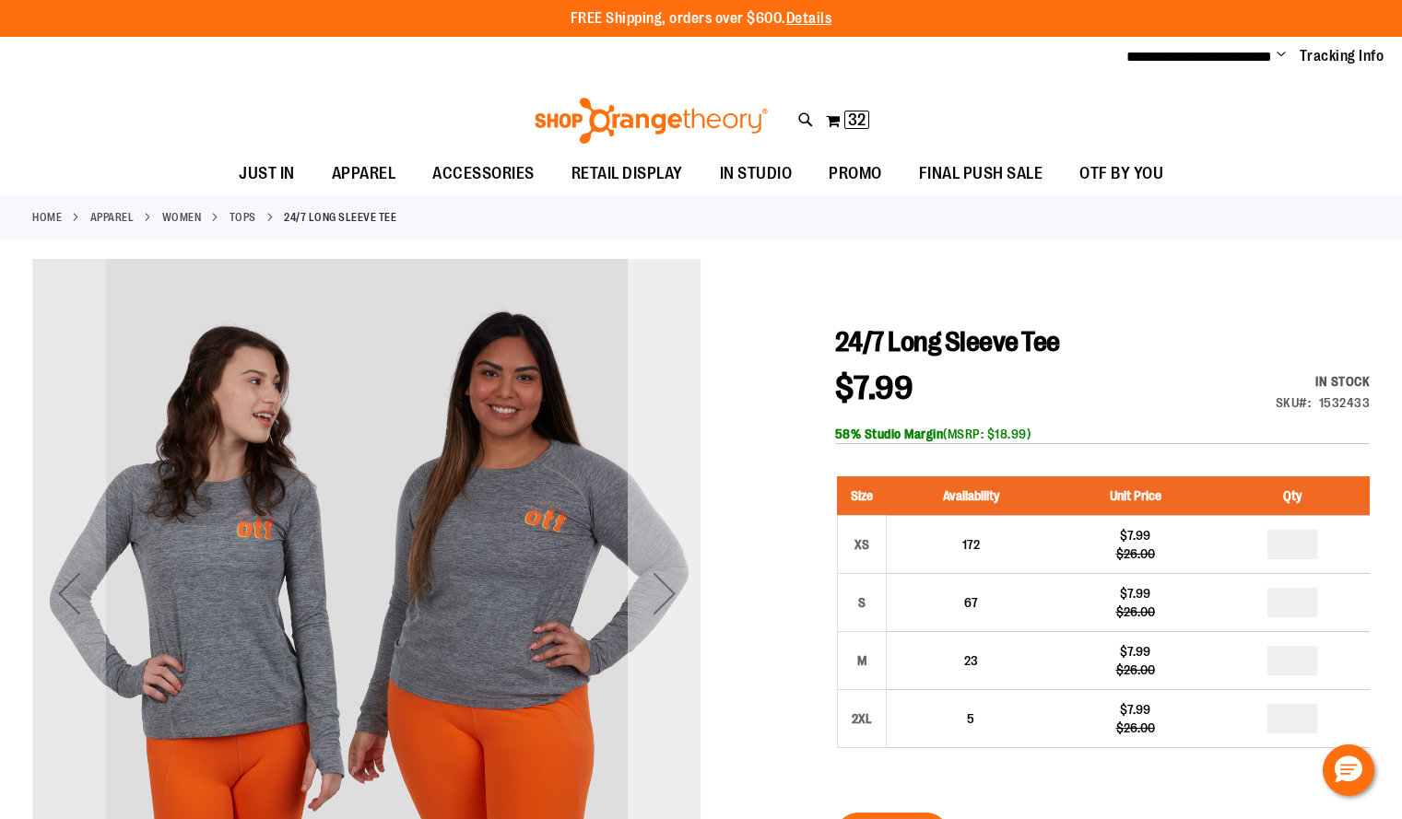
type input "**********"
click at [658, 593] on div "Next" at bounding box center [665, 594] width 74 height 74
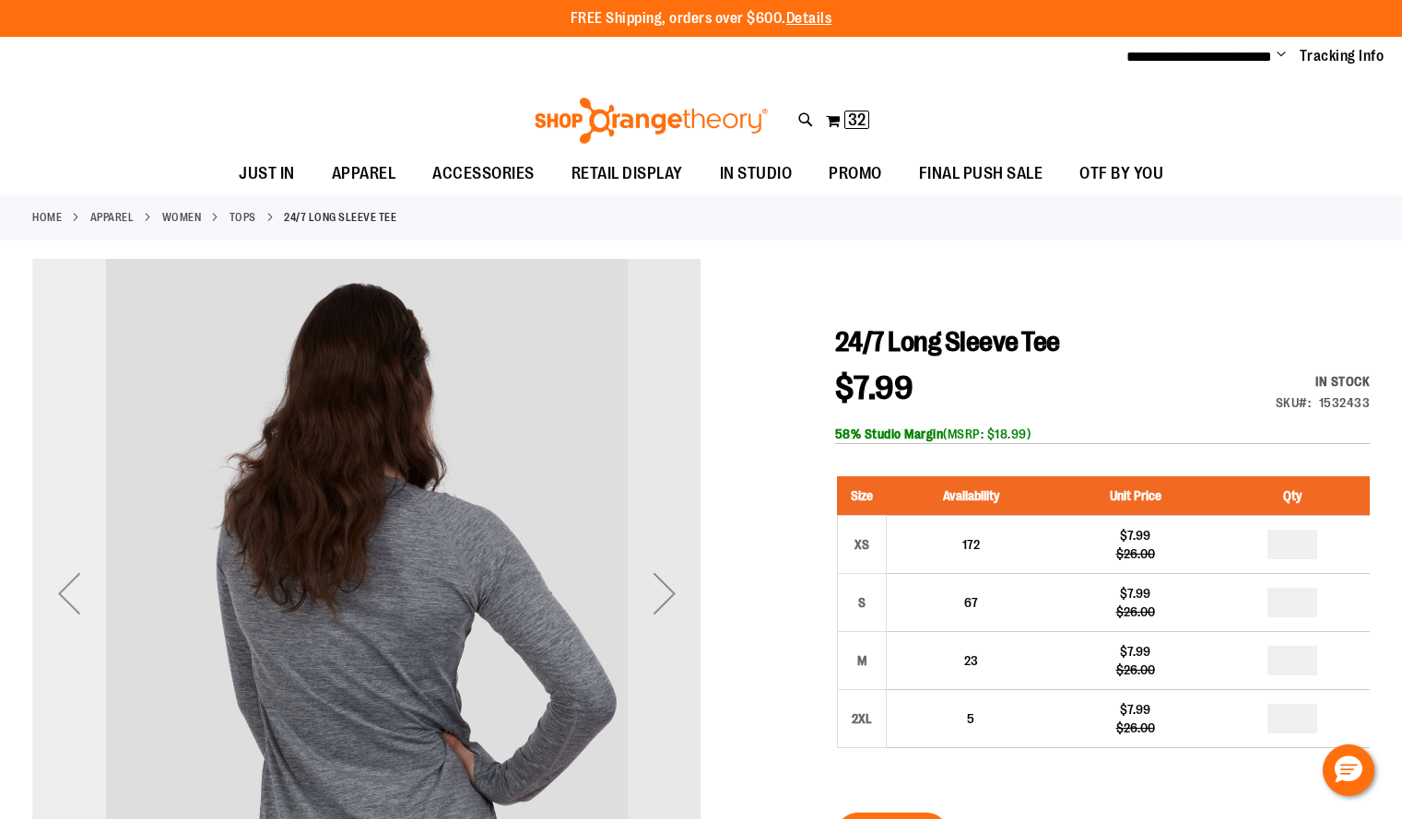
click at [75, 601] on div "Previous" at bounding box center [69, 594] width 74 height 74
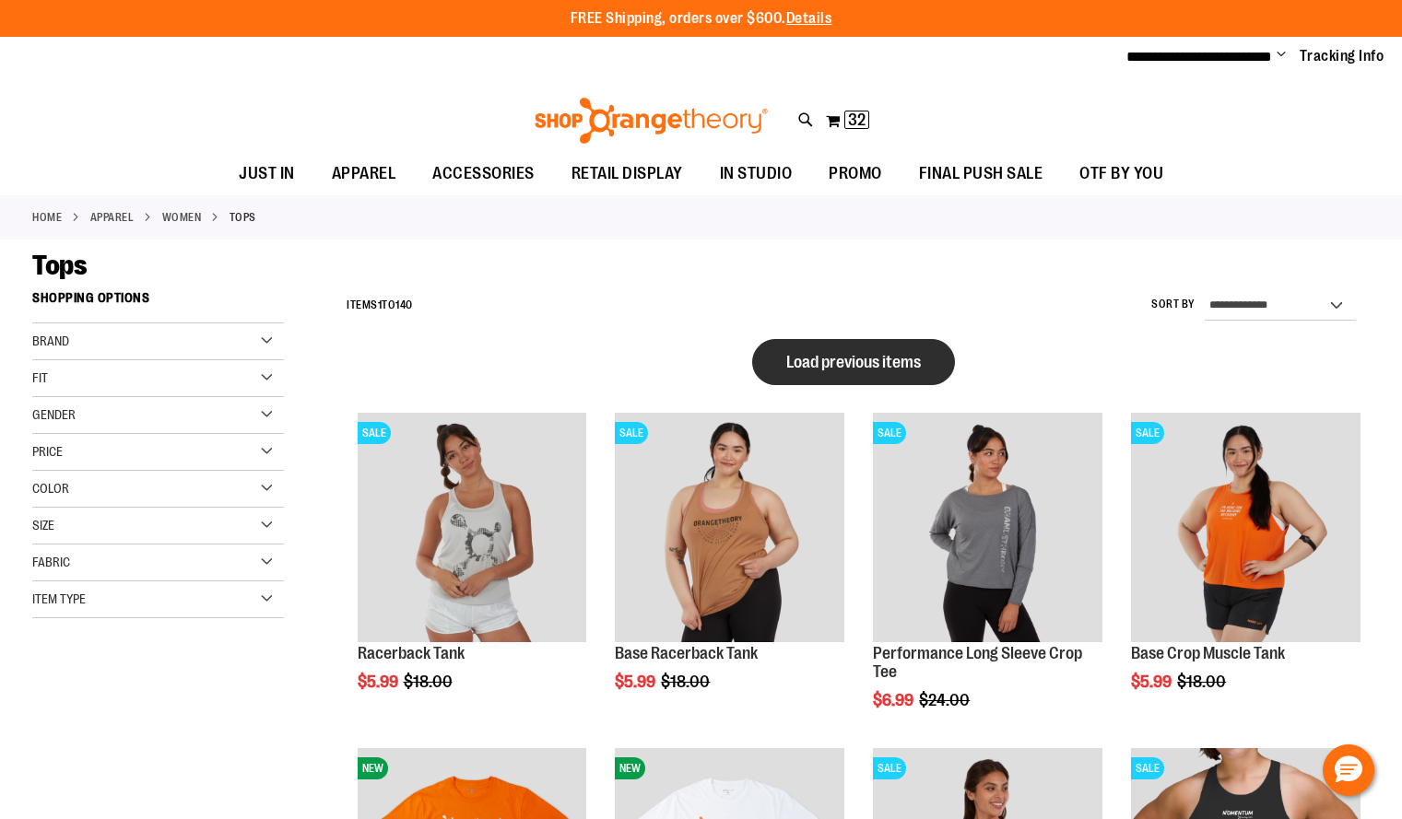
type input "**********"
click at [882, 357] on span "Load previous items" at bounding box center [853, 362] width 135 height 18
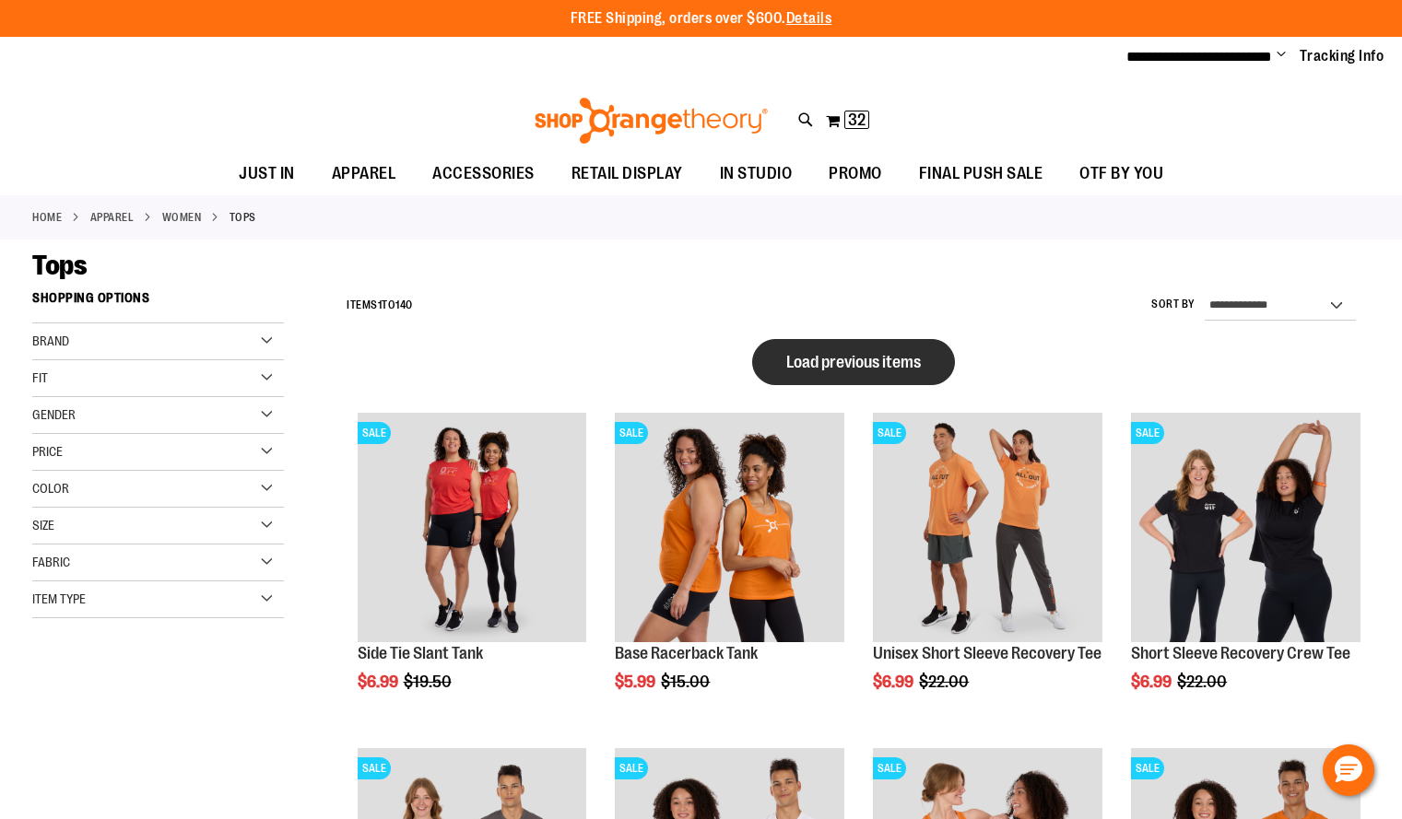
click at [830, 362] on span "Load previous items" at bounding box center [853, 362] width 135 height 18
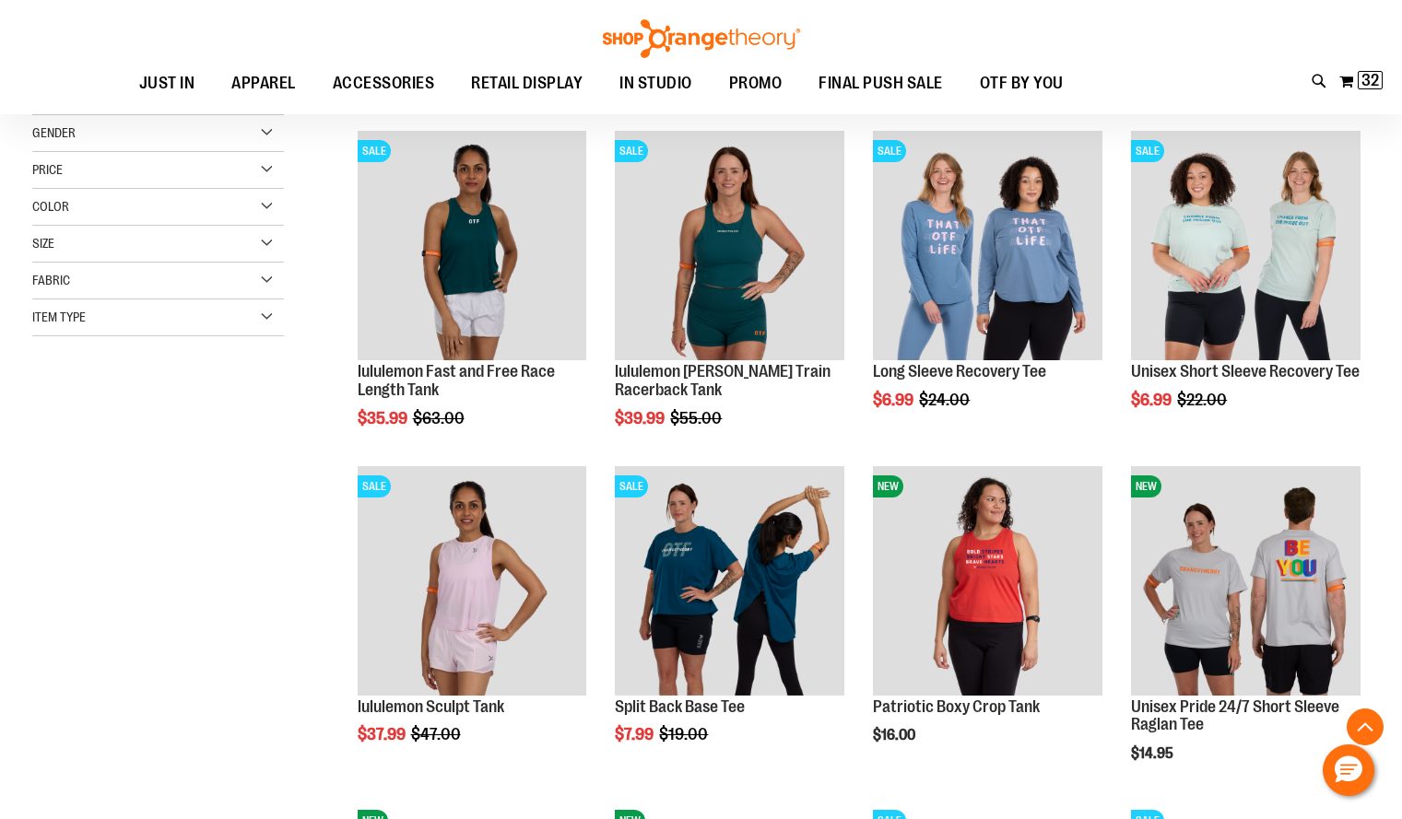
scroll to position [281, 0]
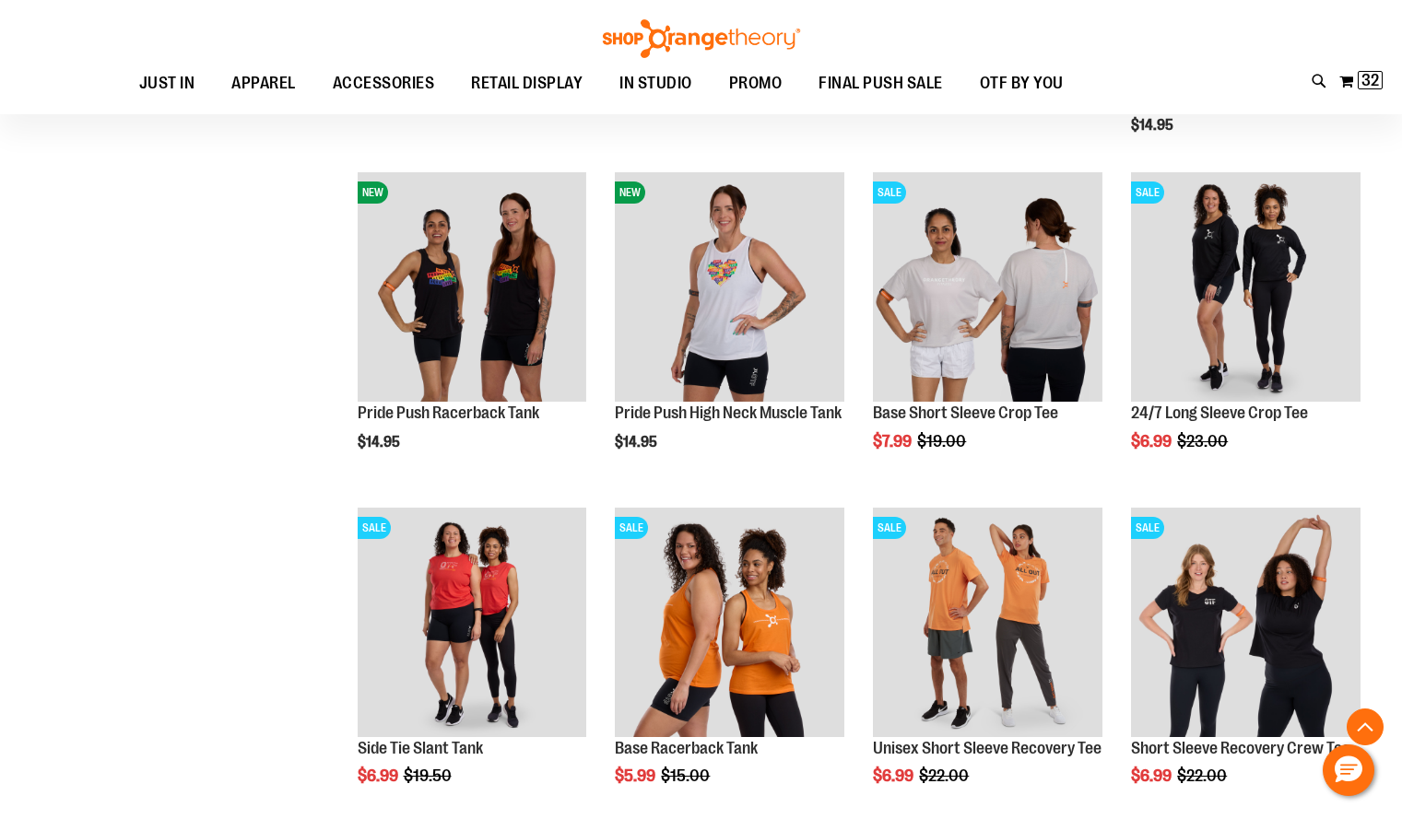
scroll to position [886, 0]
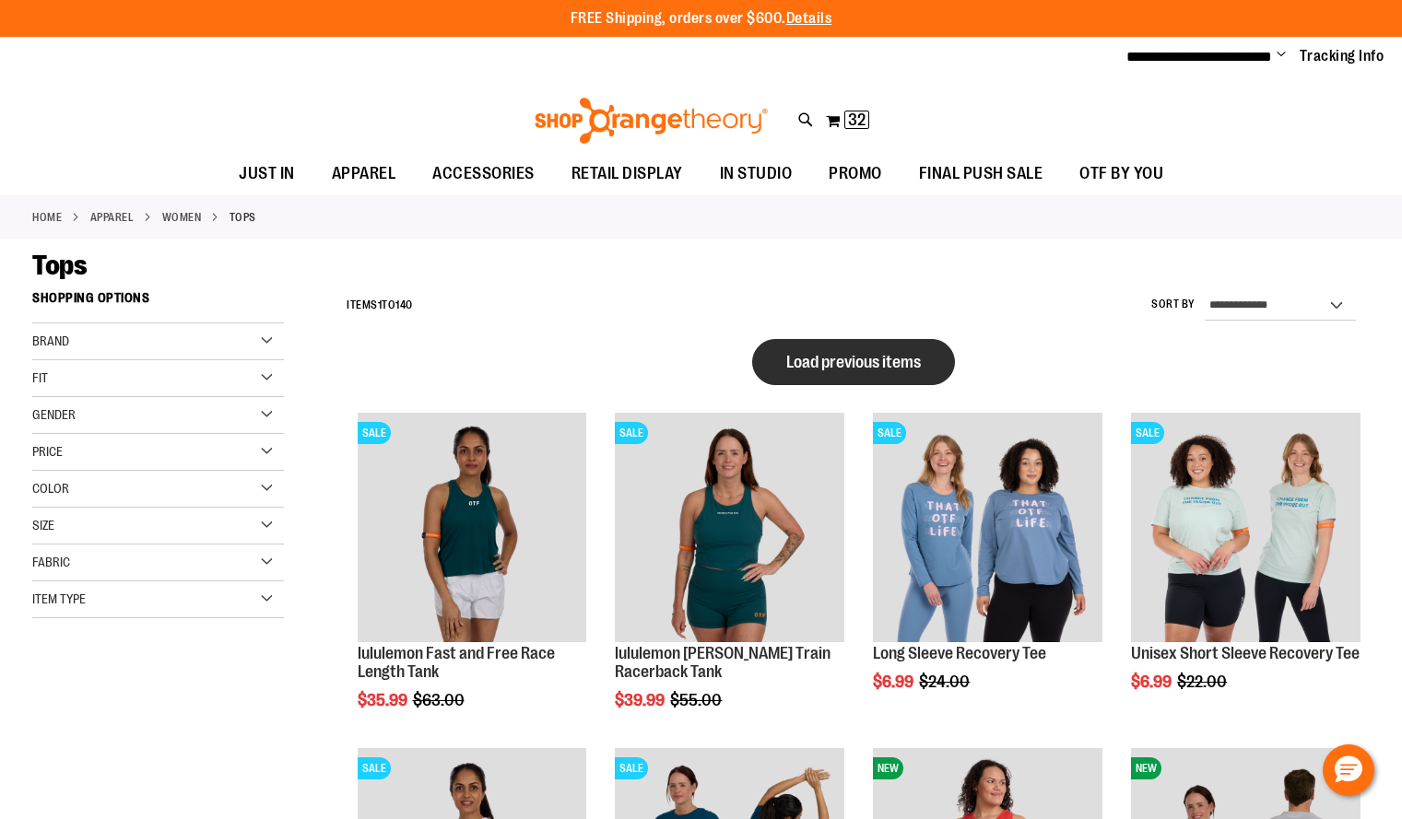
click at [861, 373] on button "Load previous items" at bounding box center [853, 362] width 203 height 46
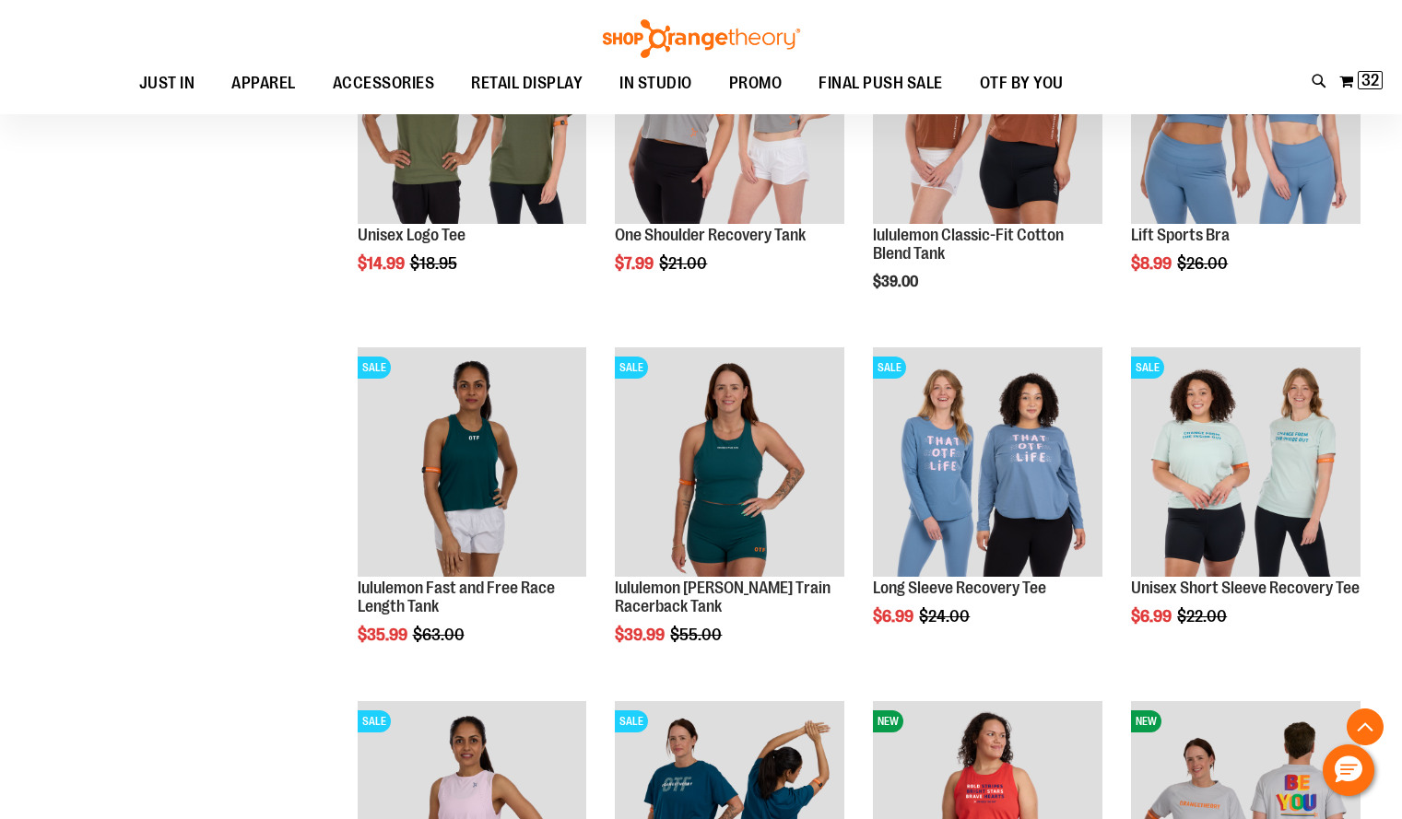
scroll to position [1121, 0]
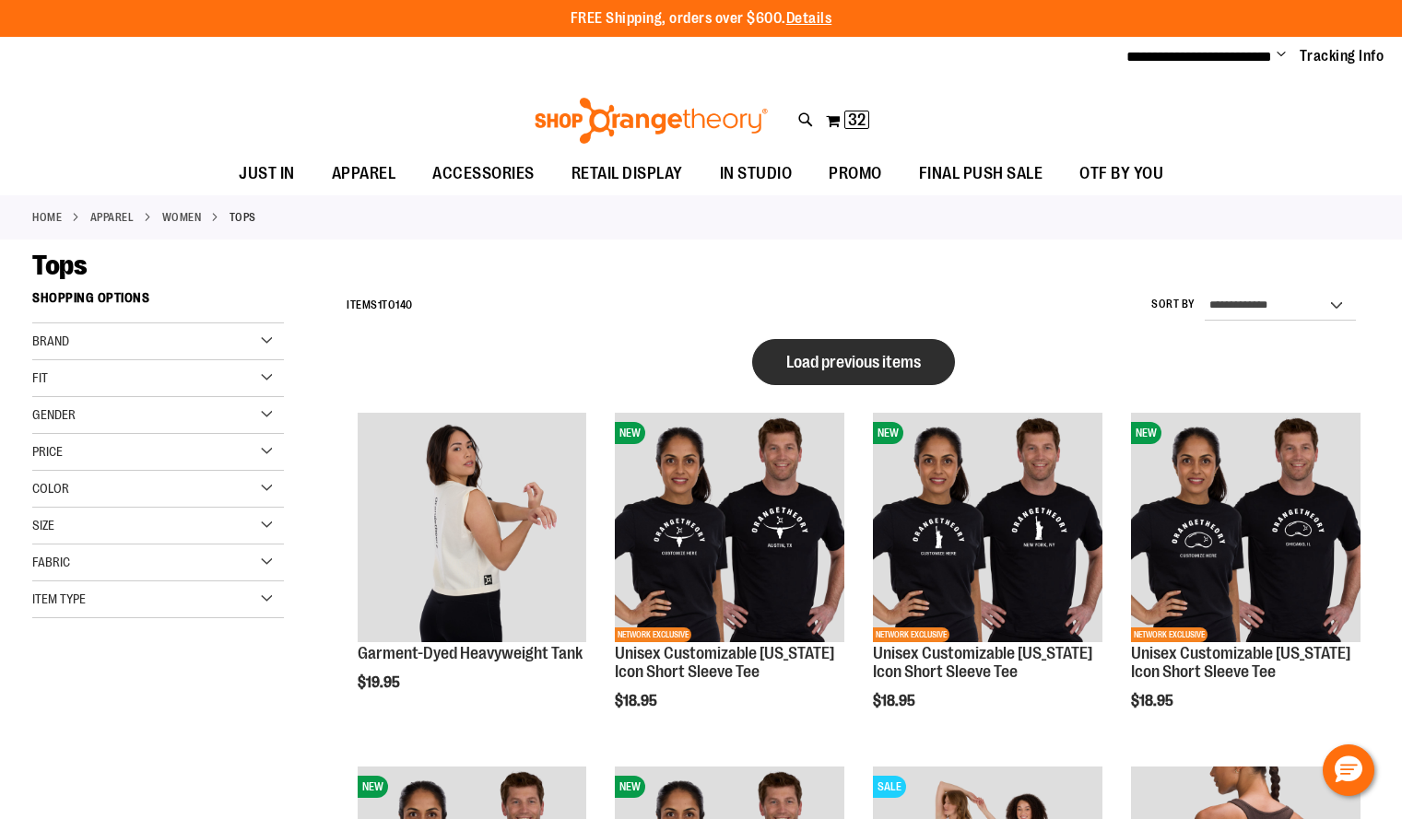
click at [851, 361] on span "Load previous items" at bounding box center [853, 362] width 135 height 18
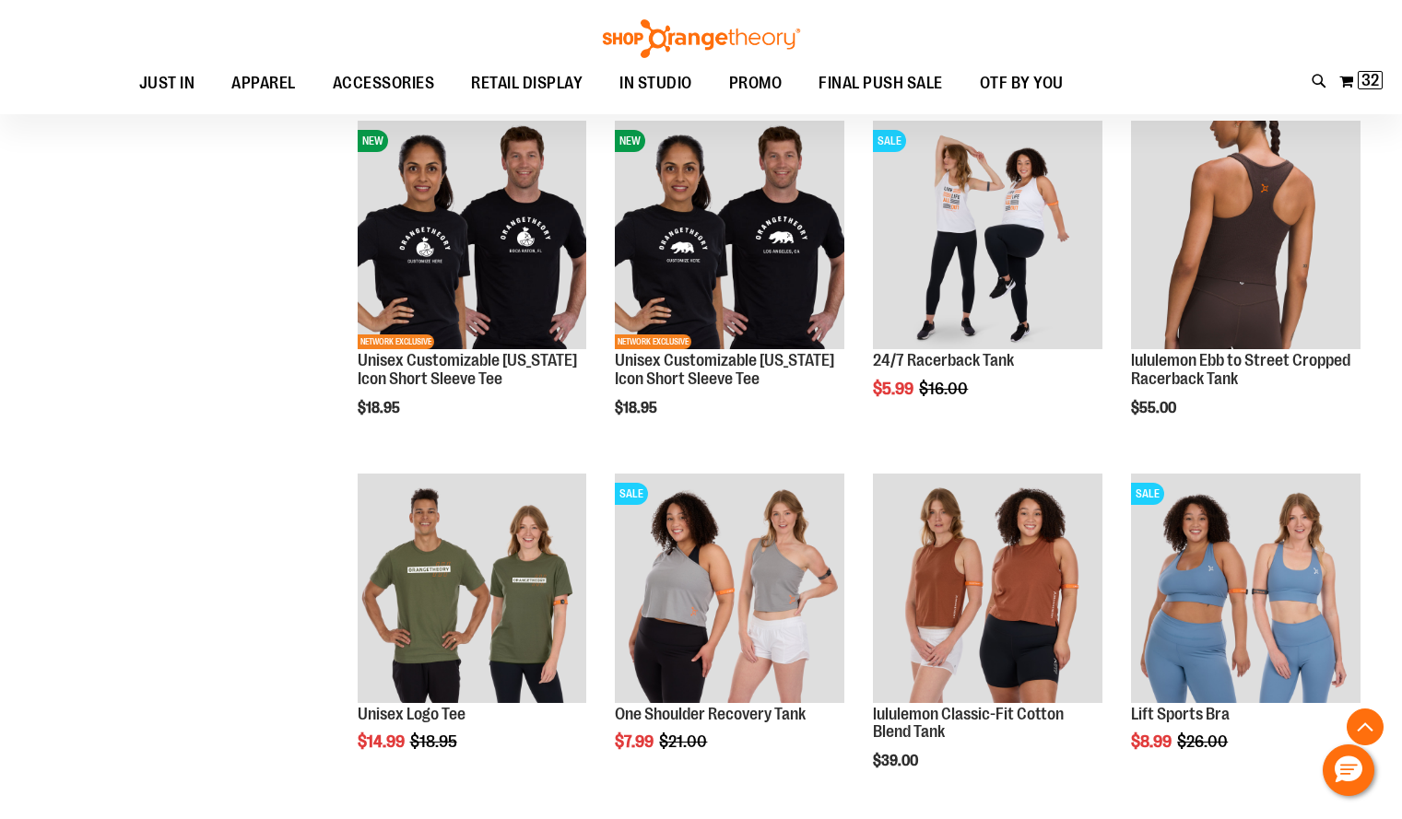
scroll to position [1705, 0]
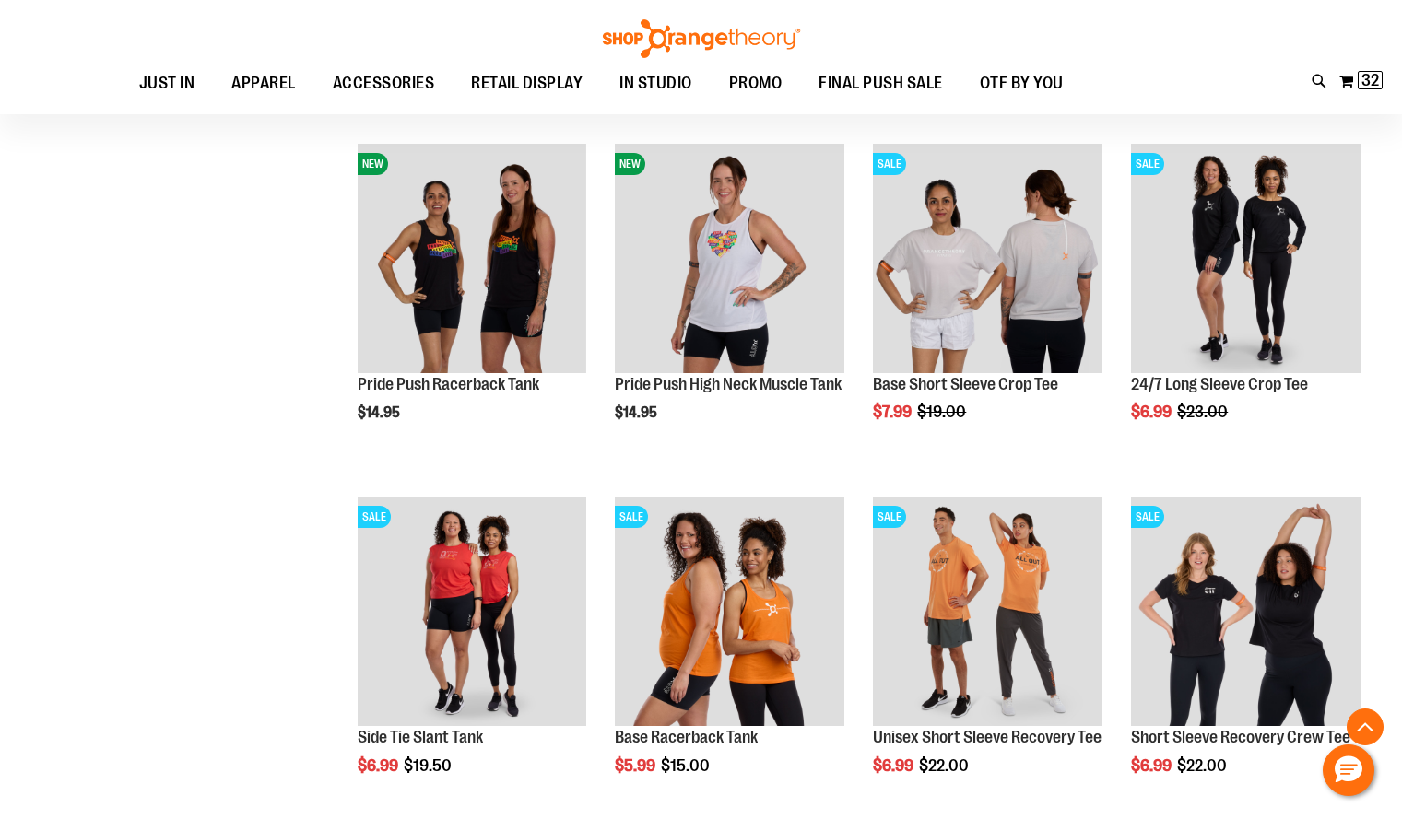
scroll to position [3094, 0]
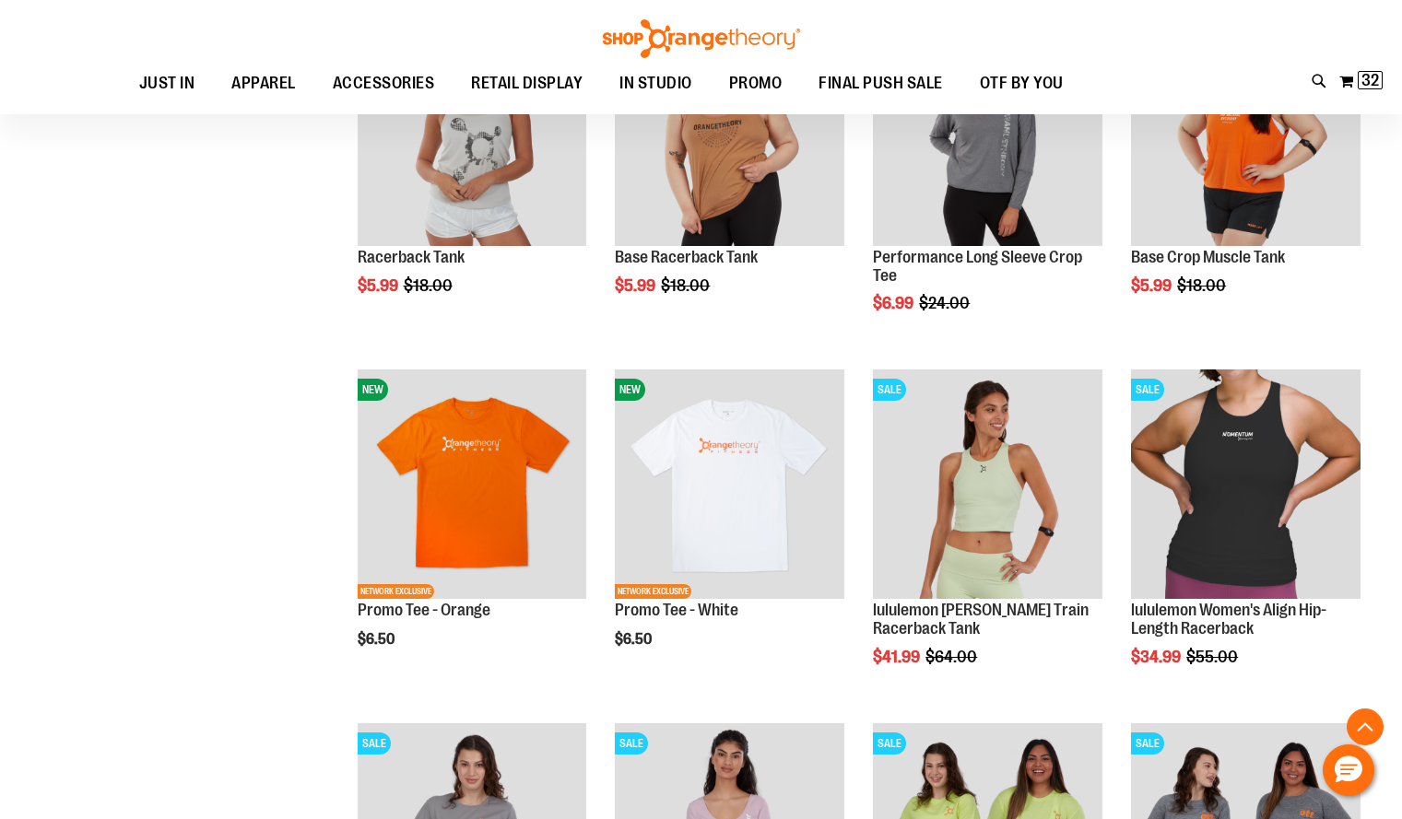
scroll to position [4657, 0]
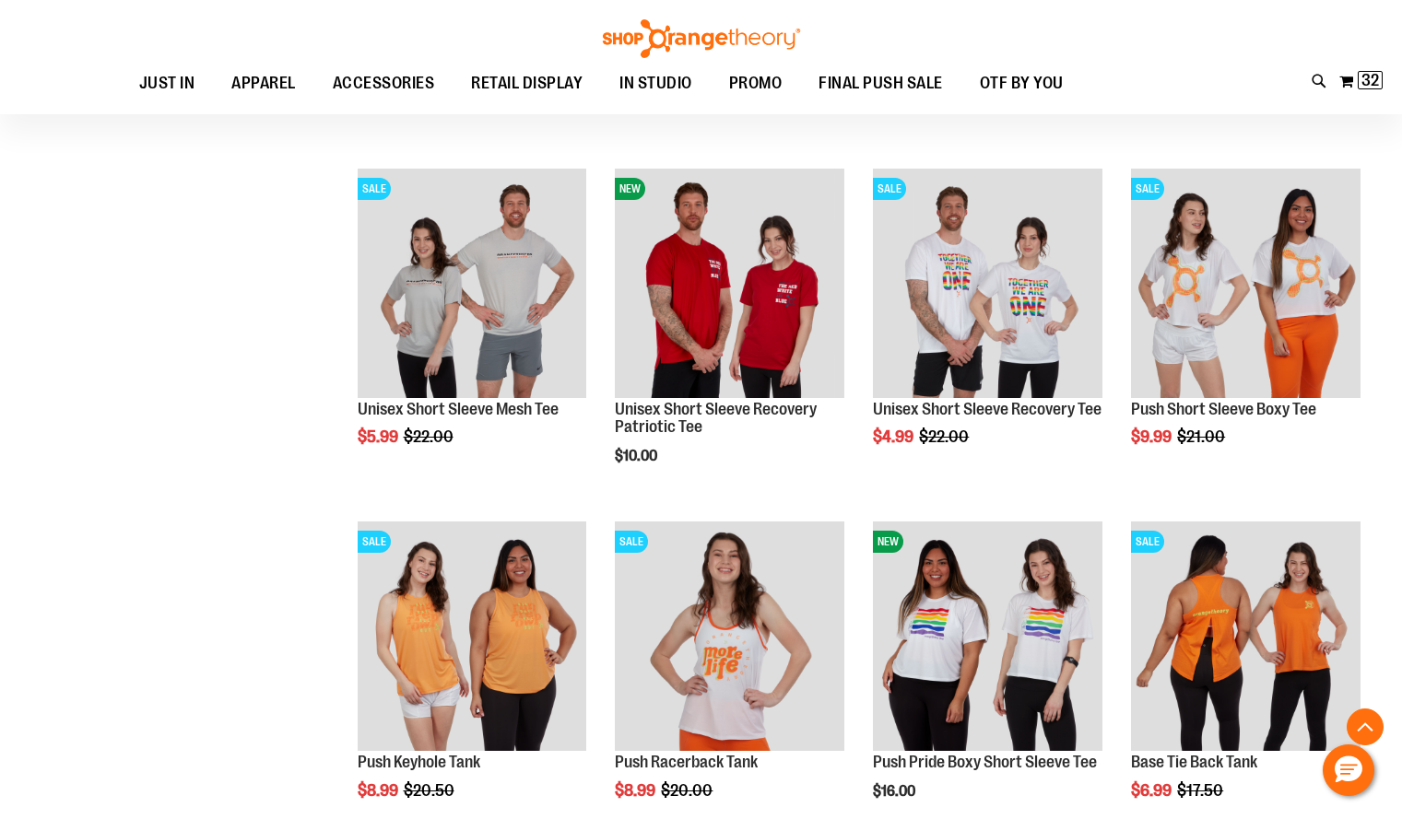
scroll to position [5543, 0]
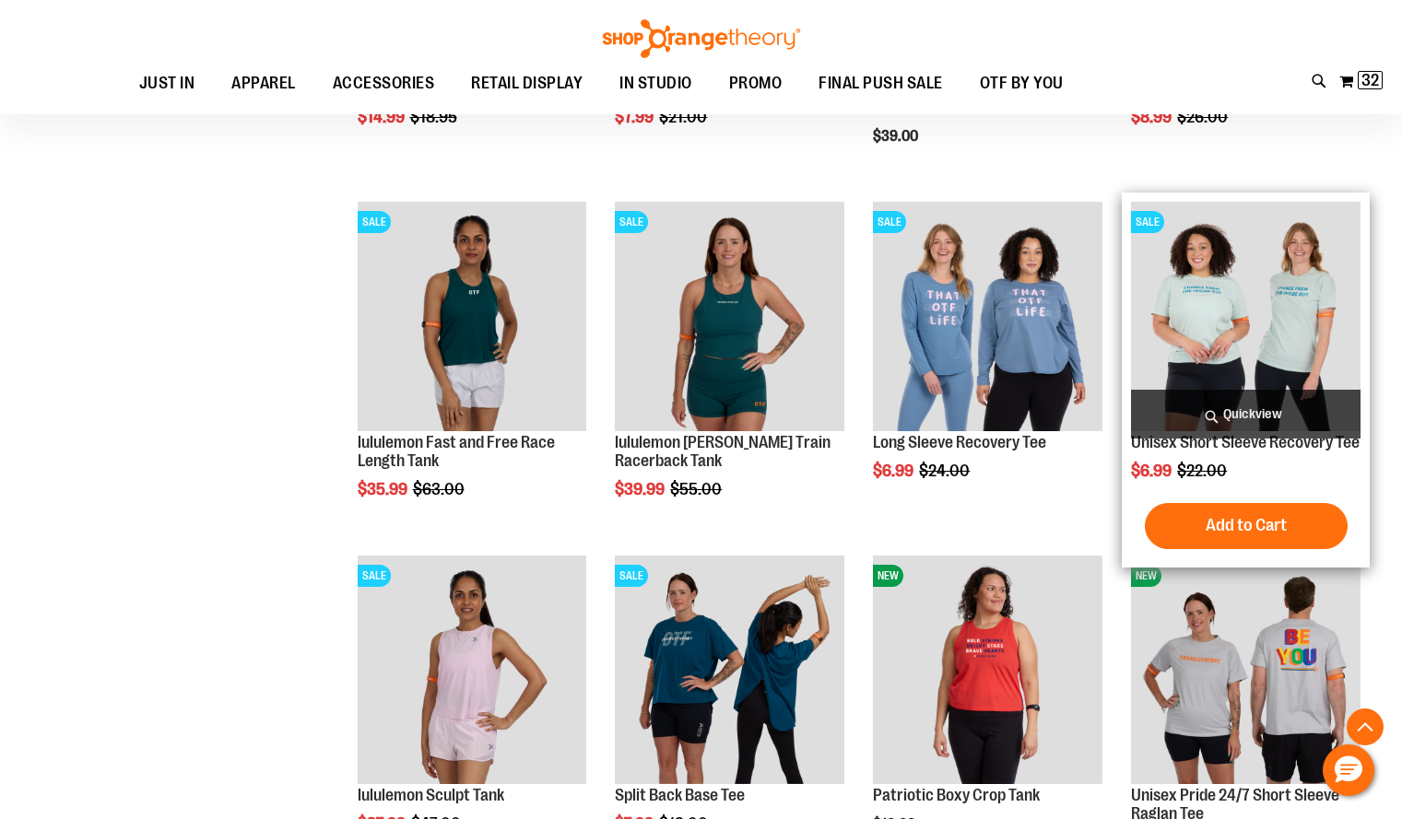
scroll to position [2307, 0]
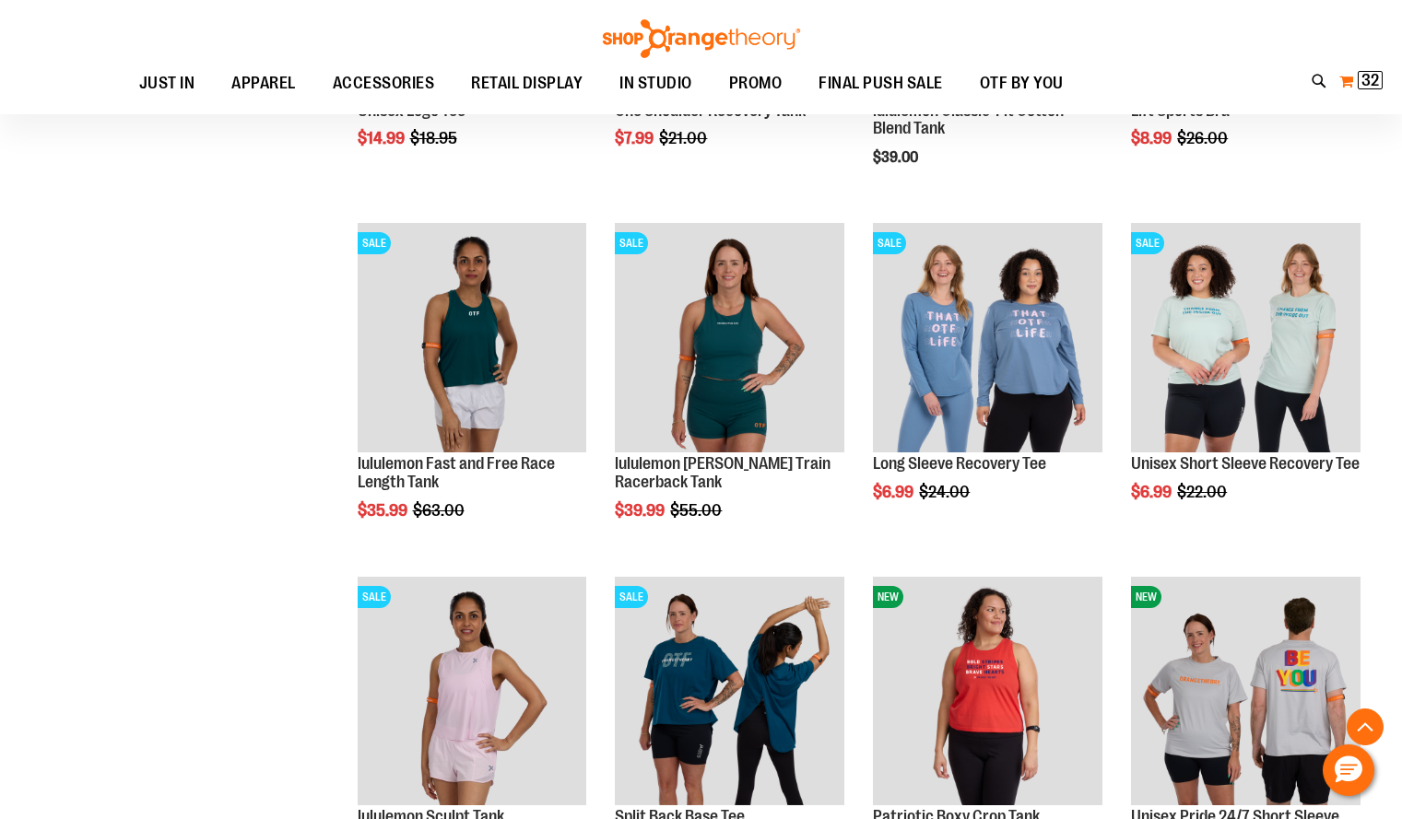
click at [1369, 84] on span "32" at bounding box center [1370, 80] width 18 height 18
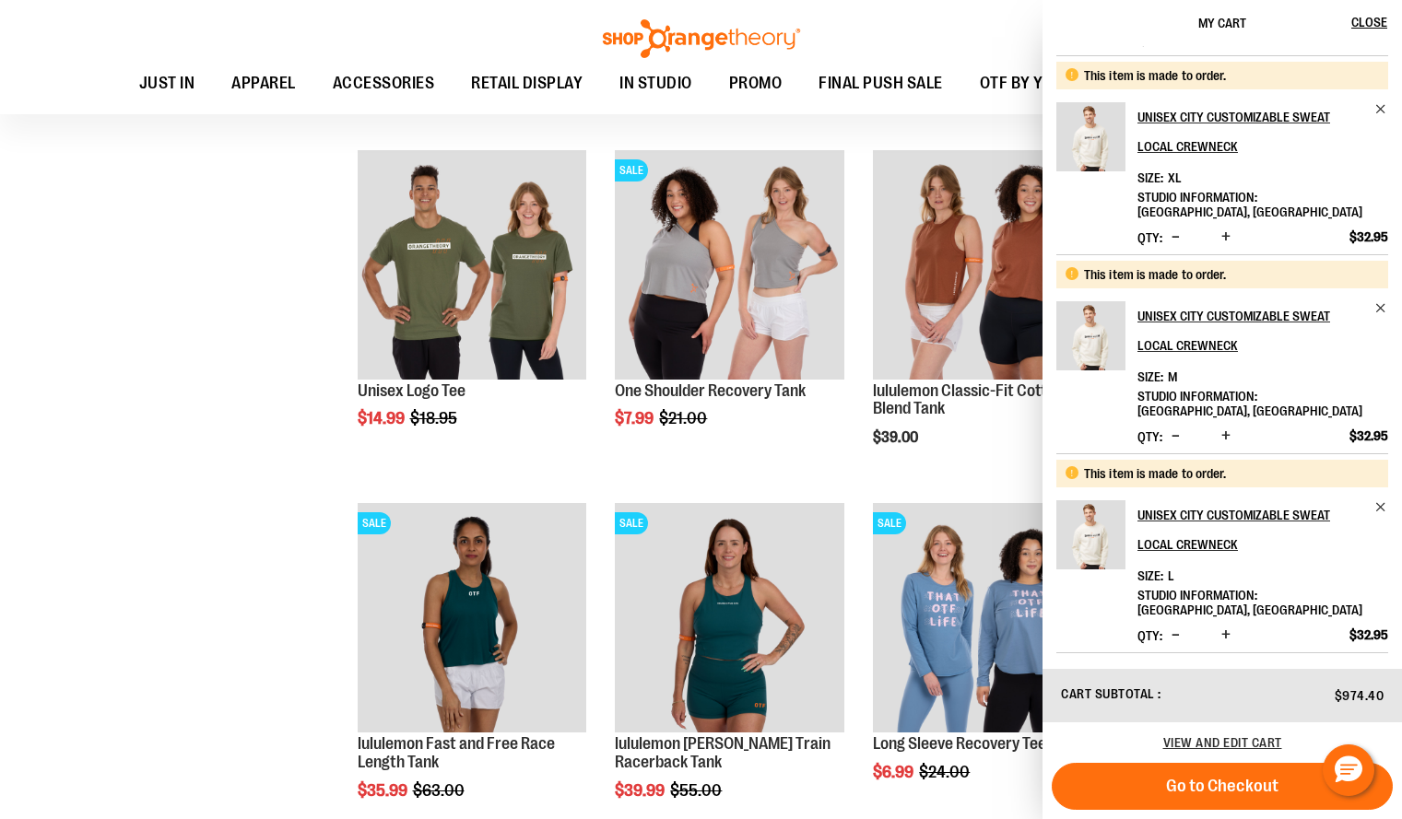
scroll to position [2006, 0]
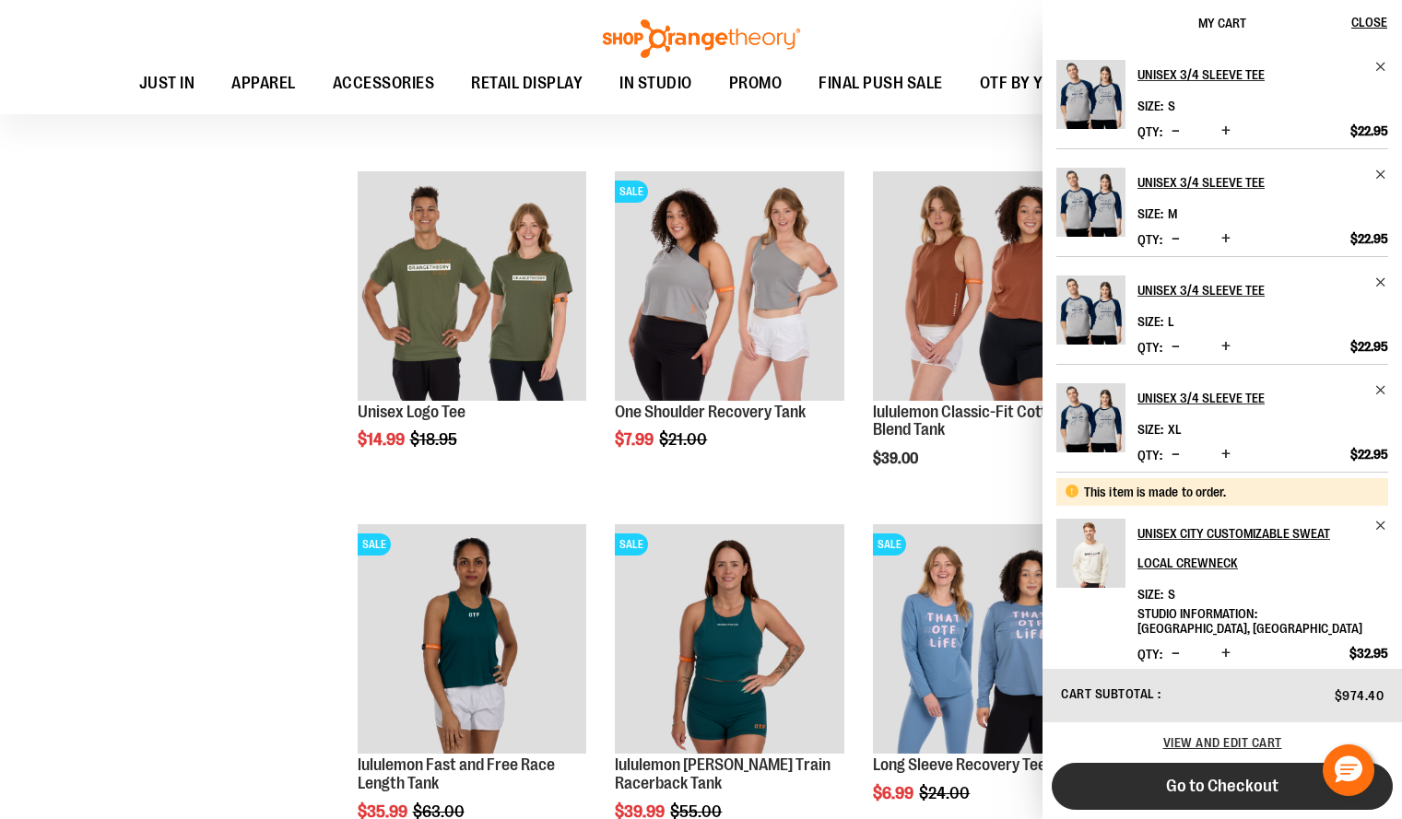
click at [1237, 796] on button "Go to Checkout" at bounding box center [1221, 786] width 341 height 47
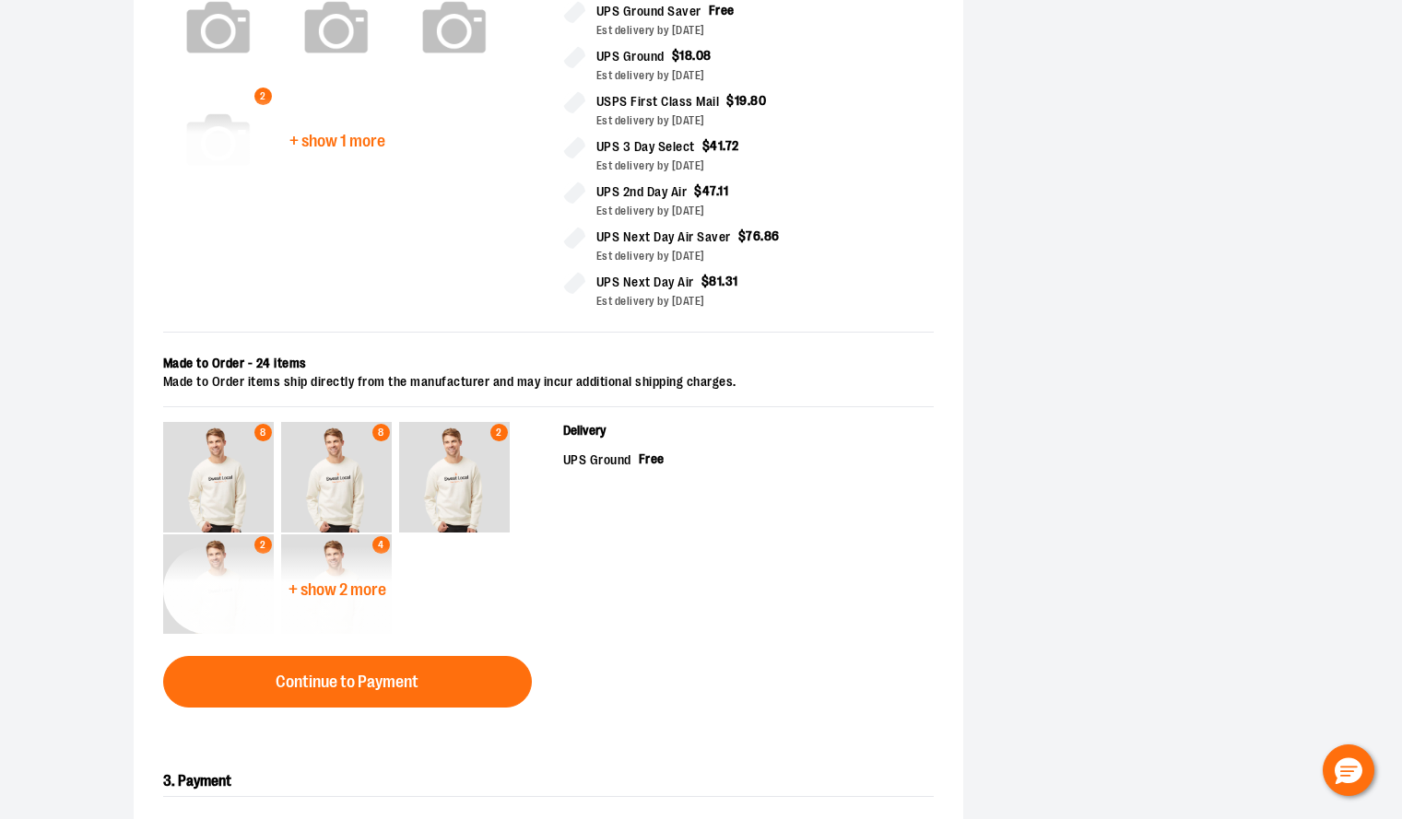
scroll to position [563, 0]
click at [362, 589] on span "+ show 2 more" at bounding box center [337, 590] width 98 height 18
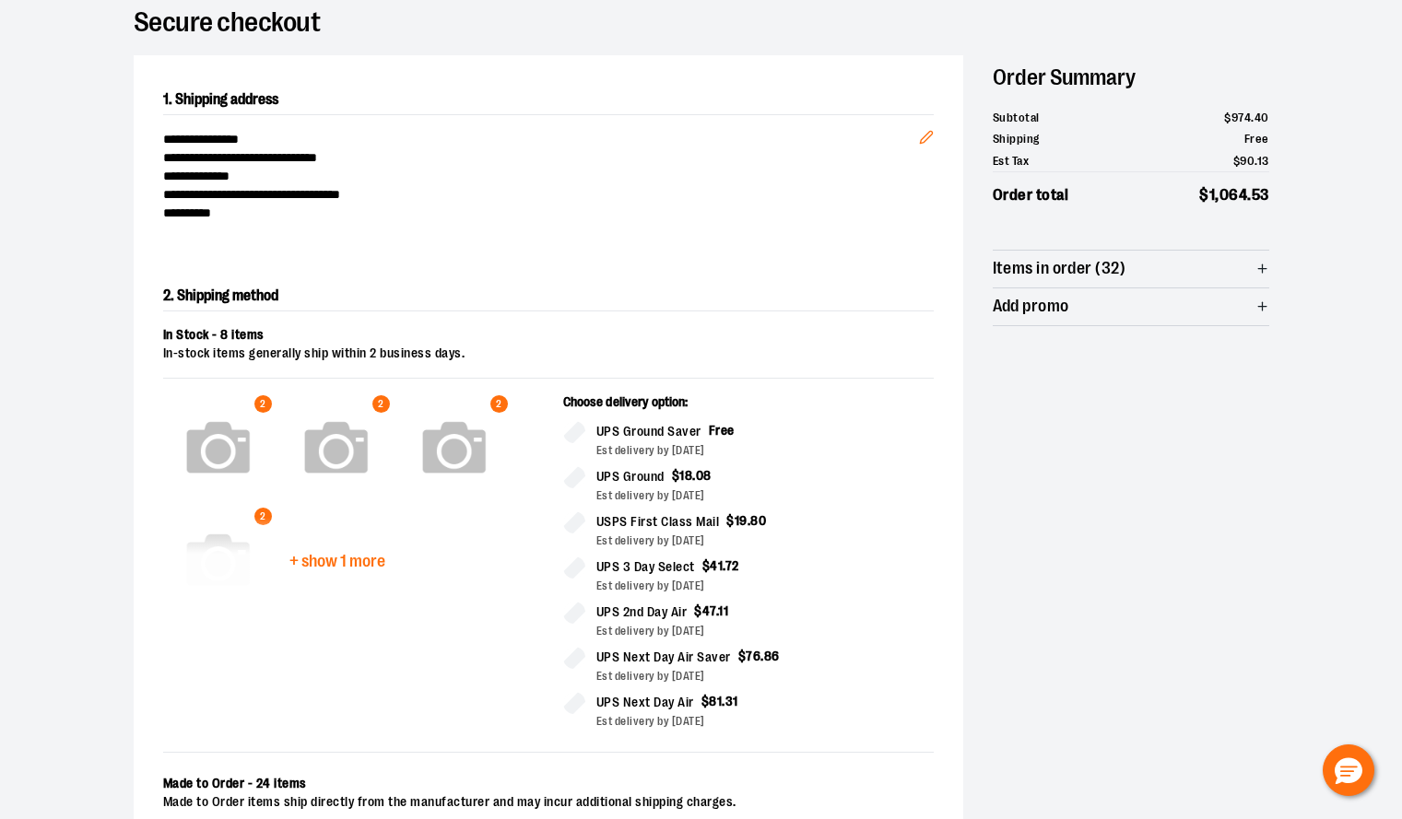
scroll to position [0, 0]
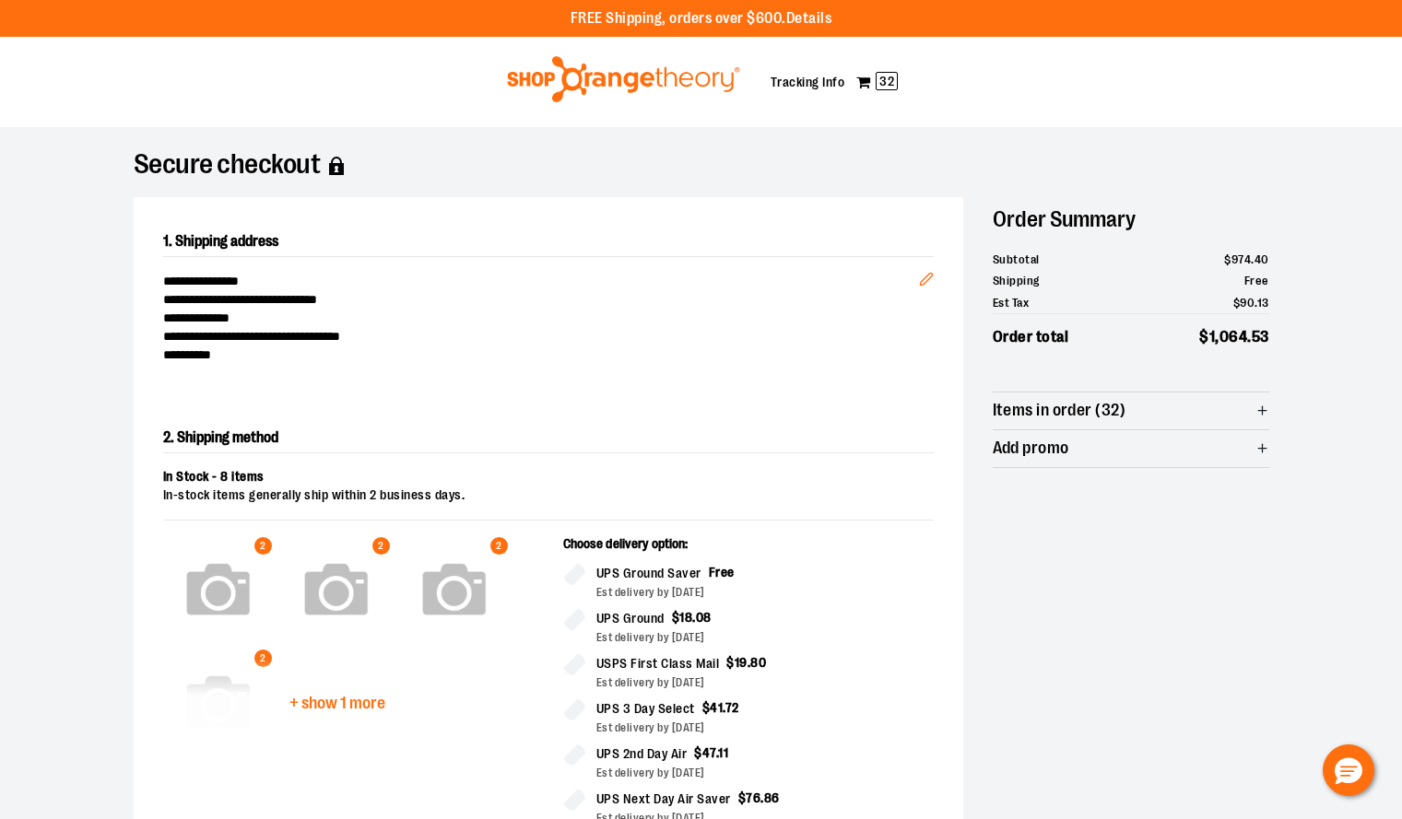
click at [607, 86] on img at bounding box center [623, 79] width 239 height 46
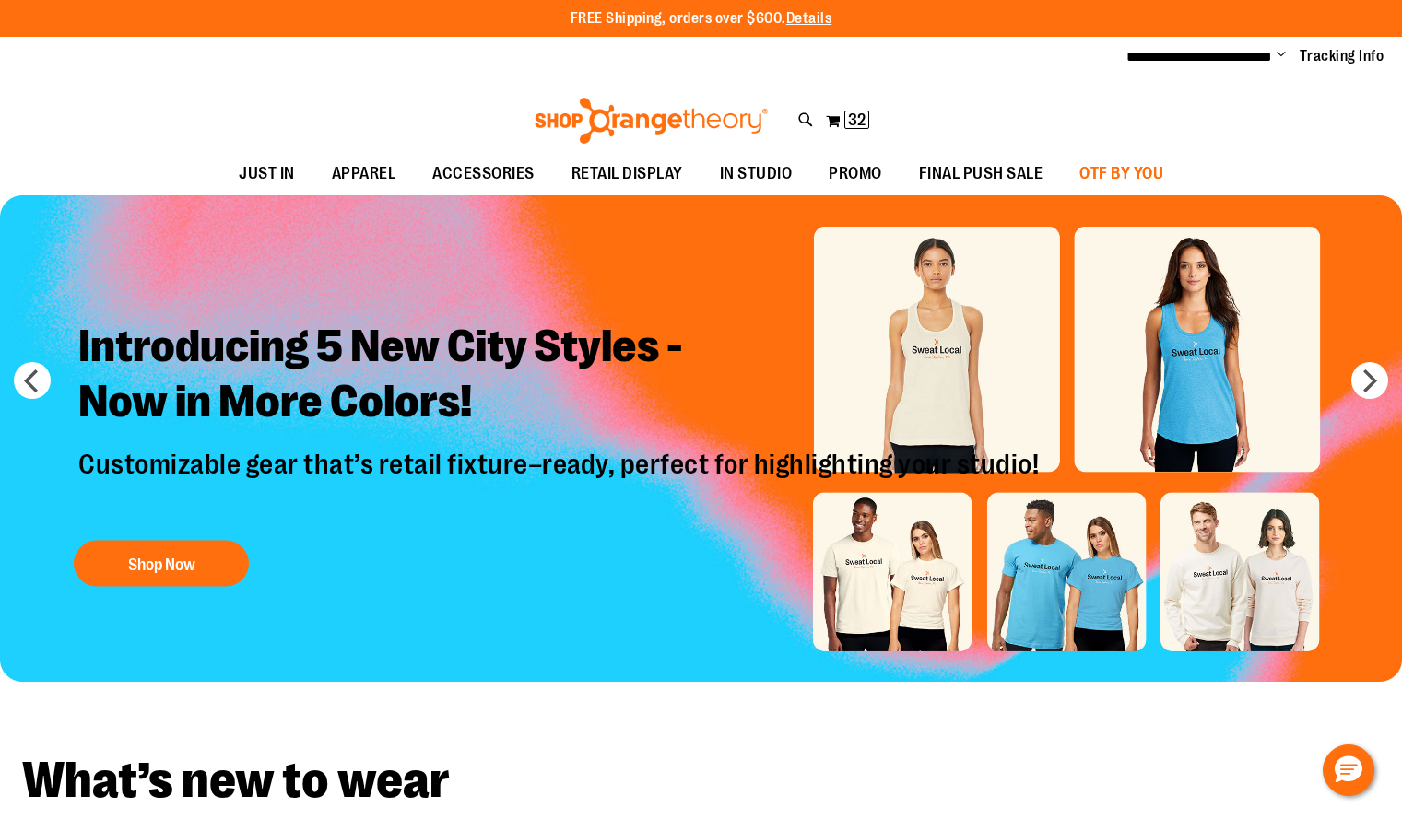
type input "**********"
click at [1163, 163] on span "OTF BY YOU" at bounding box center [1121, 173] width 84 height 41
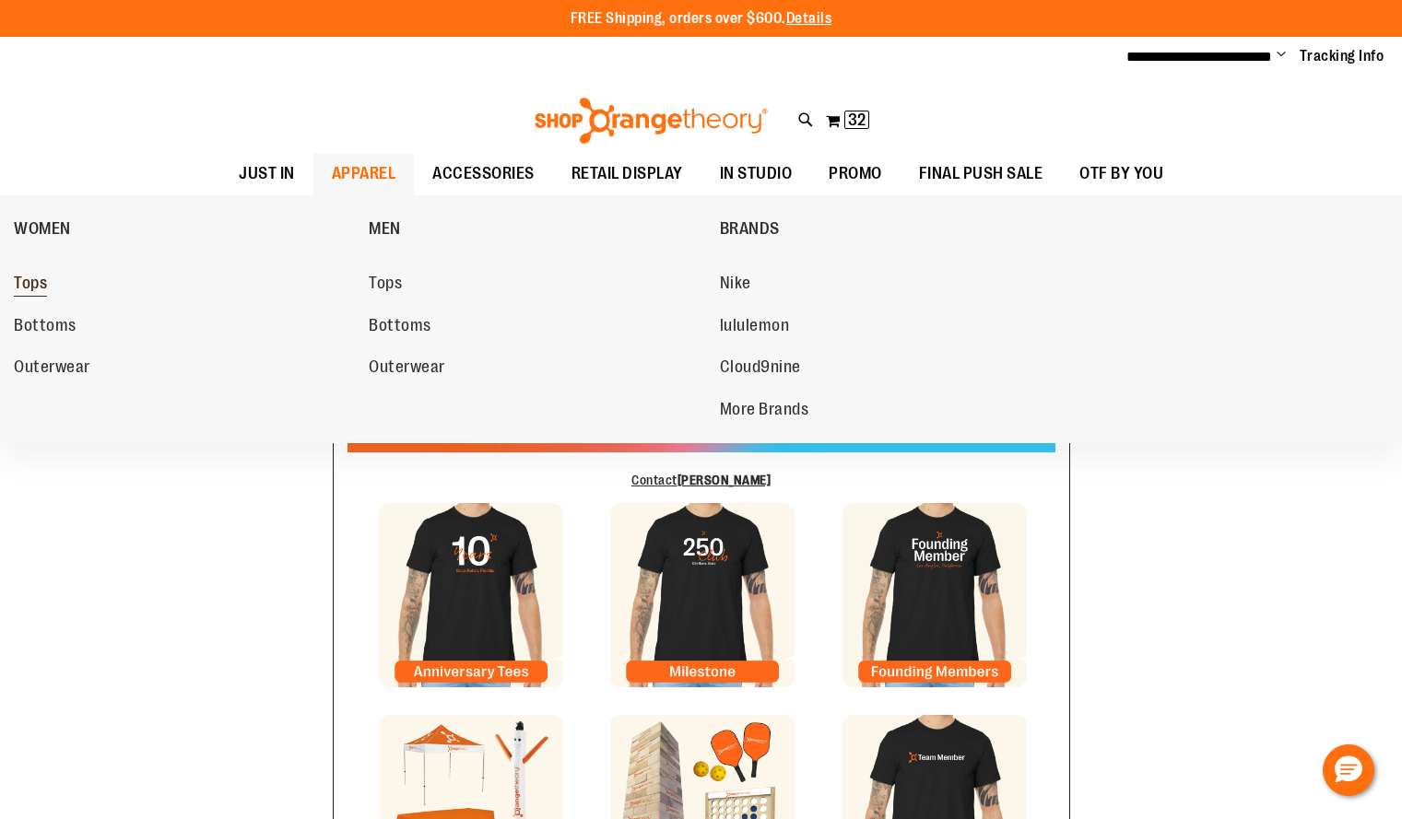
type input "**********"
click at [34, 281] on span "Tops" at bounding box center [30, 285] width 33 height 23
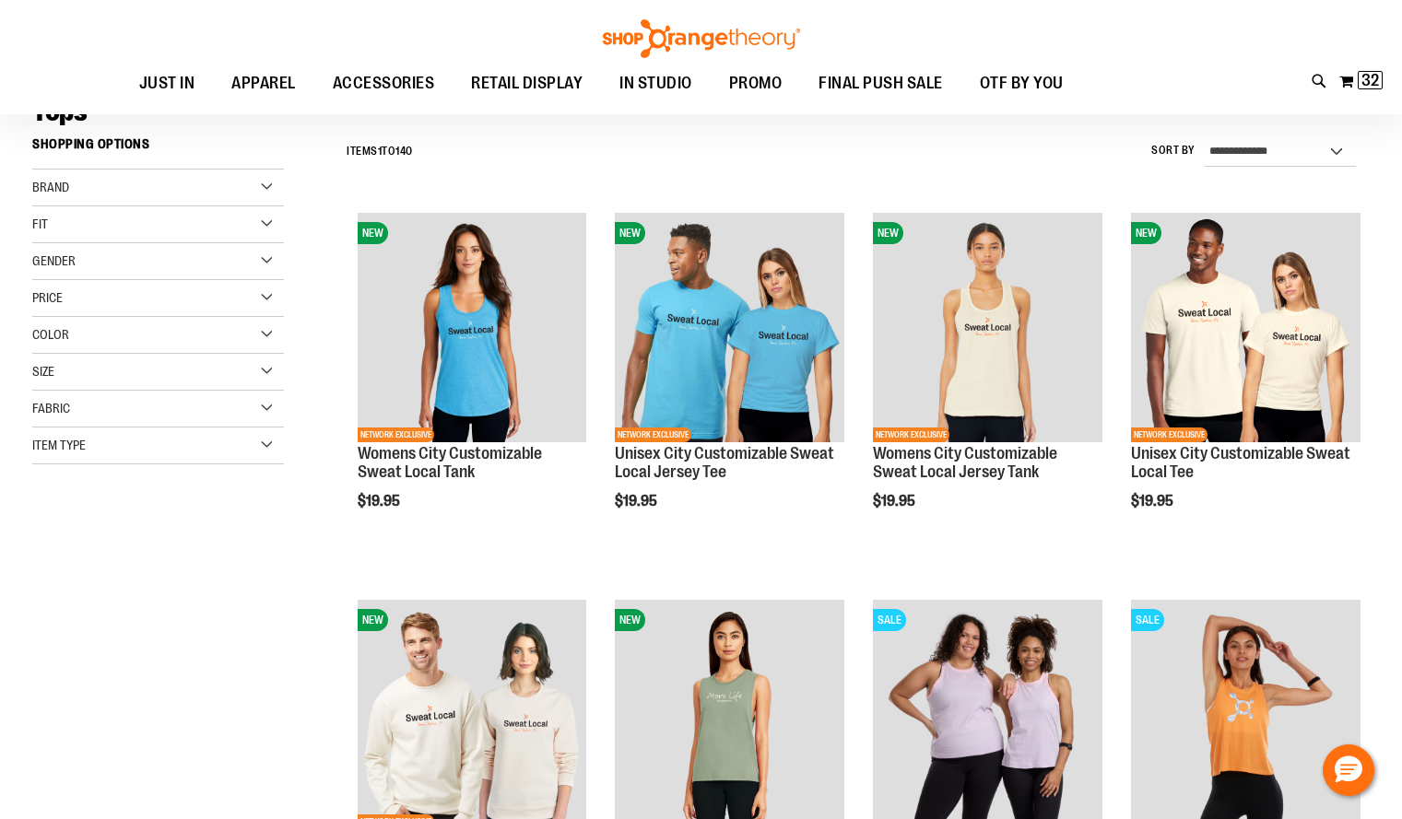
scroll to position [153, 0]
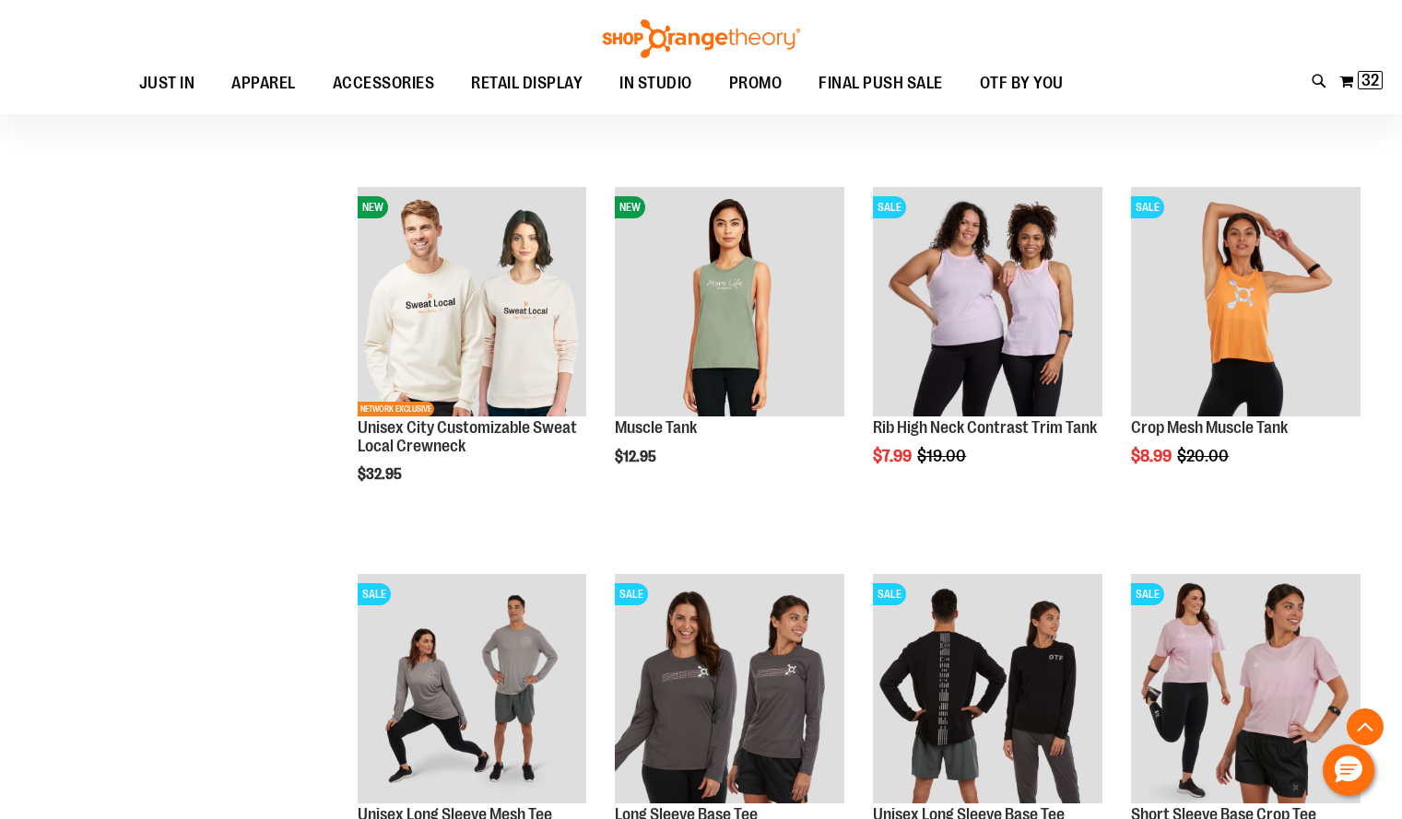
scroll to position [566, 0]
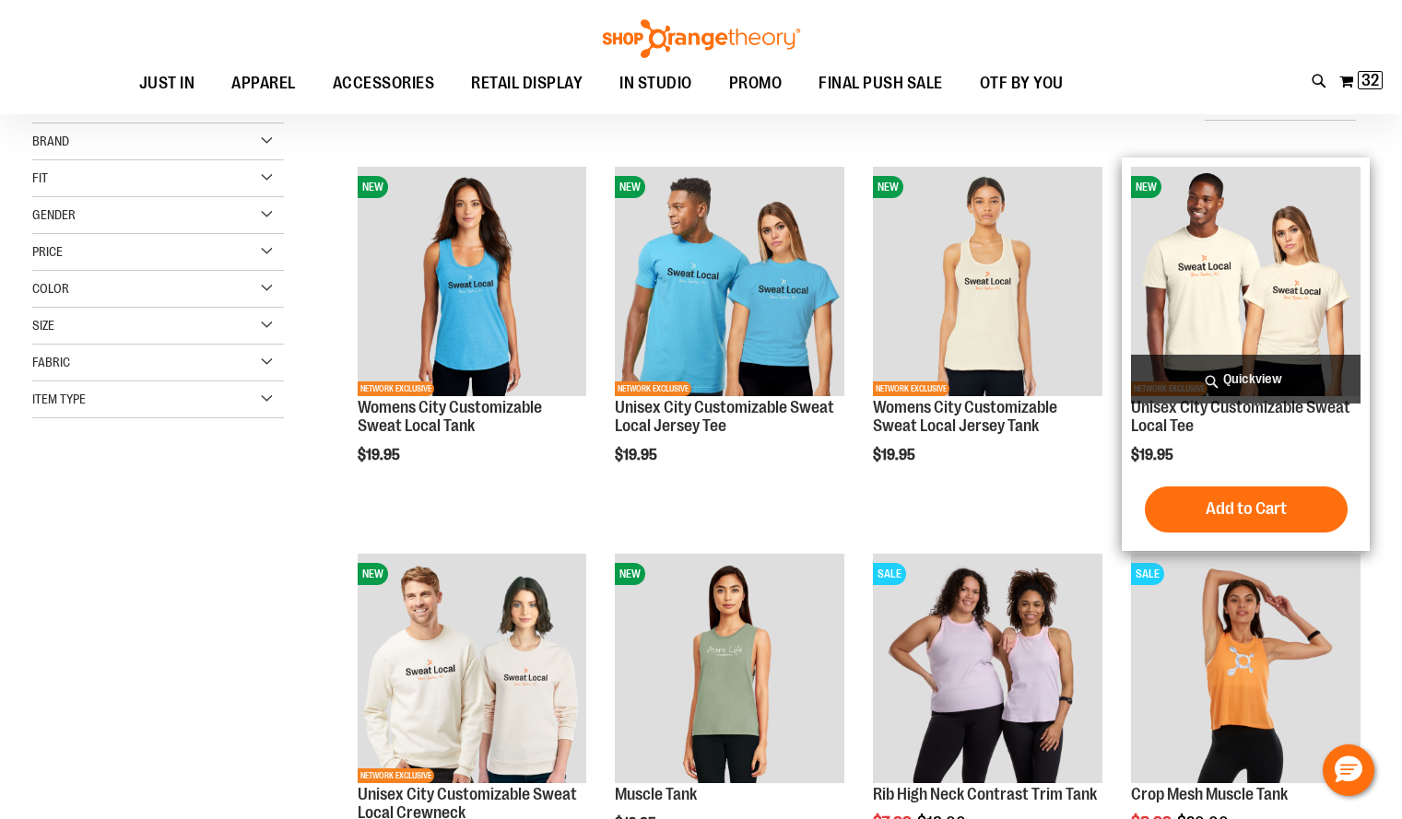
scroll to position [194, 0]
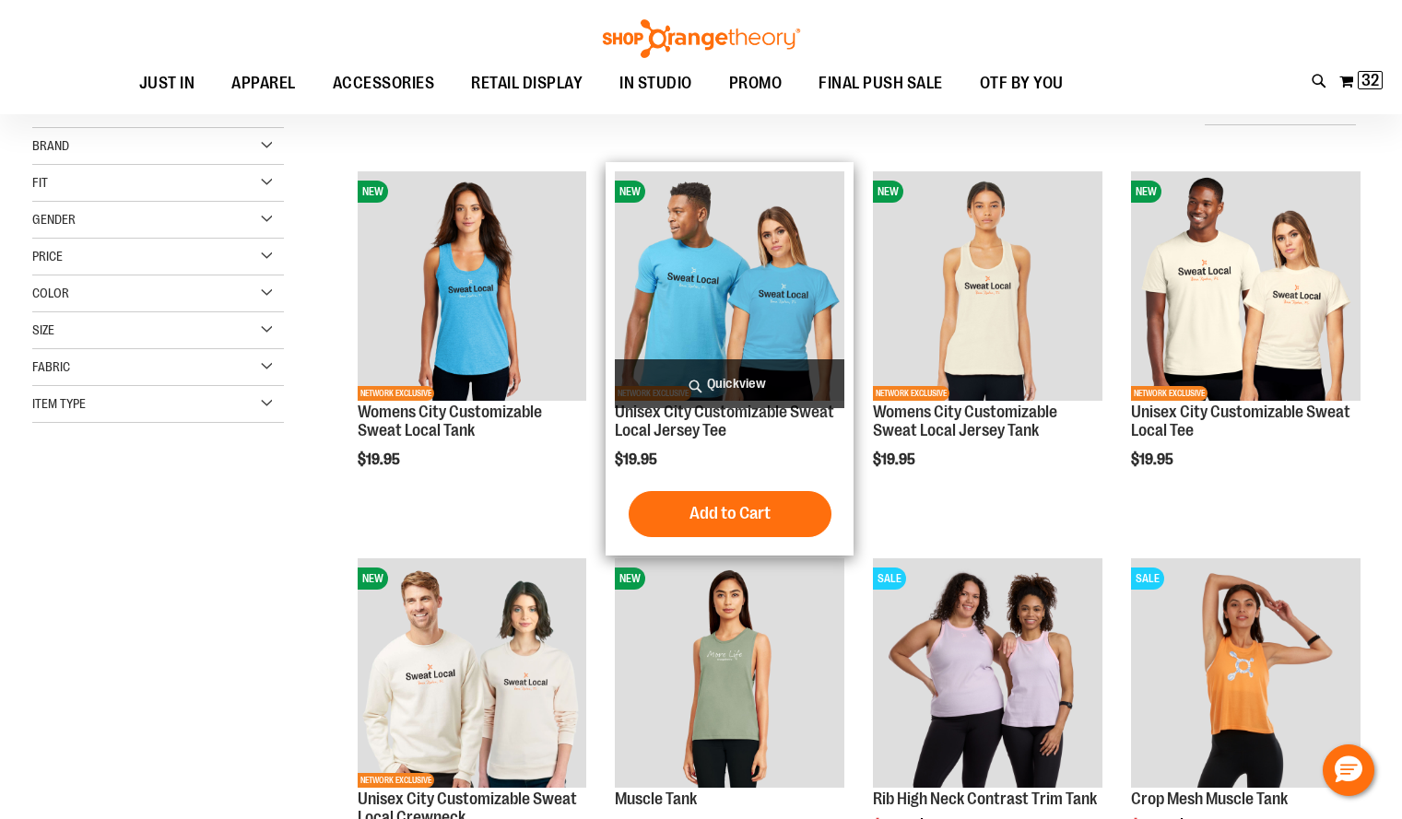
type input "**********"
click at [745, 306] on img "product" at bounding box center [729, 285] width 229 height 229
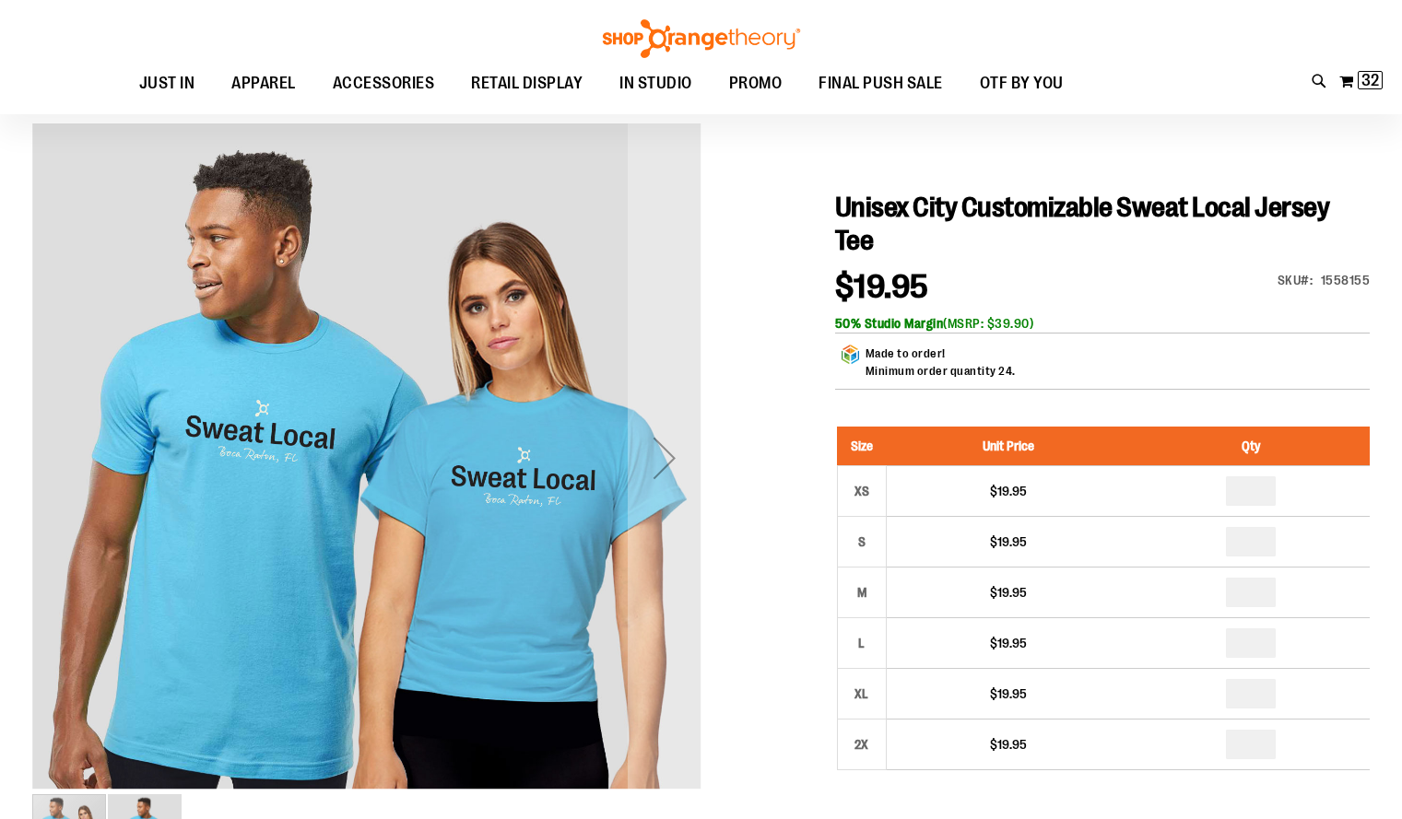
scroll to position [135, 0]
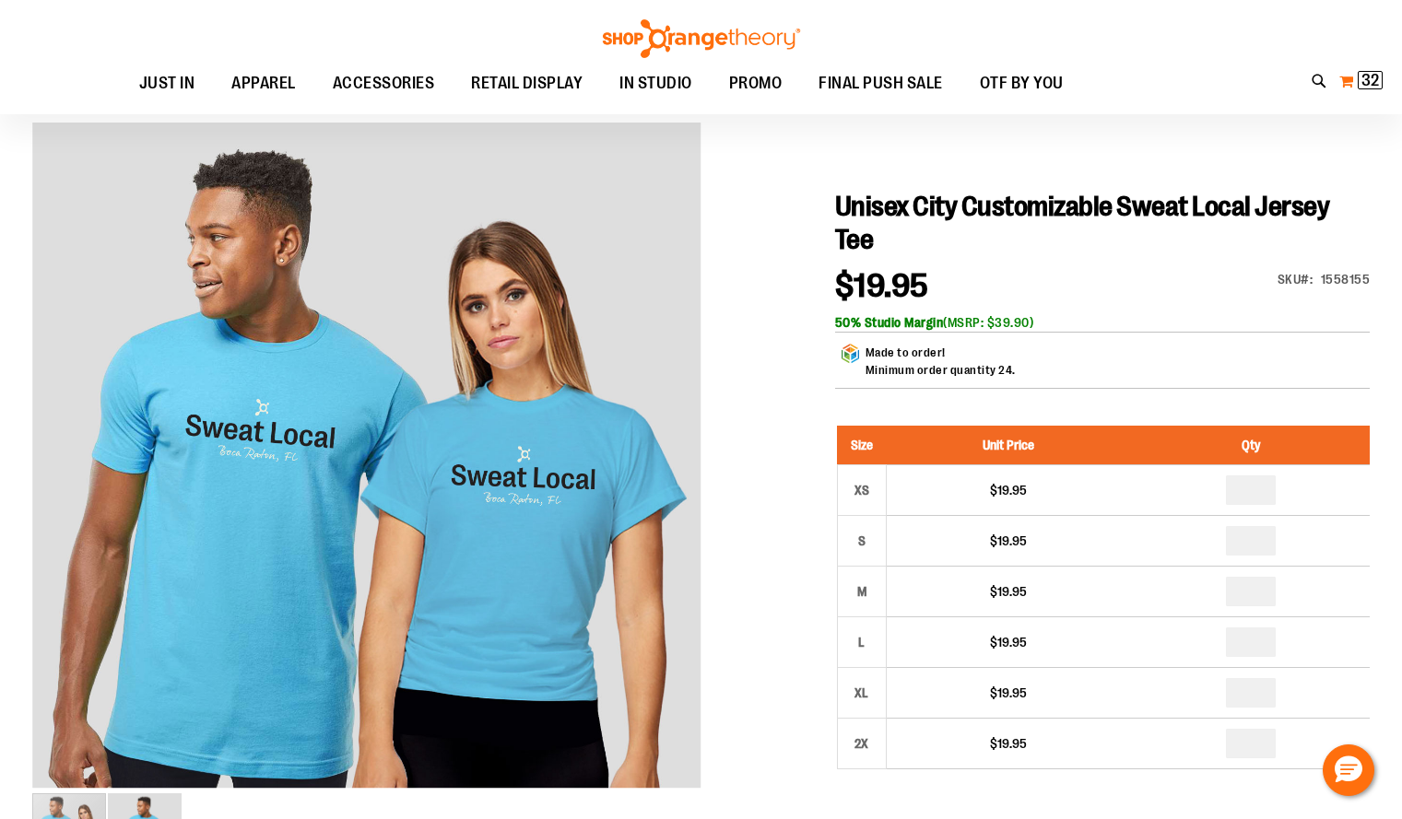
type input "**********"
click at [1364, 74] on span "32" at bounding box center [1370, 80] width 18 height 18
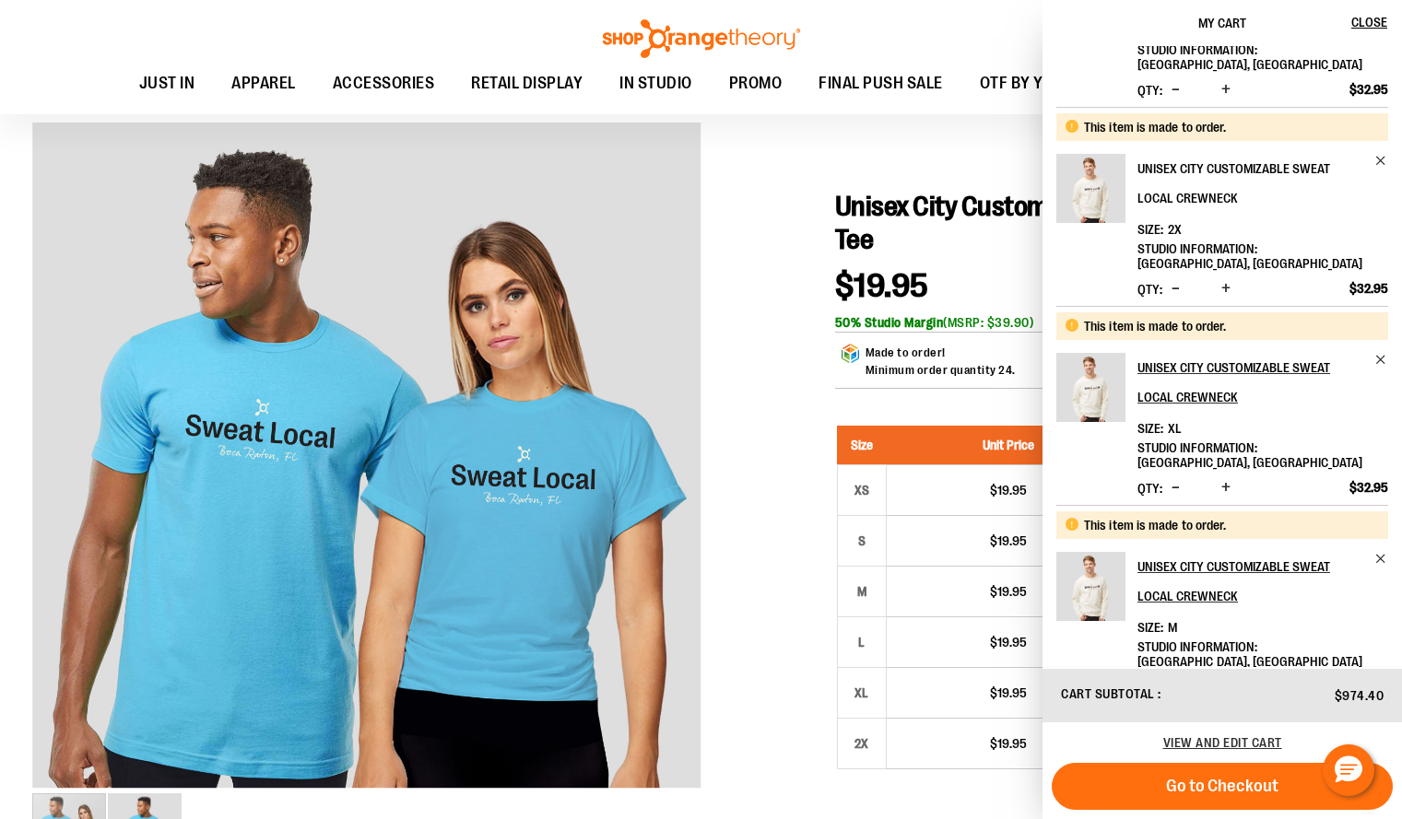
scroll to position [815, 0]
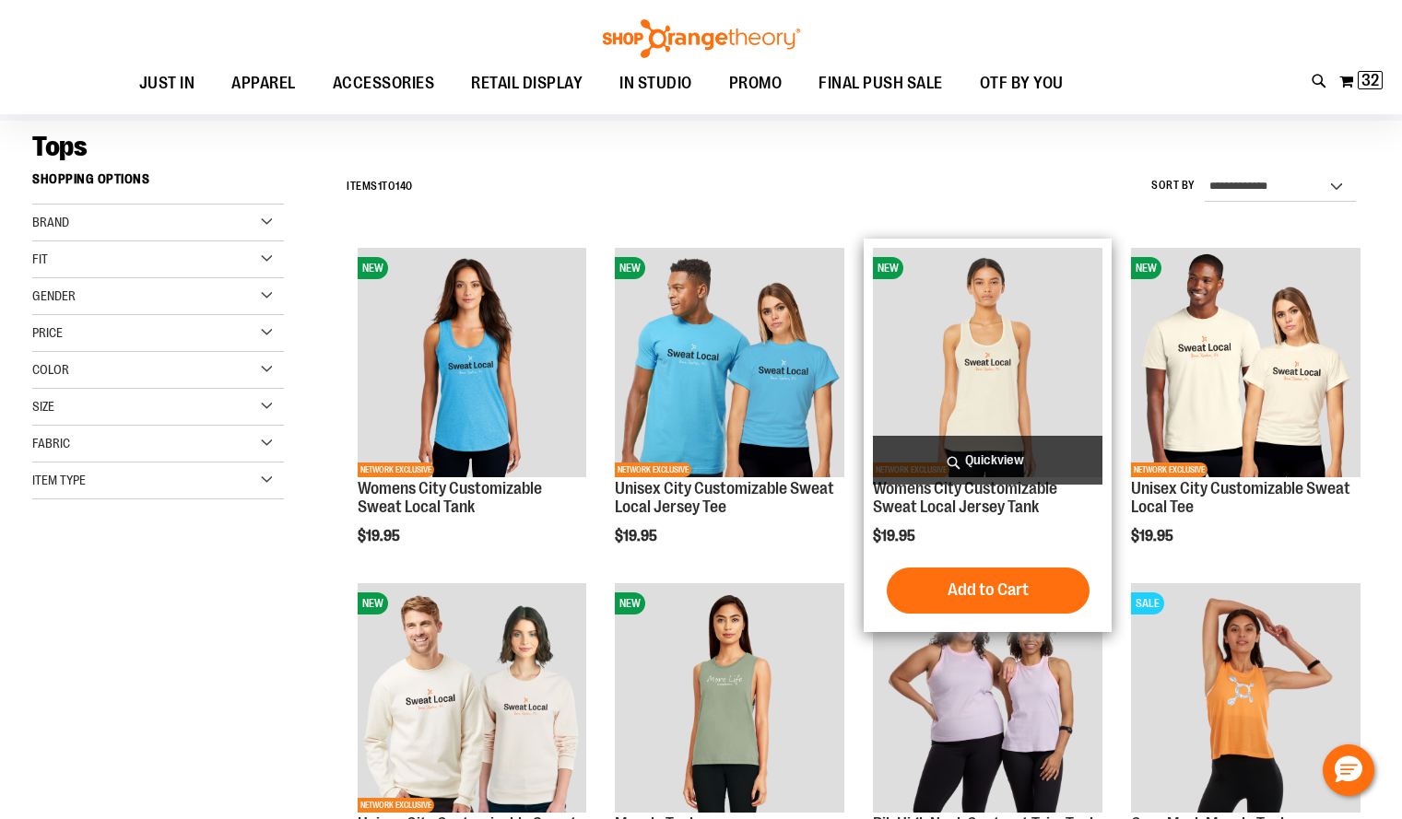
scroll to position [119, 0]
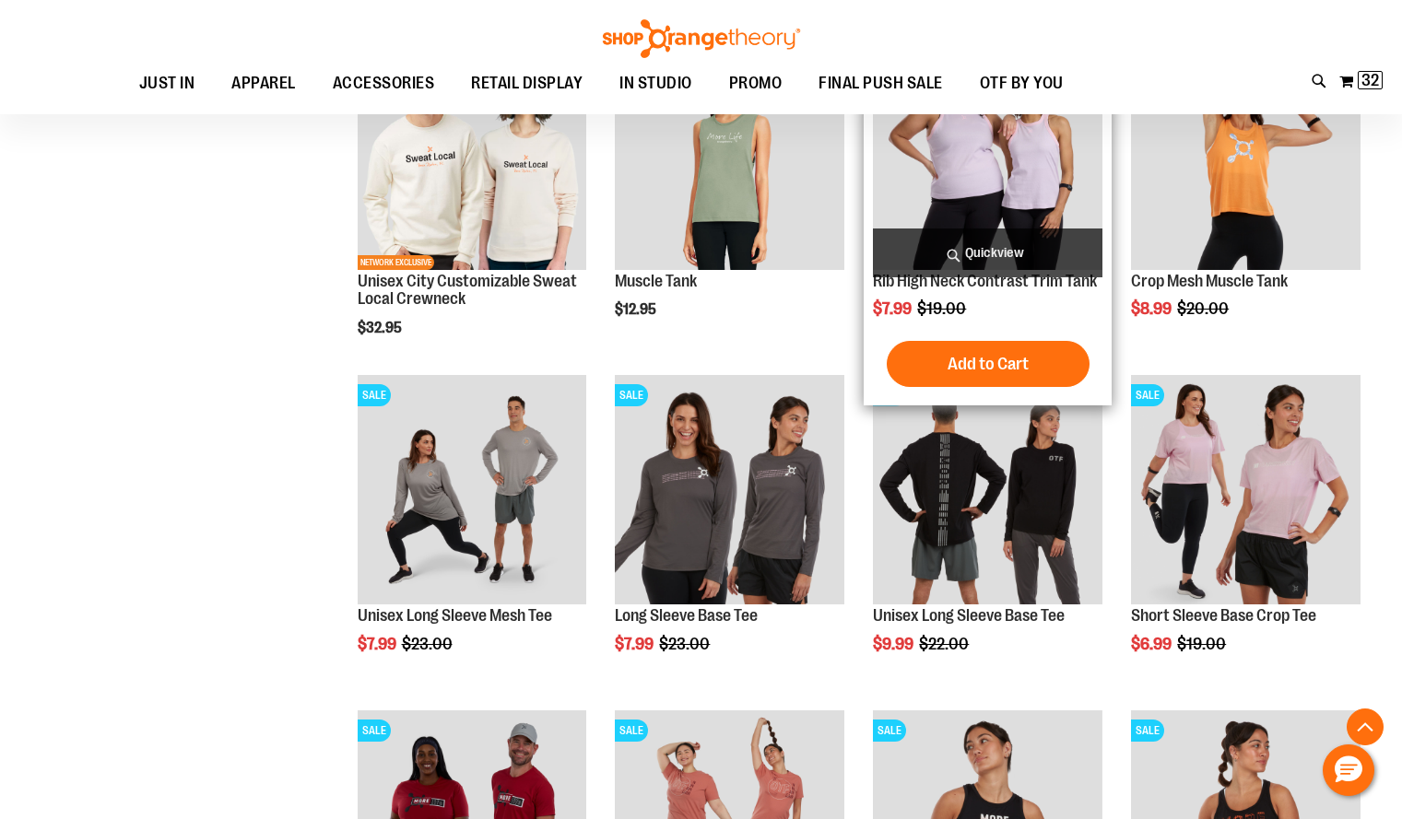
scroll to position [685, 0]
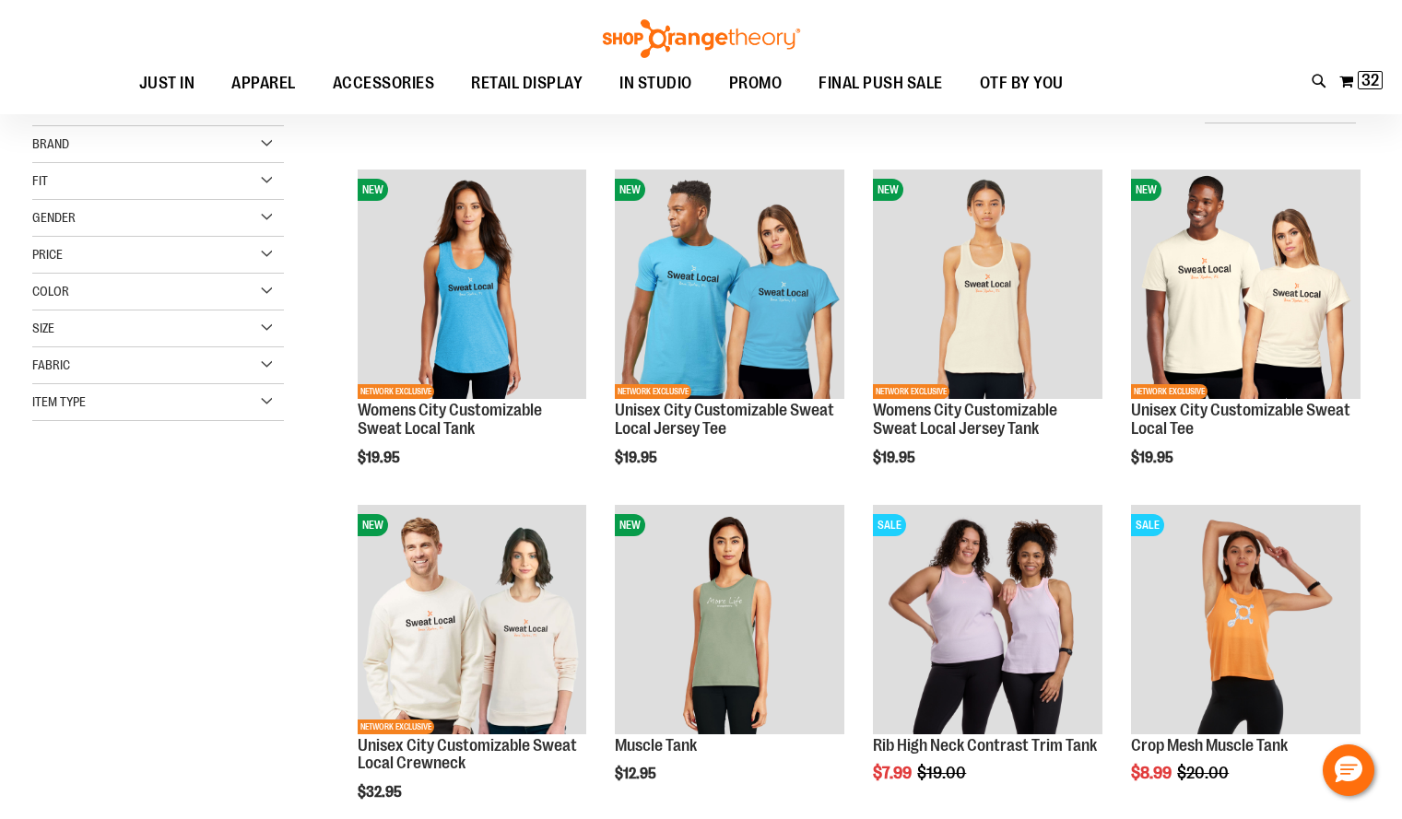
scroll to position [176, 0]
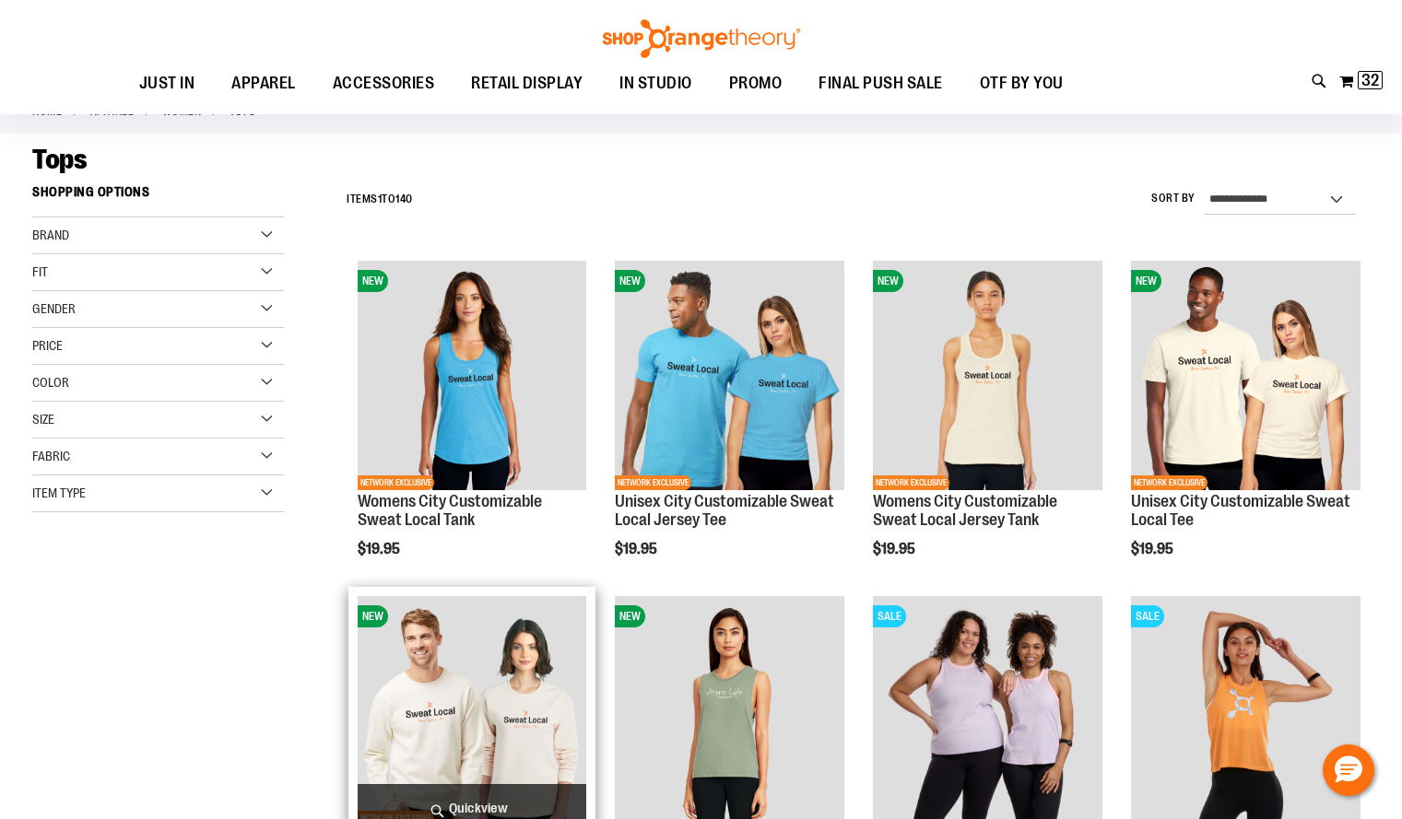
scroll to position [99, 0]
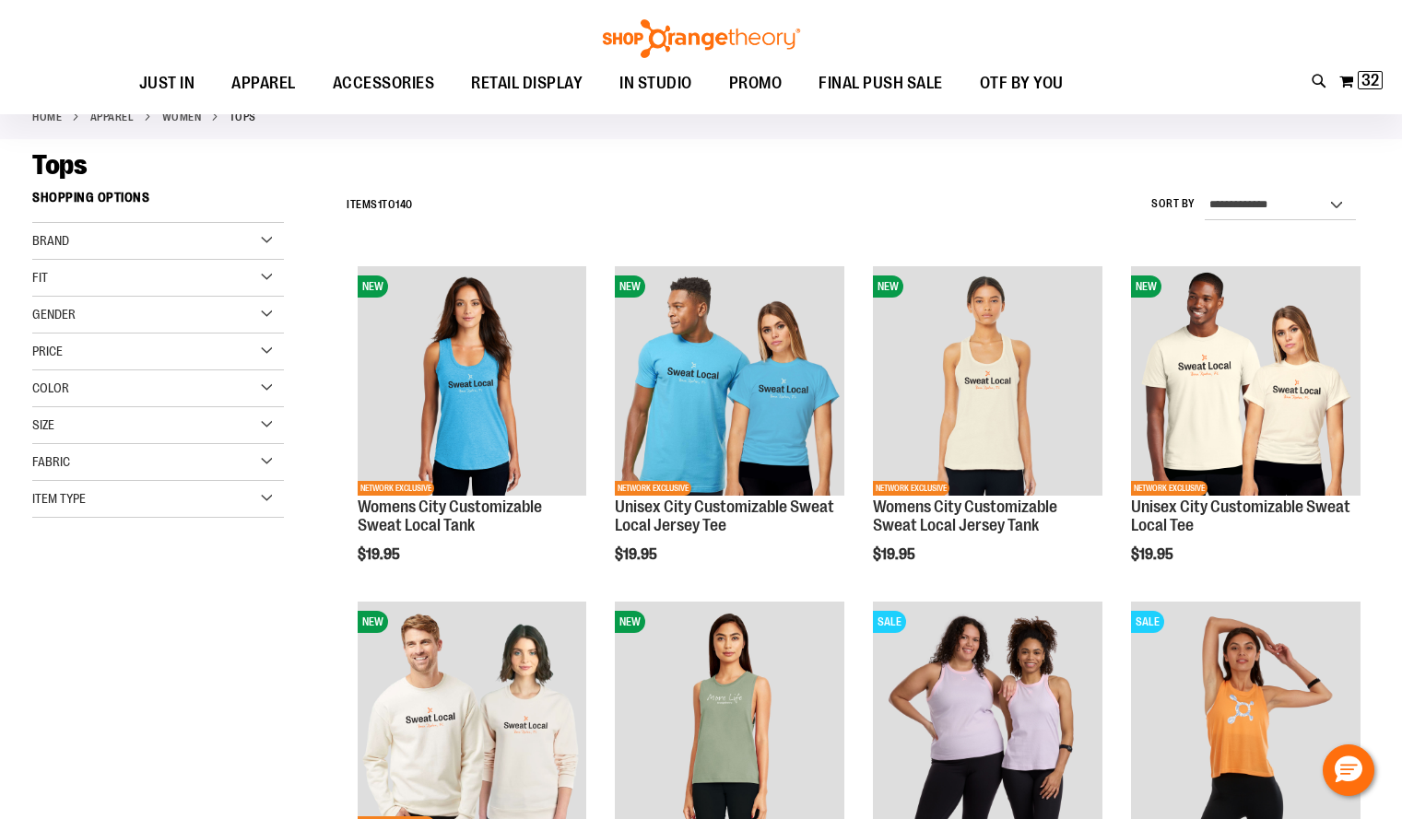
type input "**********"
click at [263, 239] on div "Brand" at bounding box center [158, 241] width 252 height 37
click at [41, 282] on link "Nike" at bounding box center [148, 278] width 241 height 19
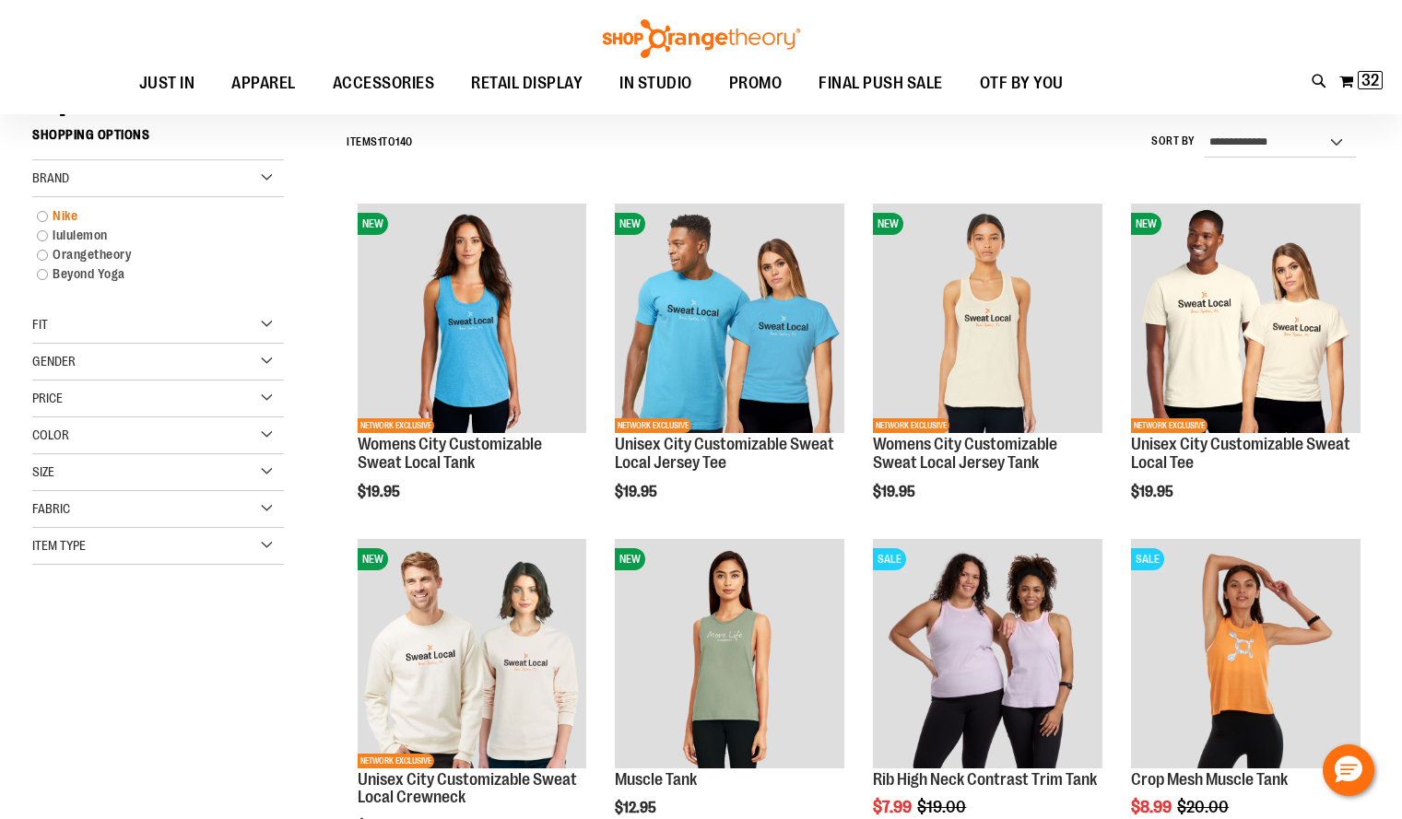
scroll to position [167, 0]
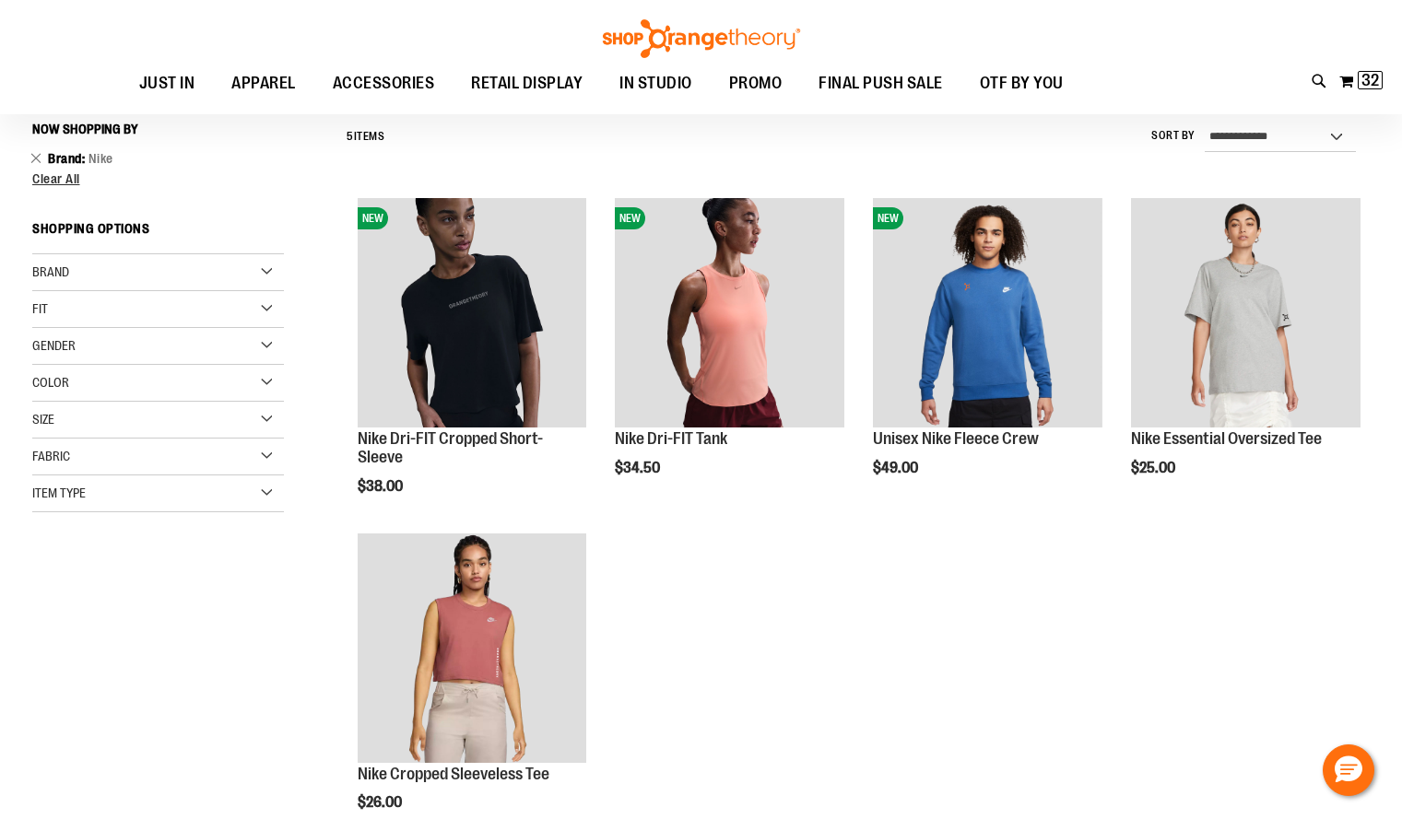
click at [281, 265] on div "Brand" at bounding box center [158, 272] width 252 height 37
click at [46, 331] on link "lululemon" at bounding box center [148, 329] width 241 height 19
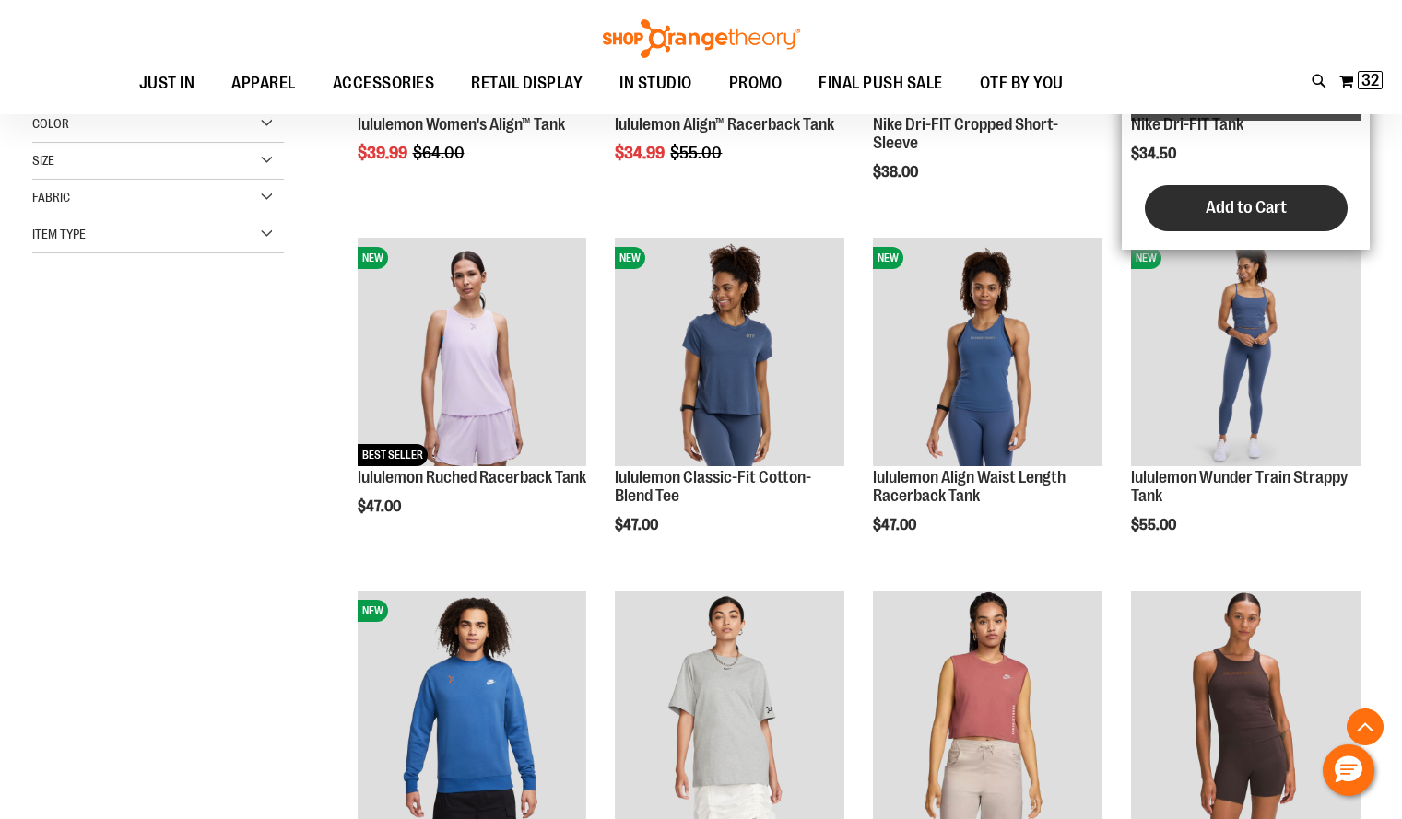
scroll to position [488, 0]
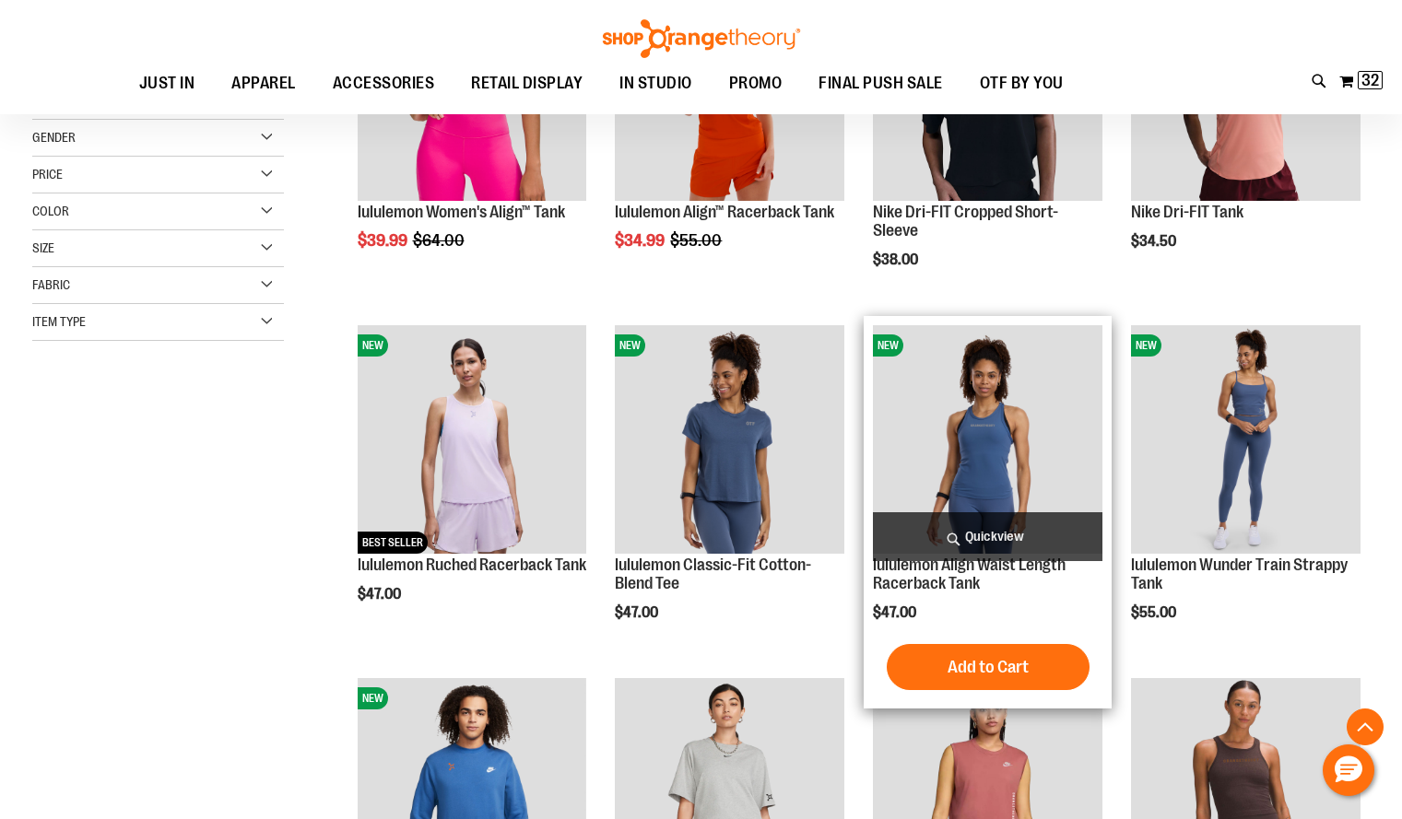
scroll to position [393, 0]
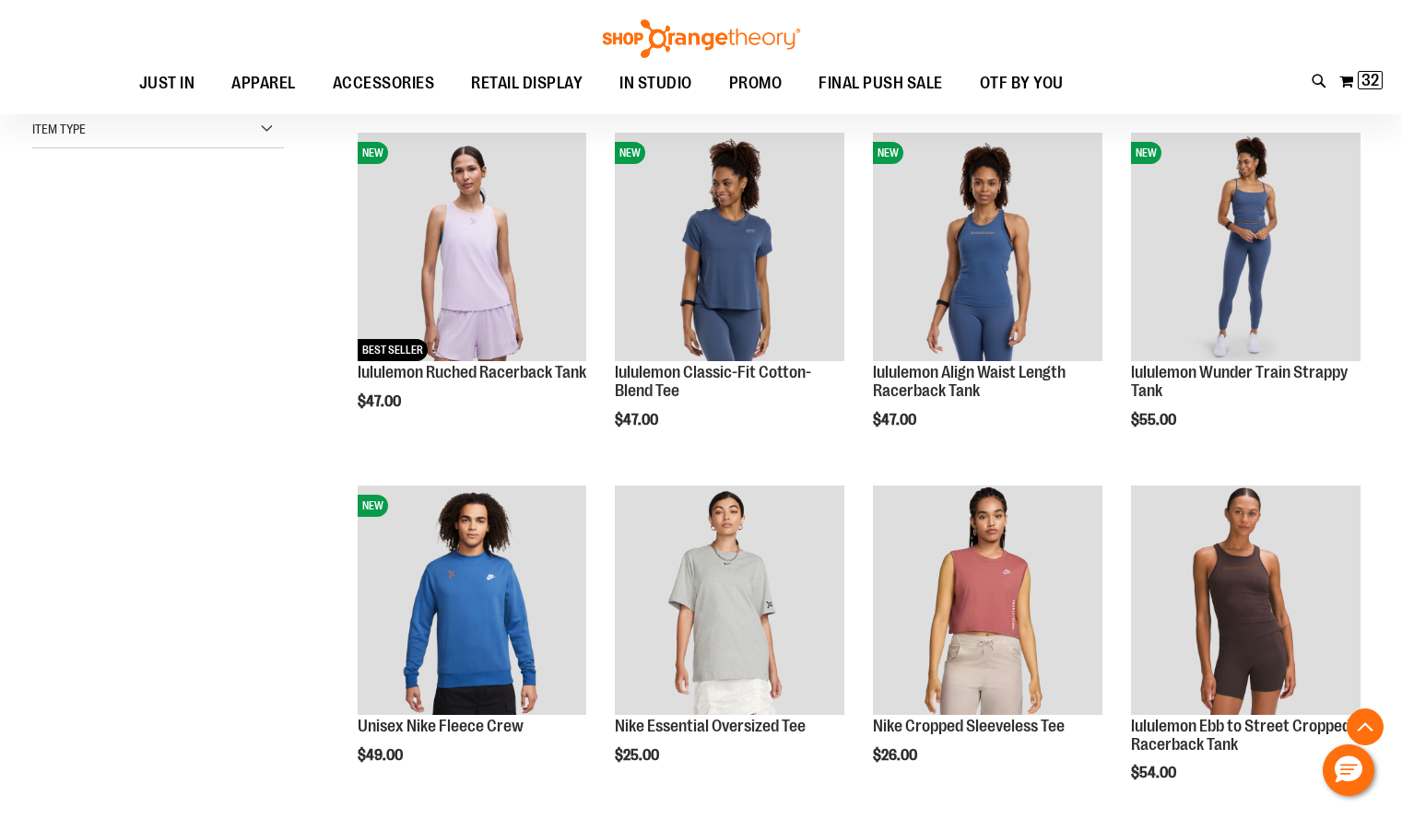
scroll to position [608, 0]
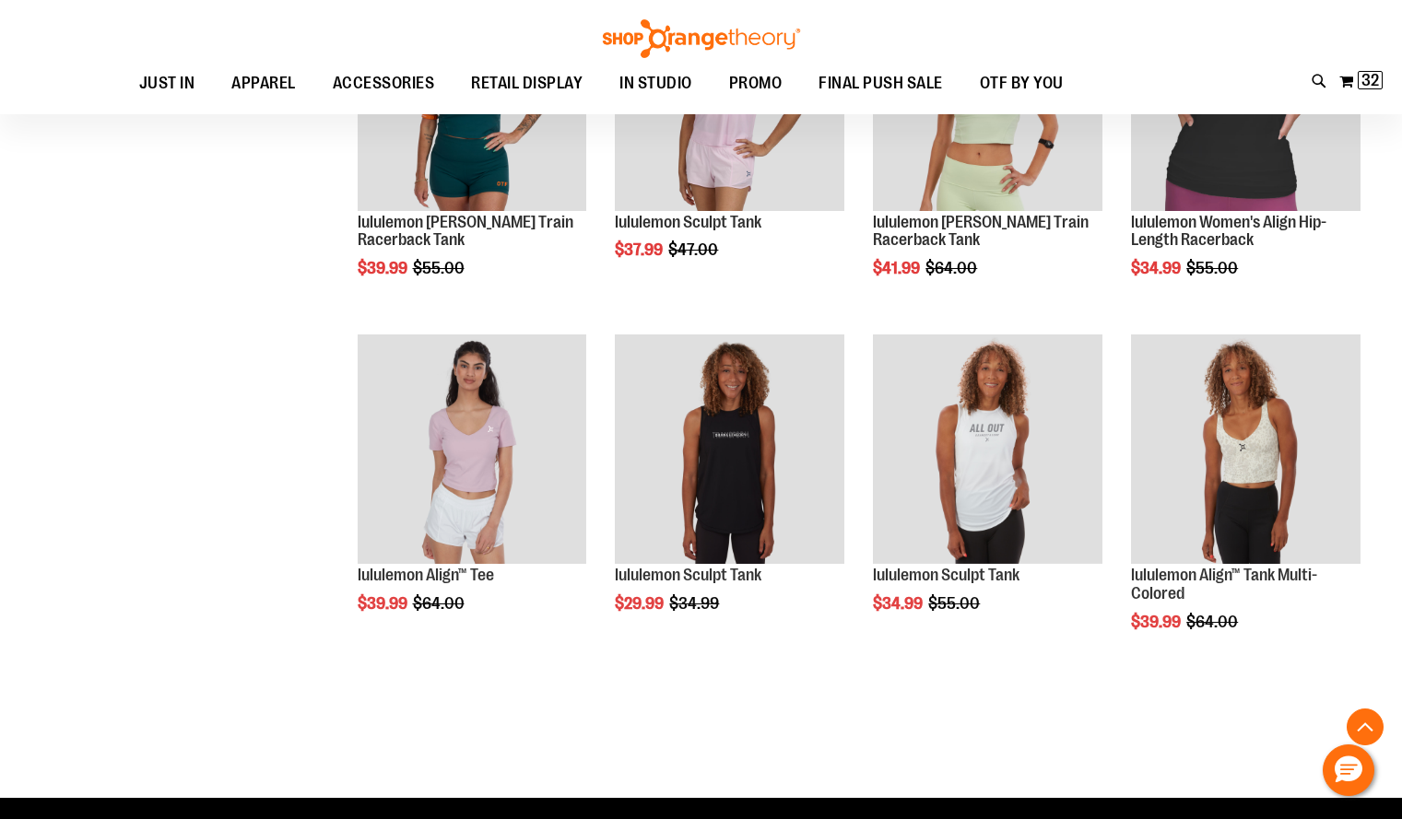
scroll to position [2151, 0]
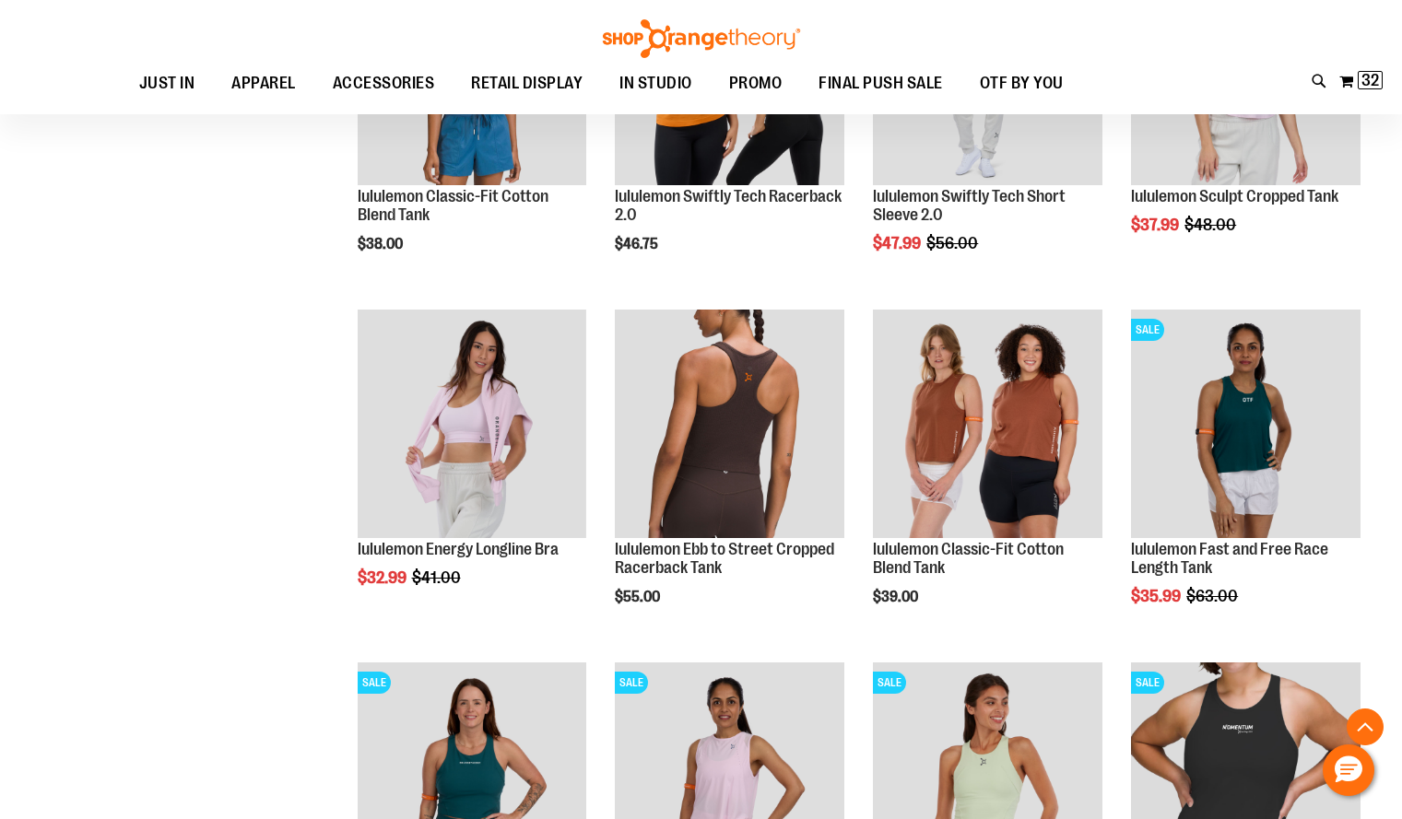
scroll to position [1468, 0]
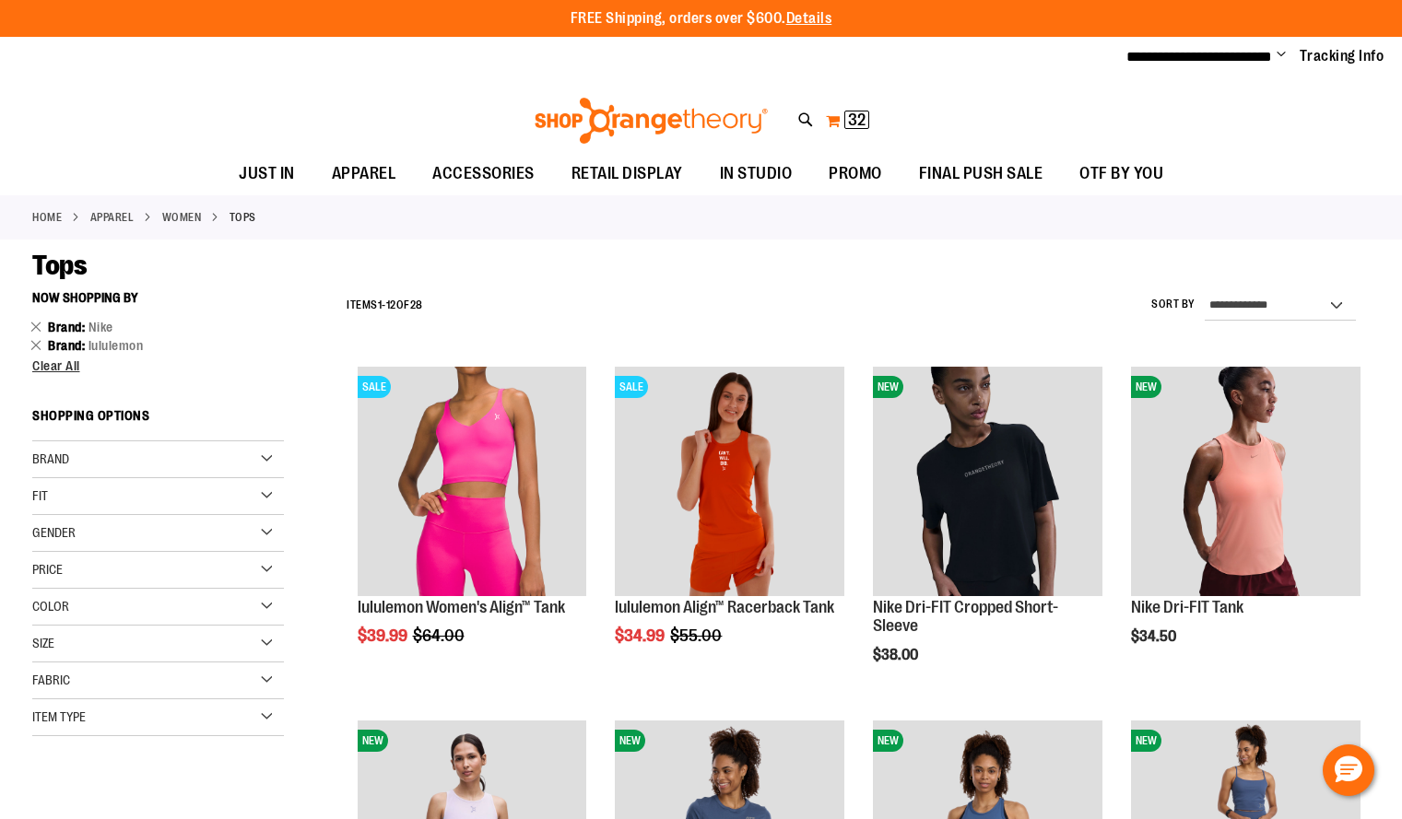
click at [856, 113] on span "32" at bounding box center [857, 120] width 18 height 18
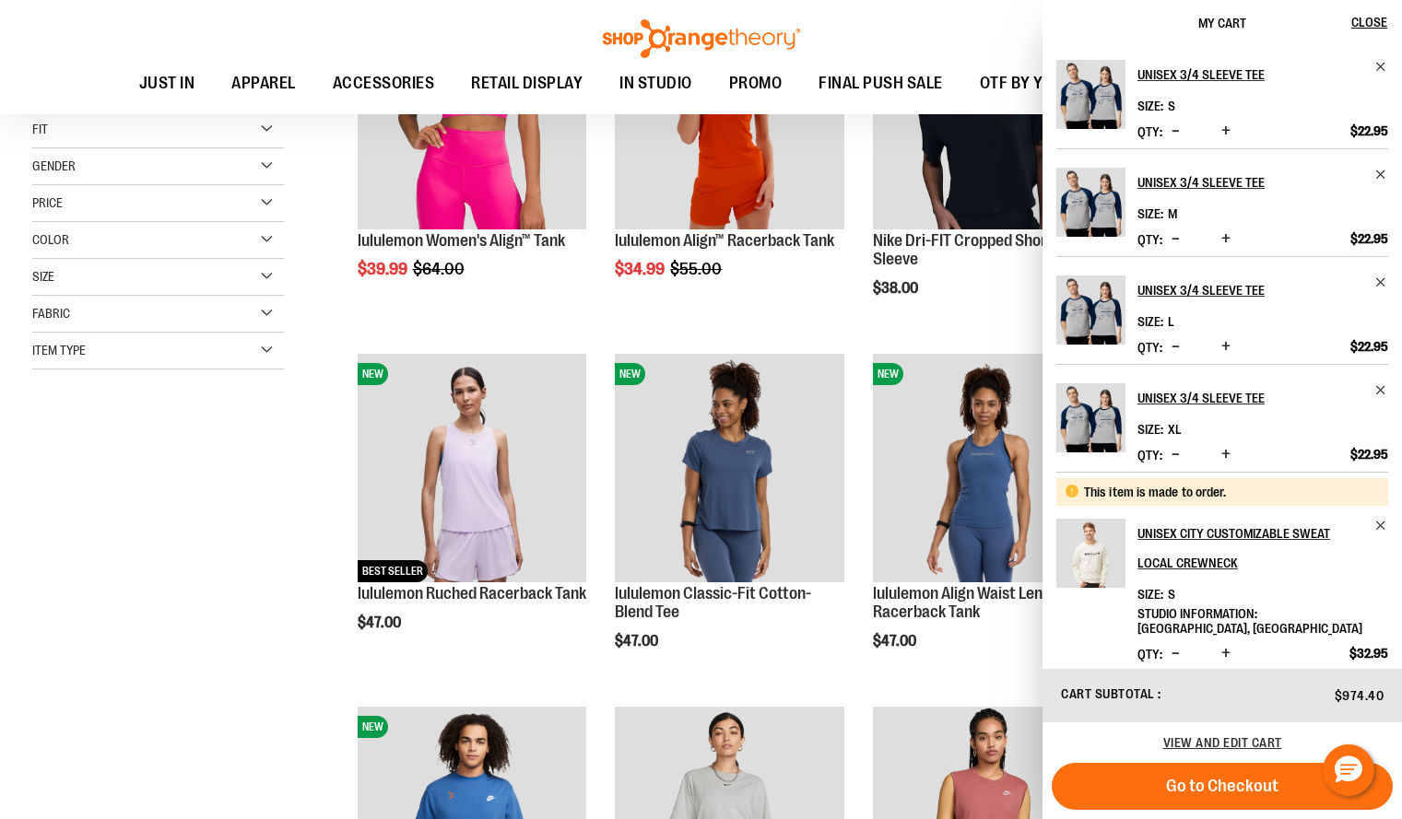
scroll to position [367, 0]
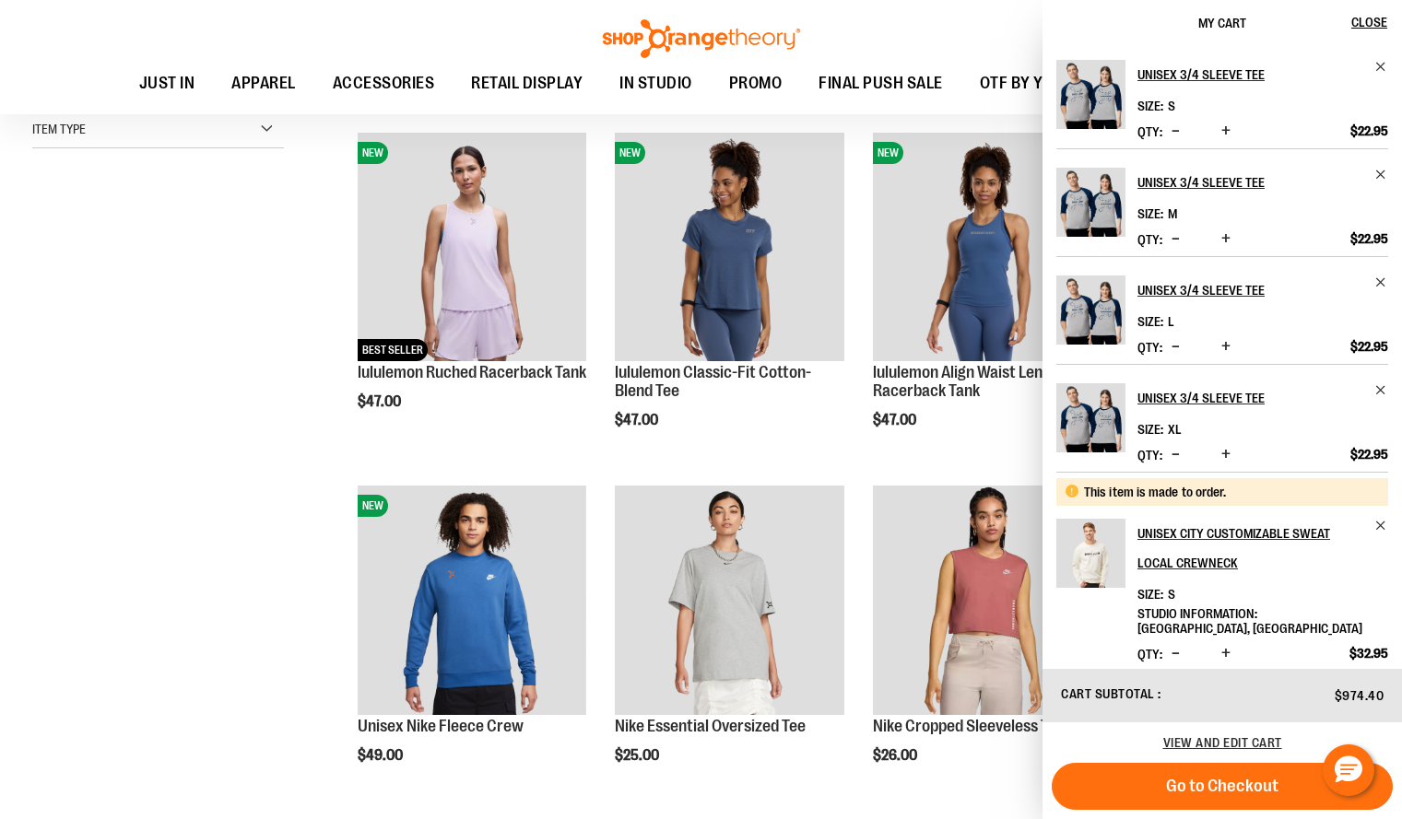
scroll to position [599, 0]
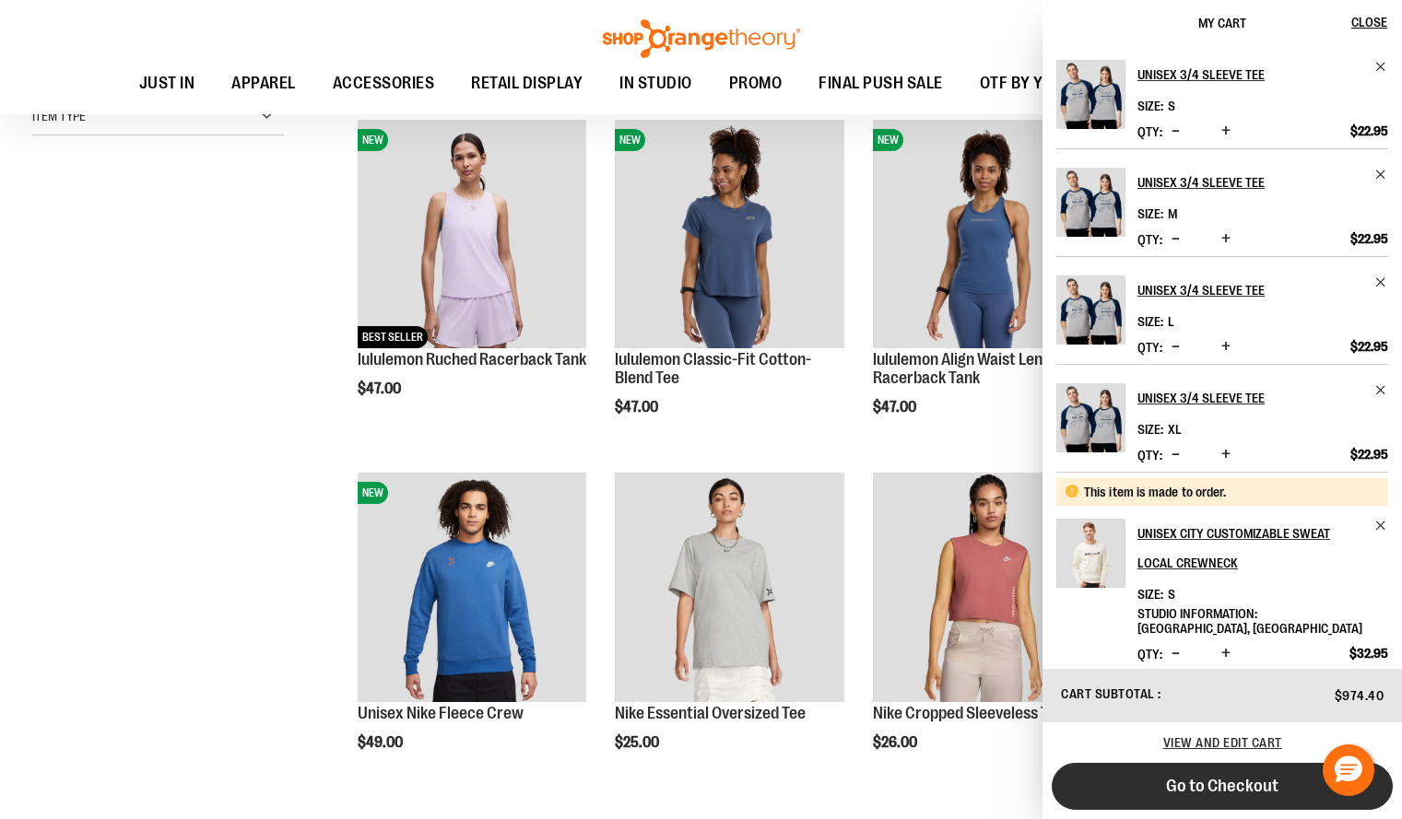
click at [1226, 787] on span "Go to Checkout" at bounding box center [1222, 786] width 112 height 20
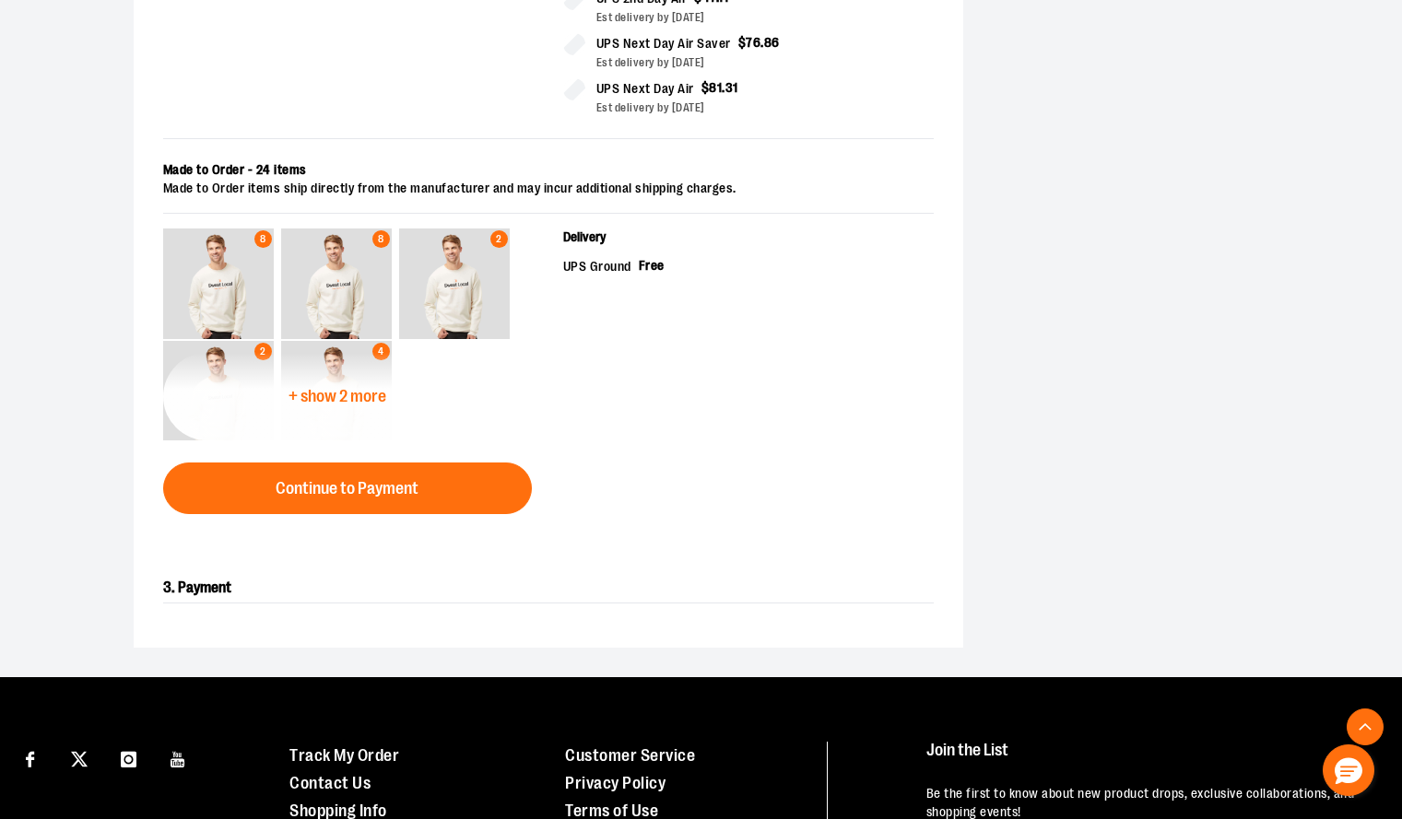
scroll to position [758, 0]
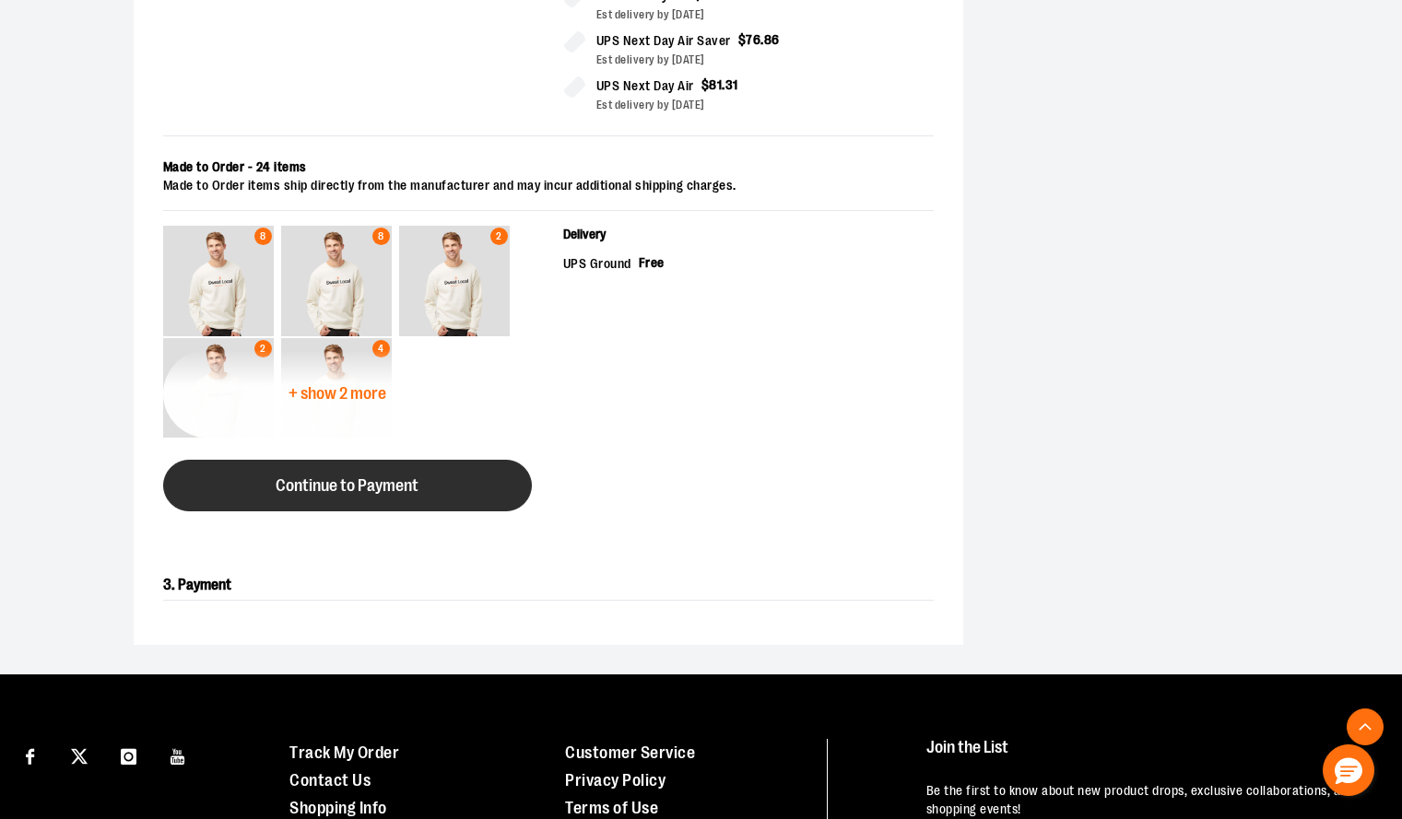
click at [356, 497] on button "Continue to Payment" at bounding box center [347, 486] width 369 height 52
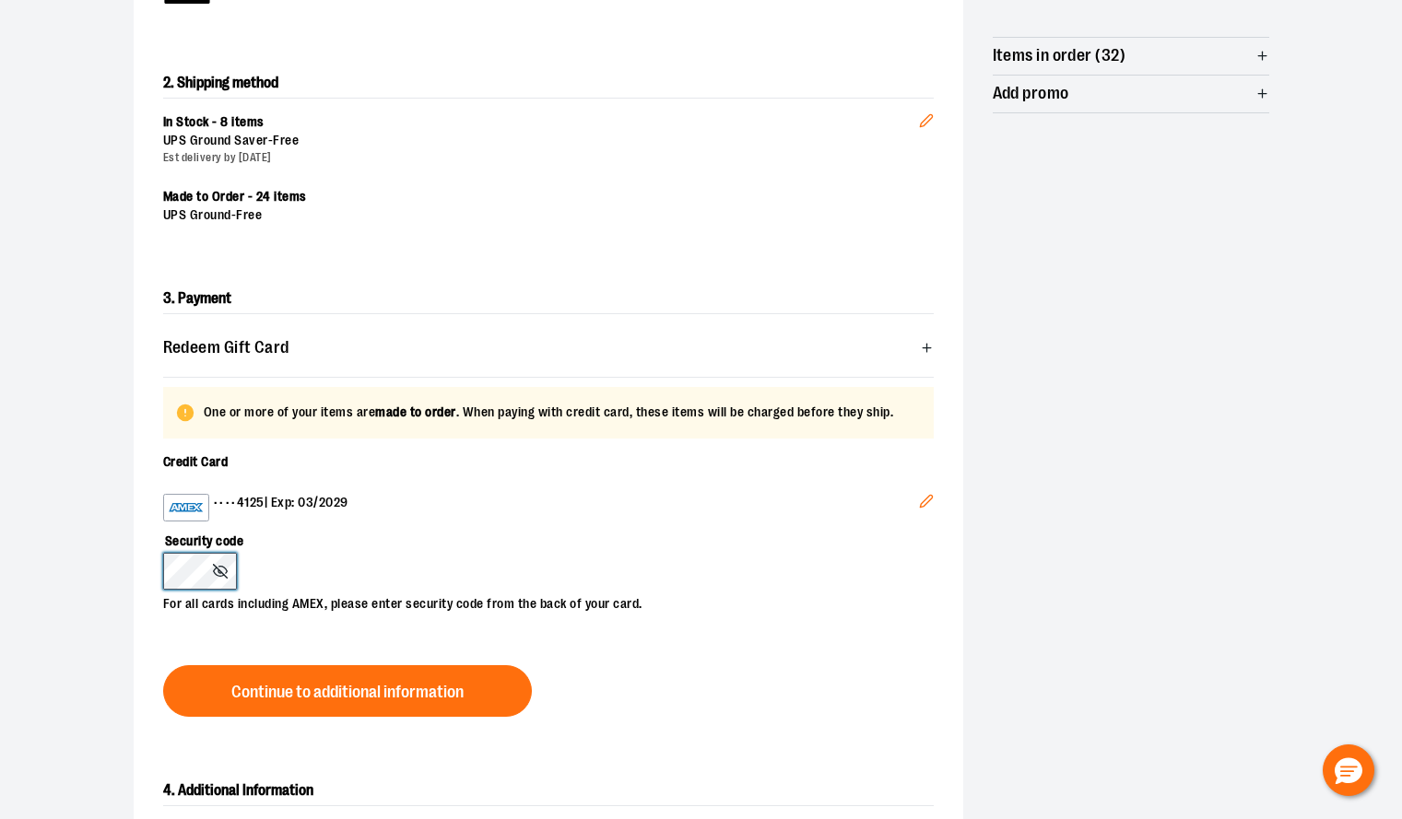
scroll to position [358, 0]
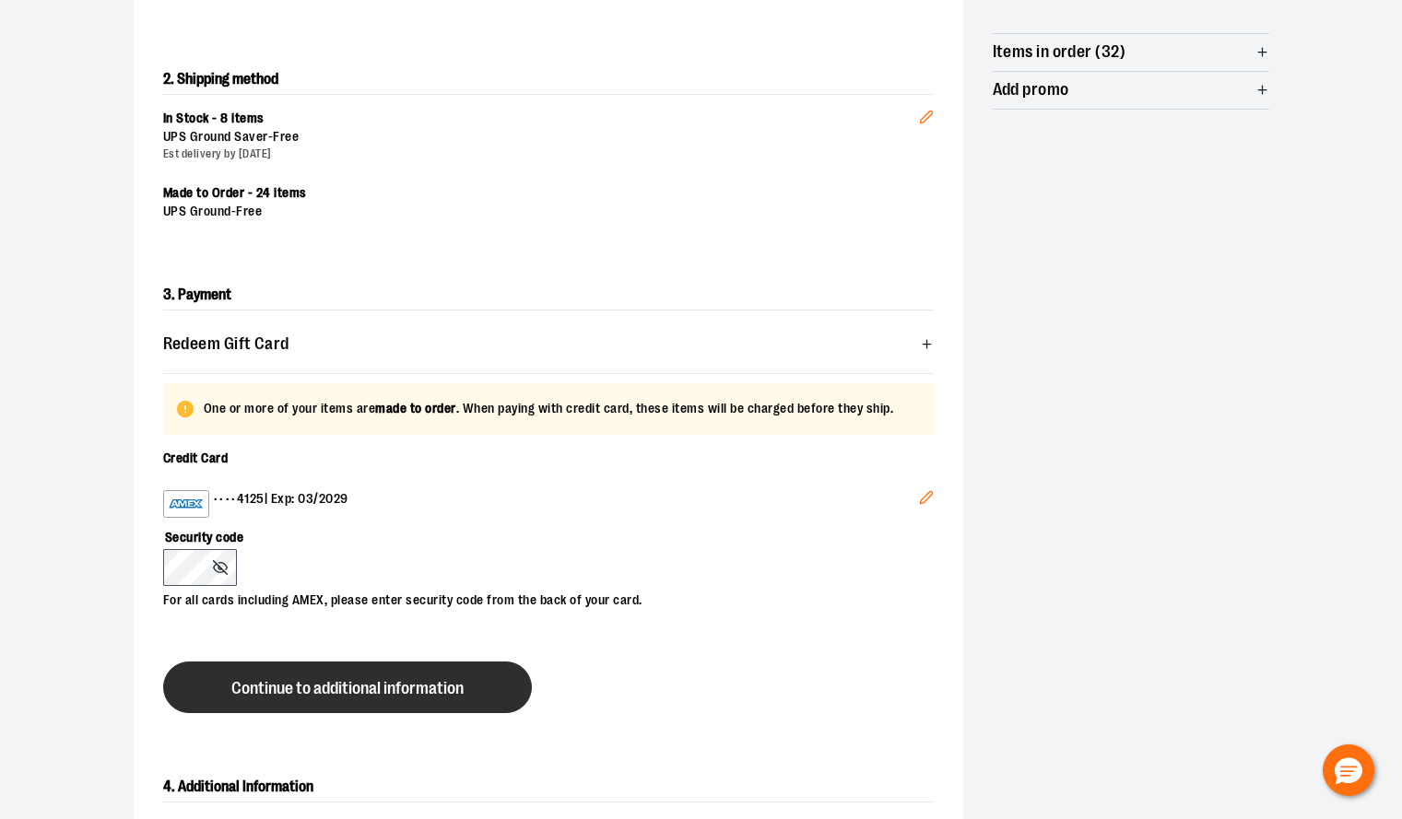
click at [359, 686] on span "Continue to additional information" at bounding box center [347, 689] width 232 height 18
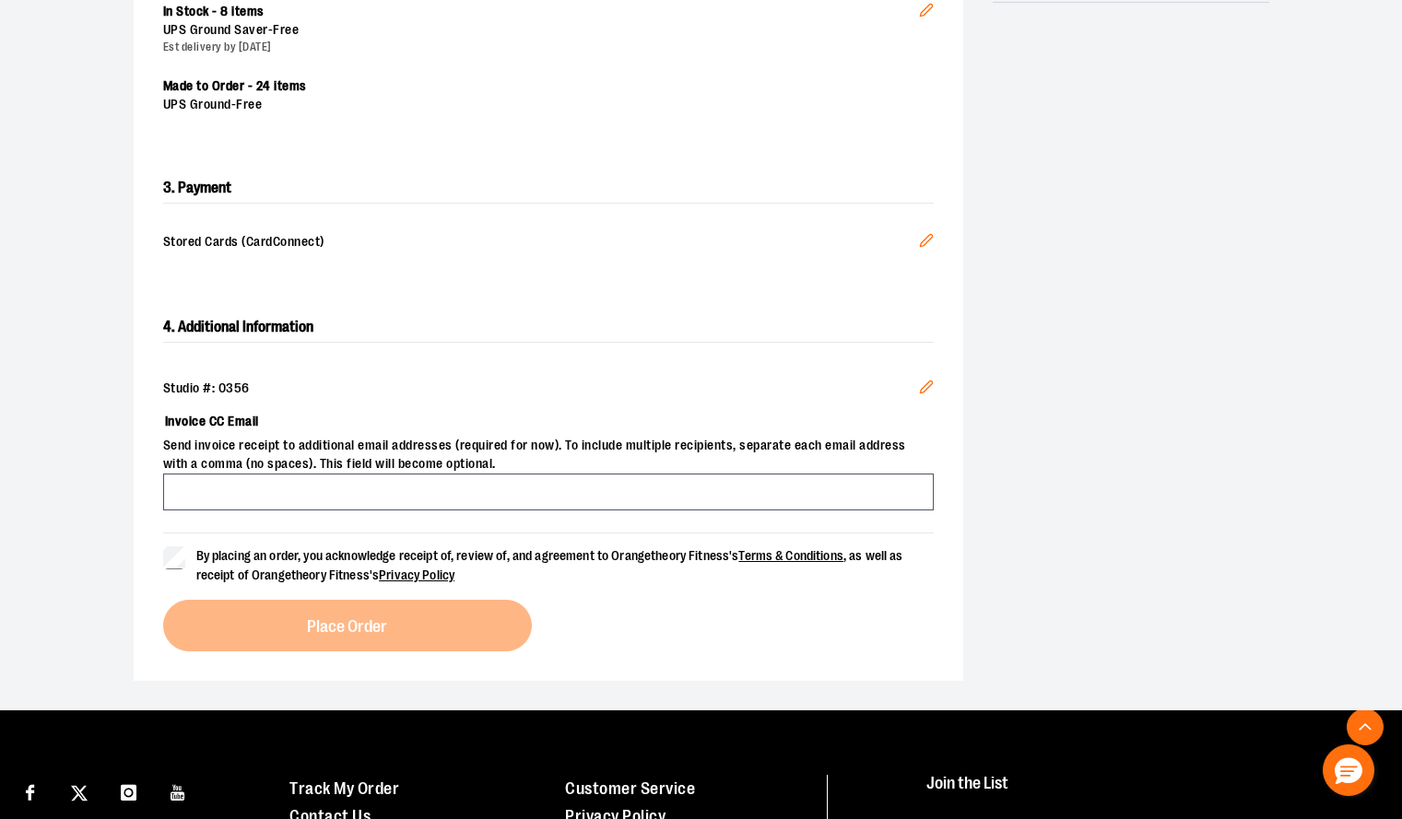
scroll to position [458, 0]
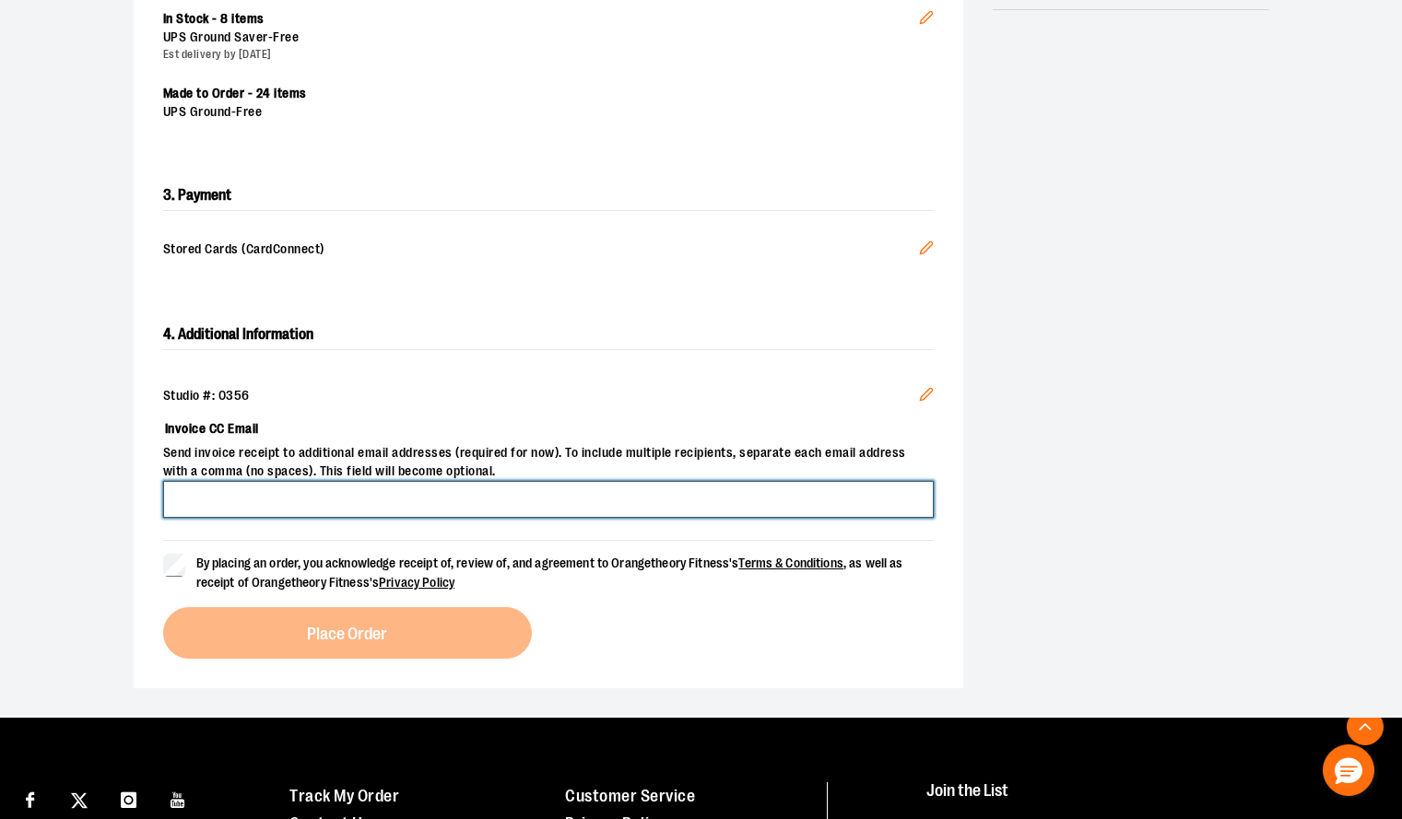
click at [357, 503] on input "Invoice CC Email" at bounding box center [548, 499] width 770 height 37
type input "**********"
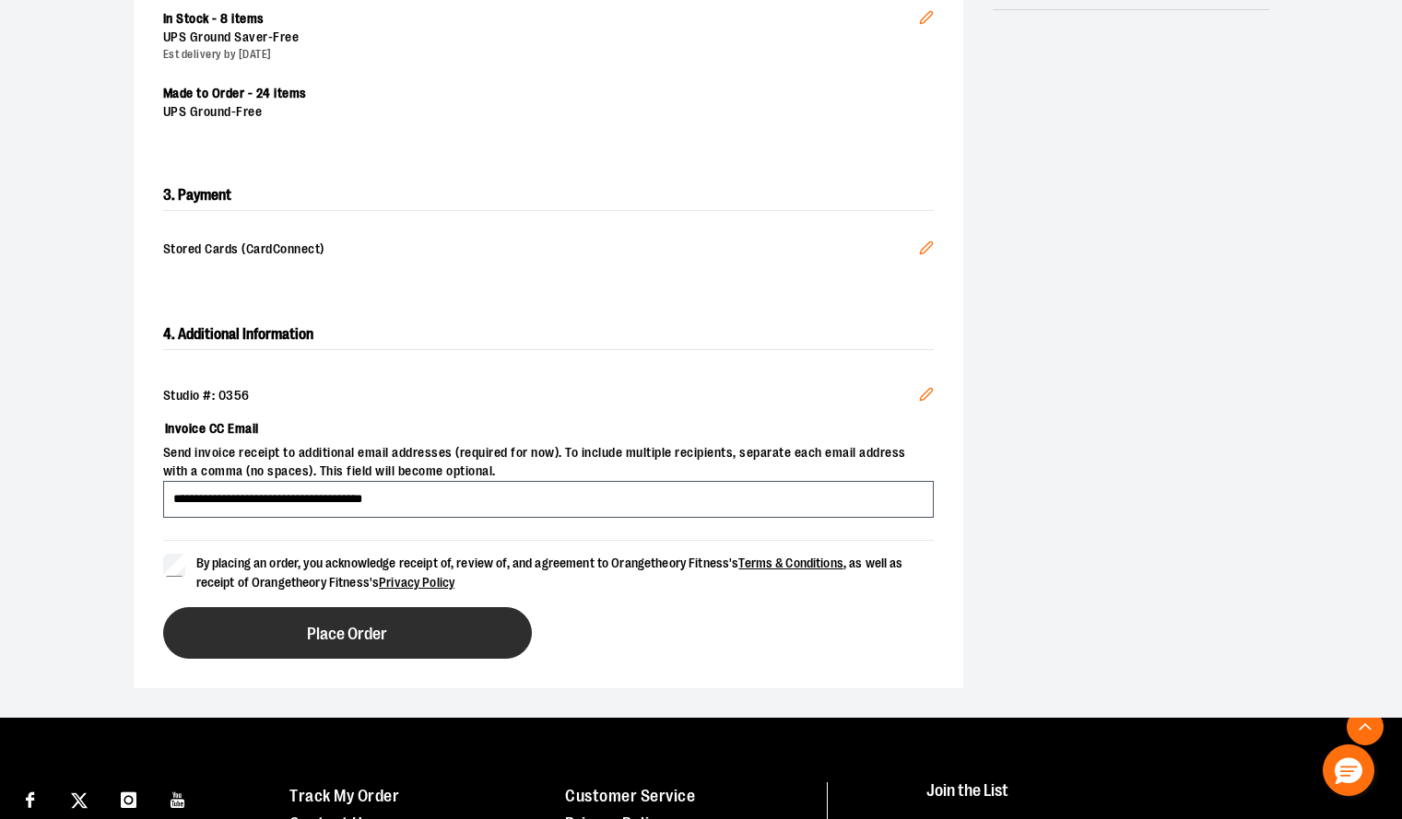
click at [345, 633] on span "Place Order" at bounding box center [347, 635] width 80 height 18
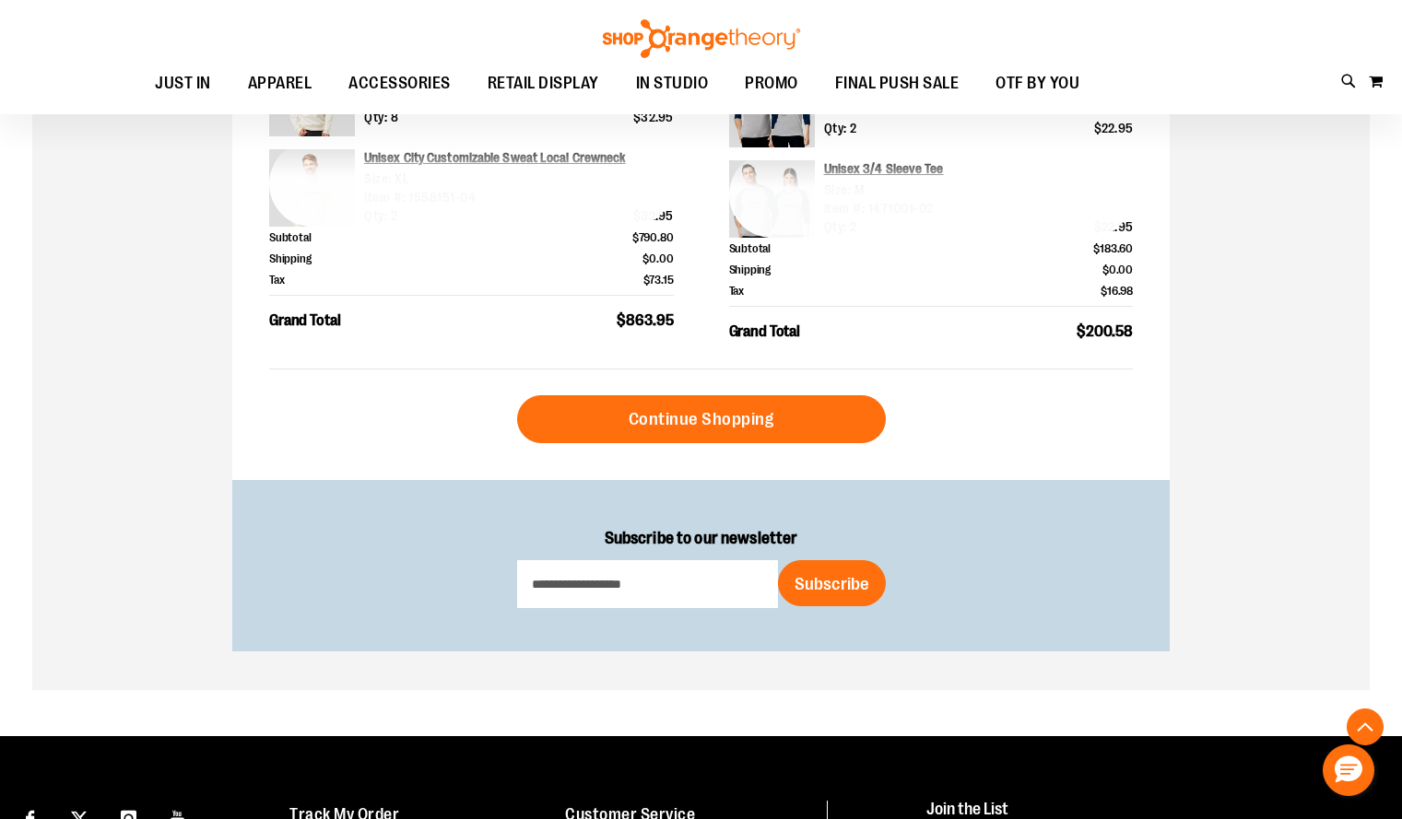
scroll to position [860, 0]
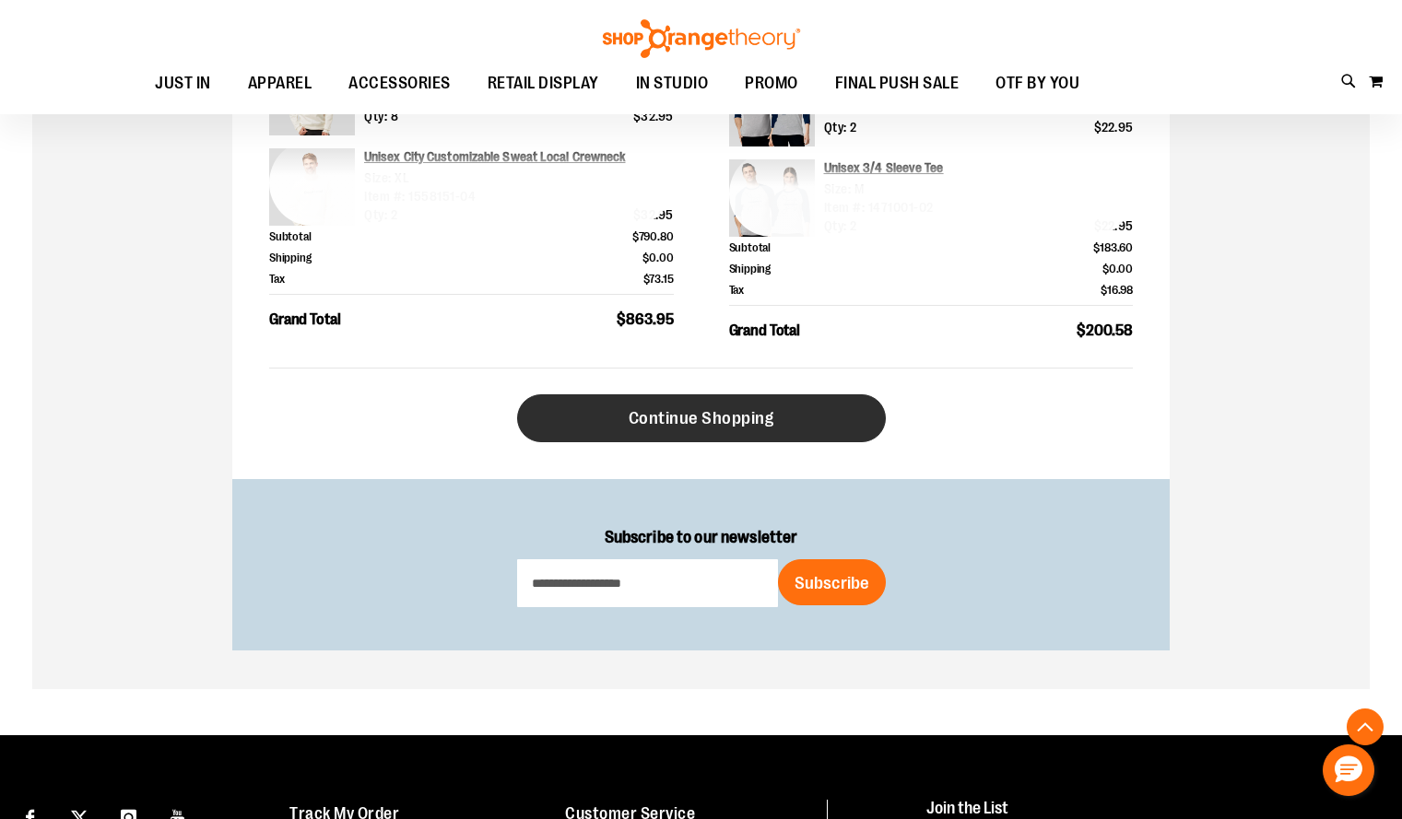
type input "**********"
click at [727, 424] on span "Continue Shopping" at bounding box center [701, 418] width 146 height 20
